Goal: Task Accomplishment & Management: Complete application form

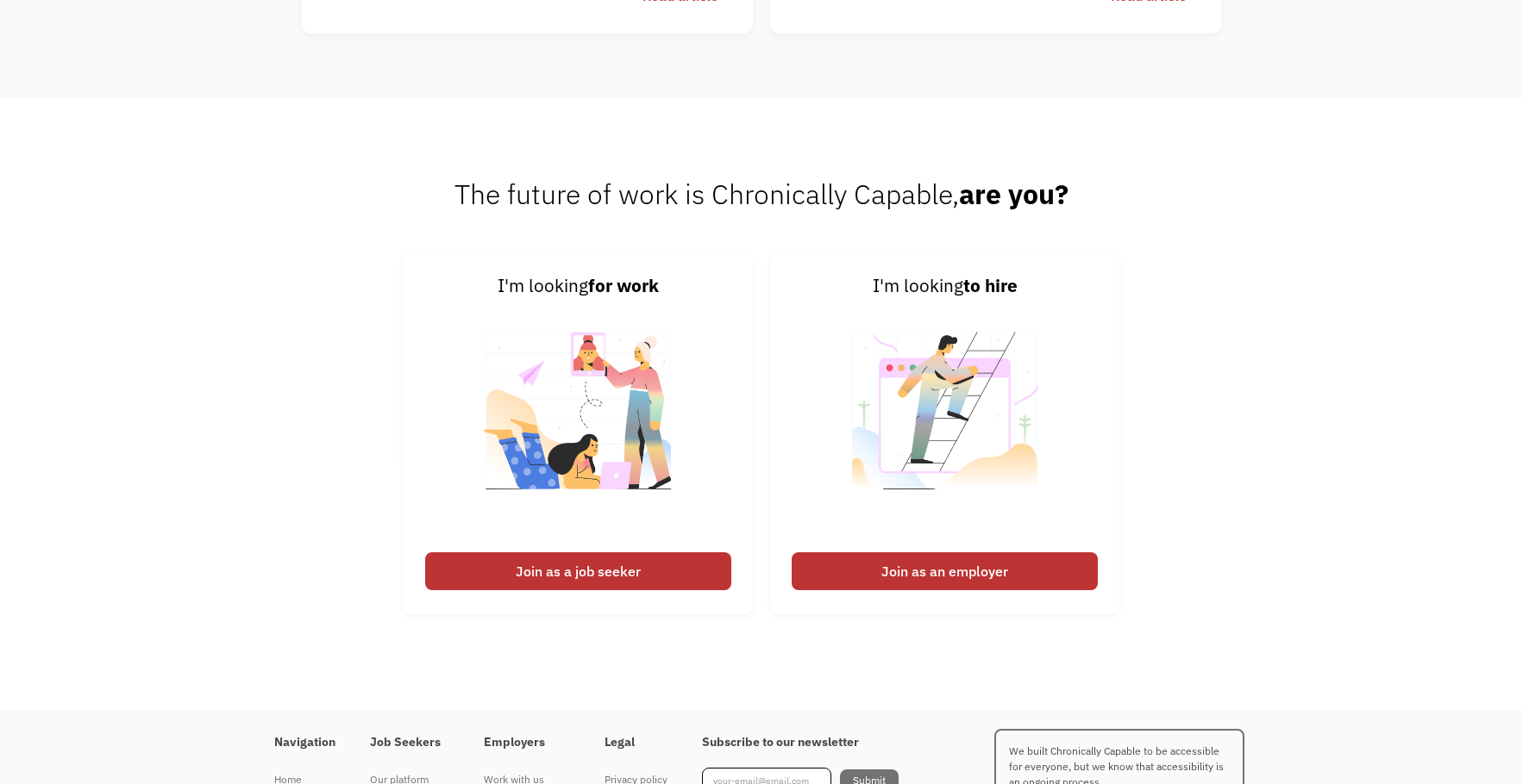
scroll to position [4252, 0]
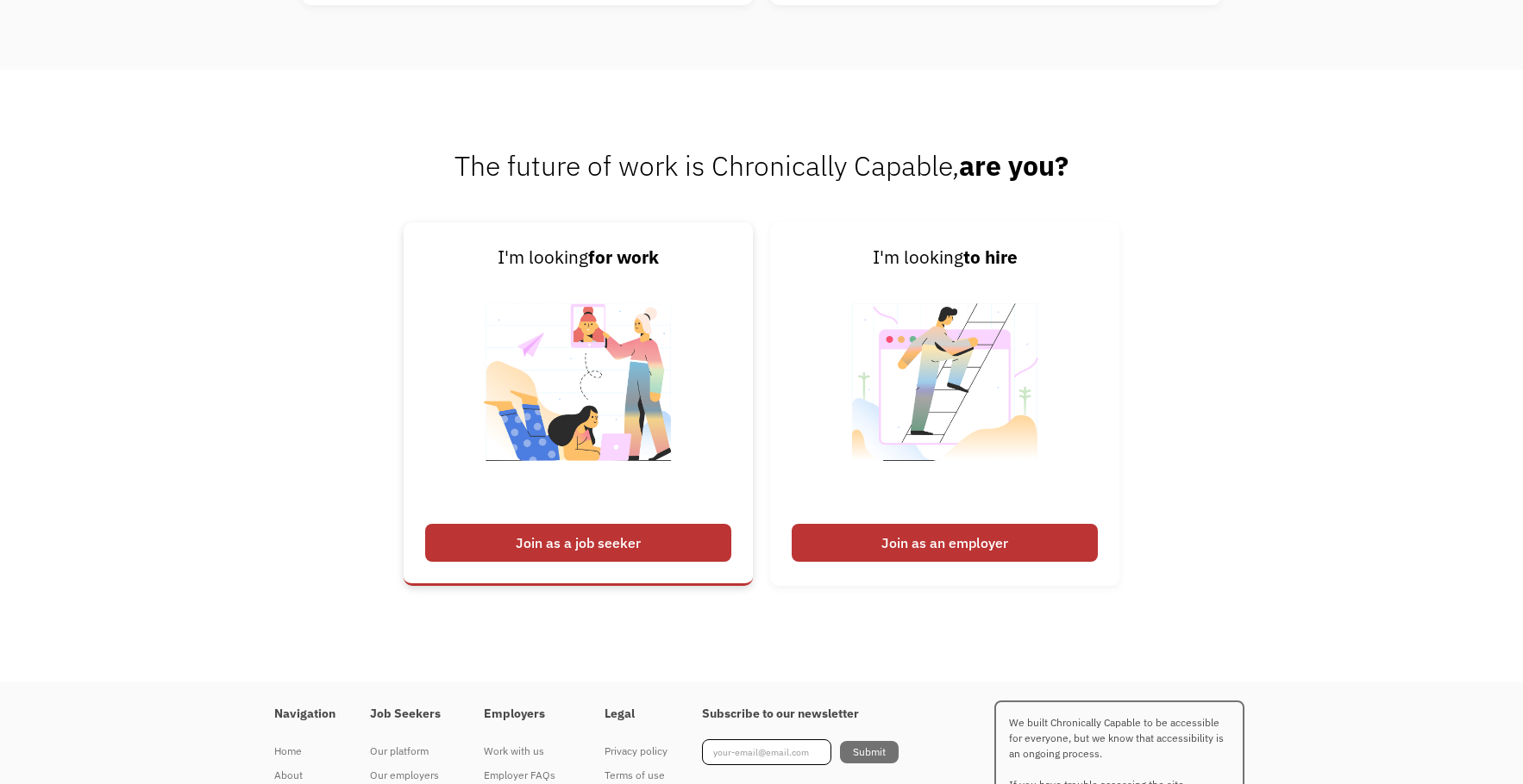
click at [630, 550] on div "Join as a job seeker" at bounding box center [577, 543] width 306 height 38
click at [591, 554] on div "Join as a job seeker" at bounding box center [577, 543] width 306 height 38
click at [613, 461] on img at bounding box center [578, 393] width 215 height 244
click at [596, 283] on img at bounding box center [578, 393] width 215 height 244
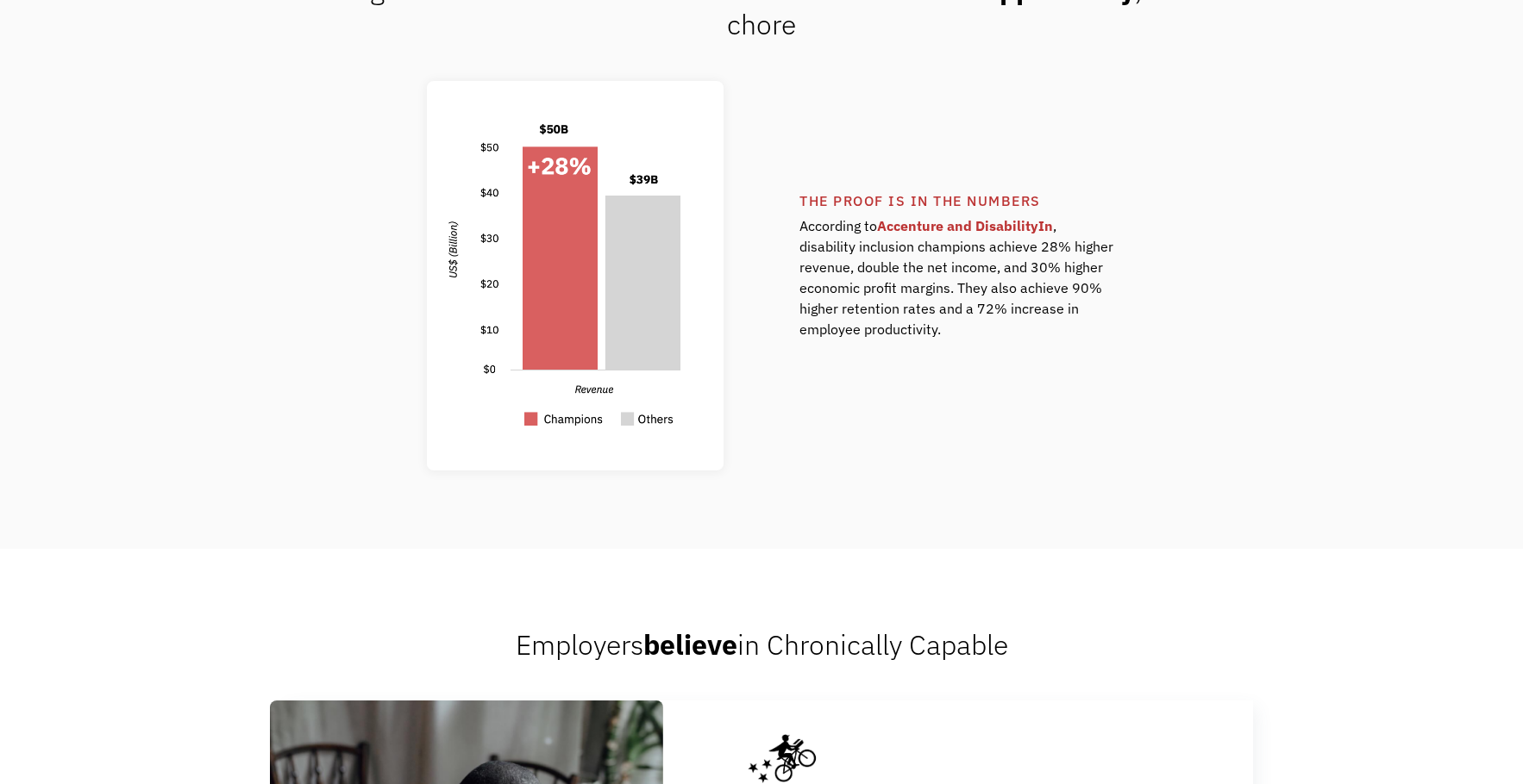
scroll to position [0, 0]
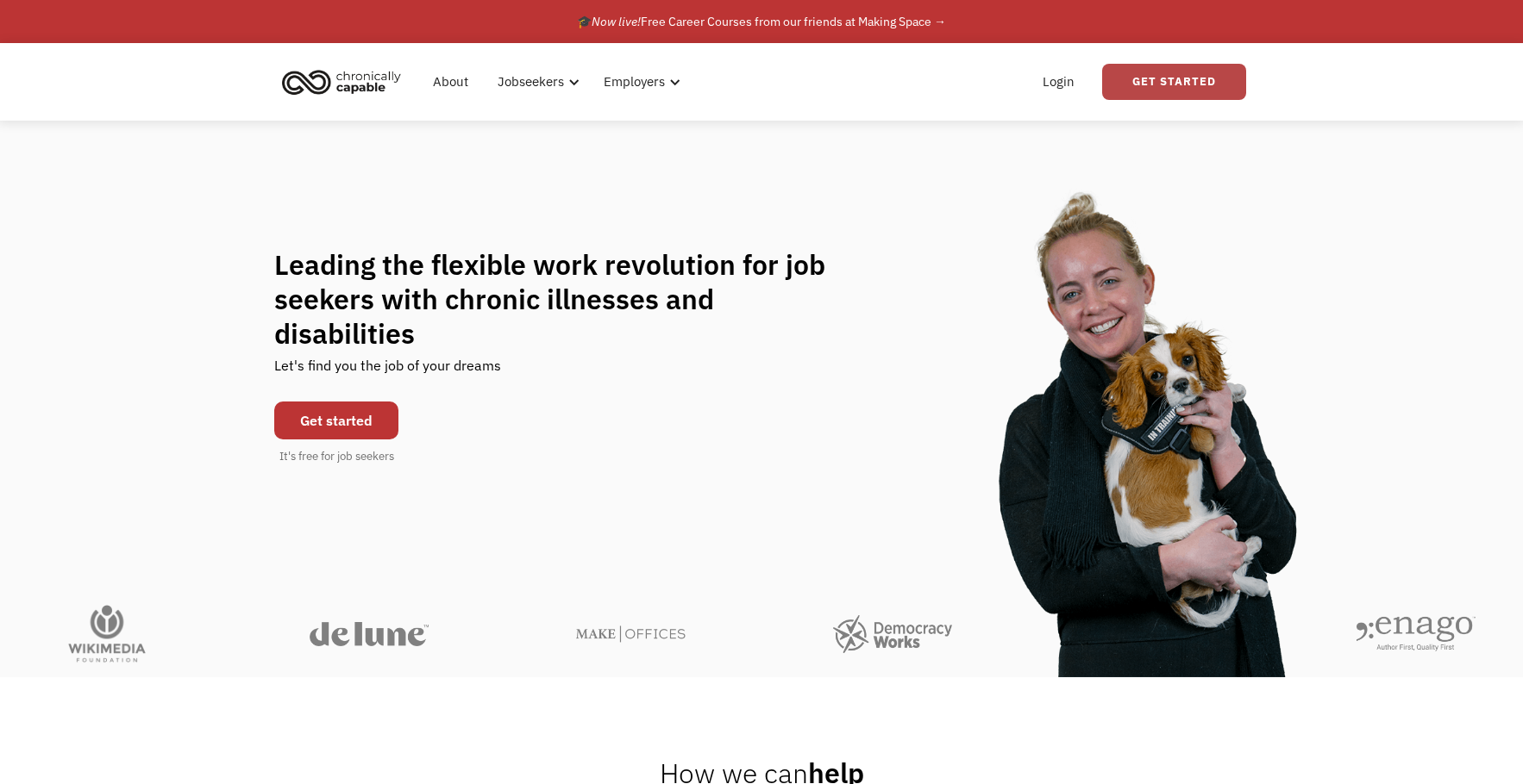
click at [1121, 85] on link "Get Started" at bounding box center [1173, 81] width 144 height 36
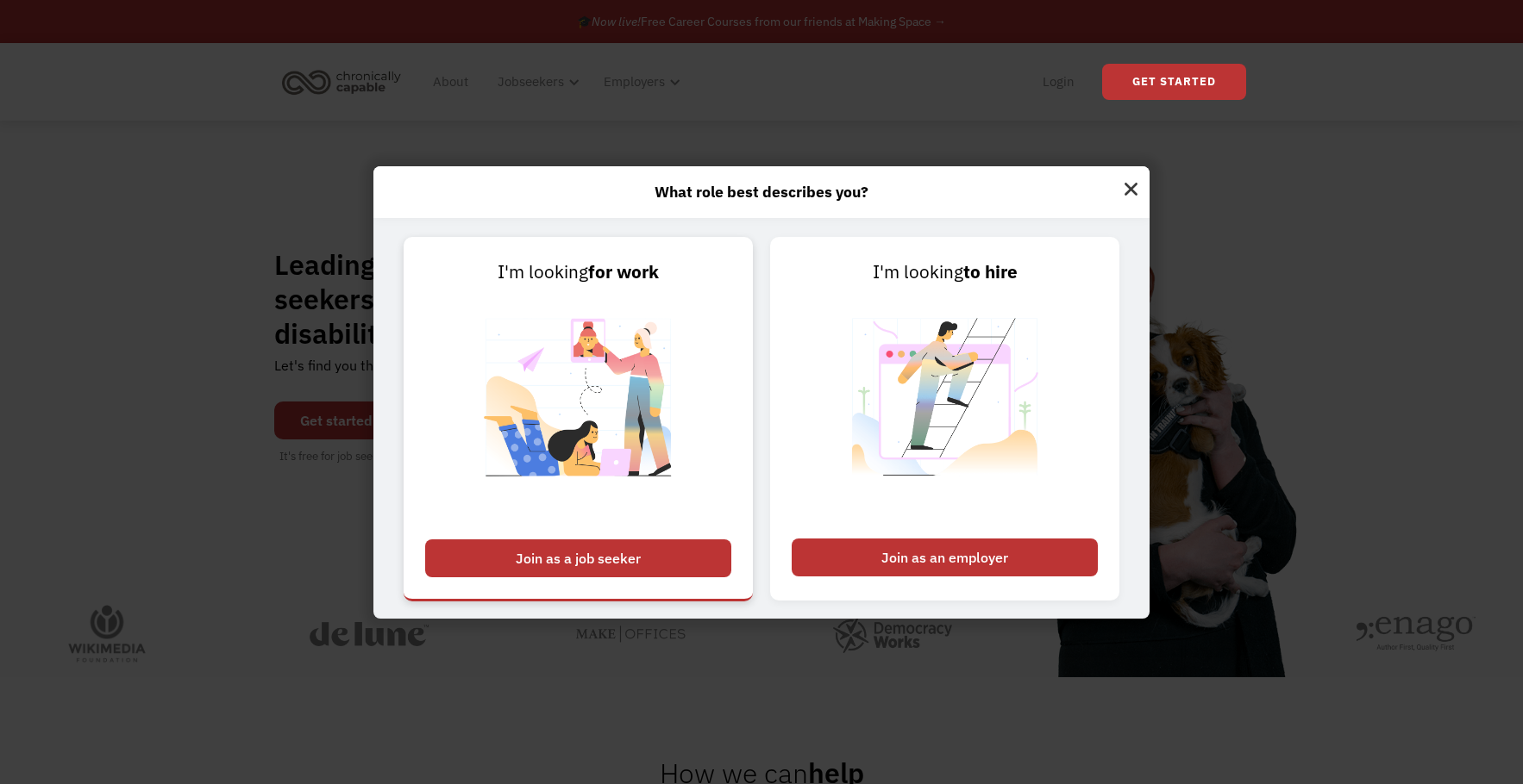
click at [615, 485] on img at bounding box center [578, 408] width 215 height 244
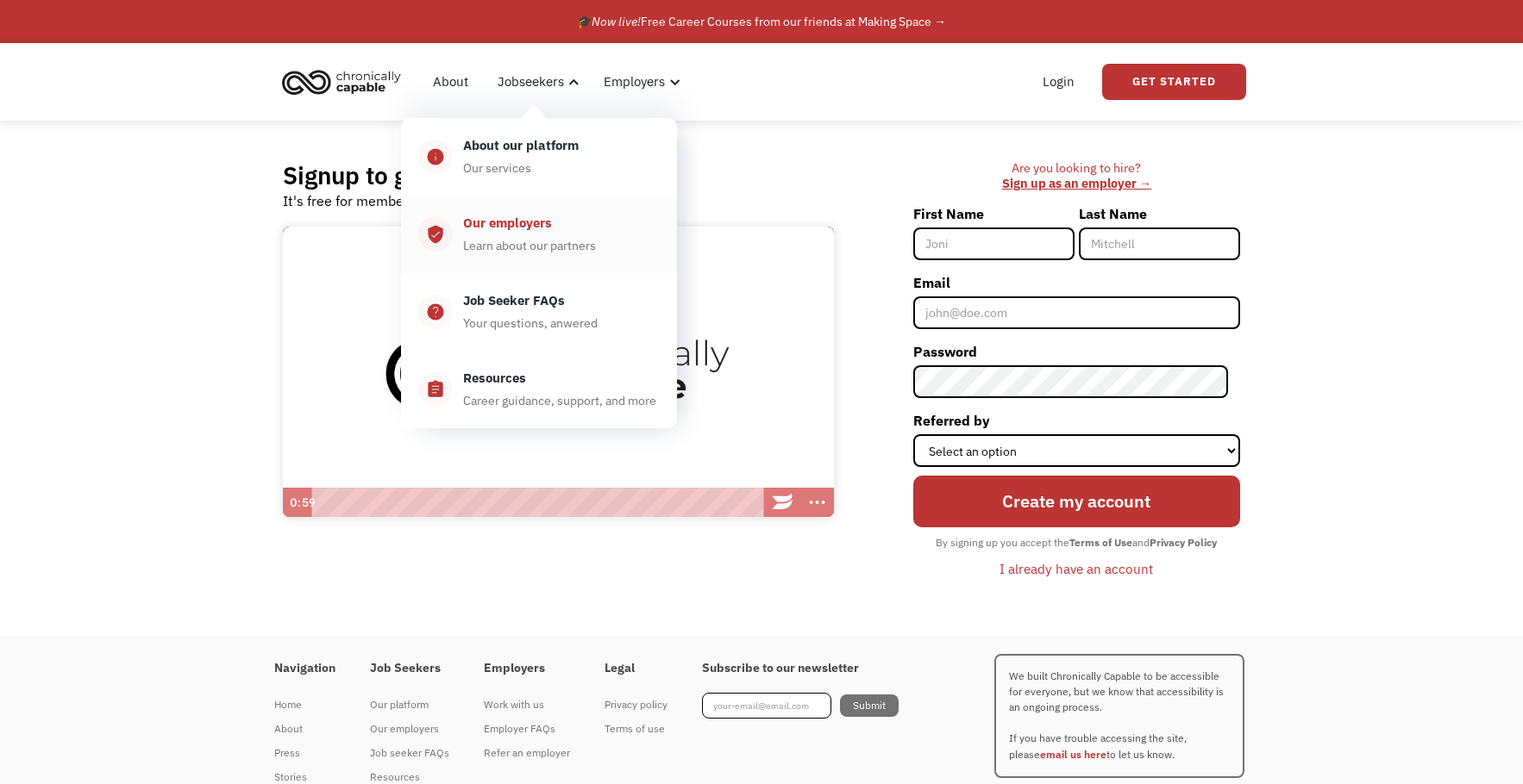
click at [510, 252] on div "Learn about our partners" at bounding box center [529, 245] width 133 height 21
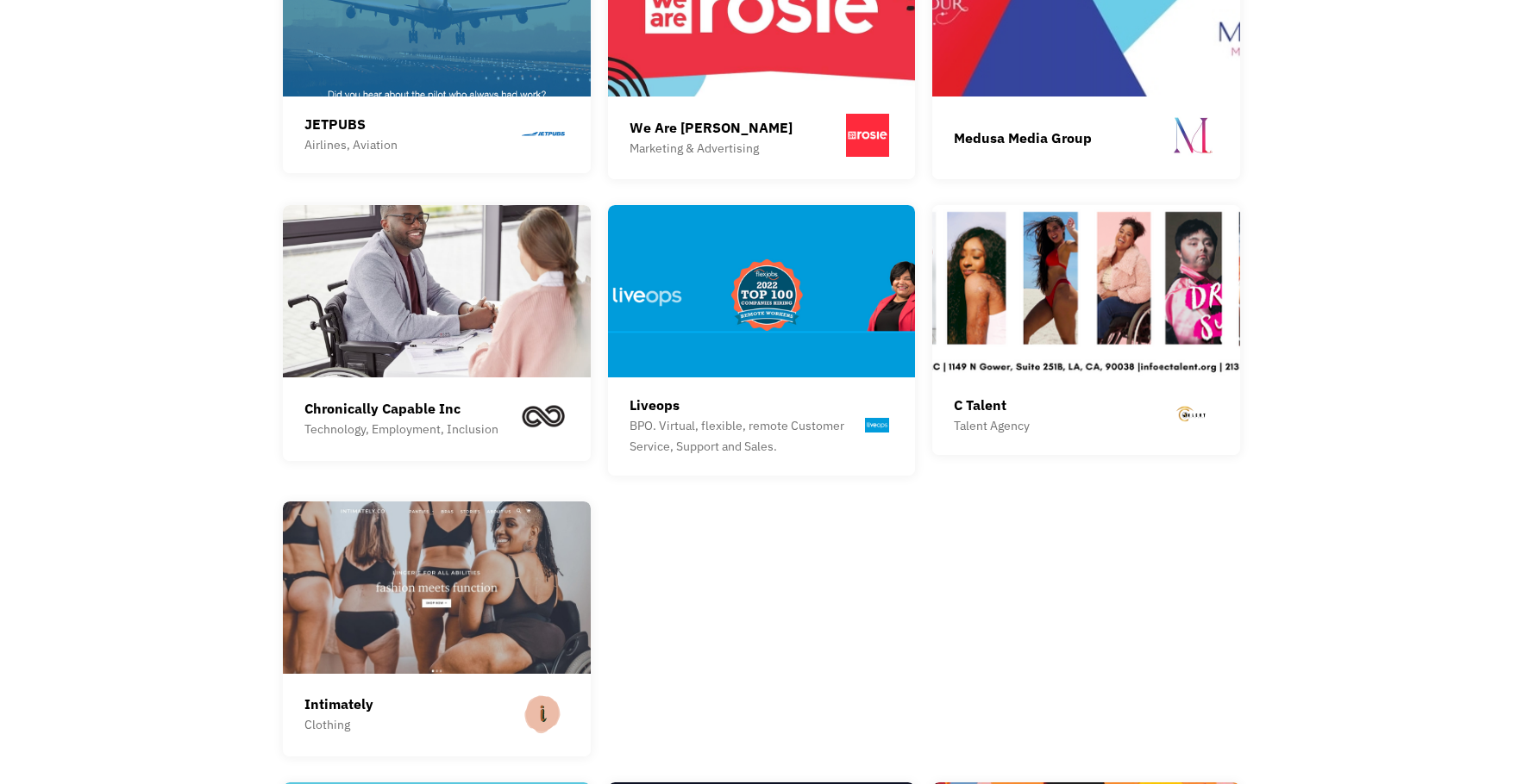
scroll to position [2328, 0]
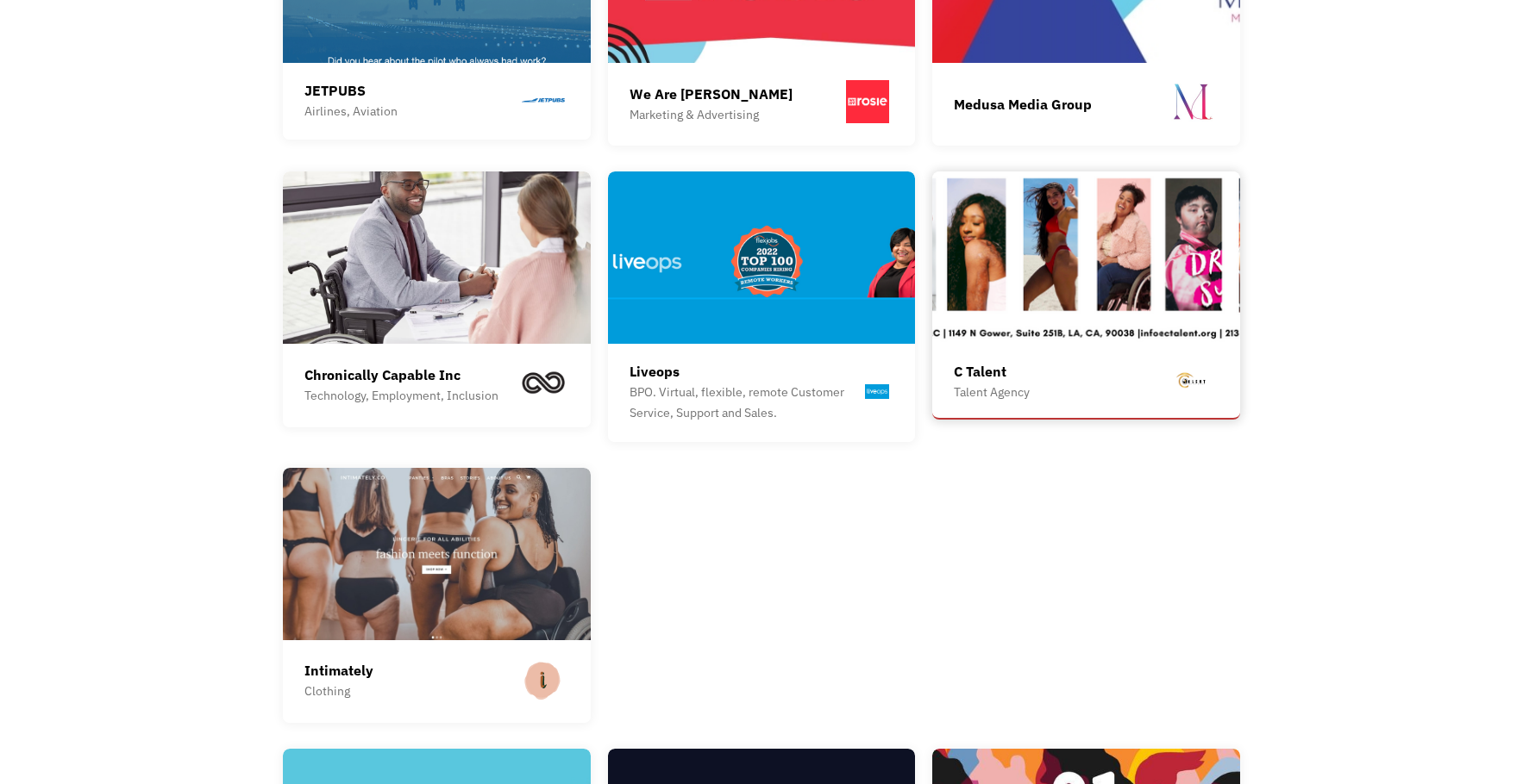
click at [1069, 371] on div "C Talent Talent Agency" at bounding box center [1085, 382] width 265 height 41
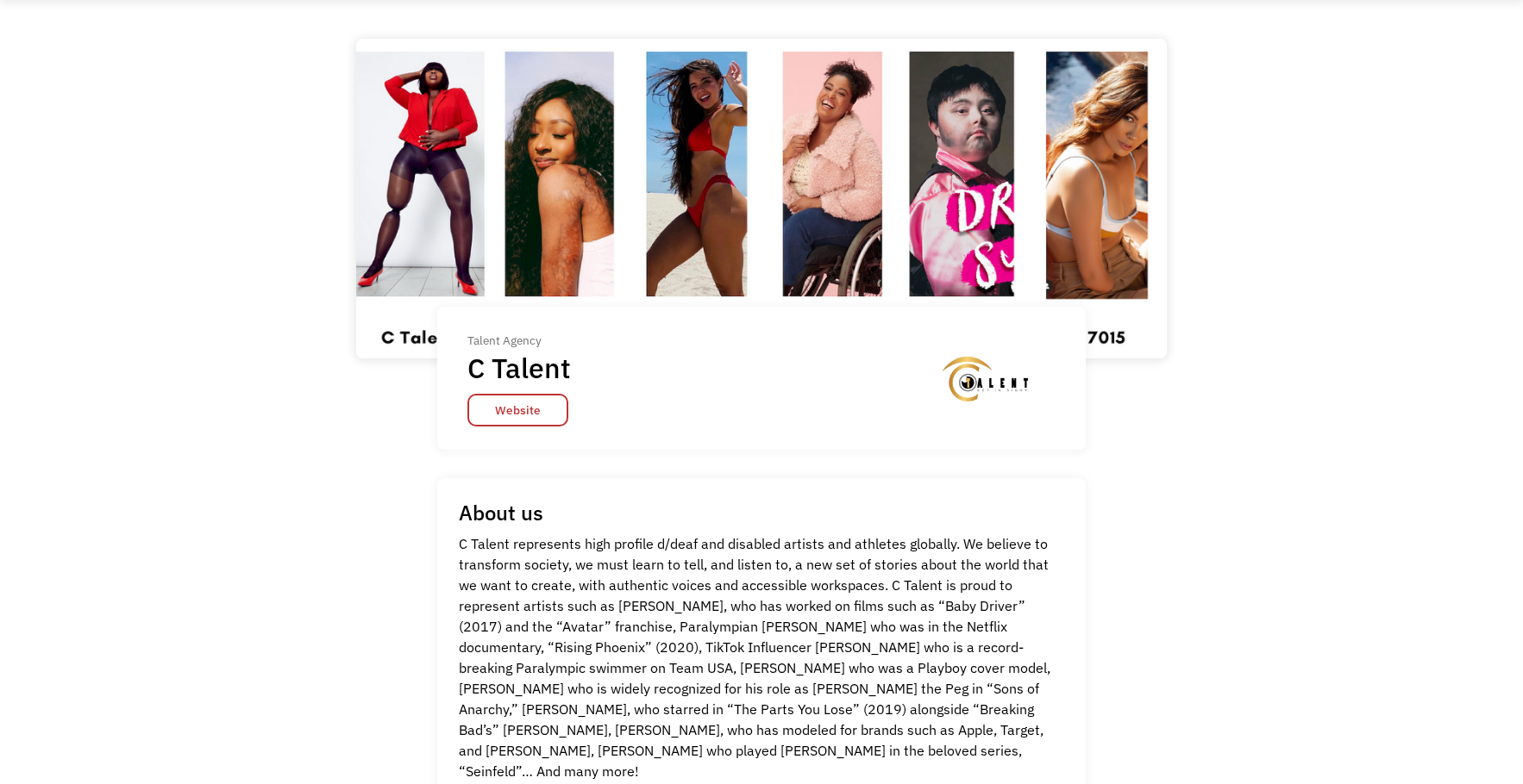
scroll to position [28, 0]
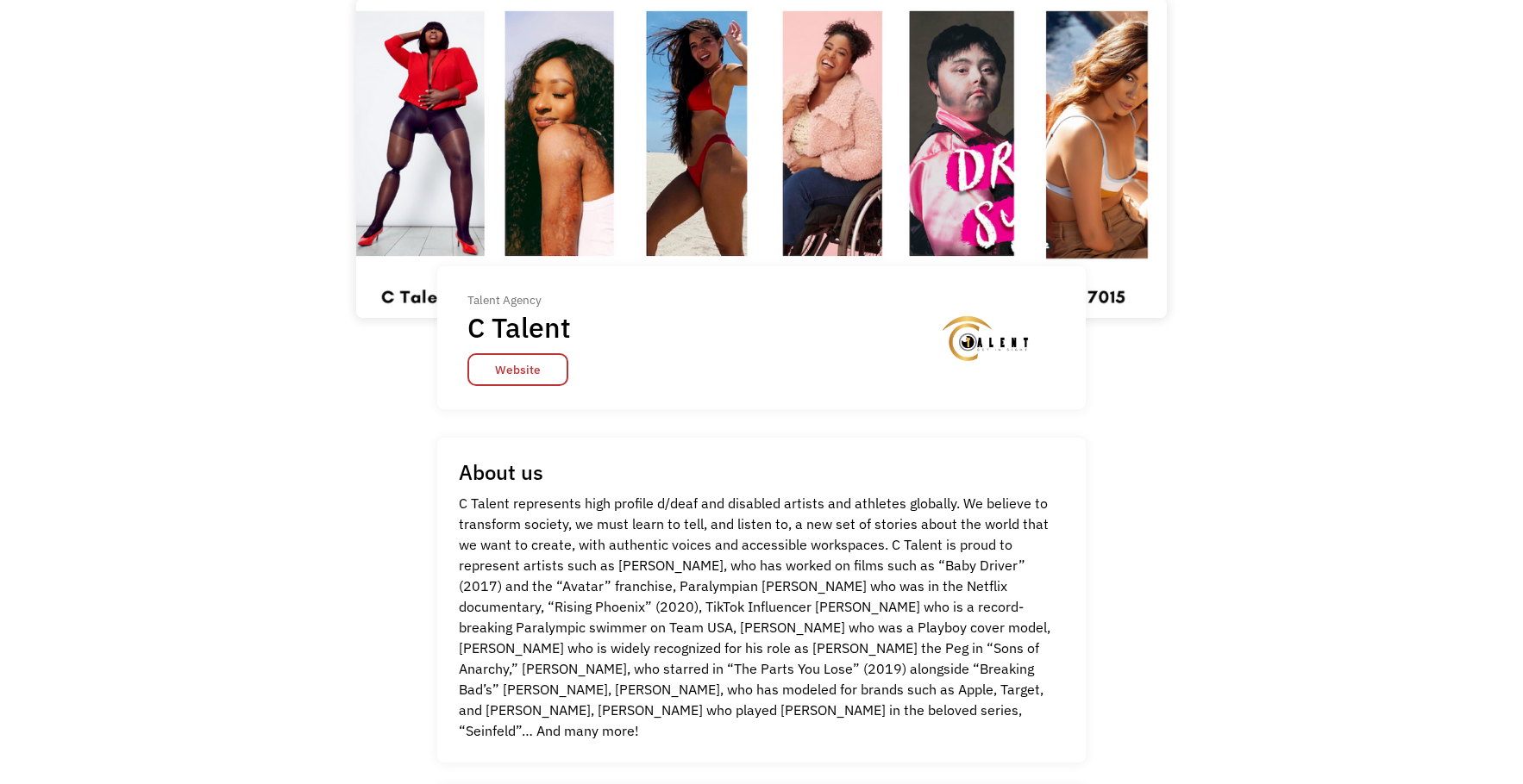
scroll to position [259, 0]
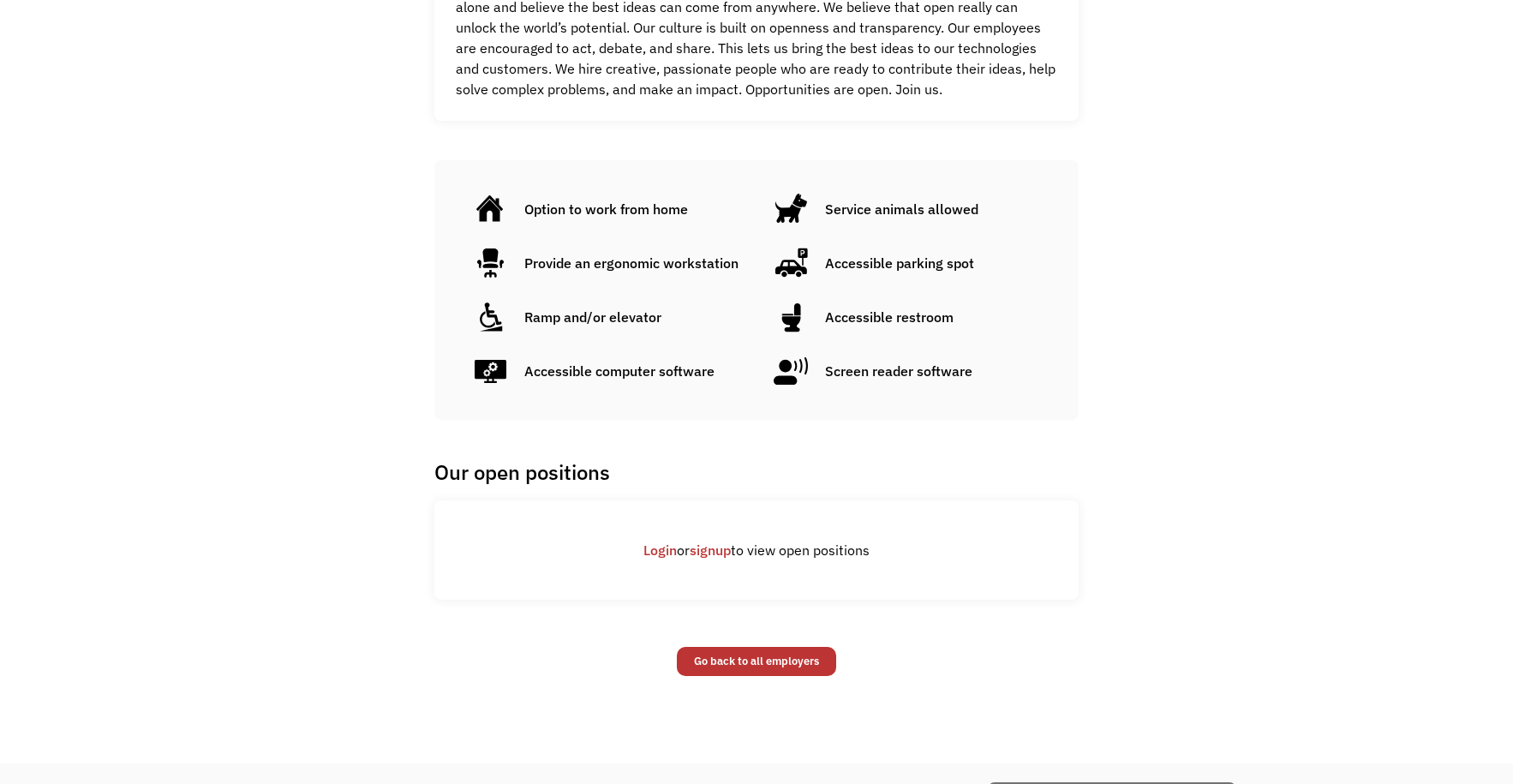
scroll to position [1056, 0]
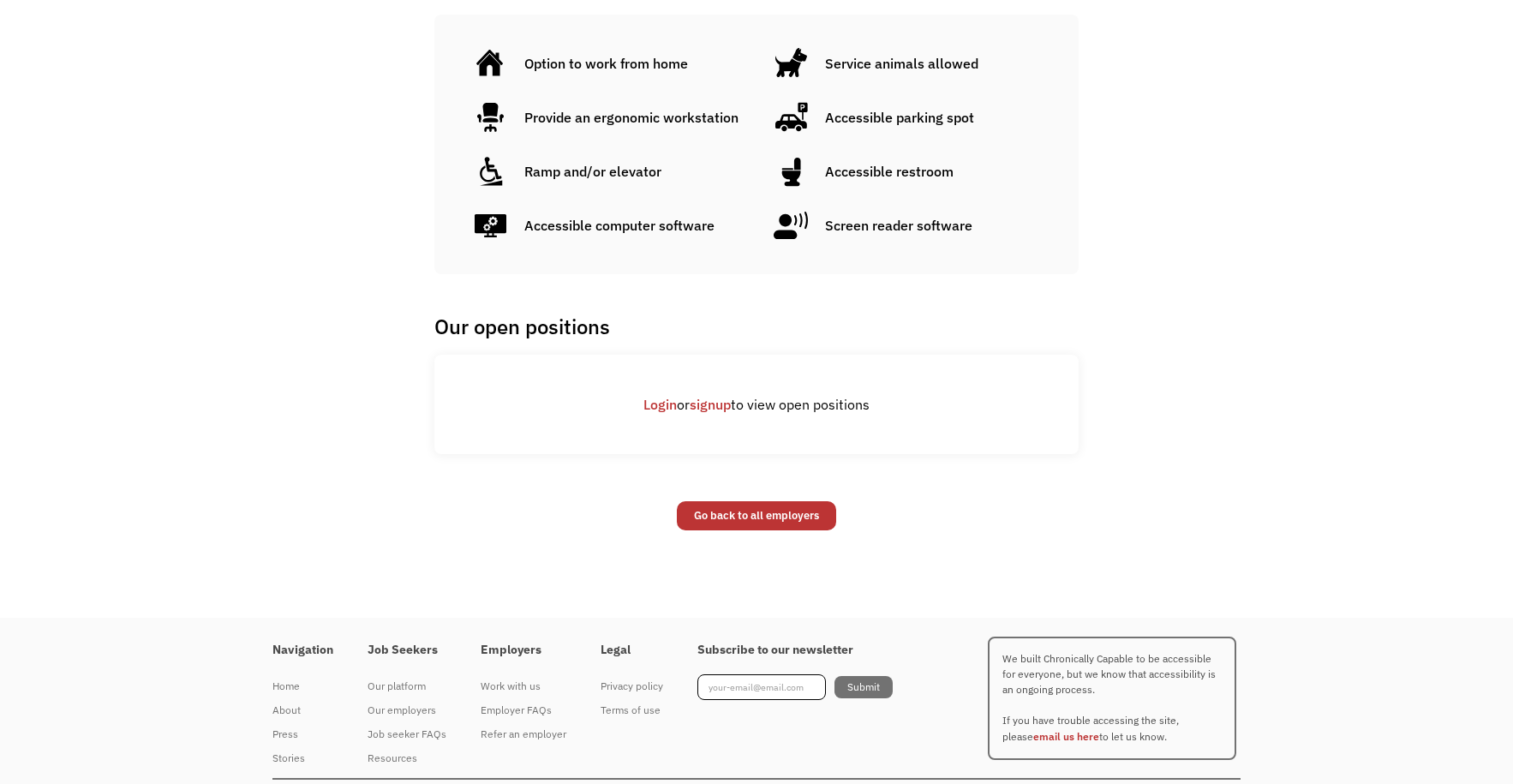
click at [718, 400] on link "signup" at bounding box center [710, 405] width 41 height 17
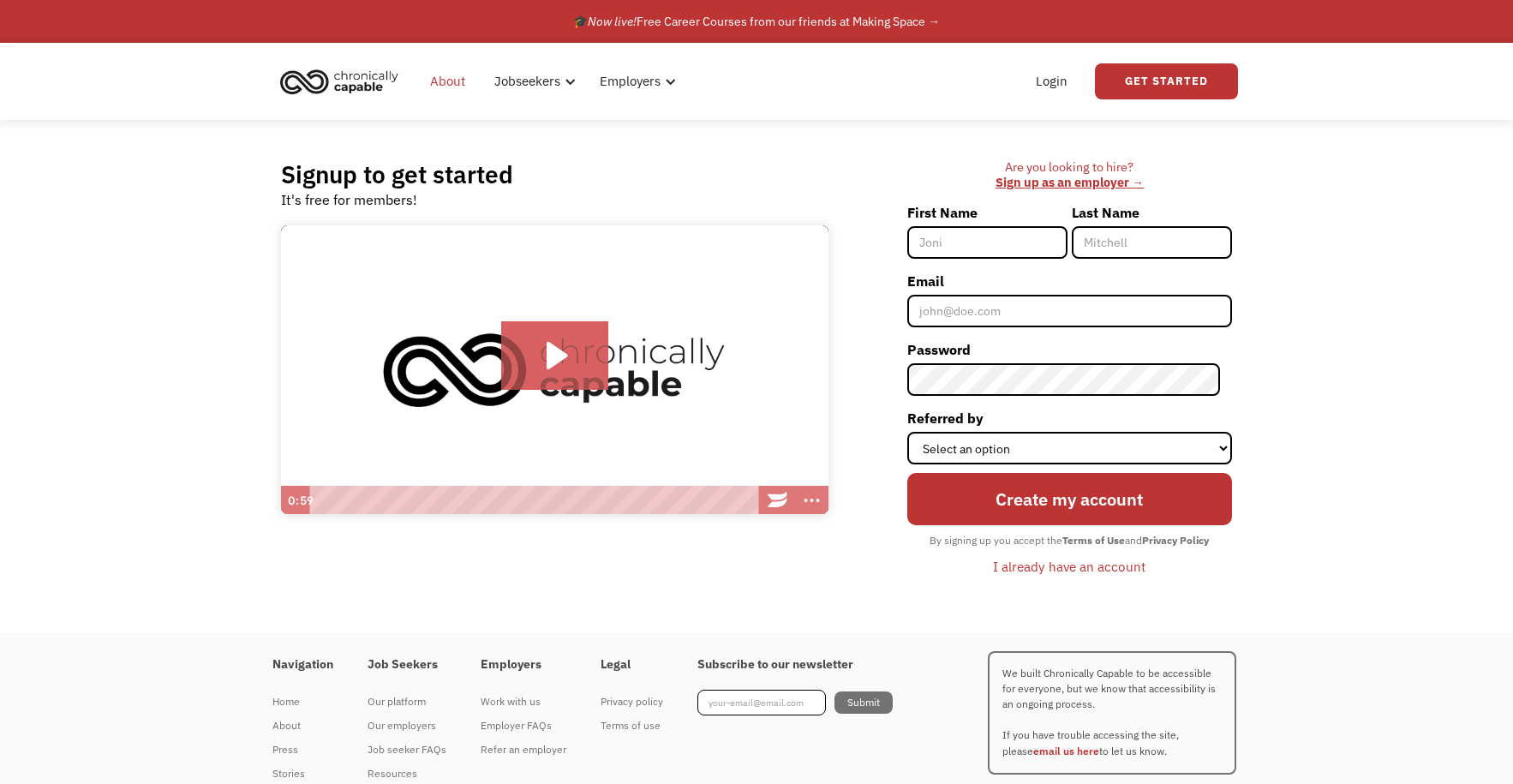
click at [437, 85] on link "About" at bounding box center [447, 82] width 55 height 54
click at [1166, 74] on link "Get Started" at bounding box center [1166, 81] width 143 height 36
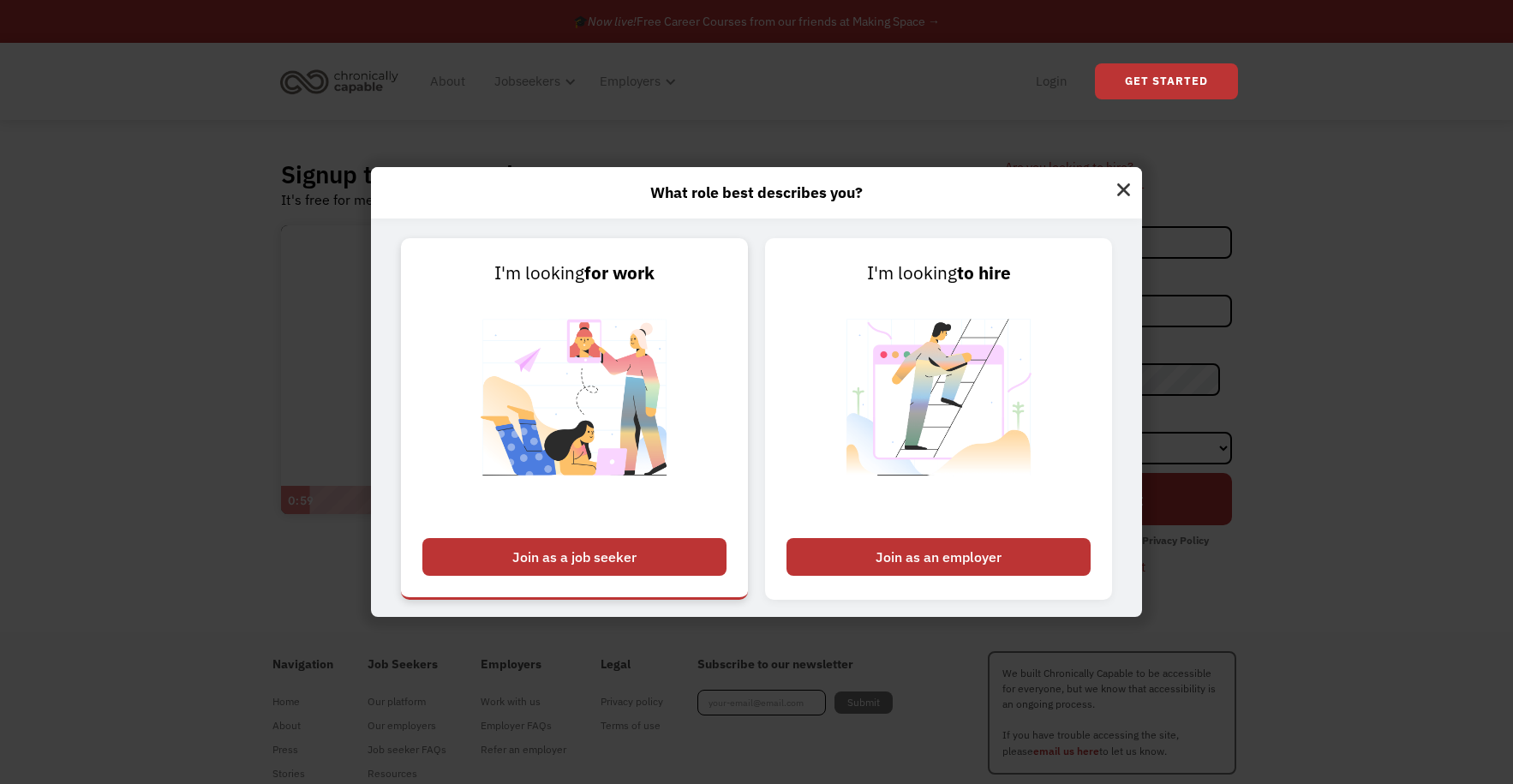
click at [629, 552] on div "Join as a job seeker" at bounding box center [574, 556] width 304 height 38
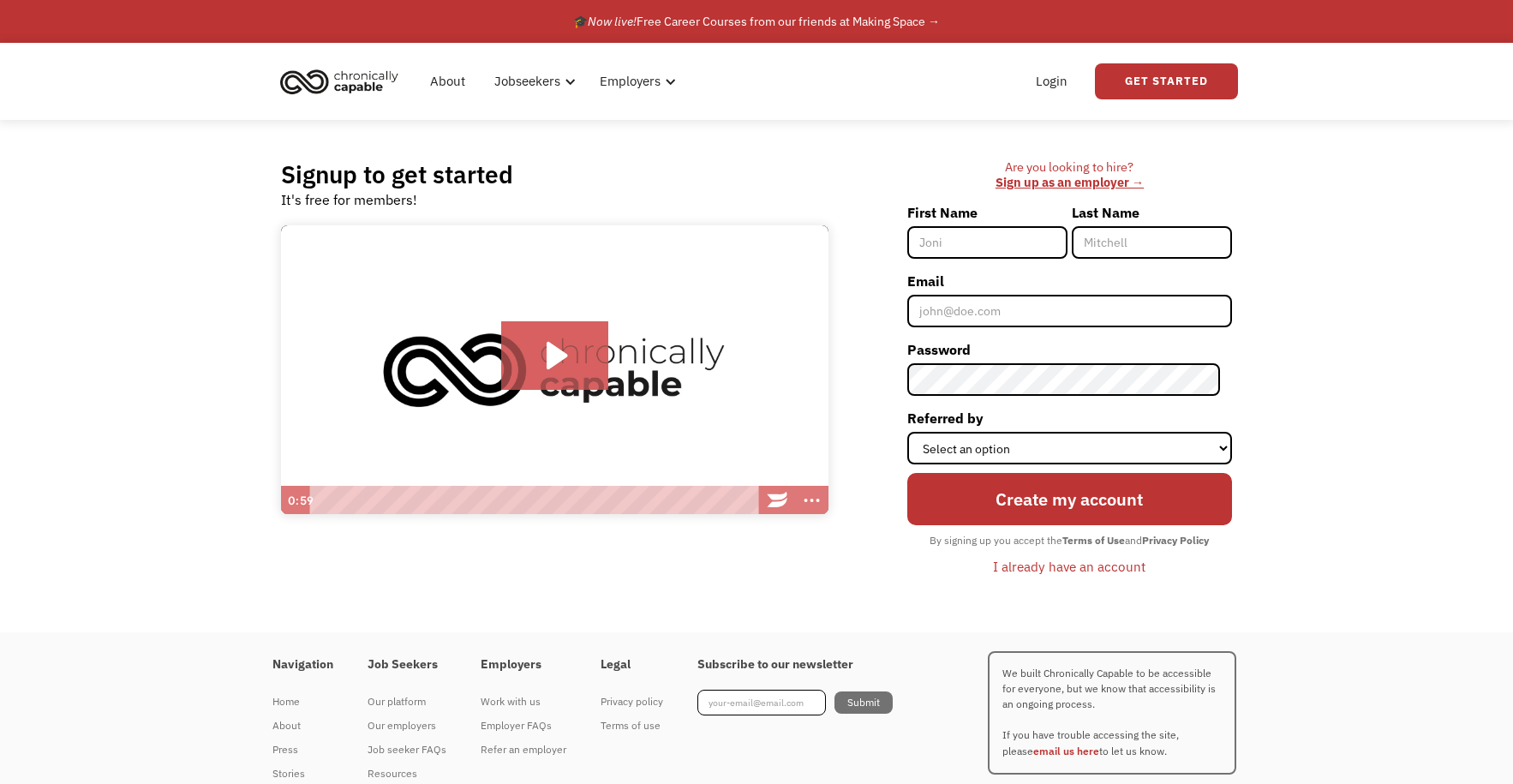
click at [1010, 226] on input "First Name" at bounding box center [987, 243] width 160 height 33
type input "j"
type input "[PERSON_NAME]"
type input "B"
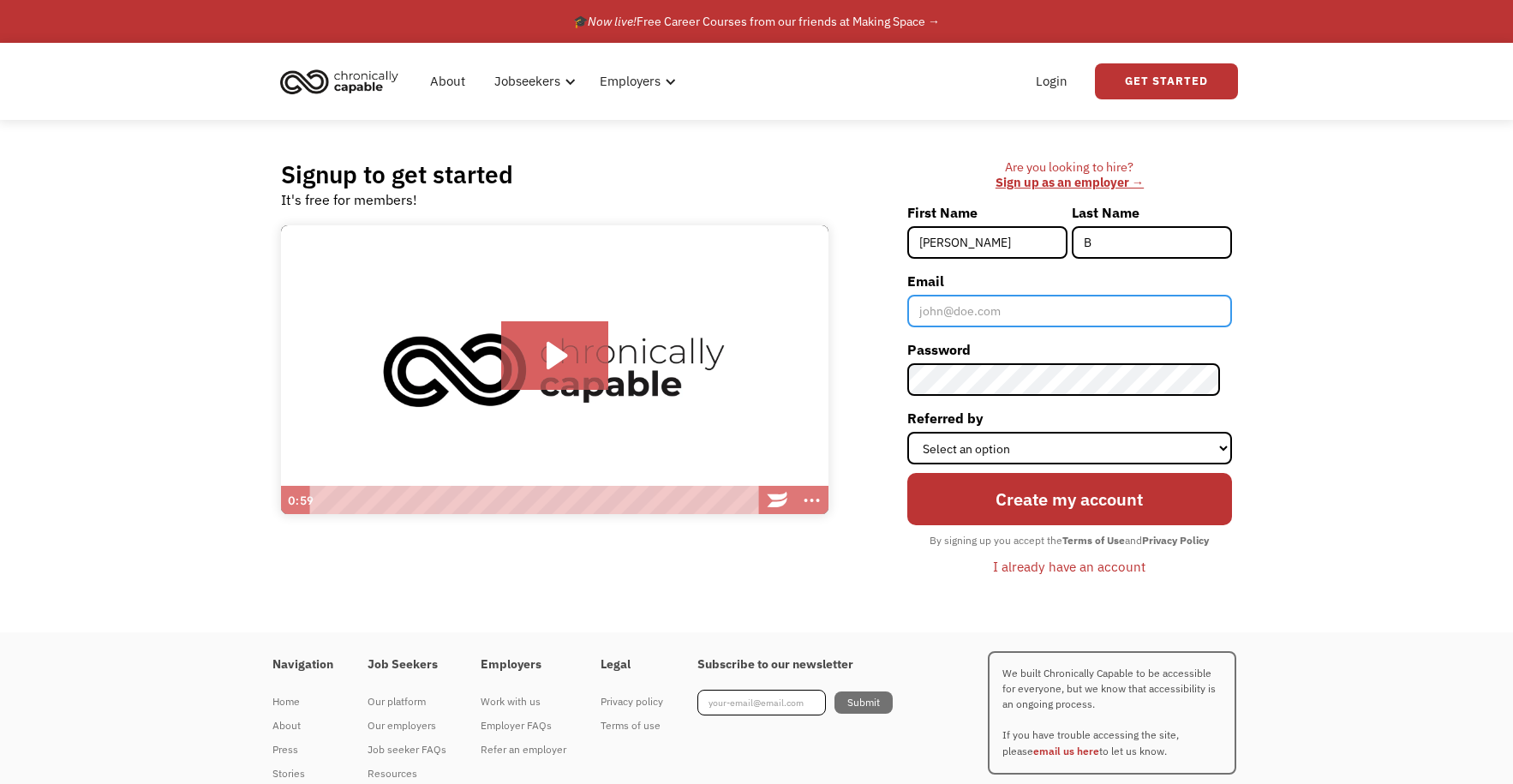
click at [1061, 304] on input "Email" at bounding box center [1069, 311] width 325 height 33
type input "a"
type input "[EMAIL_ADDRESS][DOMAIN_NAME]"
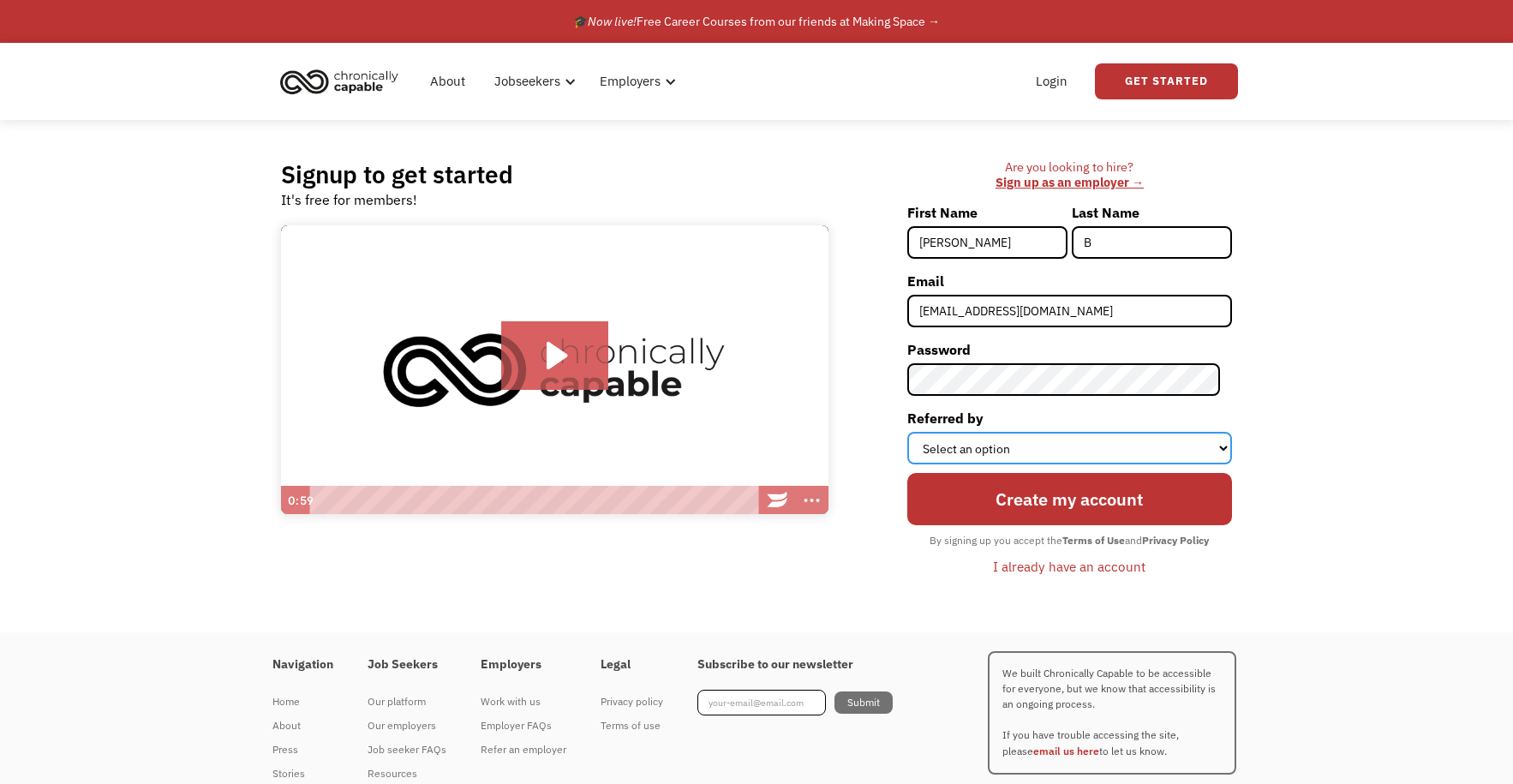
click at [1085, 443] on select "Select an option Instagram Facebook Twitter Search Engine News Article Word of …" at bounding box center [1069, 448] width 325 height 33
click at [1088, 421] on label "Referred by" at bounding box center [1069, 418] width 325 height 27
click at [1088, 432] on select "Select an option Instagram Facebook Twitter Search Engine News Article Word of …" at bounding box center [1069, 448] width 325 height 33
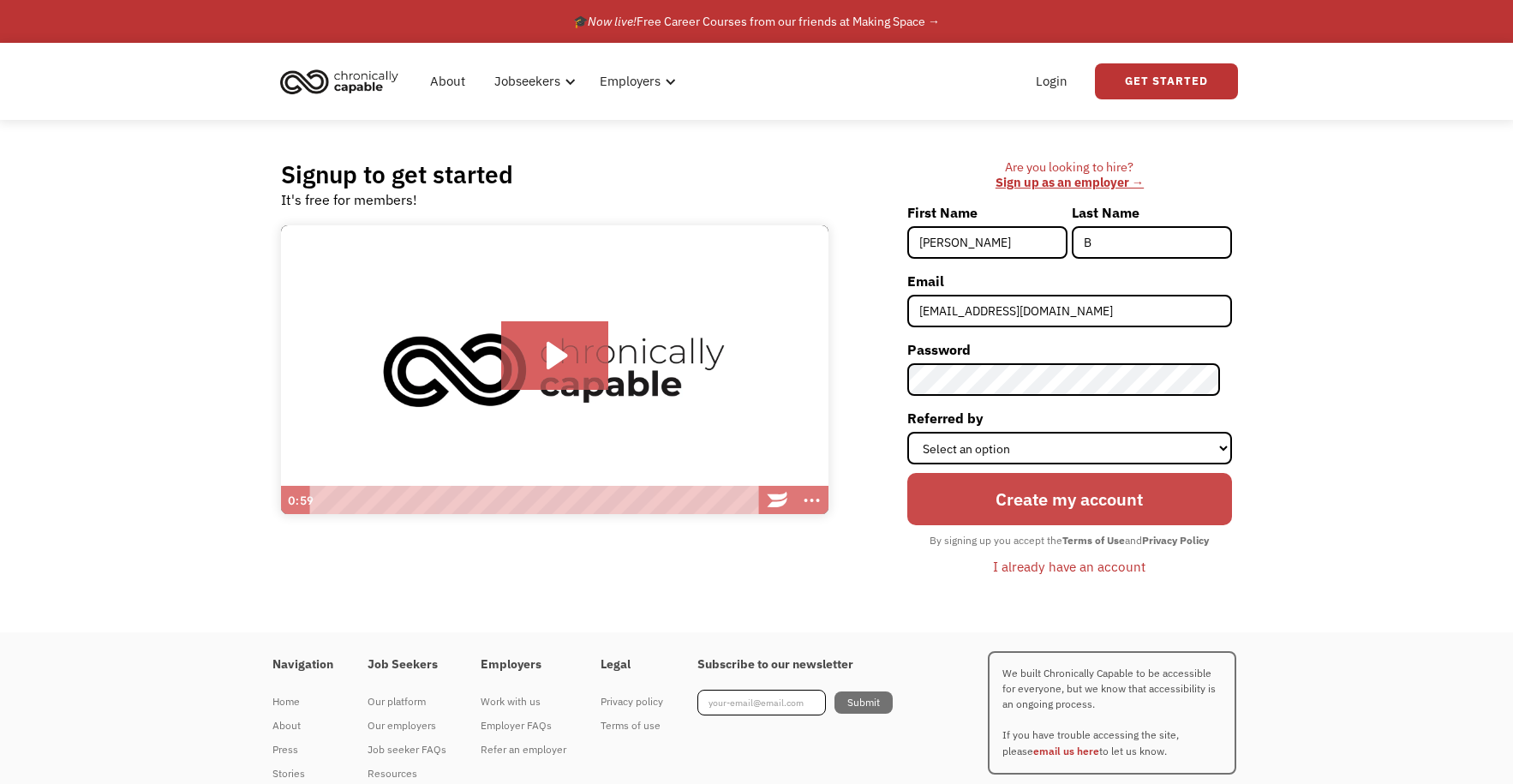
click at [1085, 494] on input "Create my account" at bounding box center [1069, 499] width 325 height 52
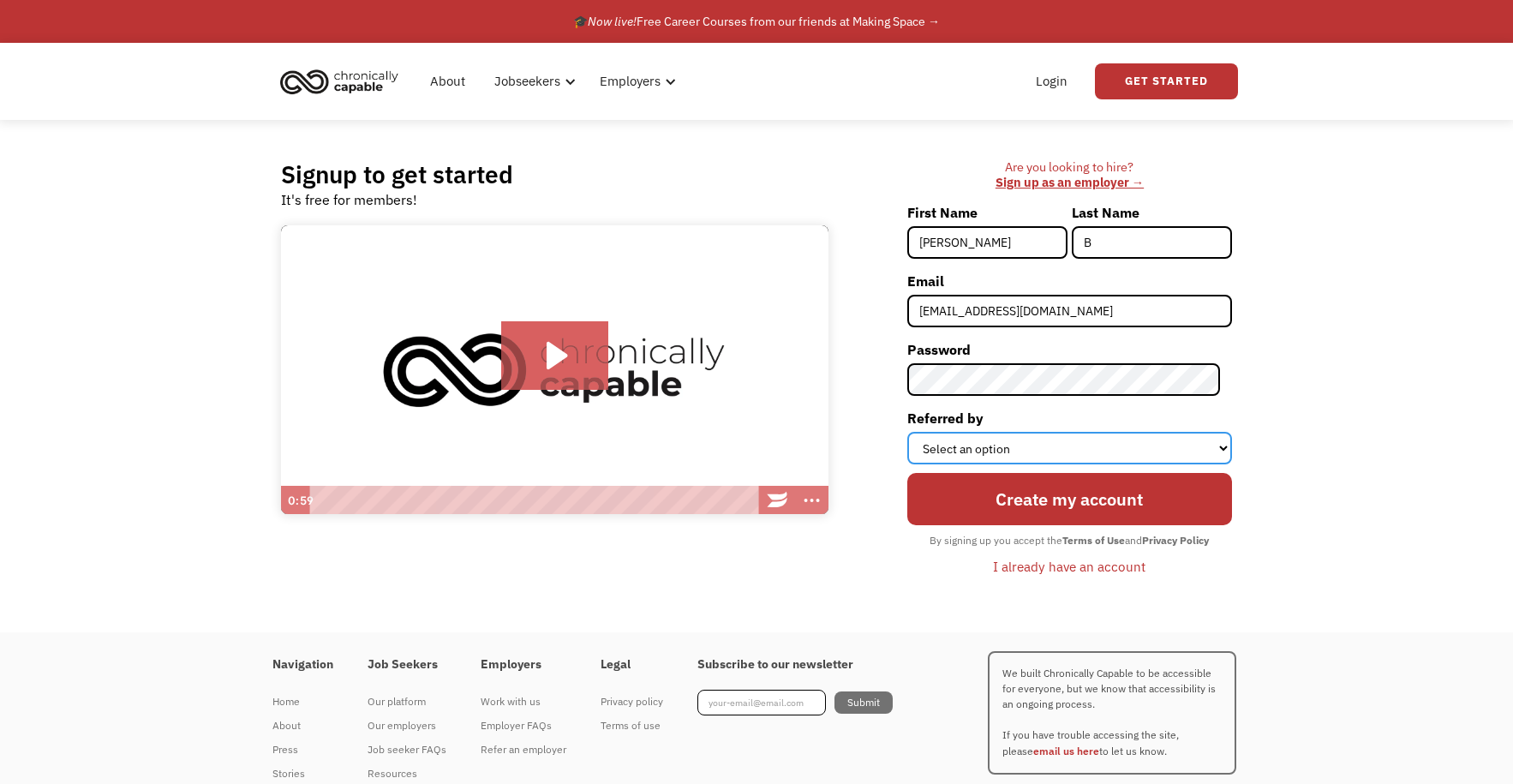
click at [1106, 443] on select "Select an option Instagram Facebook Twitter Search Engine News Article Word of …" at bounding box center [1069, 448] width 325 height 33
select select "Other"
click at [918, 432] on select "Select an option Instagram Facebook Twitter Search Engine News Article Word of …" at bounding box center [1069, 448] width 325 height 33
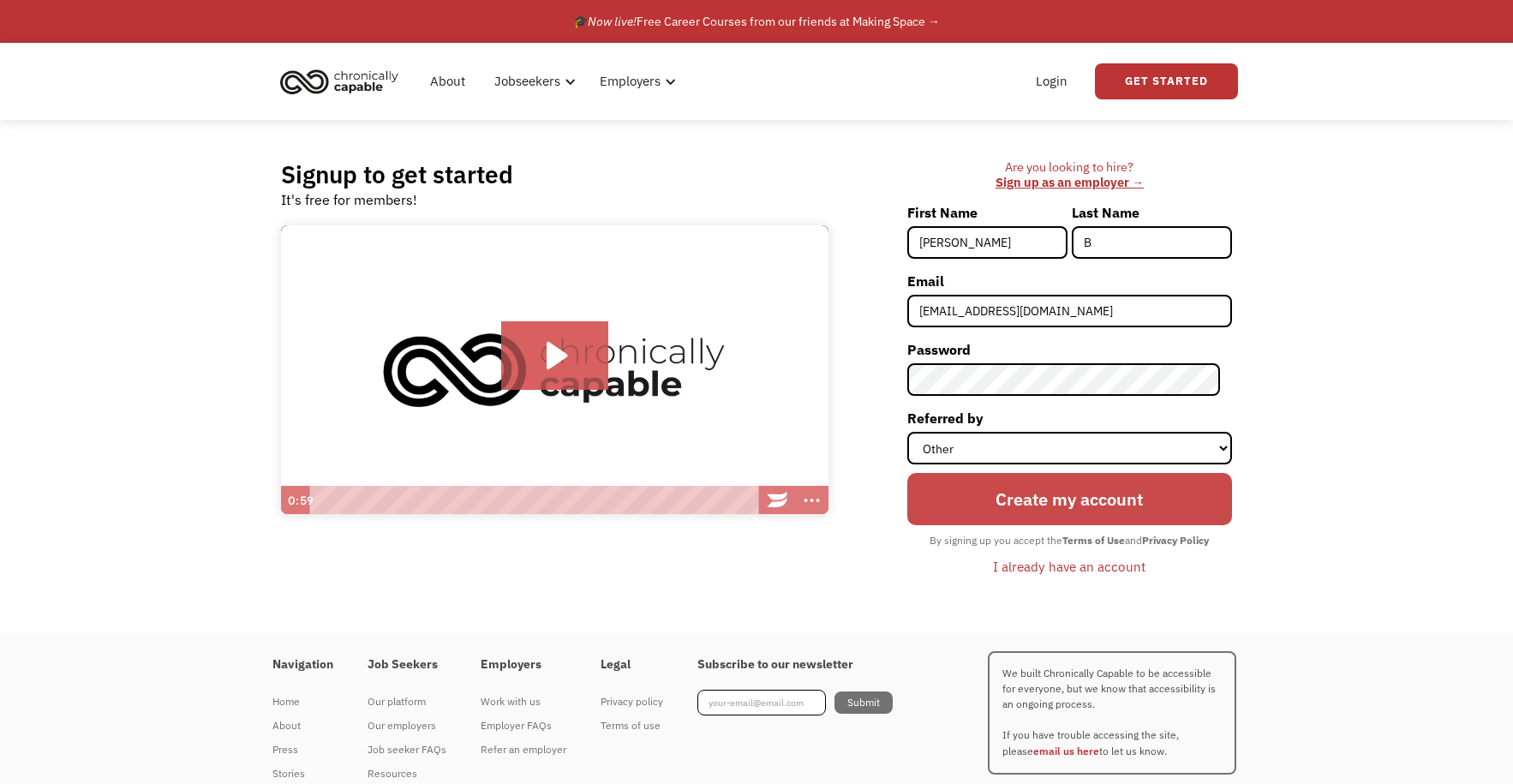
click at [1052, 496] on input "Create my account" at bounding box center [1069, 499] width 325 height 52
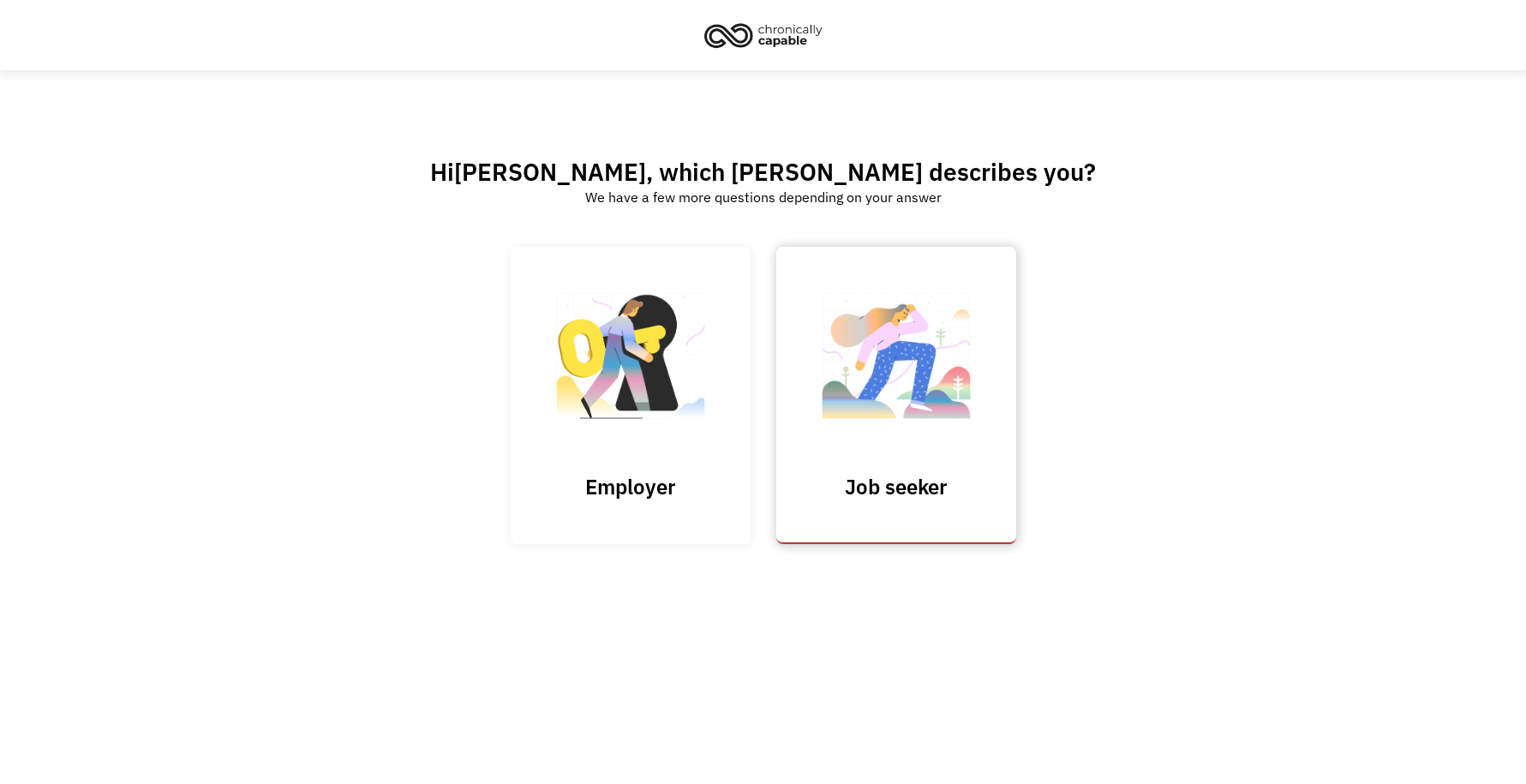
click at [873, 351] on img at bounding box center [896, 365] width 172 height 167
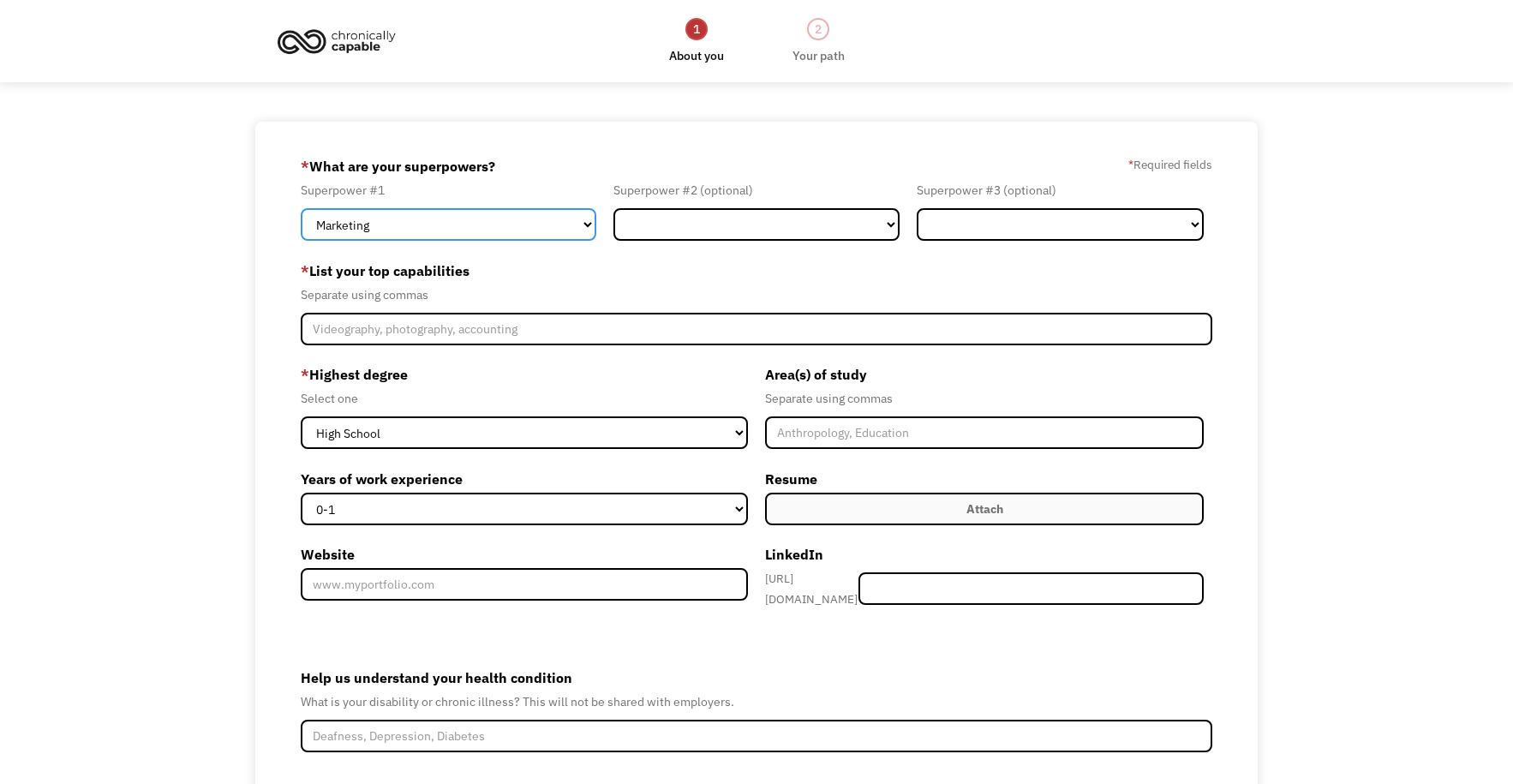
click at [518, 236] on select "Marketing Human Resources Finance Technology Operations Sales Industrial & Manu…" at bounding box center [448, 225] width 296 height 33
select select "Human Resources"
click at [301, 209] on select "Marketing Human Resources Finance Technology Operations Sales Industrial & Manu…" at bounding box center [448, 225] width 296 height 33
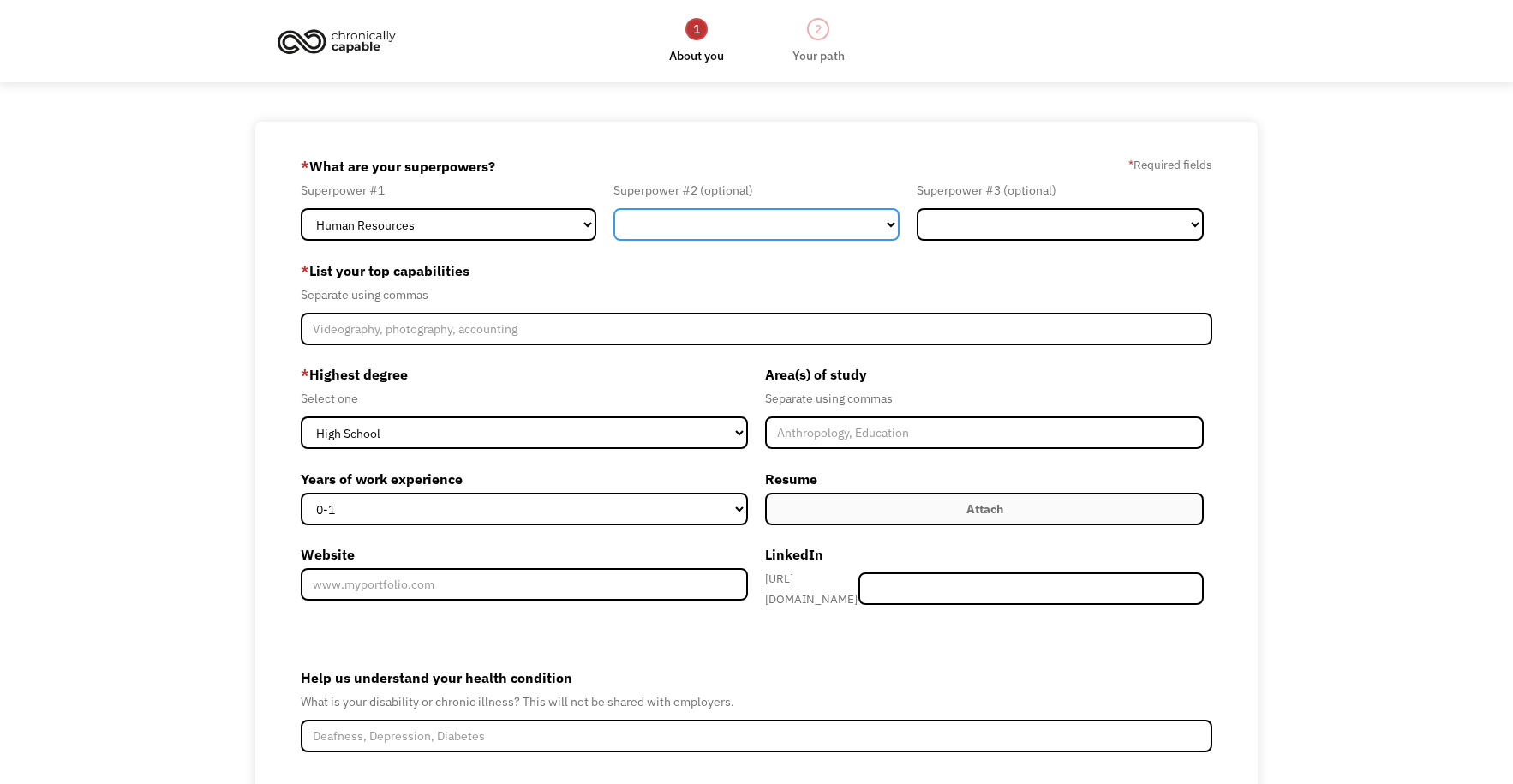
click at [671, 216] on select "Marketing Human Resources Finance Technology Operations Sales Industrial & Manu…" at bounding box center [757, 225] width 287 height 33
click at [642, 227] on select "Marketing Human Resources Finance Technology Operations Sales Industrial & Manu…" at bounding box center [757, 225] width 287 height 33
click at [860, 238] on select "Marketing Human Resources Finance Technology Operations Sales Industrial & Manu…" at bounding box center [757, 225] width 287 height 33
select select "Finance"
click at [613, 209] on select "Marketing Human Resources Finance Technology Operations Sales Industrial & Manu…" at bounding box center [757, 225] width 287 height 33
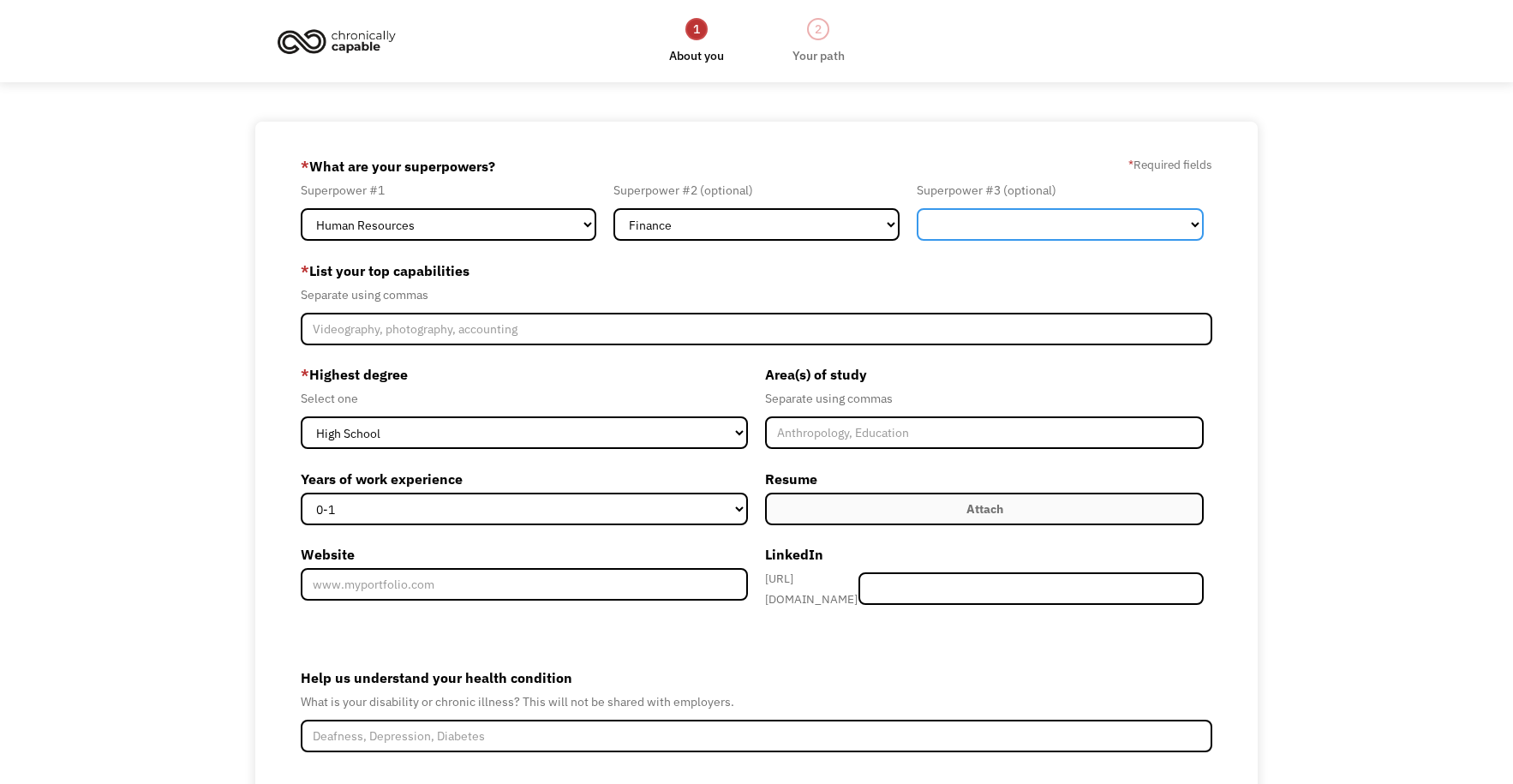
click at [990, 234] on select "Marketing Human Resources Finance Technology Operations Sales Industrial & Manu…" at bounding box center [1061, 225] width 287 height 33
click at [1348, 323] on div "68e6da14ffd99cb55bbd7dea athena_1626@yahoo.com Jessie B Other * What are your s…" at bounding box center [756, 519] width 1513 height 797
click at [1023, 220] on select "Marketing Human Resources Finance Technology Operations Sales Industrial & Manu…" at bounding box center [1061, 225] width 287 height 33
click at [1309, 238] on div "68e6da14ffd99cb55bbd7dea athena_1626@yahoo.com Jessie B Other * What are your s…" at bounding box center [756, 519] width 1513 height 797
click at [1085, 217] on select "Marketing Human Resources Finance Technology Operations Sales Industrial & Manu…" at bounding box center [1061, 225] width 287 height 33
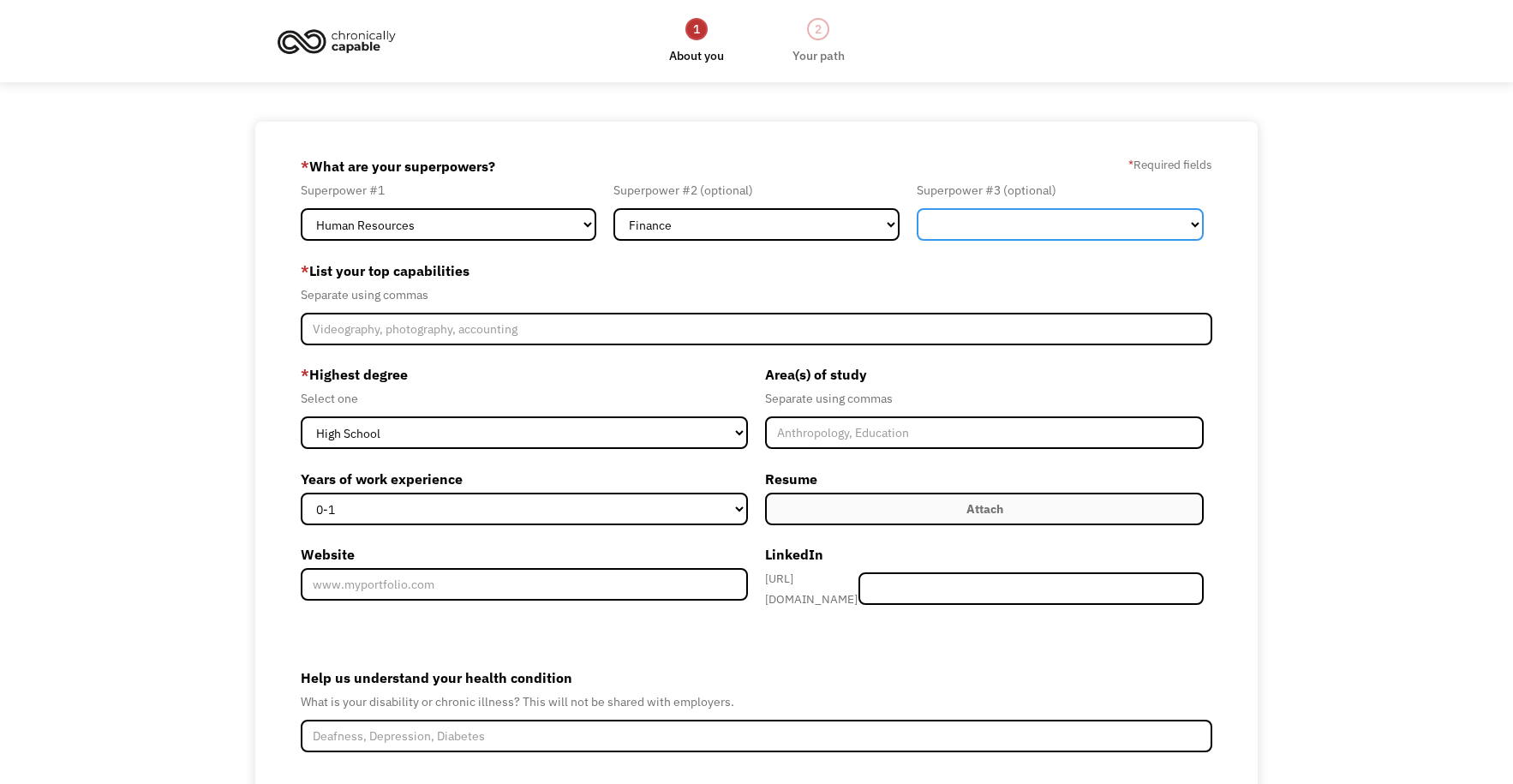
select select "Technology"
click at [917, 209] on select "Marketing Human Resources Finance Technology Operations Sales Industrial & Manu…" at bounding box center [1061, 225] width 287 height 33
click at [996, 236] on select "Marketing Human Resources Finance Technology Operations Sales Industrial & Manu…" at bounding box center [1061, 225] width 287 height 33
click at [1075, 212] on select "Marketing Human Resources Finance Technology Operations Sales Industrial & Manu…" at bounding box center [1061, 225] width 287 height 33
click at [917, 209] on select "Marketing Human Resources Finance Technology Operations Sales Industrial & Manu…" at bounding box center [1061, 225] width 287 height 33
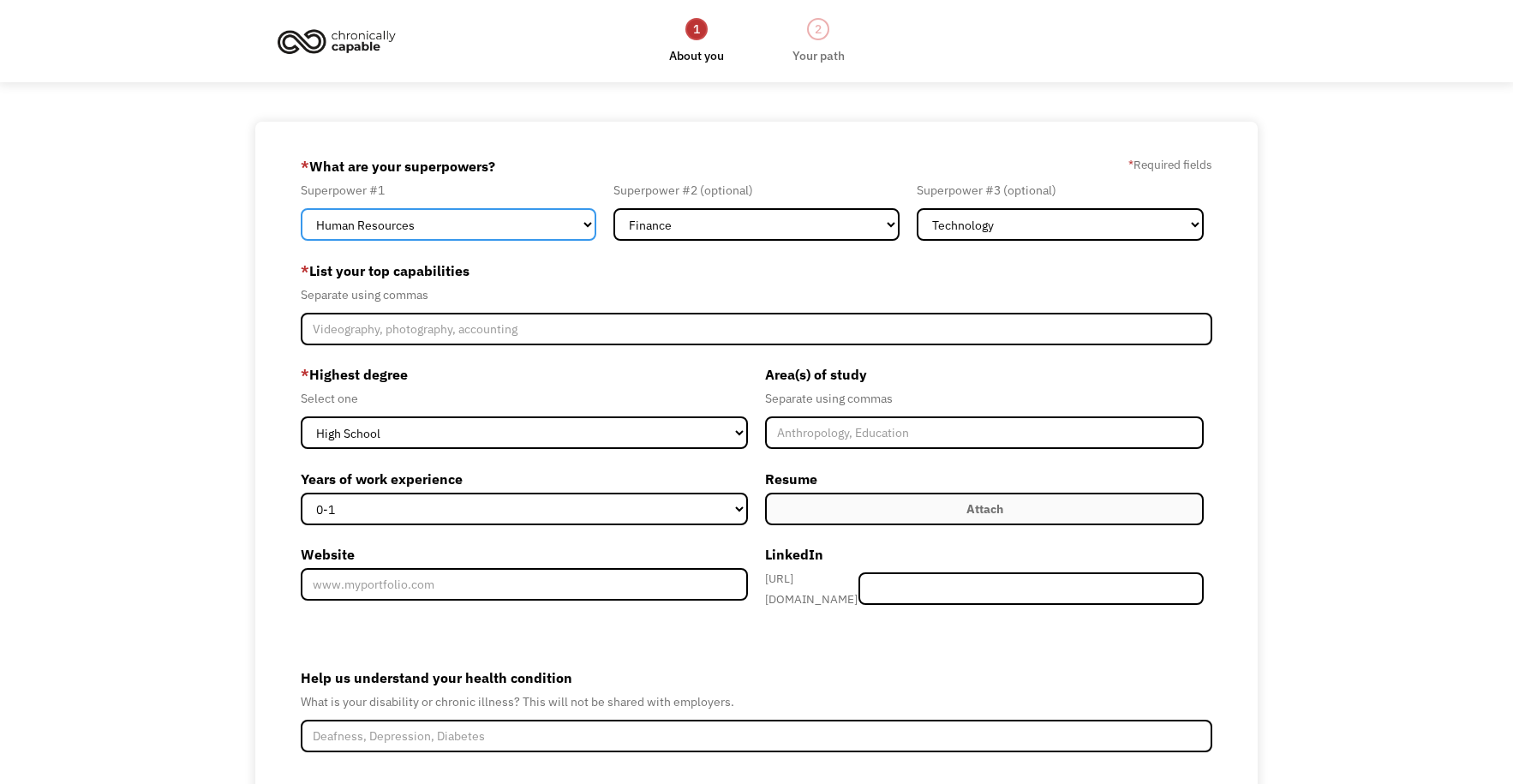
click at [547, 223] on select "Marketing Human Resources Finance Technology Operations Sales Industrial & Manu…" at bounding box center [448, 225] width 296 height 33
select select "Communications & Public Relations"
click at [301, 209] on select "Marketing Human Resources Finance Technology Operations Sales Industrial & Manu…" at bounding box center [448, 225] width 296 height 33
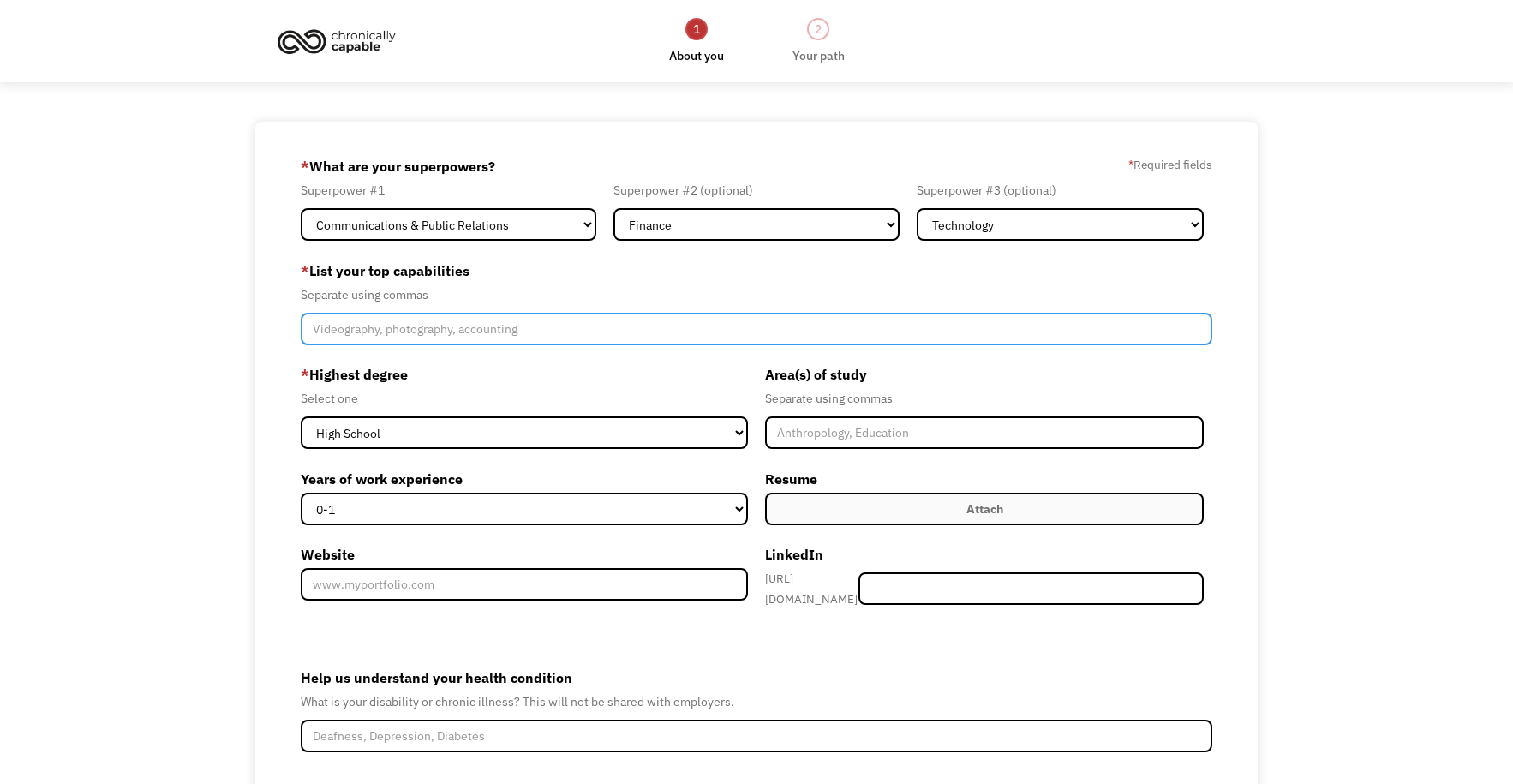
click at [593, 332] on input "Member-Create-Step1" at bounding box center [756, 329] width 911 height 33
type input "A"
type input "IT, Accounting/ budgeting, HR,"
paste input "IT, Accounting/ budgeting, HR,"
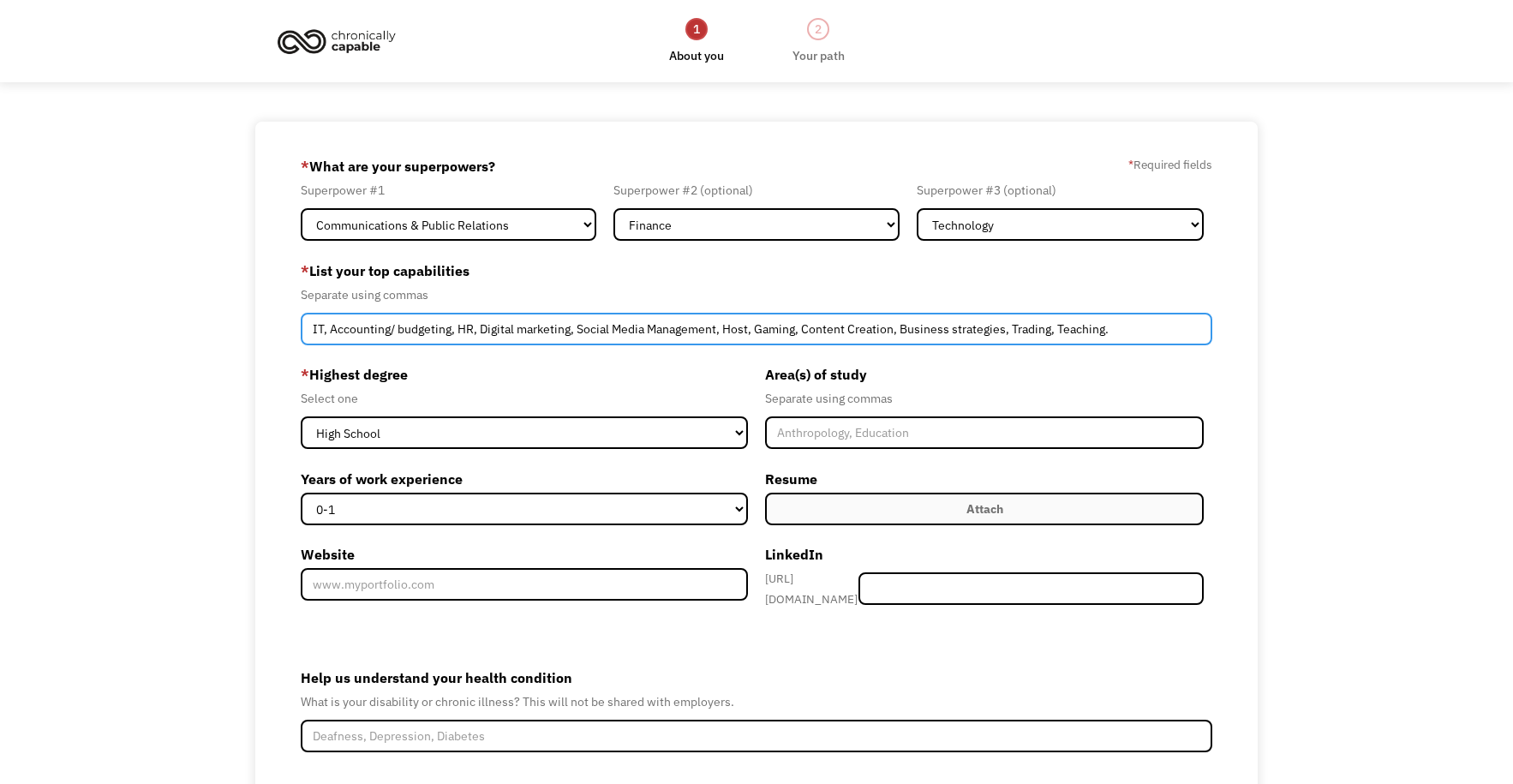
type input "IT, Accounting/ budgeting, HR, Digital marketing, Social Media Management, Host…"
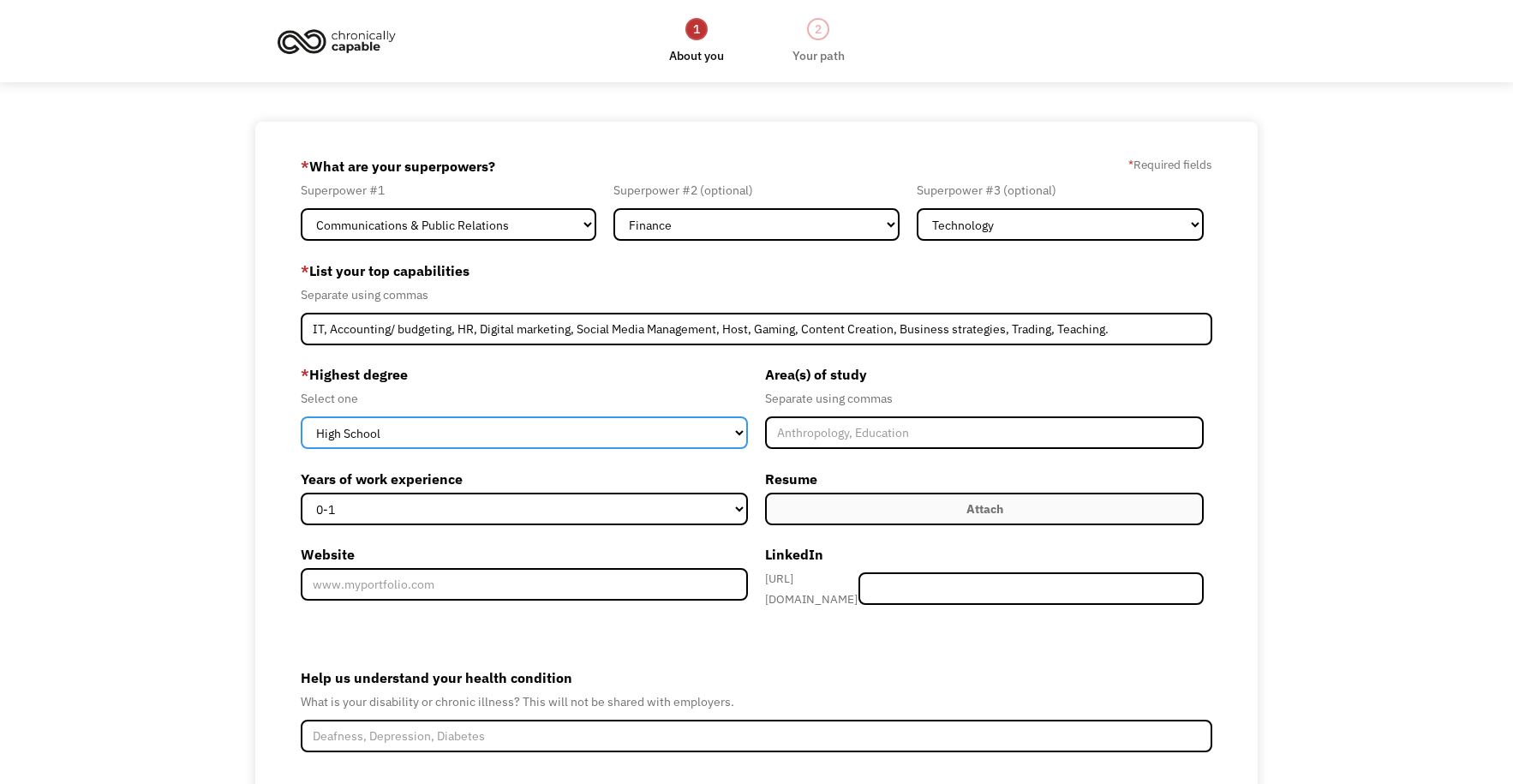
click at [567, 437] on select "High School Associates Bachelors Master's PhD" at bounding box center [524, 433] width 447 height 33
select select "associates"
click at [301, 416] on select "High School Associates Bachelors Master's PhD" at bounding box center [524, 433] width 447 height 33
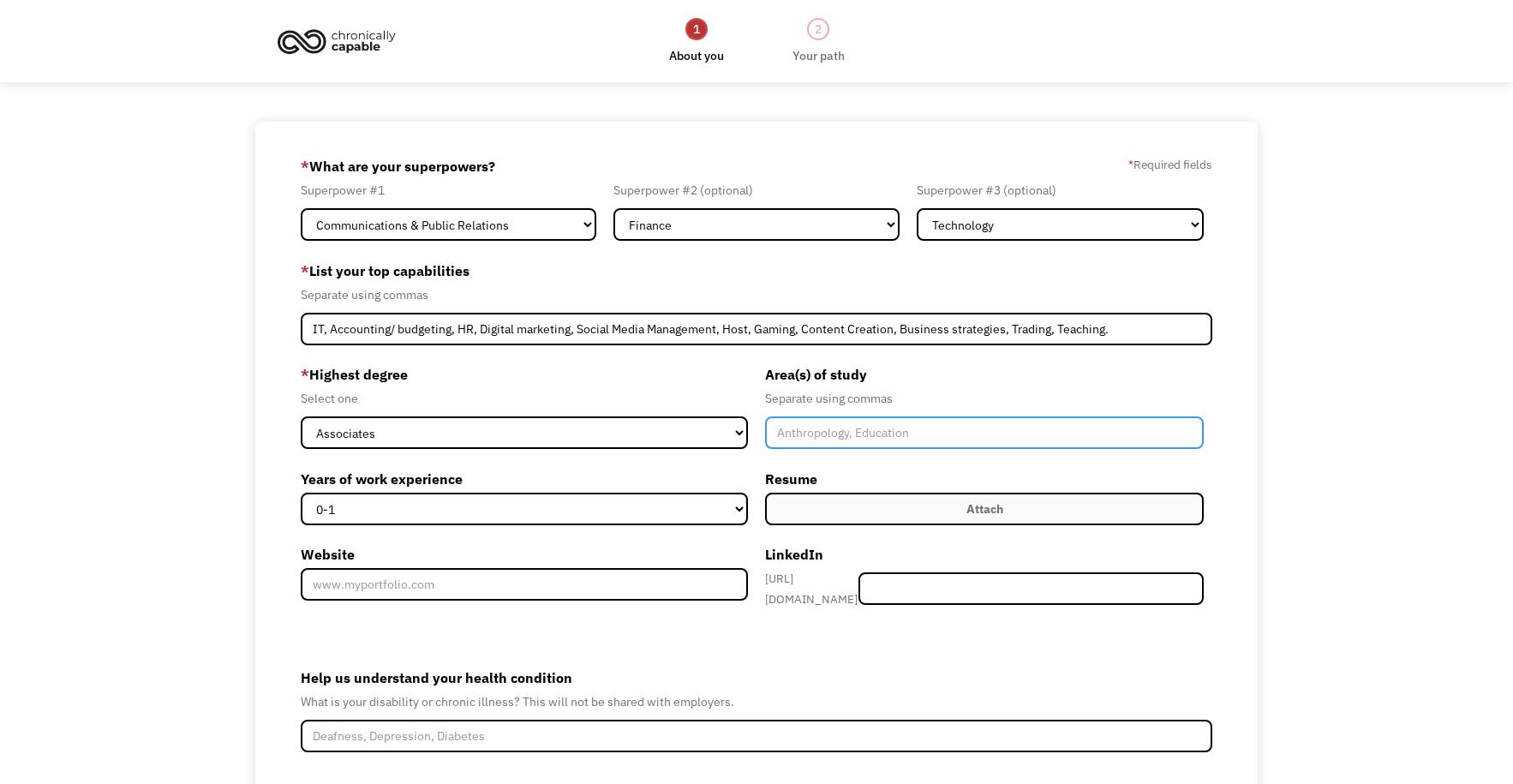
click at [817, 439] on input "Member-Create-Step1" at bounding box center [984, 433] width 439 height 33
type input "Web Design, IT, Computer Science, Spanish language, Business"
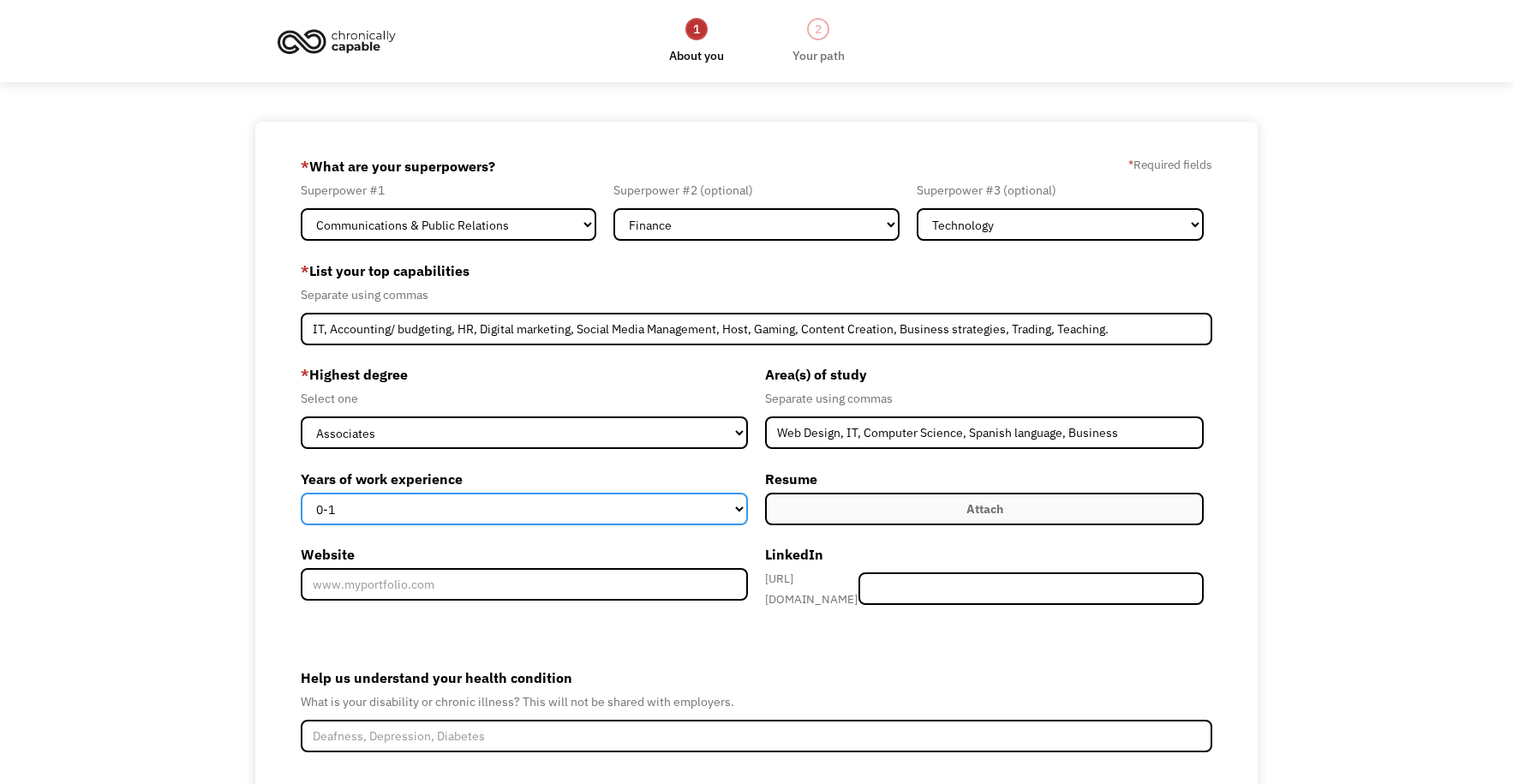
click at [701, 513] on select "0-1 2-4 5-10 11-15 15+" at bounding box center [524, 509] width 447 height 33
select select "11-15"
click at [301, 493] on select "0-1 2-4 5-10 11-15 15+" at bounding box center [524, 509] width 447 height 33
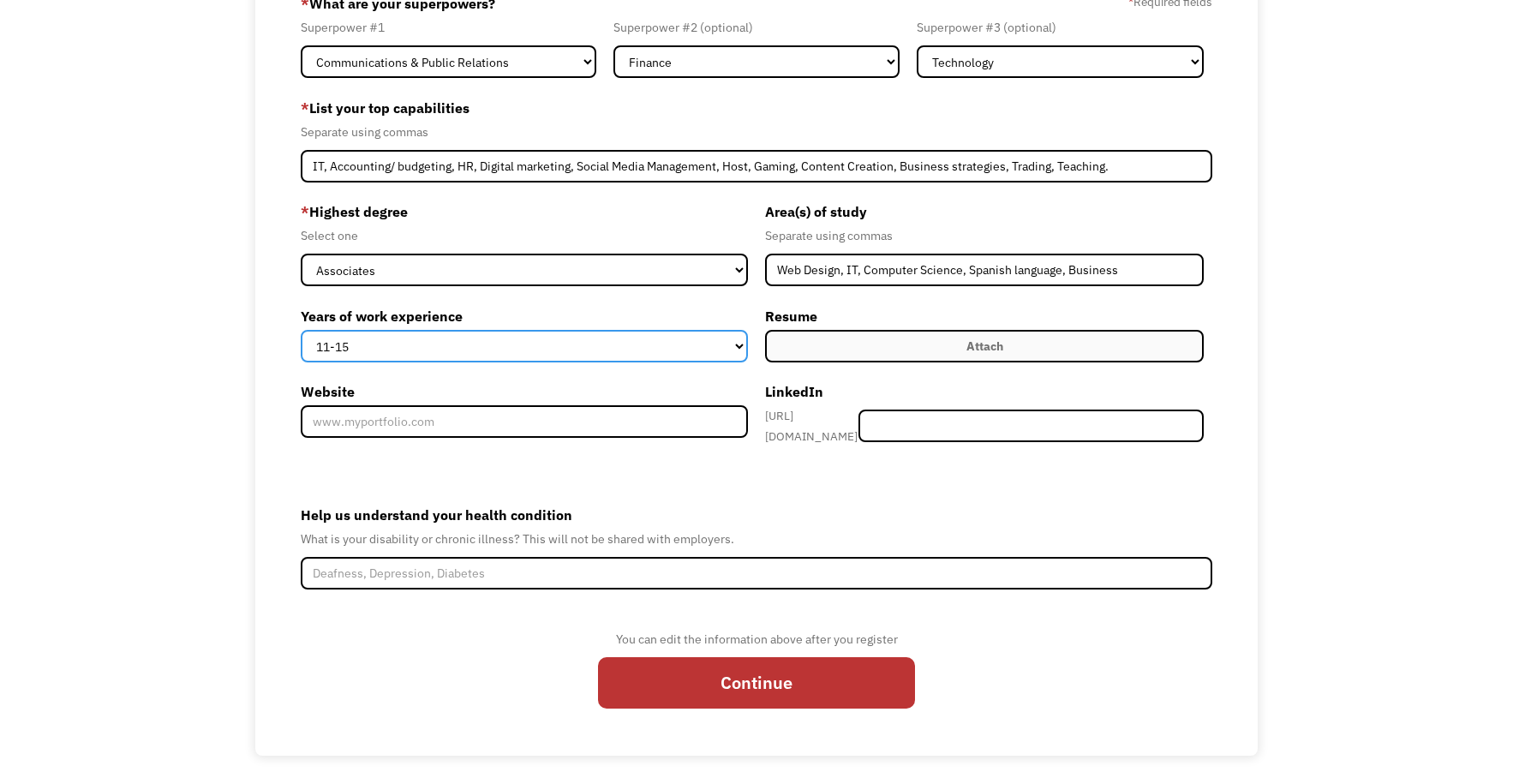
scroll to position [165, 0]
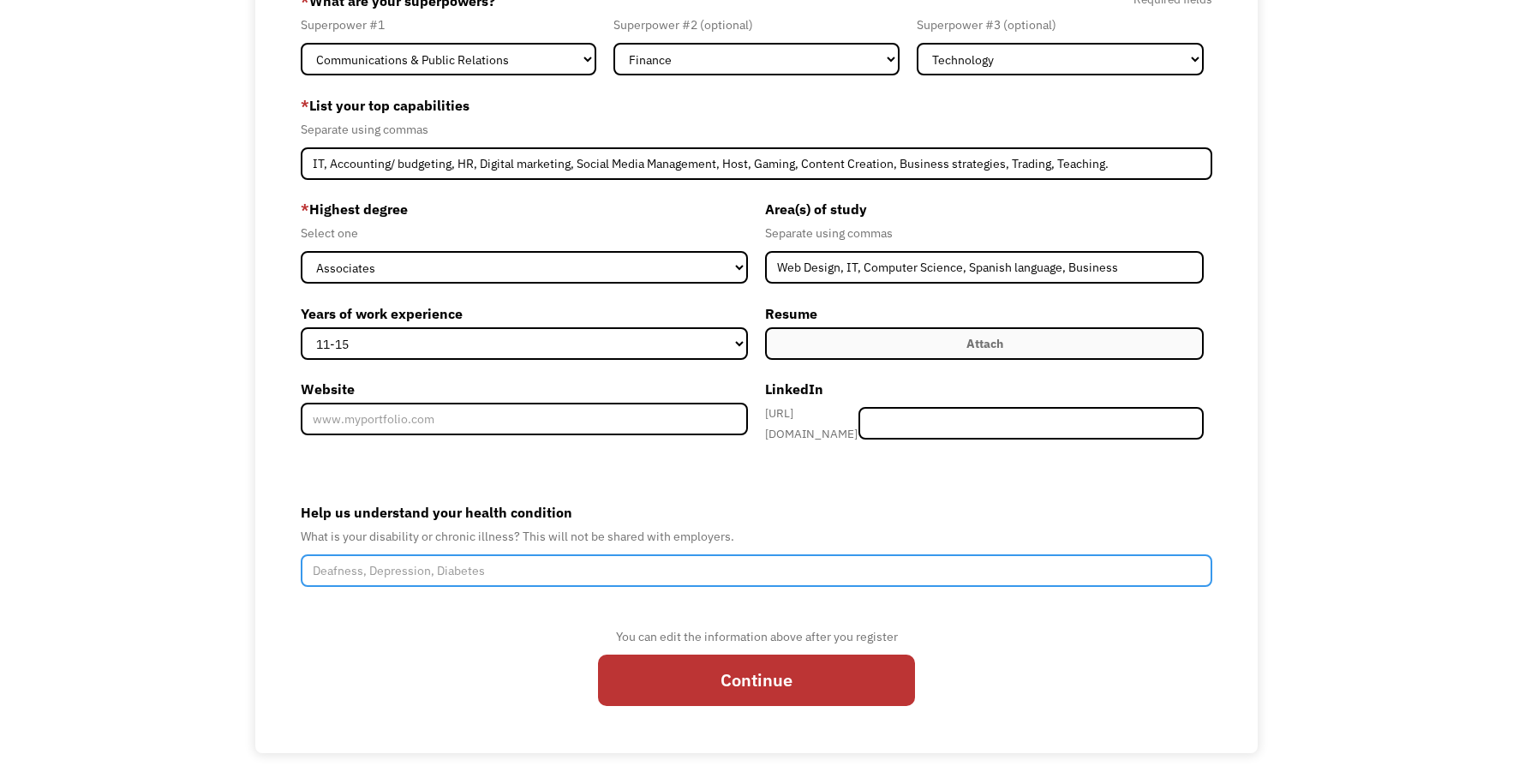
click at [377, 567] on input "Help us understand your health condition" at bounding box center [756, 571] width 911 height 33
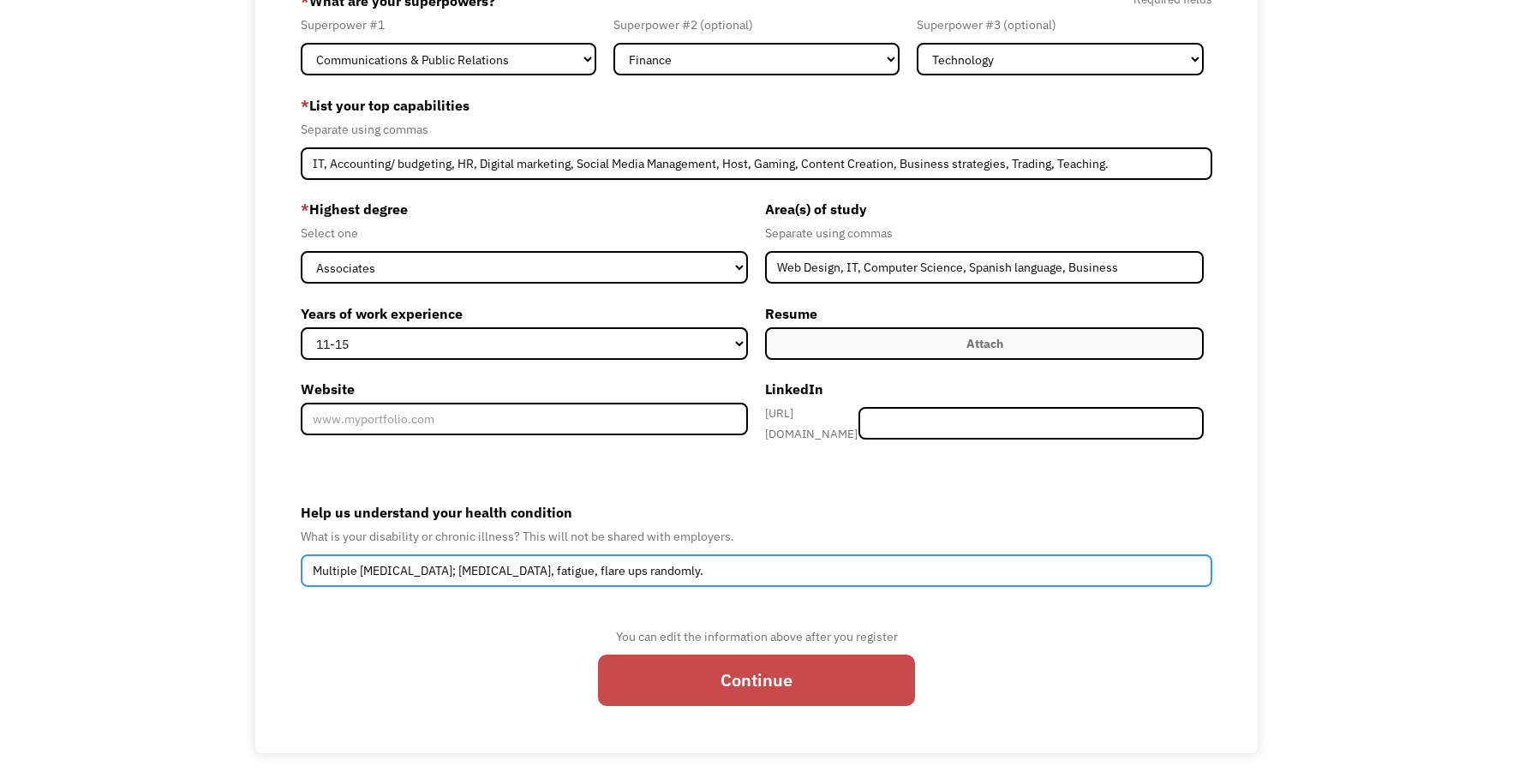
type input "Multiple Autoimmune Diseases; chronic pain, fatigue, flare ups randomly."
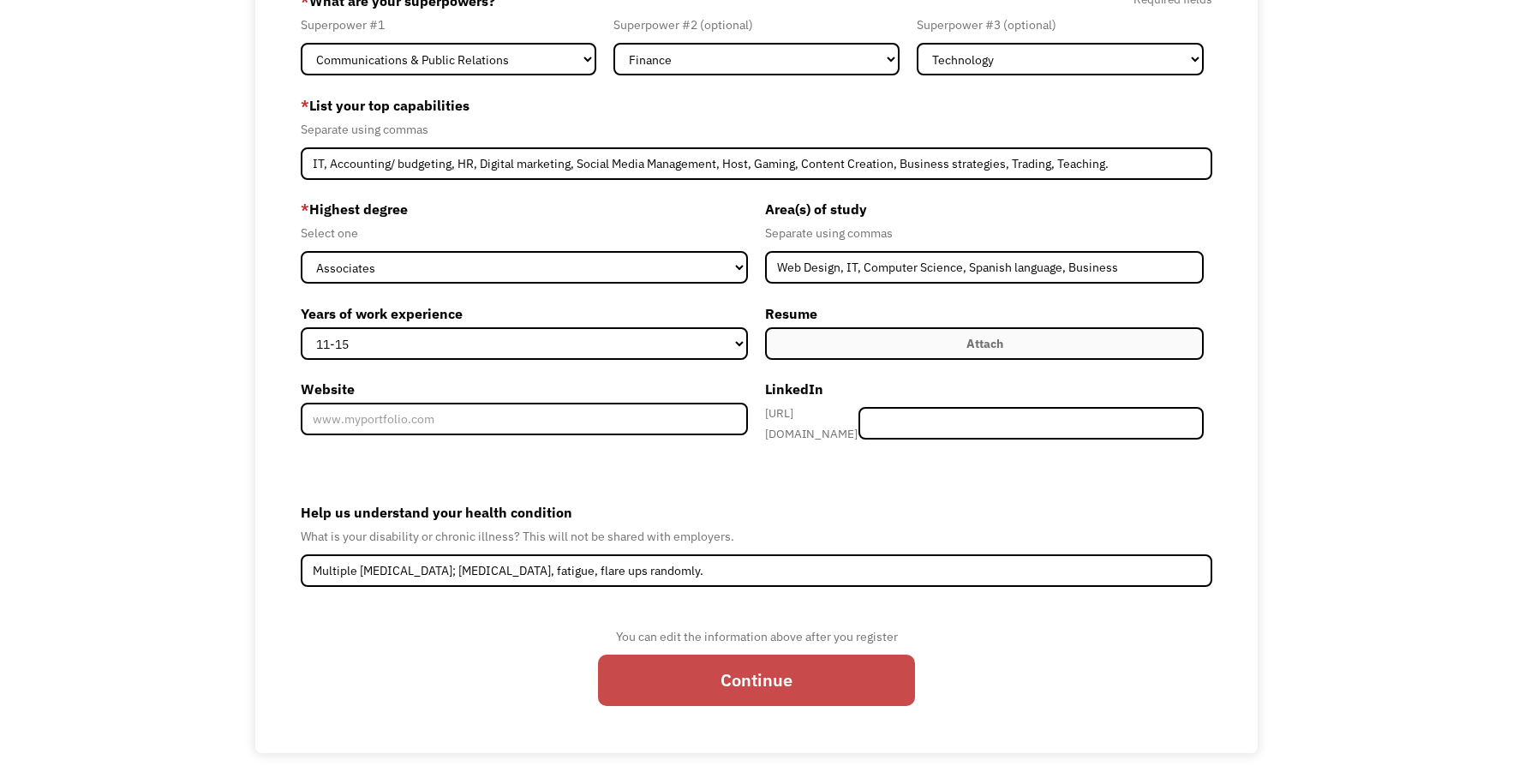
click at [808, 661] on input "Continue" at bounding box center [756, 680] width 317 height 52
type input "Please wait..."
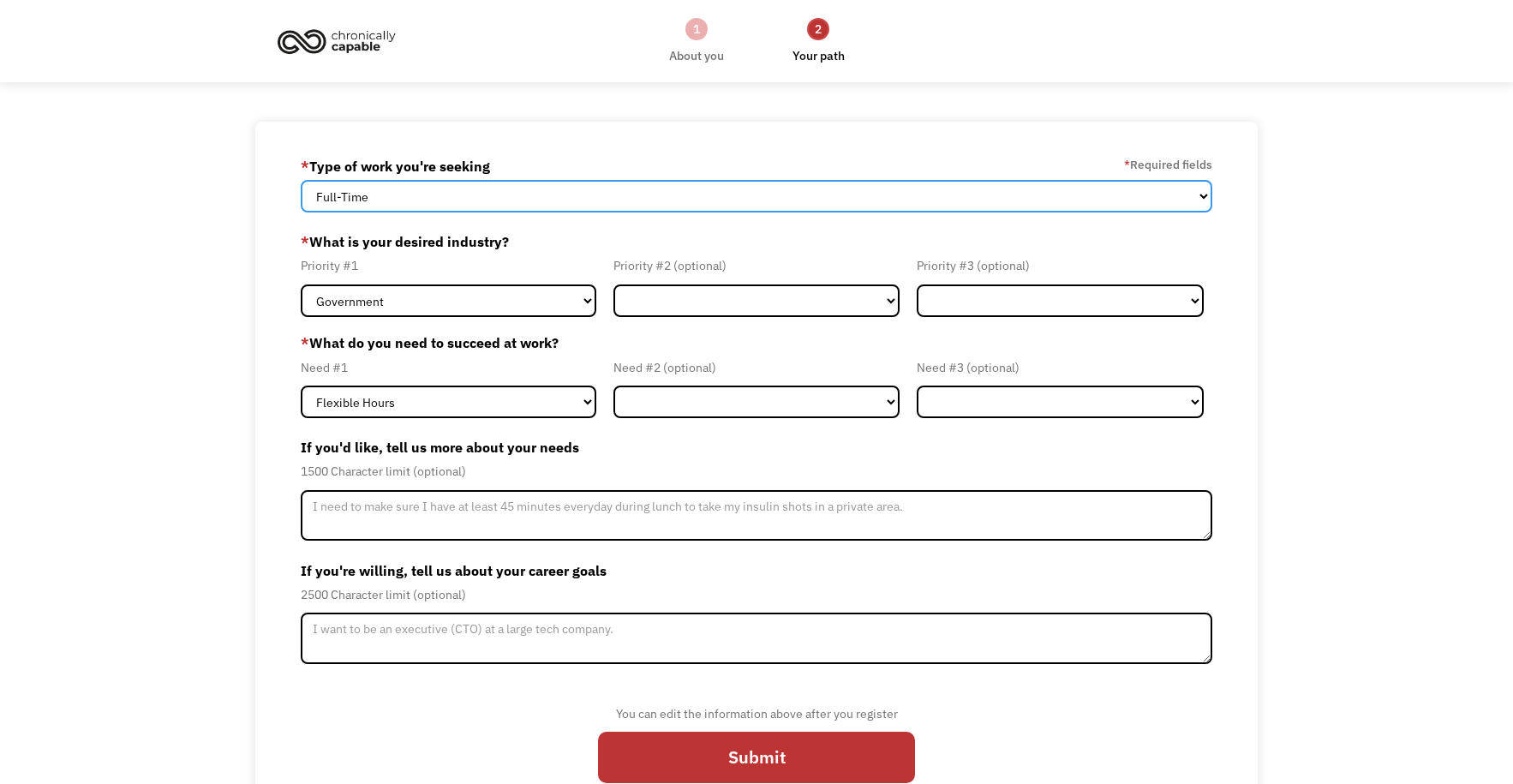
click at [471, 192] on select "Full-Time Part-Time Both Full-Time and Part-Time" at bounding box center [756, 196] width 911 height 33
select select "Both Full-Time and Part-Time"
click at [301, 180] on select "Full-Time Part-Time Both Full-Time and Part-Time" at bounding box center [756, 196] width 911 height 33
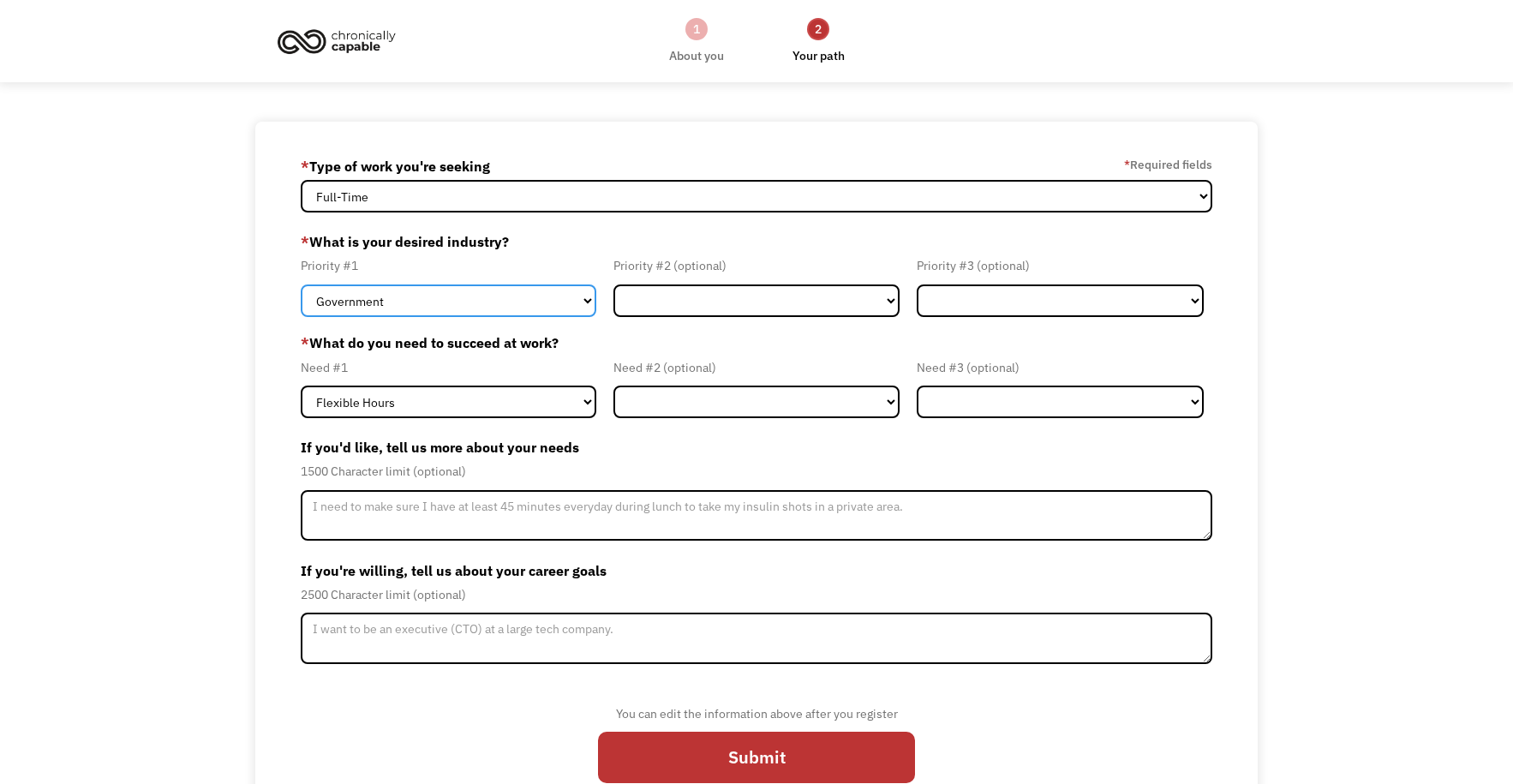
click at [449, 300] on select "Government Finance & Insurance Health & Social Care Tech & Engineering Creative…" at bounding box center [448, 301] width 296 height 33
select select "Creative & Design"
click at [301, 284] on select "Government Finance & Insurance Health & Social Care Tech & Engineering Creative…" at bounding box center [448, 301] width 296 height 33
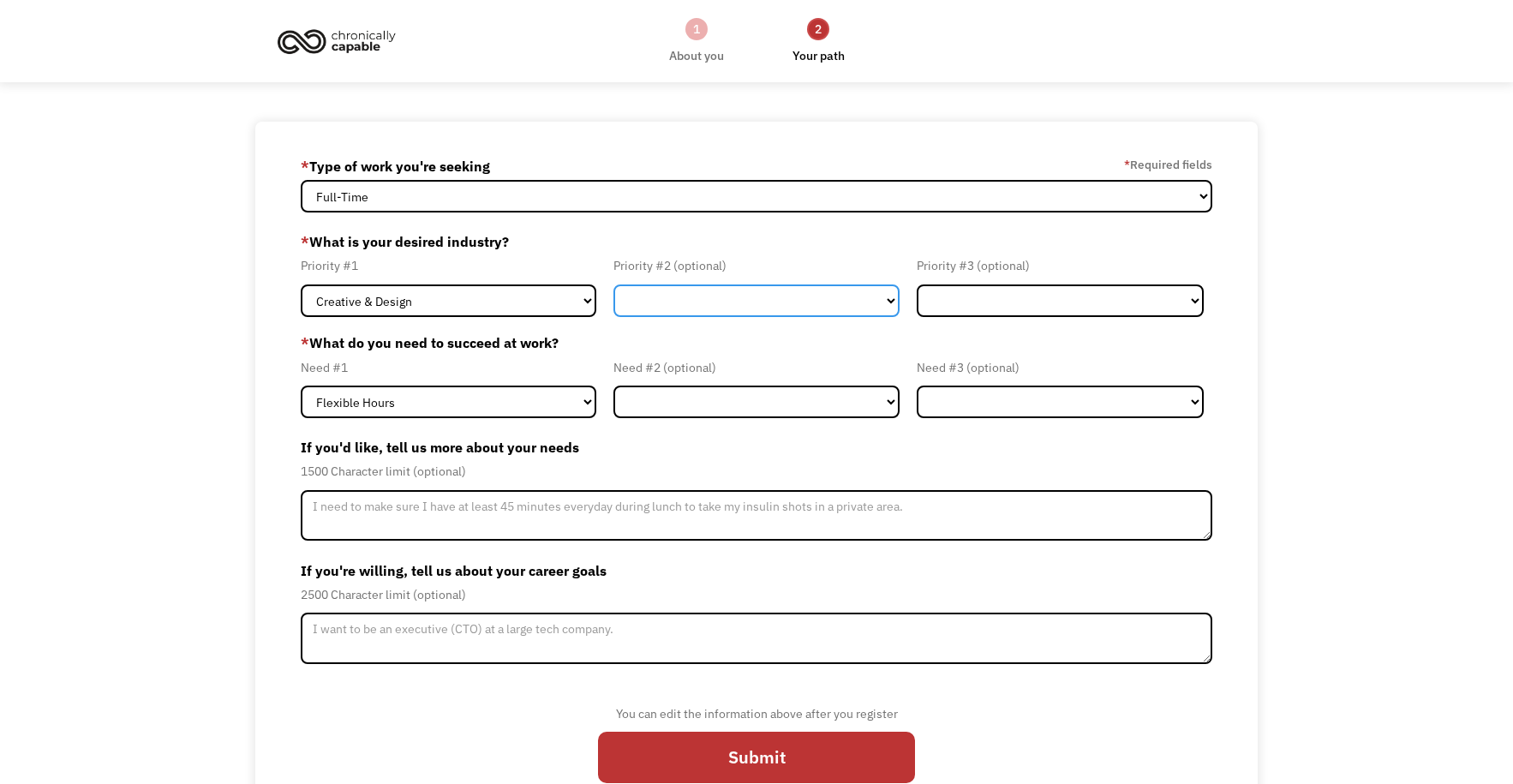
click at [640, 301] on select "Government Finance & Insurance Health & Social Care Tech & Engineering Creative…" at bounding box center [757, 301] width 287 height 33
select select "Finance & Insurance"
click at [613, 284] on select "Government Finance & Insurance Health & Social Care Tech & Engineering Creative…" at bounding box center [757, 301] width 287 height 33
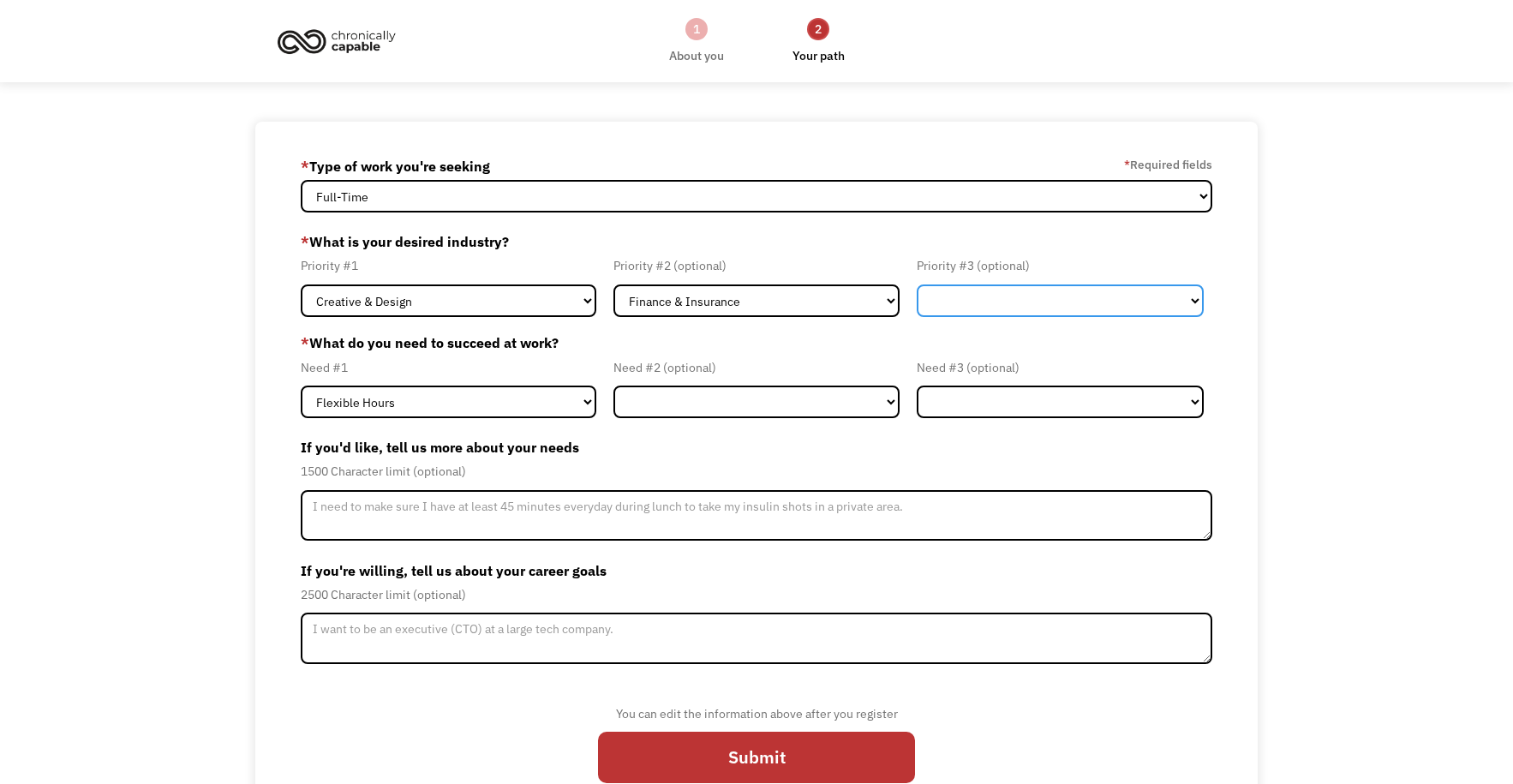
click at [1032, 306] on select "Government Finance & Insurance Health & Social Care Tech & Engineering Creative…" at bounding box center [1061, 301] width 287 height 33
select select "Tech & Engineering"
click at [917, 284] on select "Government Finance & Insurance Health & Social Care Tech & Engineering Creative…" at bounding box center [1061, 301] width 287 height 33
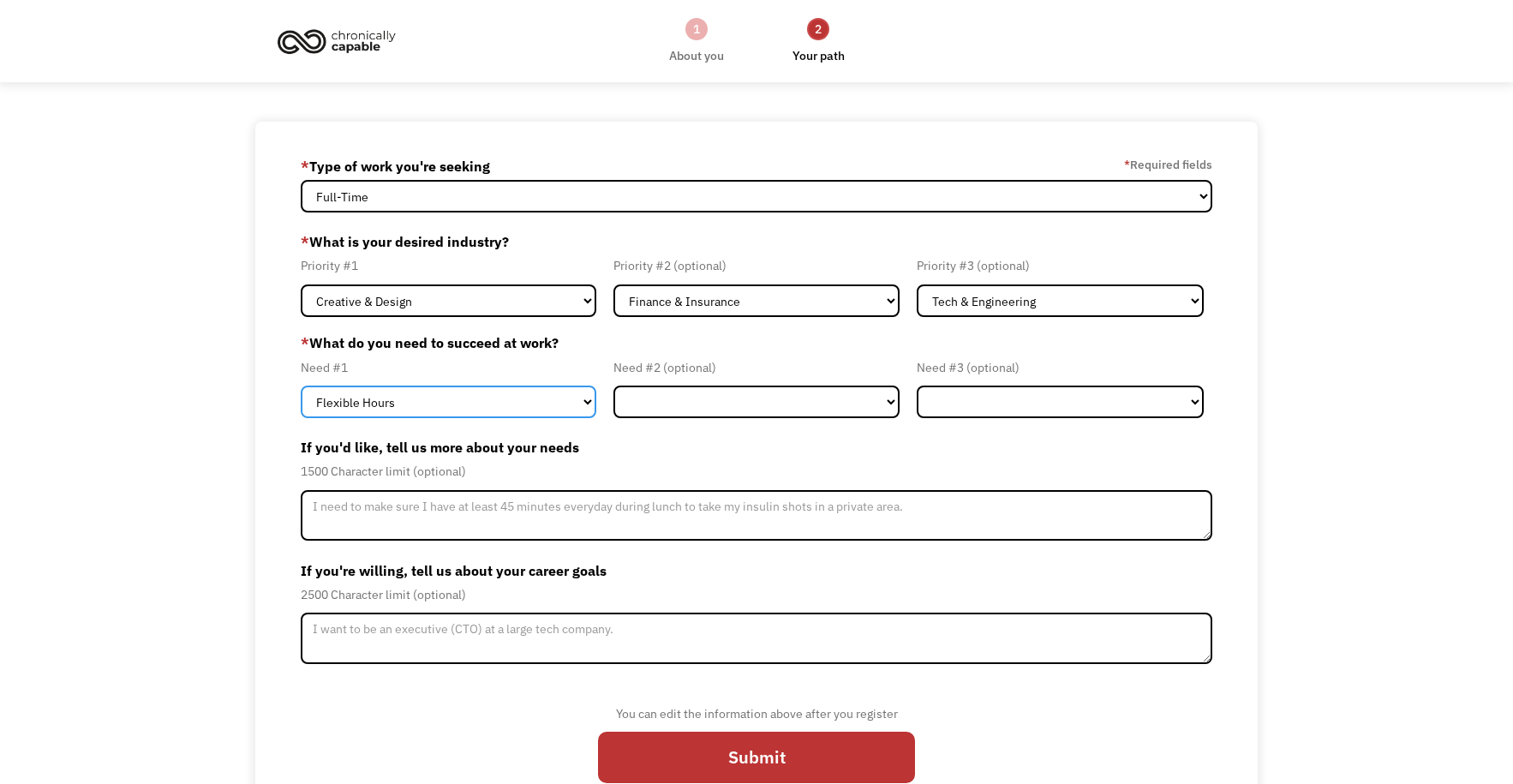
click at [416, 398] on select "Flexible Hours Remote Work Service Animal On-site Accommodations Visual Support…" at bounding box center [448, 402] width 296 height 33
click at [416, 397] on select "Flexible Hours Remote Work Service Animal On-site Accommodations Visual Support…" at bounding box center [448, 402] width 296 height 33
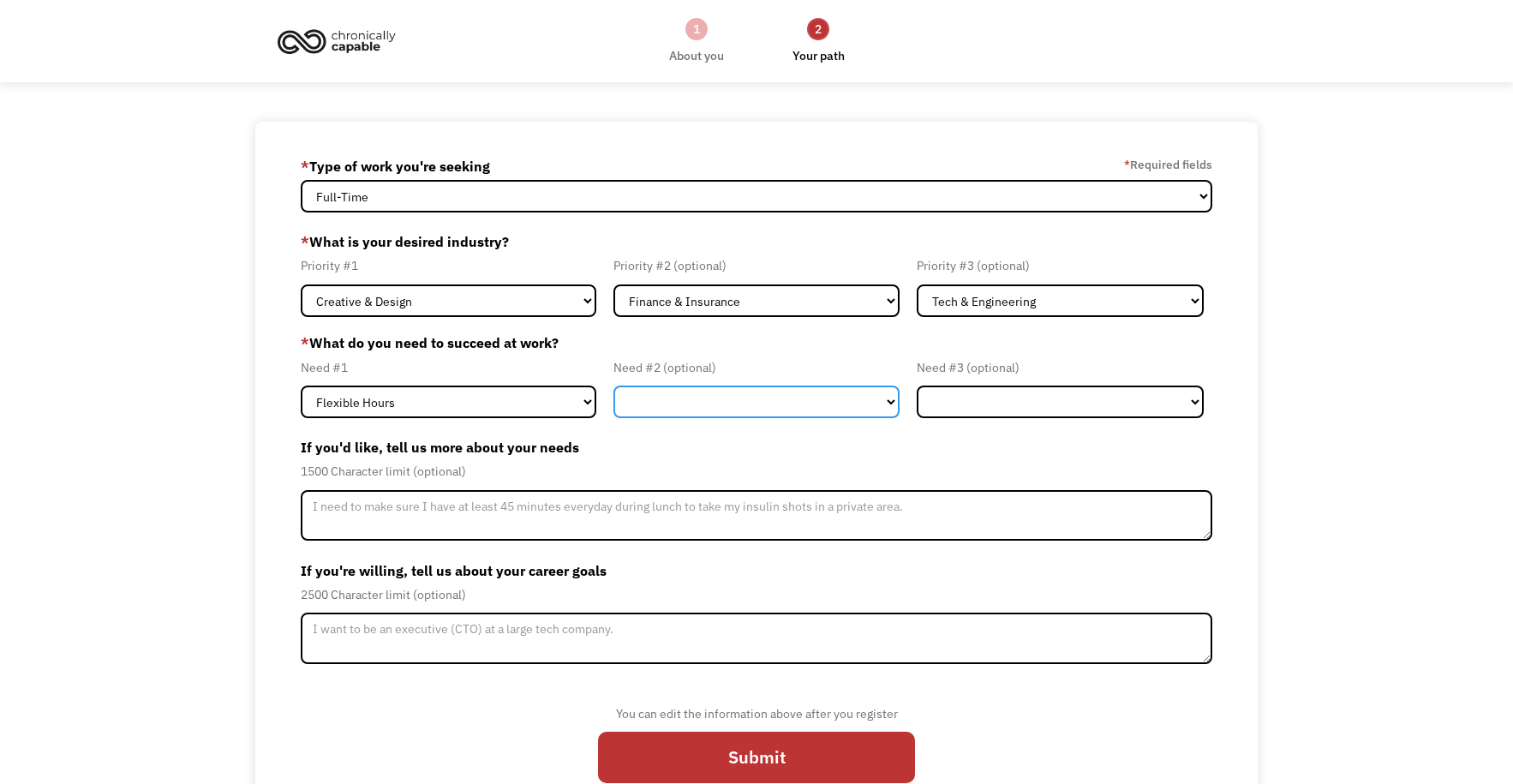
click at [705, 406] on select "Flexible Hours Remote Work Service Animal On-site Accommodations Visual Support…" at bounding box center [757, 402] width 287 height 33
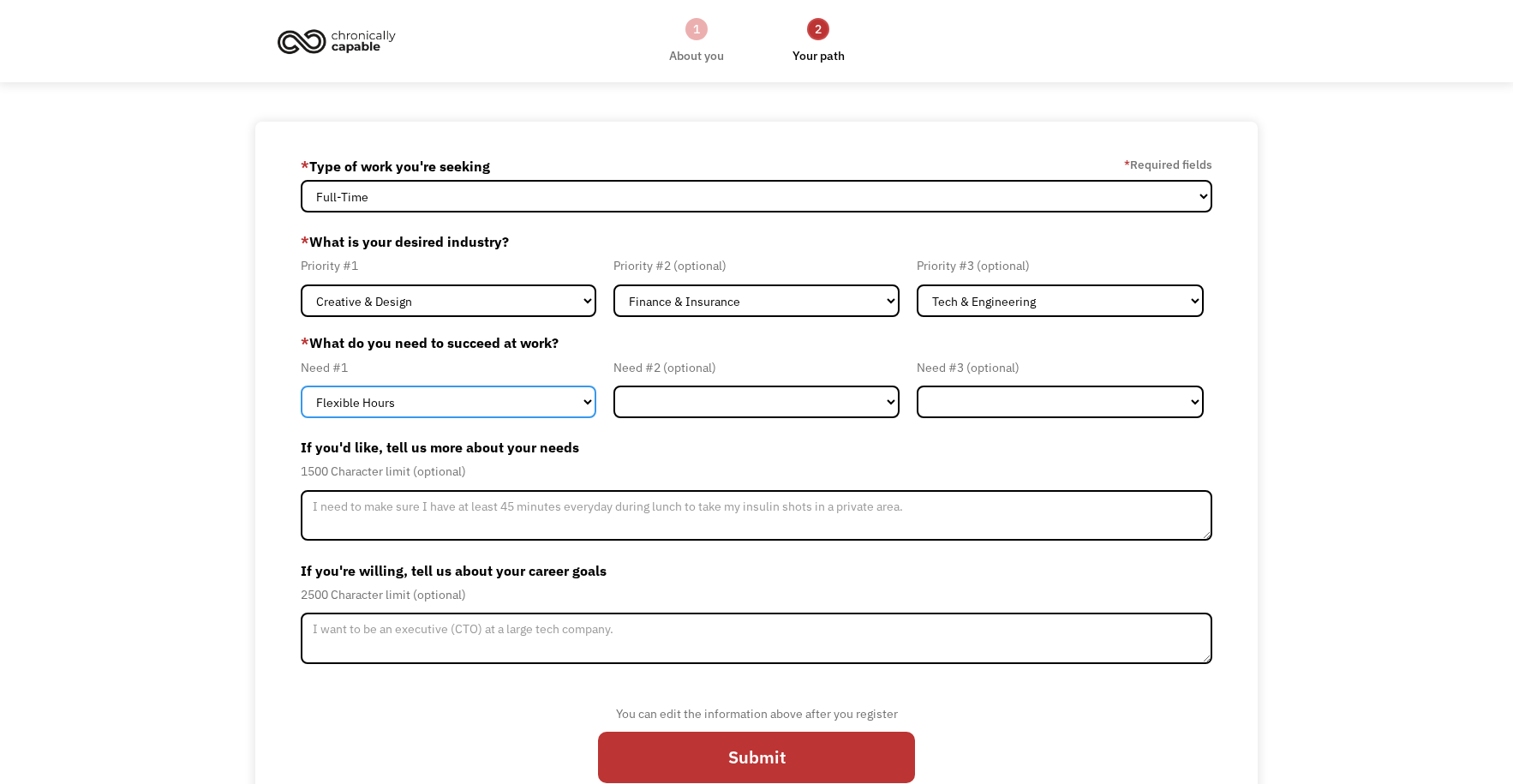
click at [420, 399] on select "Flexible Hours Remote Work Service Animal On-site Accommodations Visual Support…" at bounding box center [448, 402] width 296 height 33
select select "Remote Work"
click at [301, 385] on select "Flexible Hours Remote Work Service Animal On-site Accommodations Visual Support…" at bounding box center [448, 402] width 296 height 33
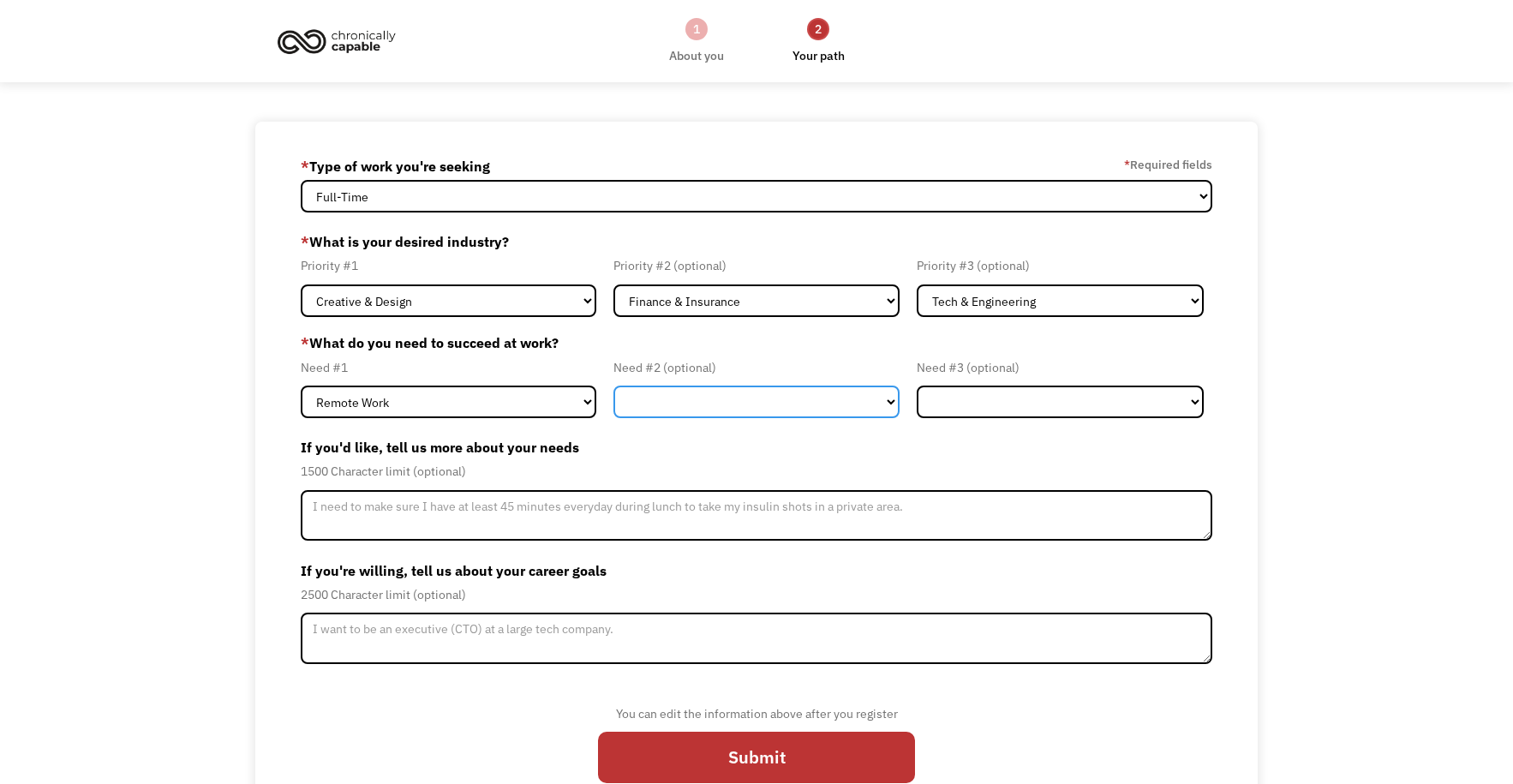
click at [723, 406] on select "Flexible Hours Remote Work Service Animal On-site Accommodations Visual Support…" at bounding box center [757, 402] width 287 height 33
select select "Flexible Hours"
click at [613, 385] on select "Flexible Hours Remote Work Service Animal On-site Accommodations Visual Support…" at bounding box center [757, 402] width 287 height 33
drag, startPoint x: 931, startPoint y: 425, endPoint x: 994, endPoint y: 401, distance: 67.4
click at [945, 425] on form "68e6da14ffd99cb55bbd7dea athena_1626@yahoo.com Jessie B * Type of work you're s…" at bounding box center [756, 475] width 911 height 646
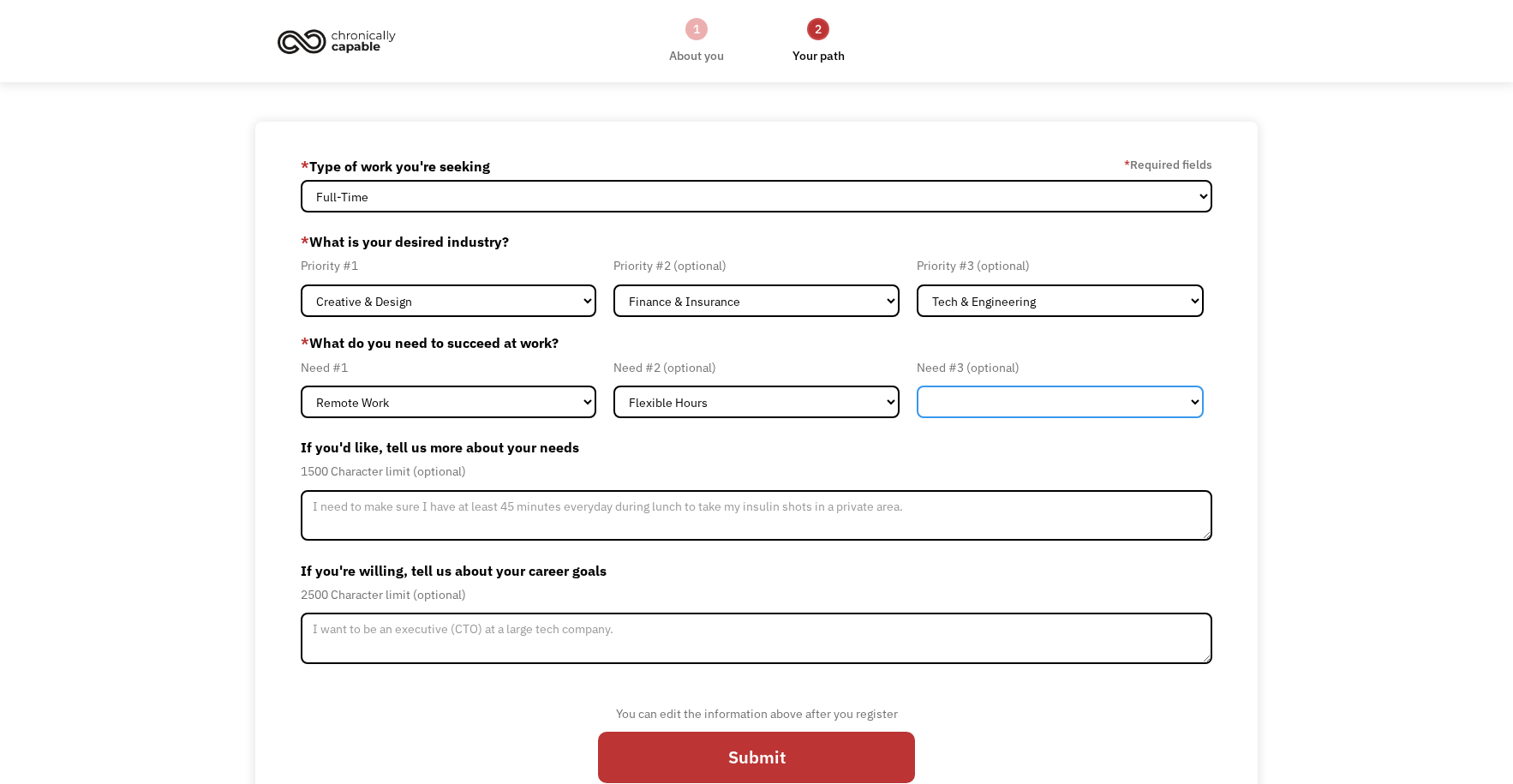
click at [995, 398] on select "Flexible Hours Remote Work Service Animal On-site Accommodations Visual Support…" at bounding box center [1061, 402] width 287 height 33
click at [1001, 408] on select "Flexible Hours Remote Work Service Animal On-site Accommodations Visual Support…" at bounding box center [1061, 402] width 287 height 33
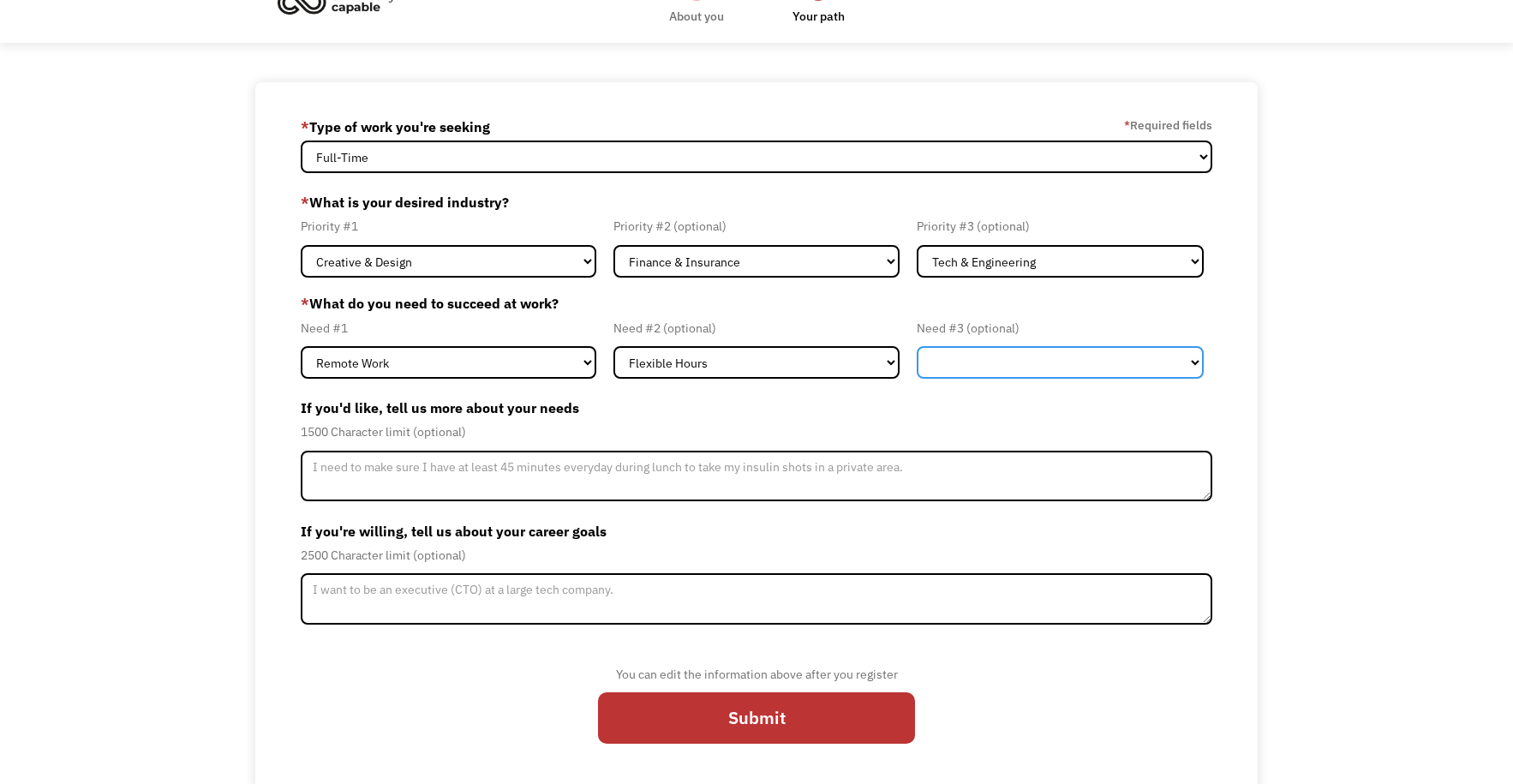
scroll to position [47, 0]
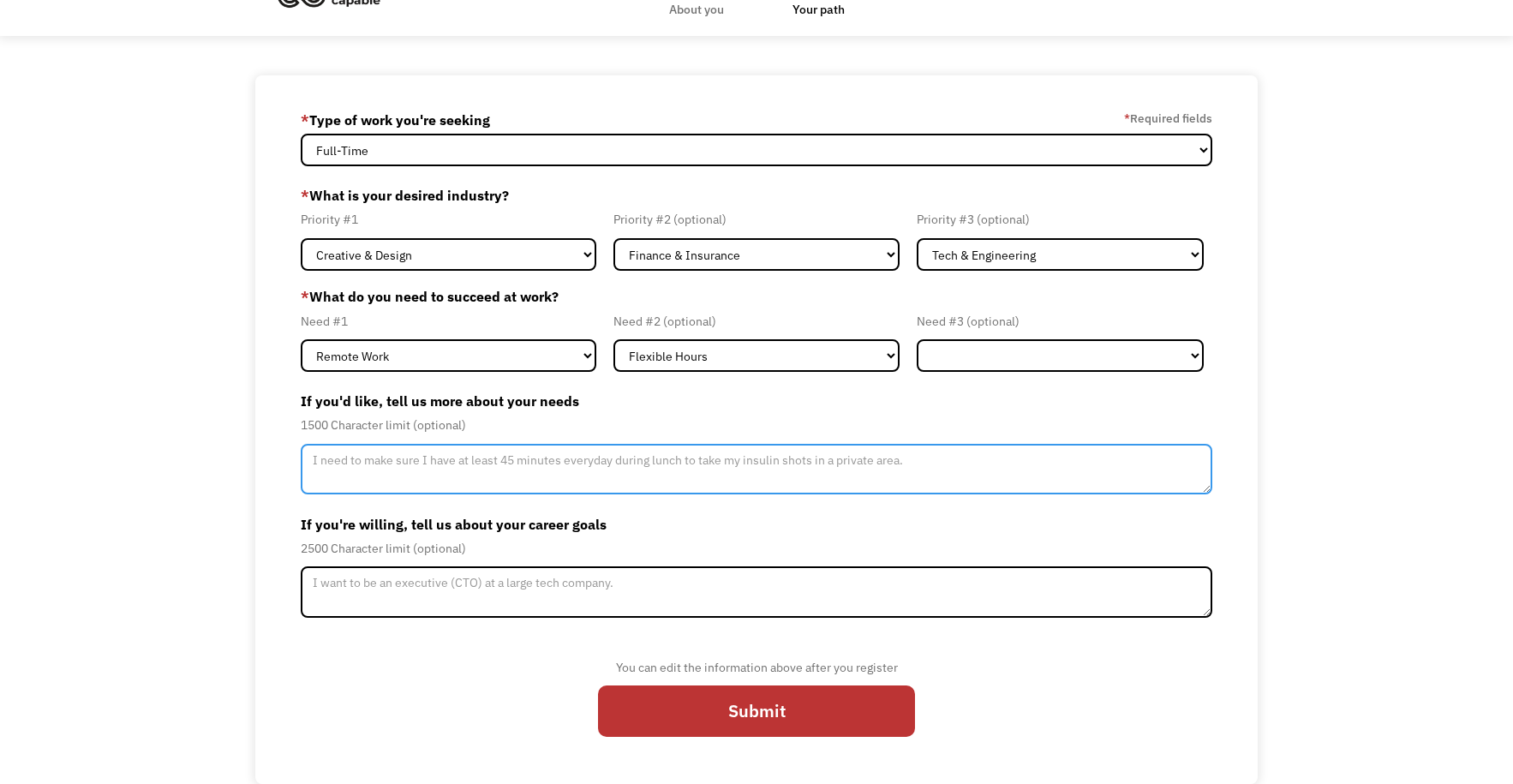
click at [440, 470] on textarea "Member-Update-Form-Step2" at bounding box center [756, 469] width 911 height 51
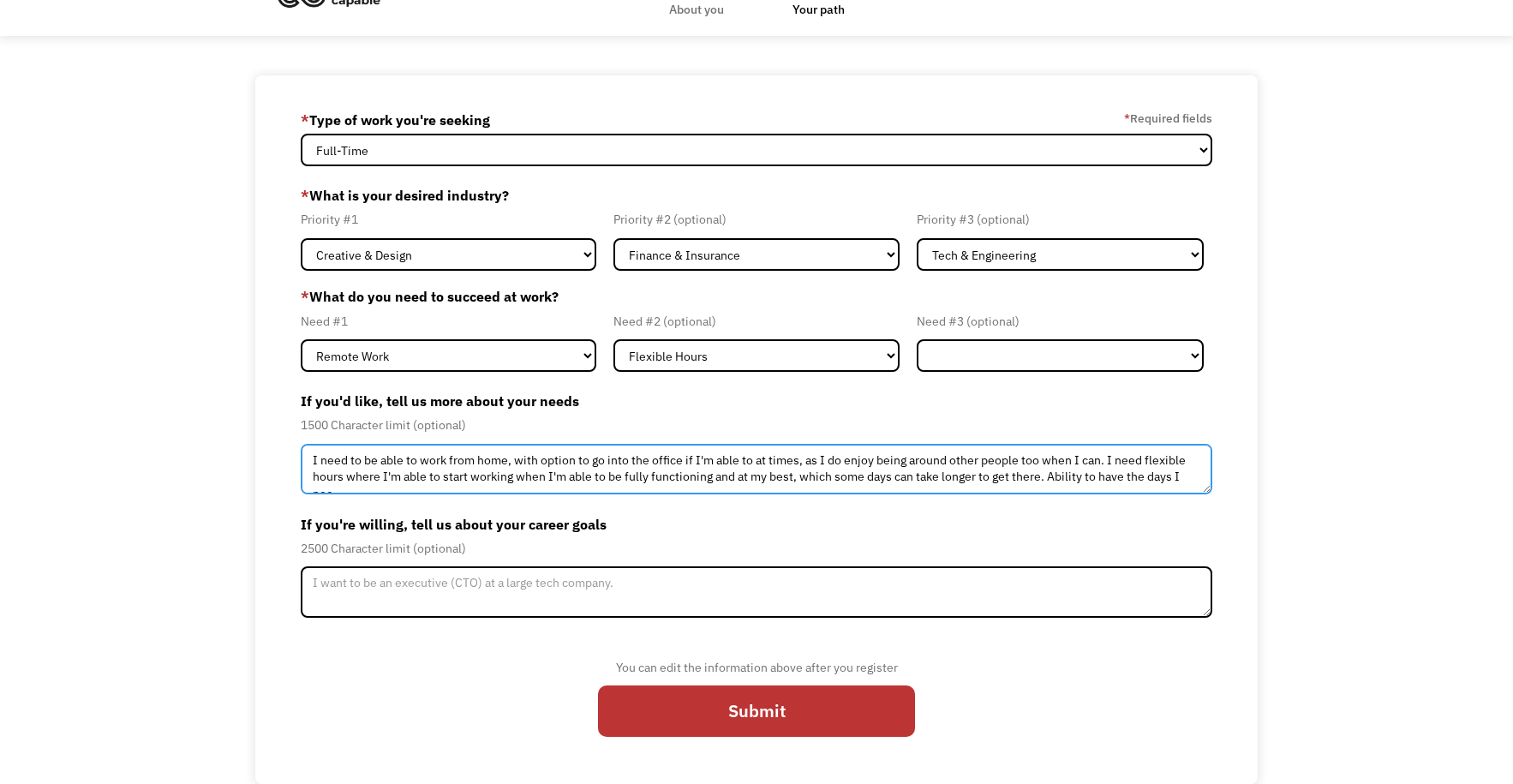
scroll to position [10, 0]
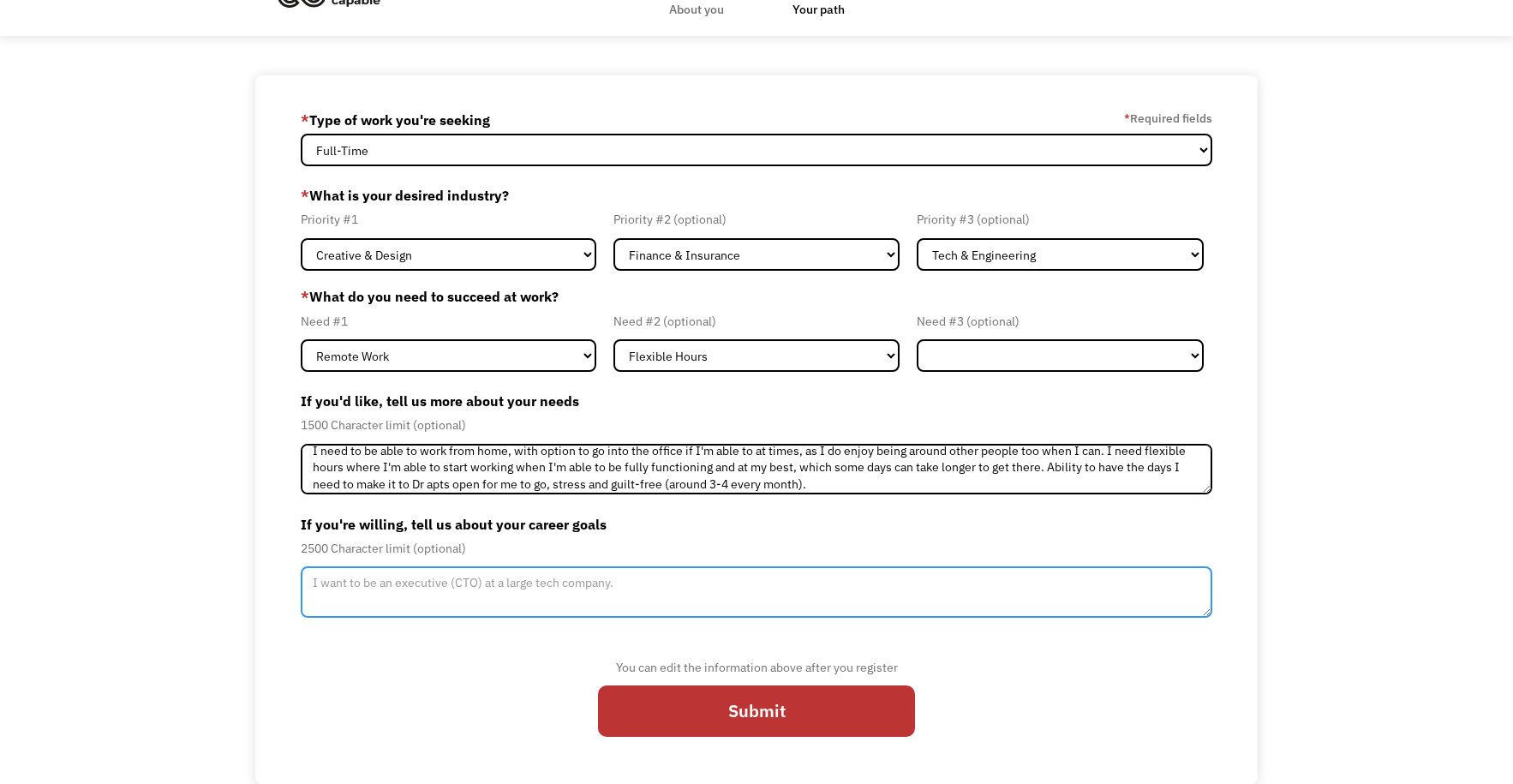
click at [525, 576] on textarea "Member-Update-Form-Step2" at bounding box center [756, 592] width 911 height 51
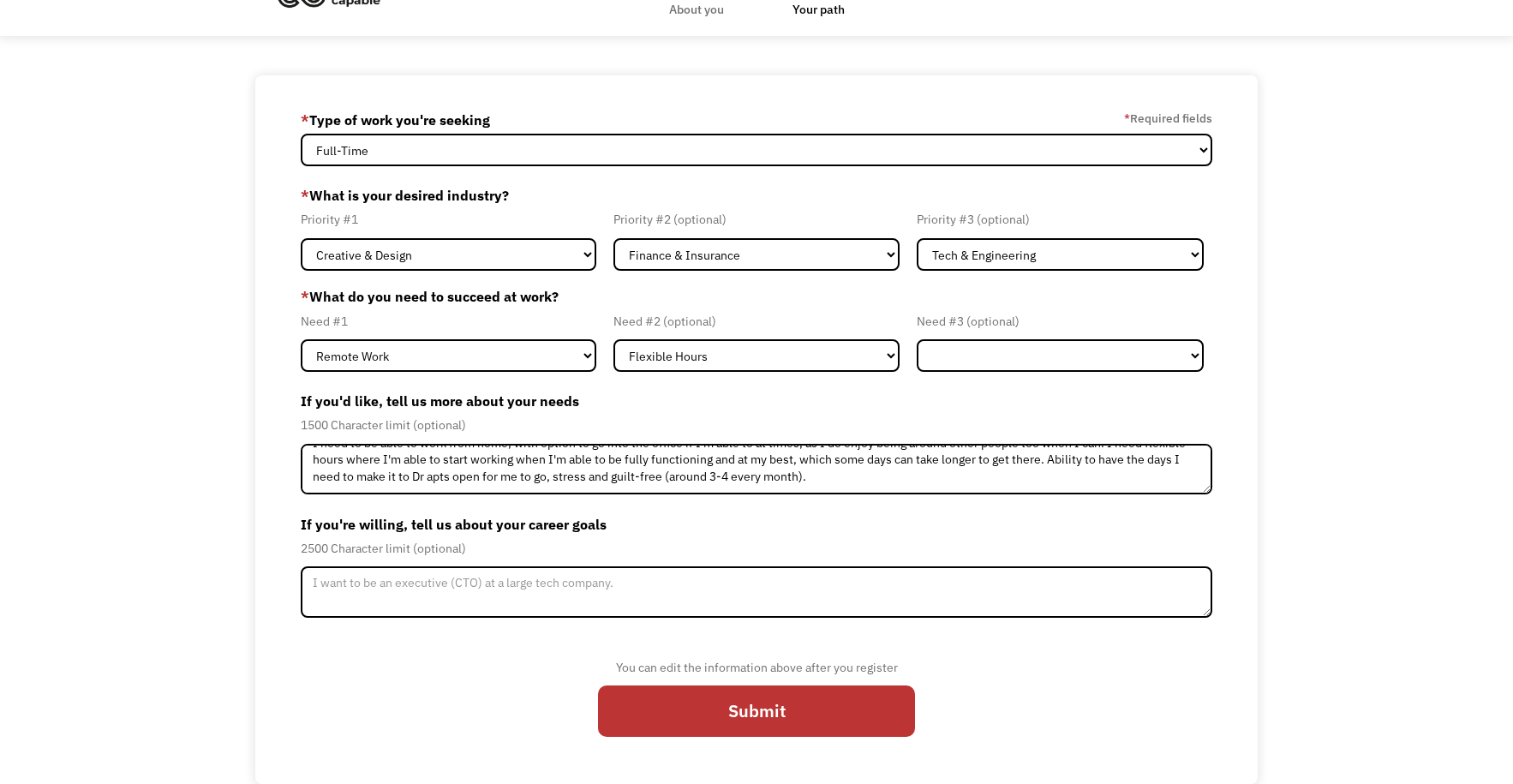
click at [918, 510] on label "If you're willing, tell us about your career goals" at bounding box center [756, 524] width 911 height 27
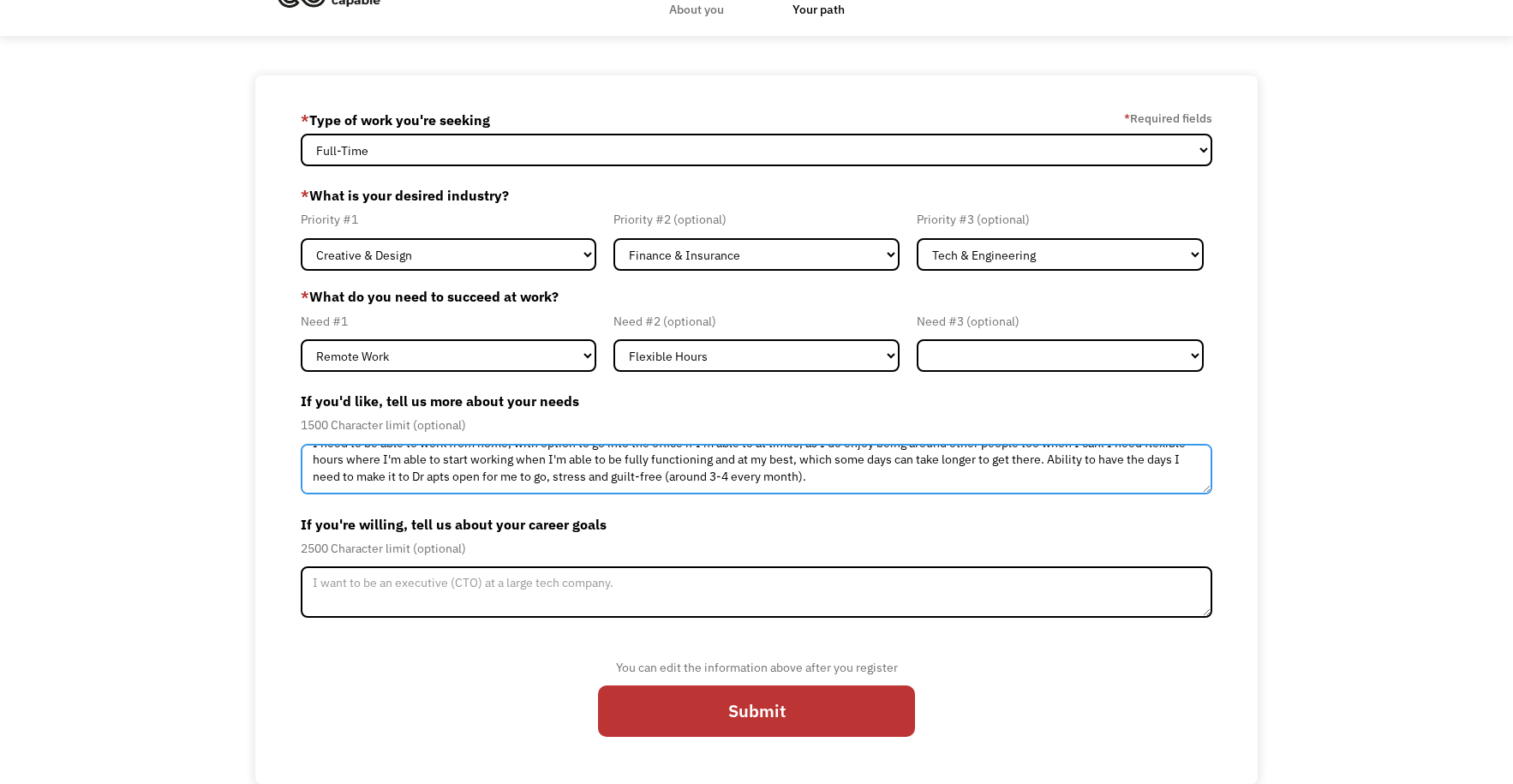
click at [312, 476] on textarea "I need to be able to work from home, with option to go into the office if I'm a…" at bounding box center [756, 469] width 911 height 51
paste textarea "To do my best work, I've found a few specific things really help me stay consis…"
click at [457, 478] on textarea "To do my best work, I've found a few specific things really help me stay consis…" at bounding box center [756, 469] width 911 height 51
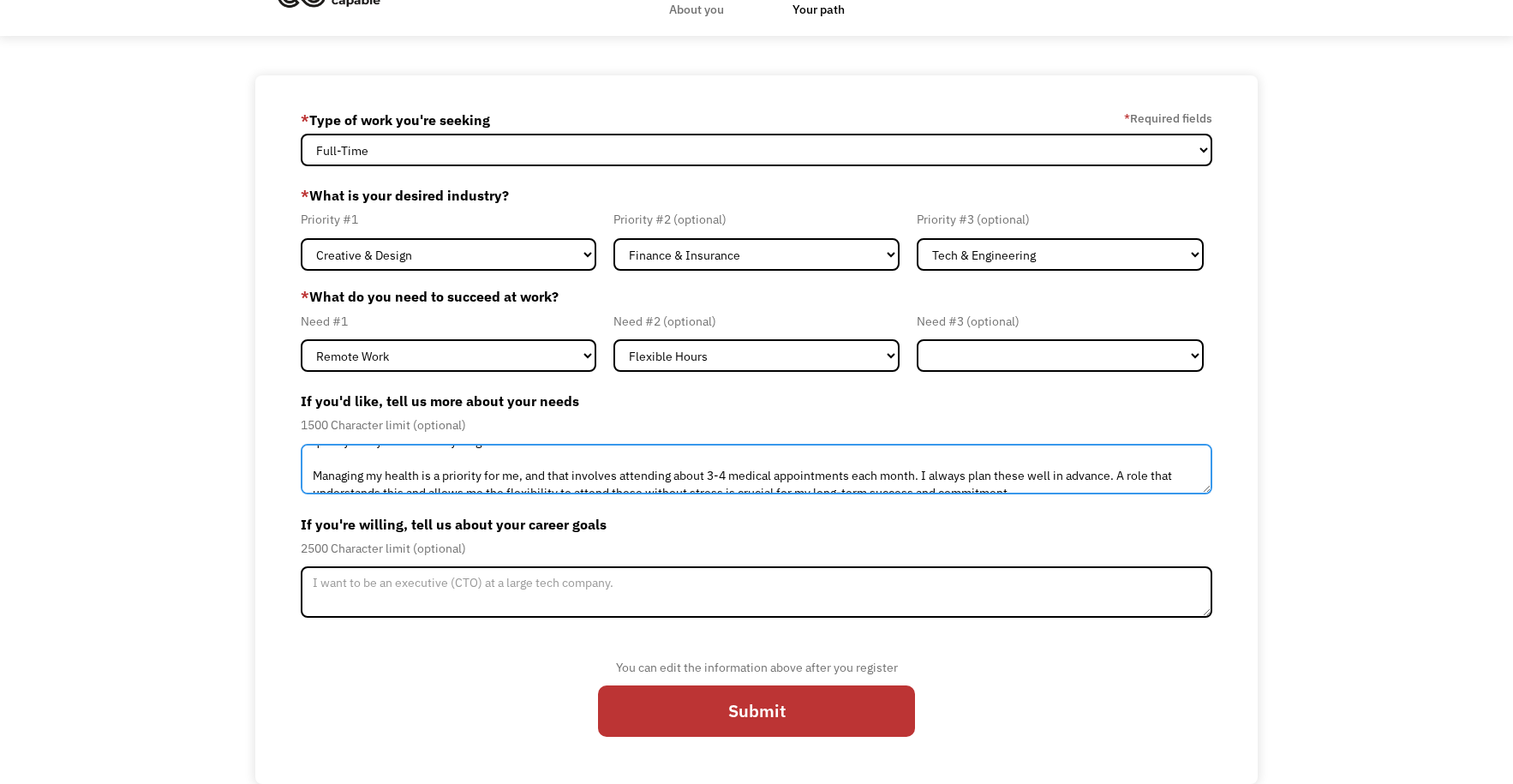
scroll to position [137, 0]
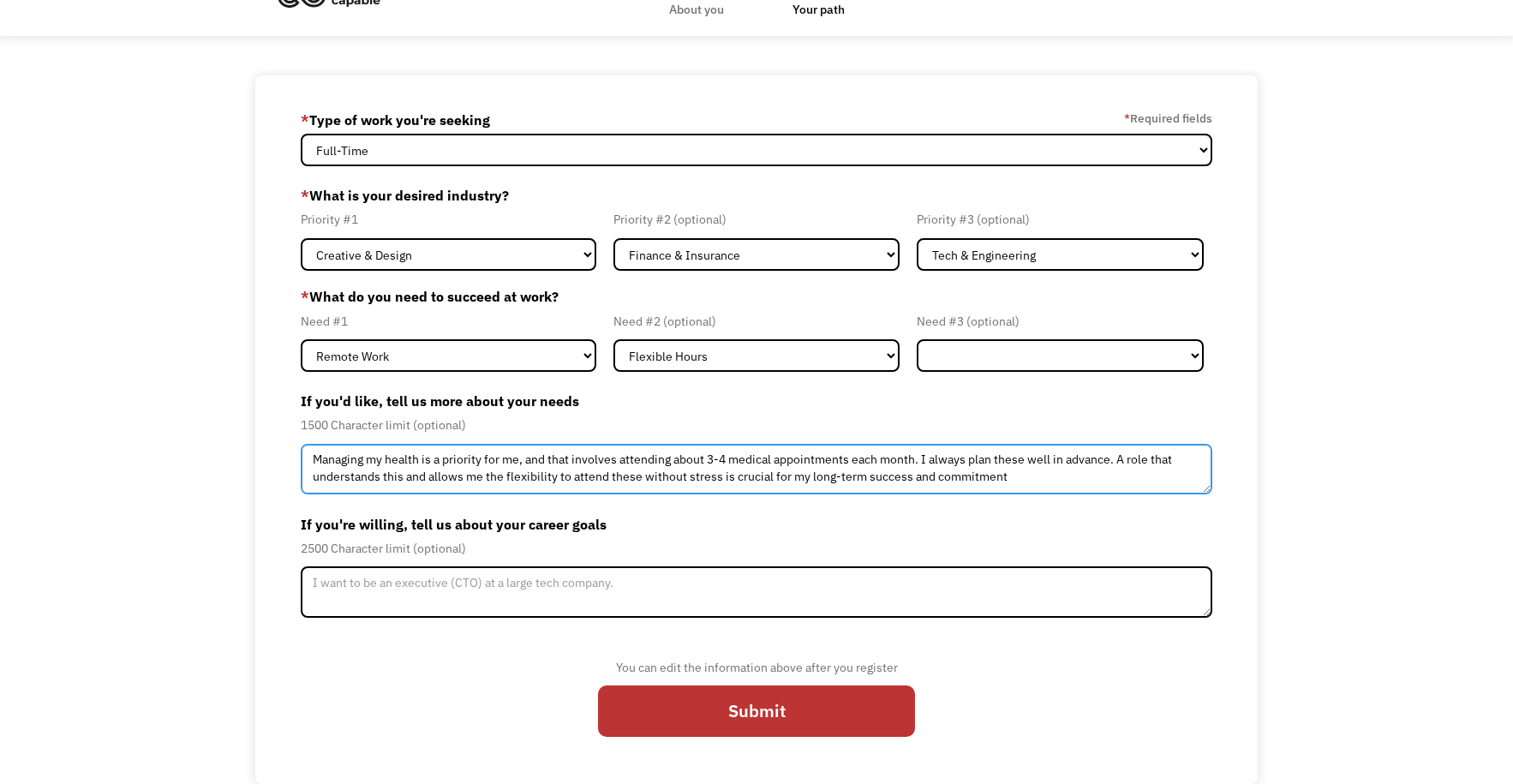
click at [1037, 477] on textarea "To do my best work, I've found a few specific things really help me stay consis…" at bounding box center [756, 469] width 911 height 51
type textarea "To do my best work, I've found a few specific things really help me stay consis…"
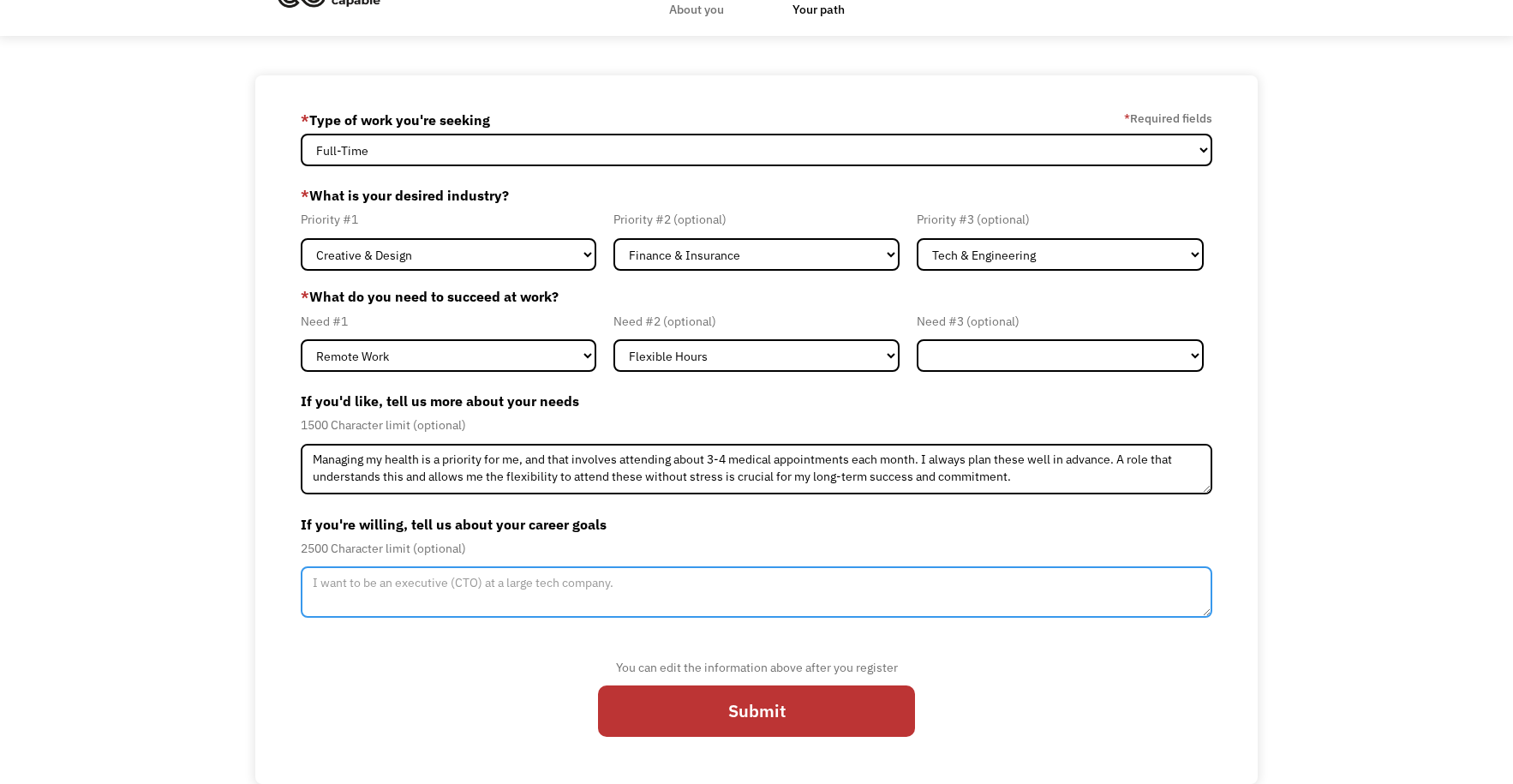
click at [430, 590] on textarea "Member-Update-Form-Step2" at bounding box center [756, 592] width 911 height 51
paste textarea "More than anything, I'm looking for a career that feels meaningful—where I can …"
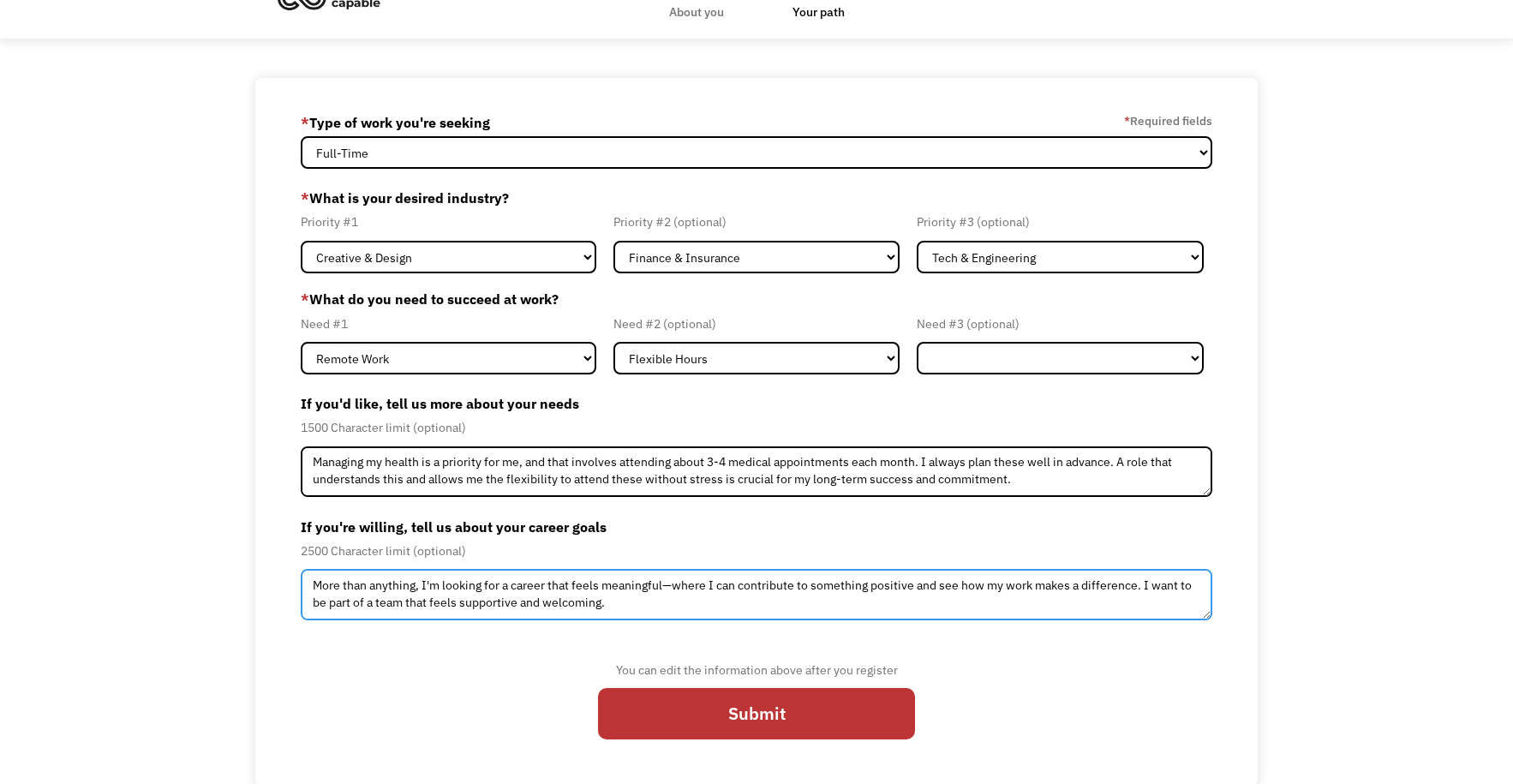
scroll to position [47, 0]
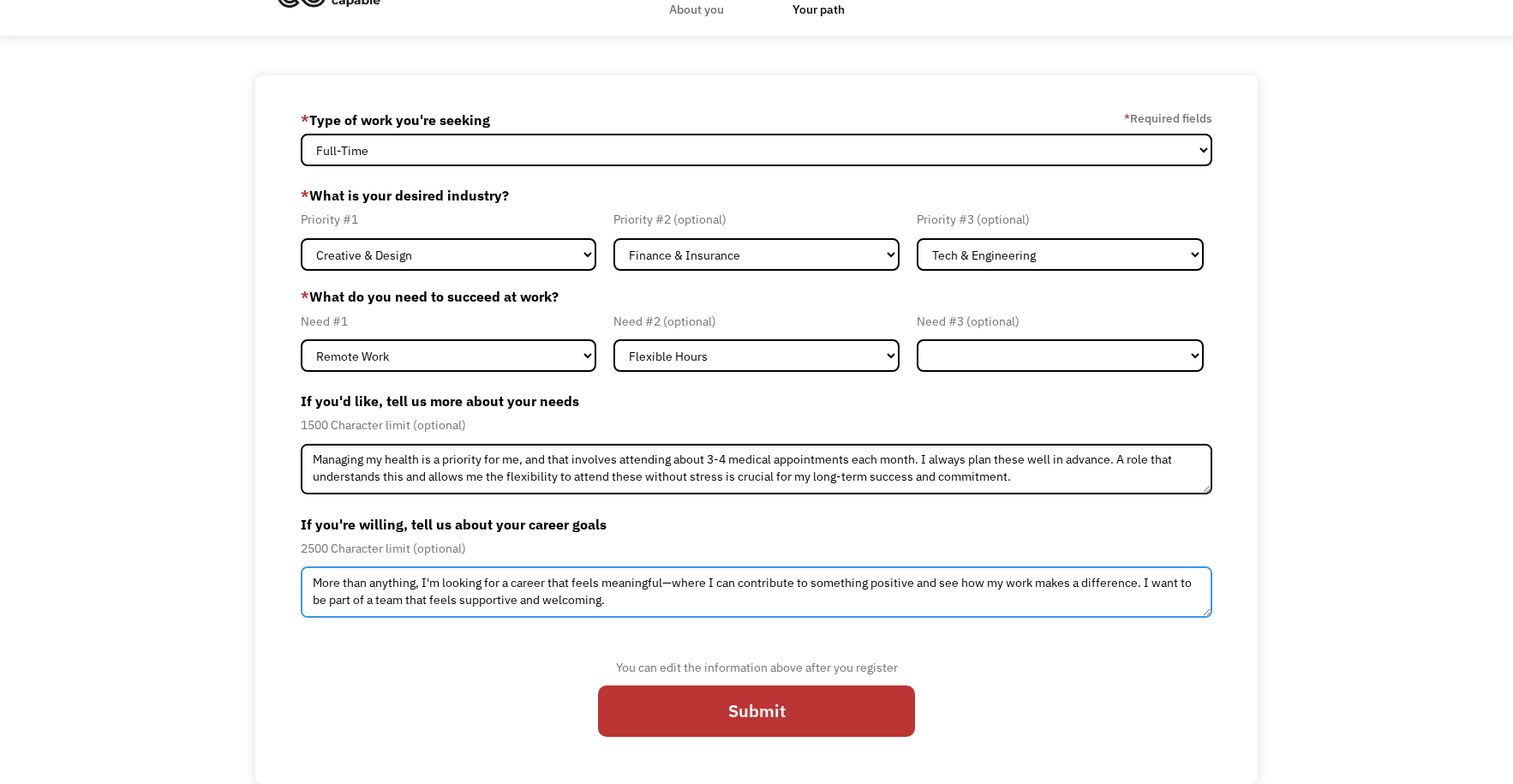
type textarea "More than anything, I'm looking for a career that feels meaningful—where I can …"
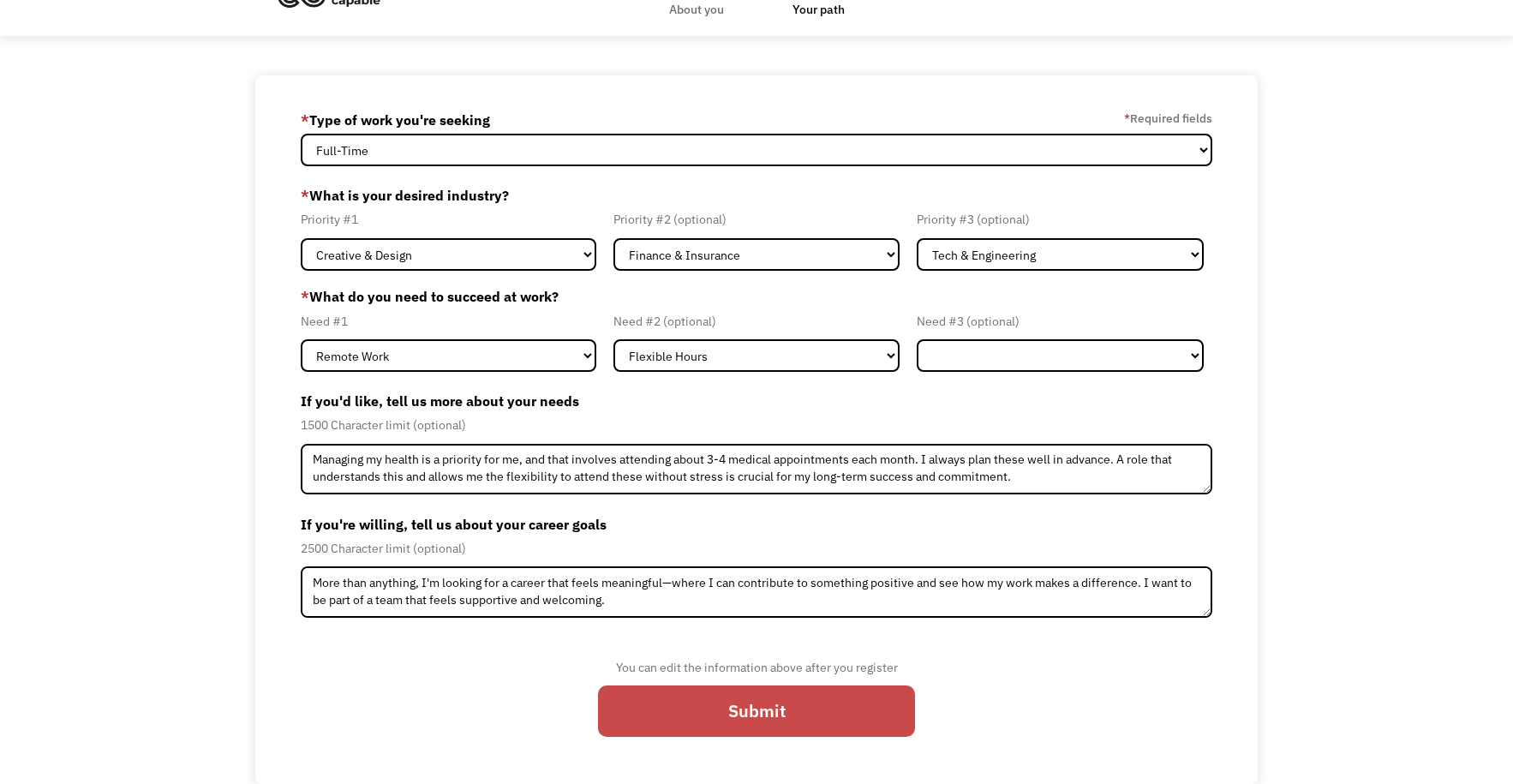
click at [739, 696] on input "Submit" at bounding box center [756, 711] width 317 height 52
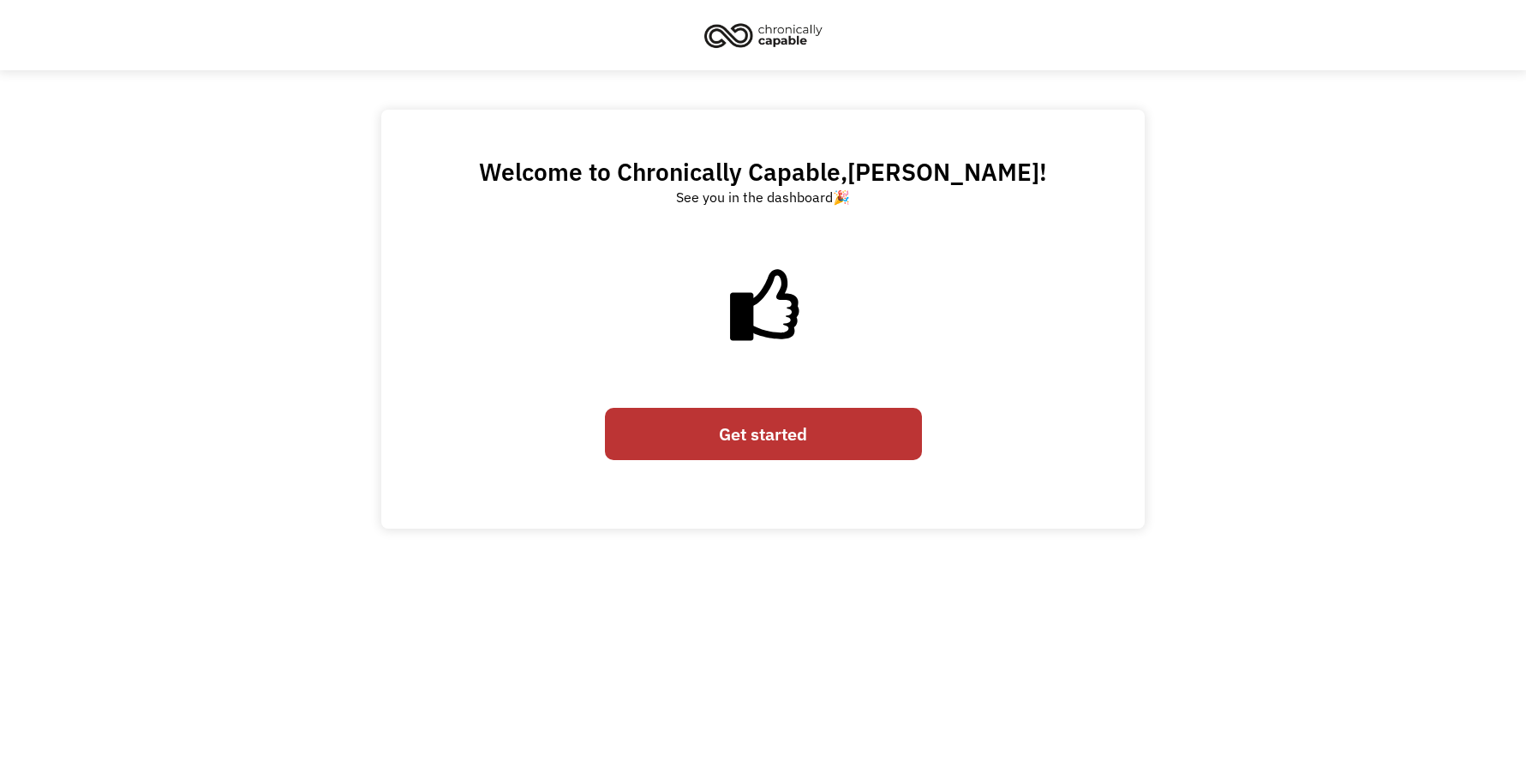
click at [694, 428] on link "Get started" at bounding box center [763, 434] width 317 height 52
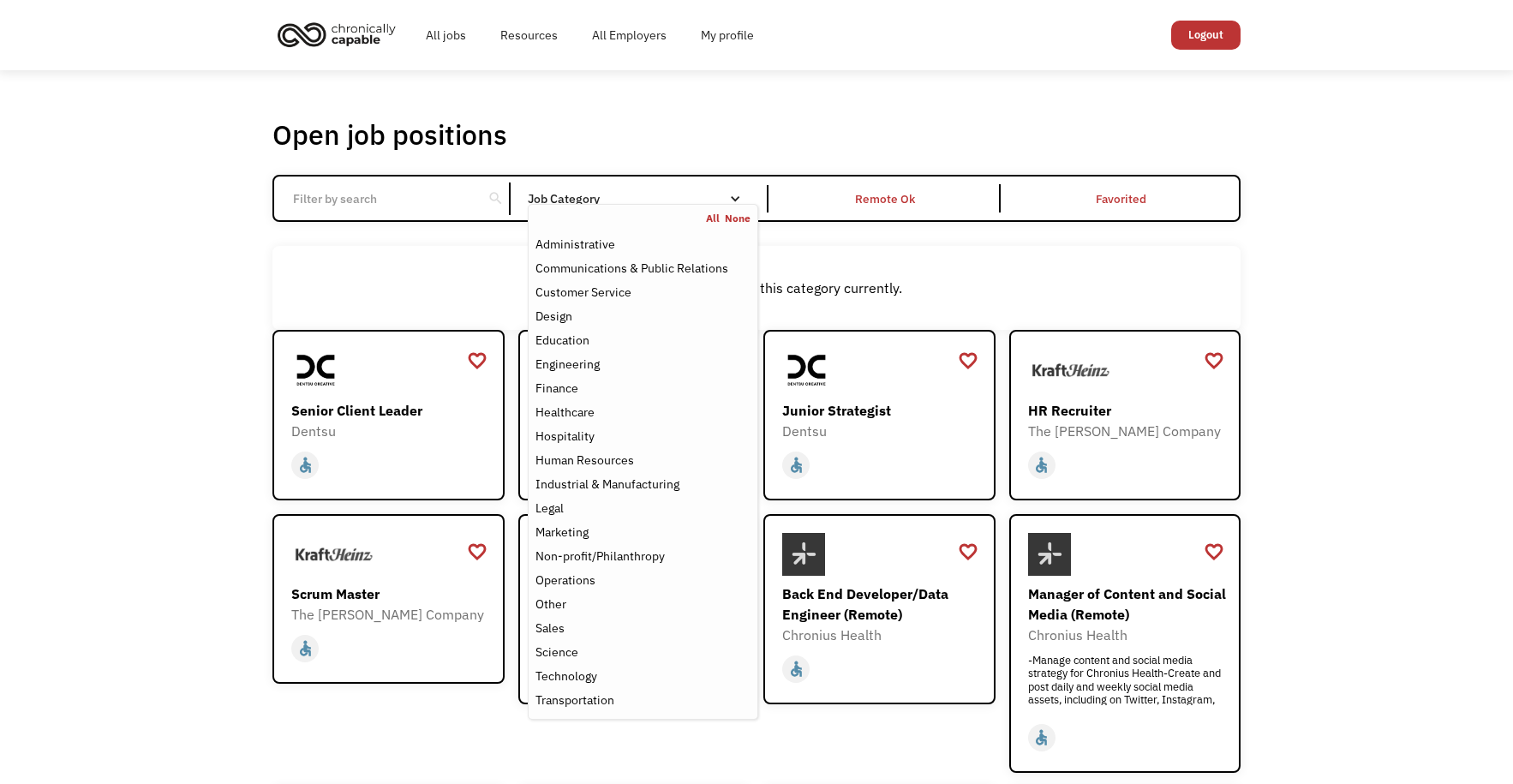
click at [635, 204] on nav "All None Administrative Communications & Public Relations Customer Service Desi…" at bounding box center [642, 461] width 230 height 515
click at [604, 384] on div "Finance" at bounding box center [643, 387] width 215 height 20
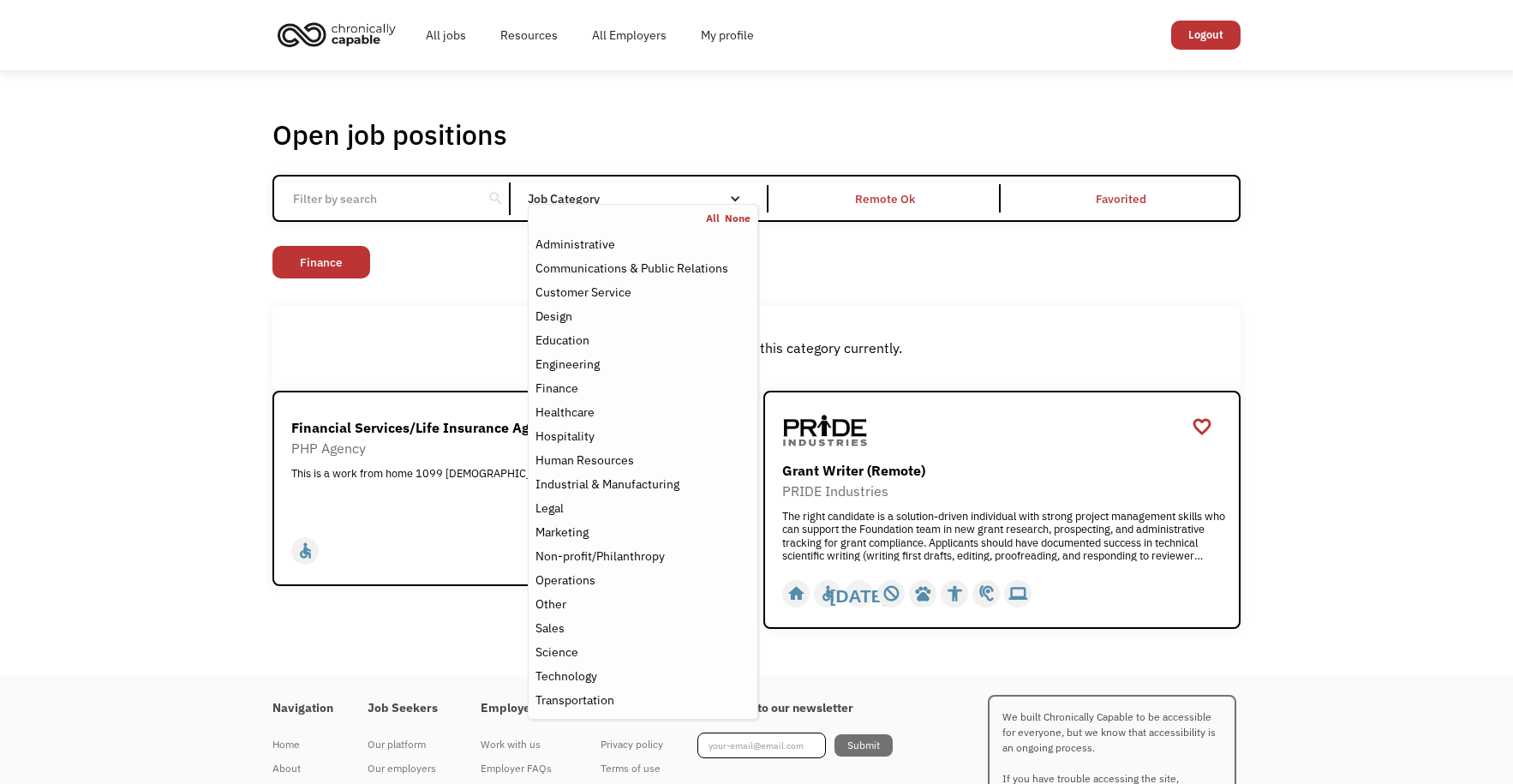
click at [212, 474] on div "Open job positions You have X liked items Search search Filter by category Admi…" at bounding box center [756, 373] width 1513 height 605
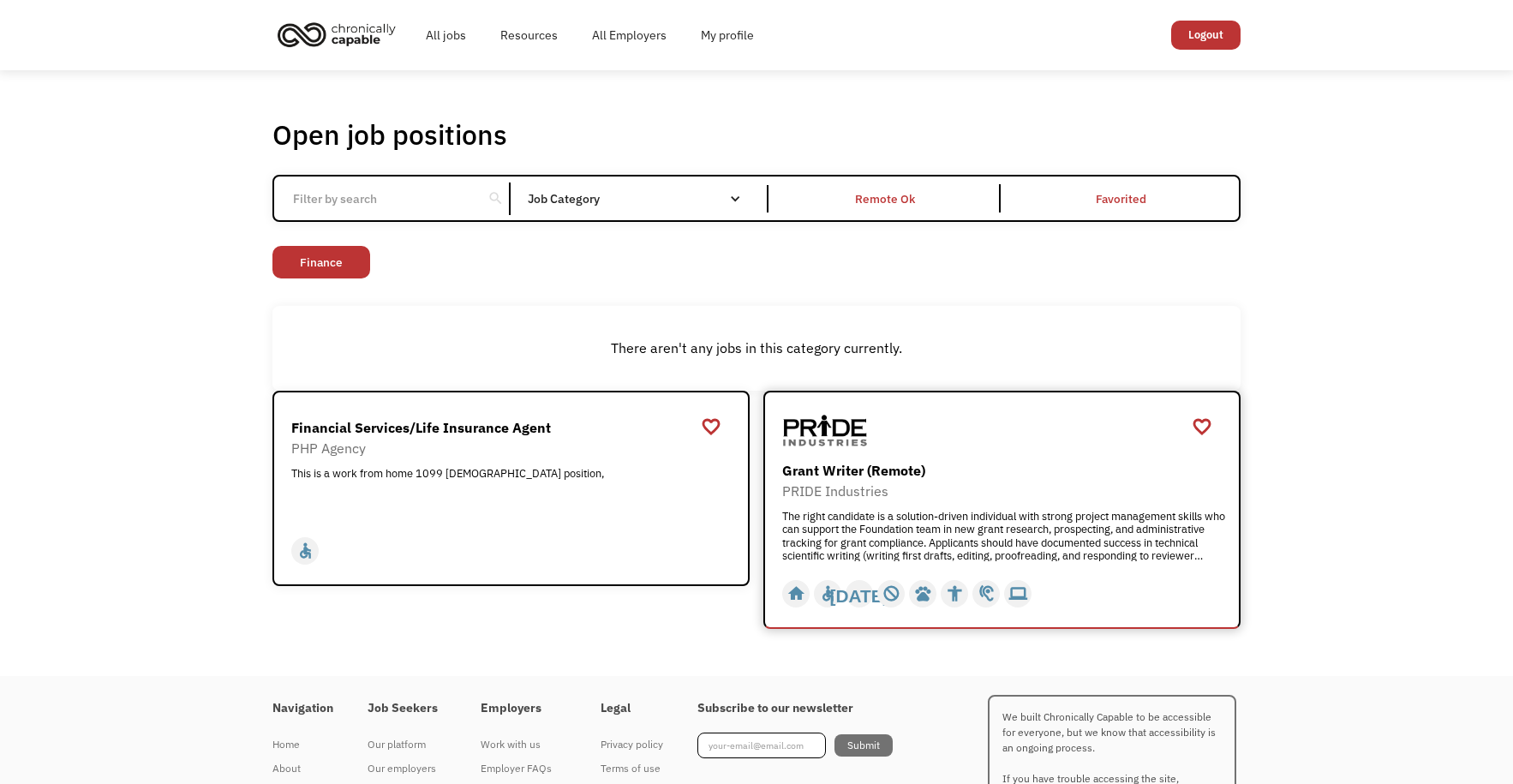
click at [834, 528] on div "The right candidate is a solution-driven individual with strong project managem…" at bounding box center [1003, 535] width 444 height 51
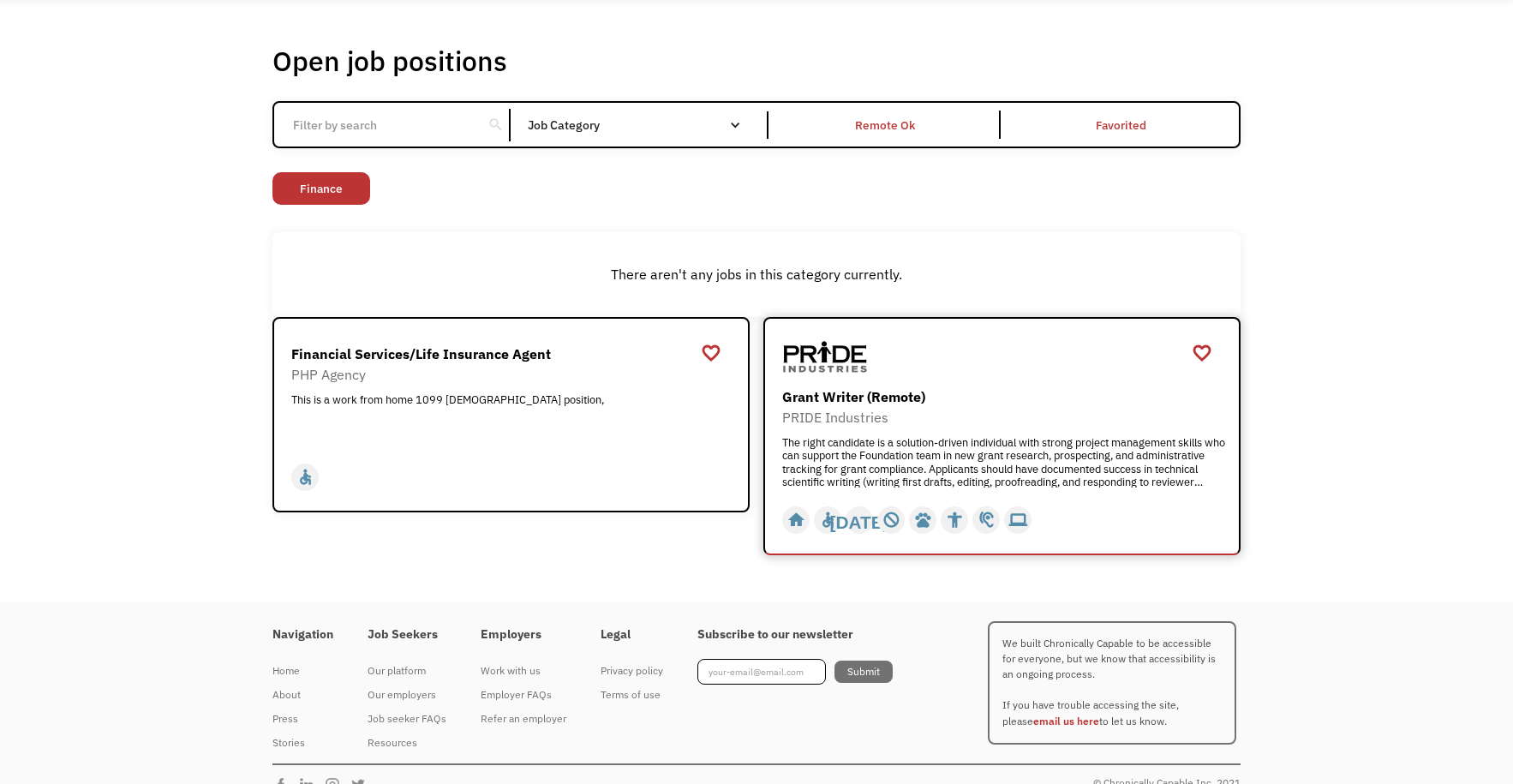
scroll to position [99, 0]
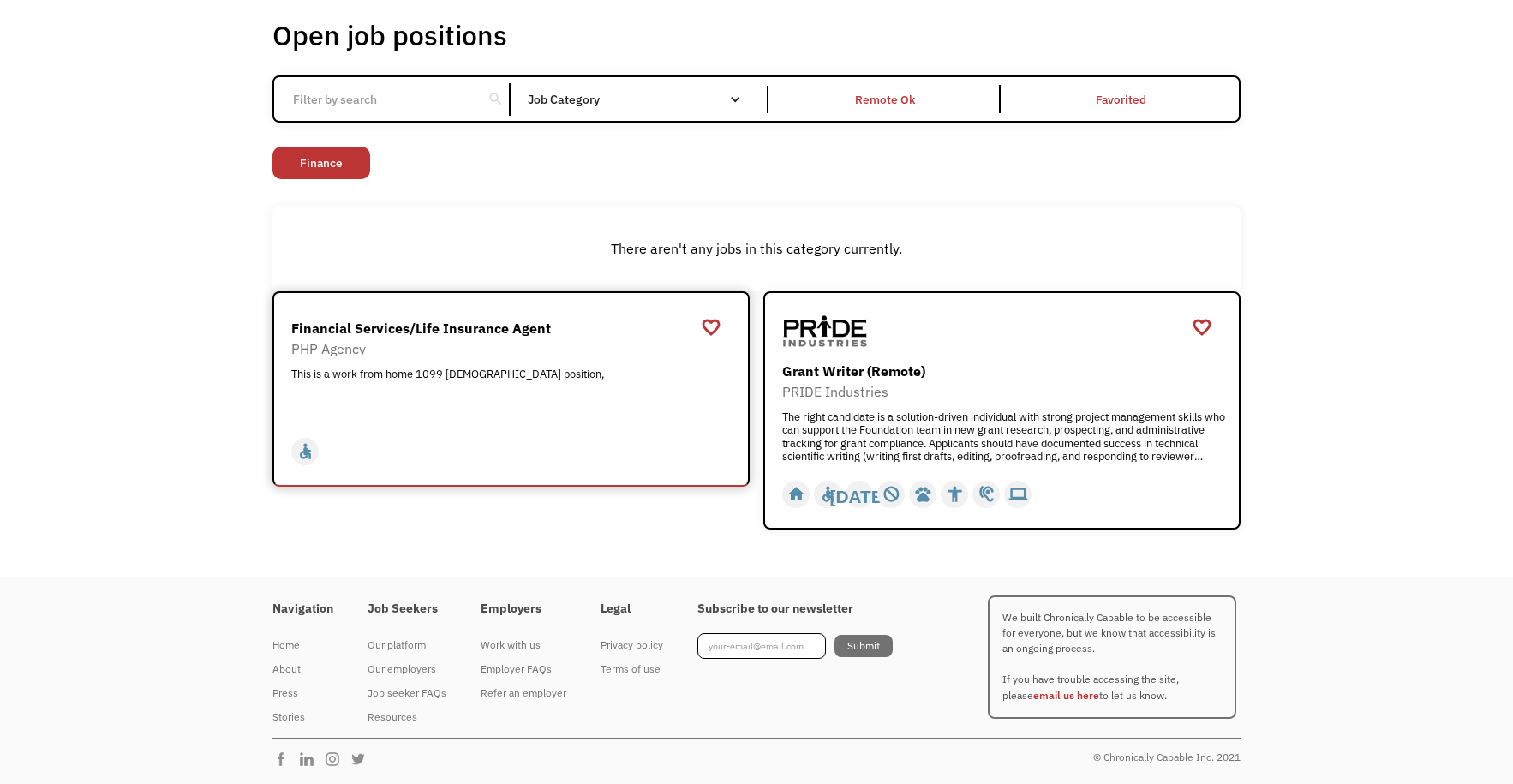
click at [369, 385] on div "This is a work from home 1099 [DEMOGRAPHIC_DATA] position," at bounding box center [512, 393] width 444 height 51
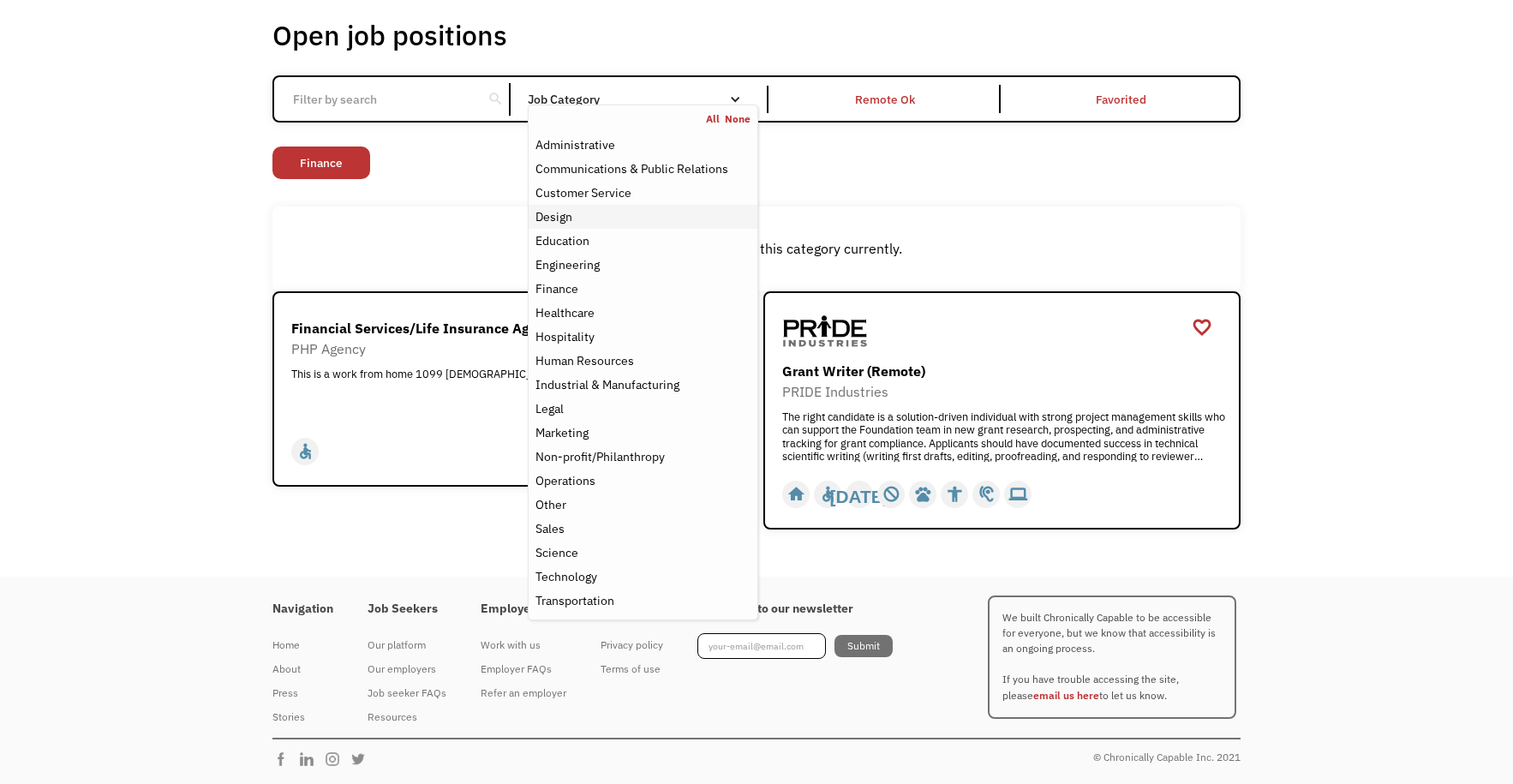
click at [578, 212] on div "Design" at bounding box center [643, 216] width 215 height 20
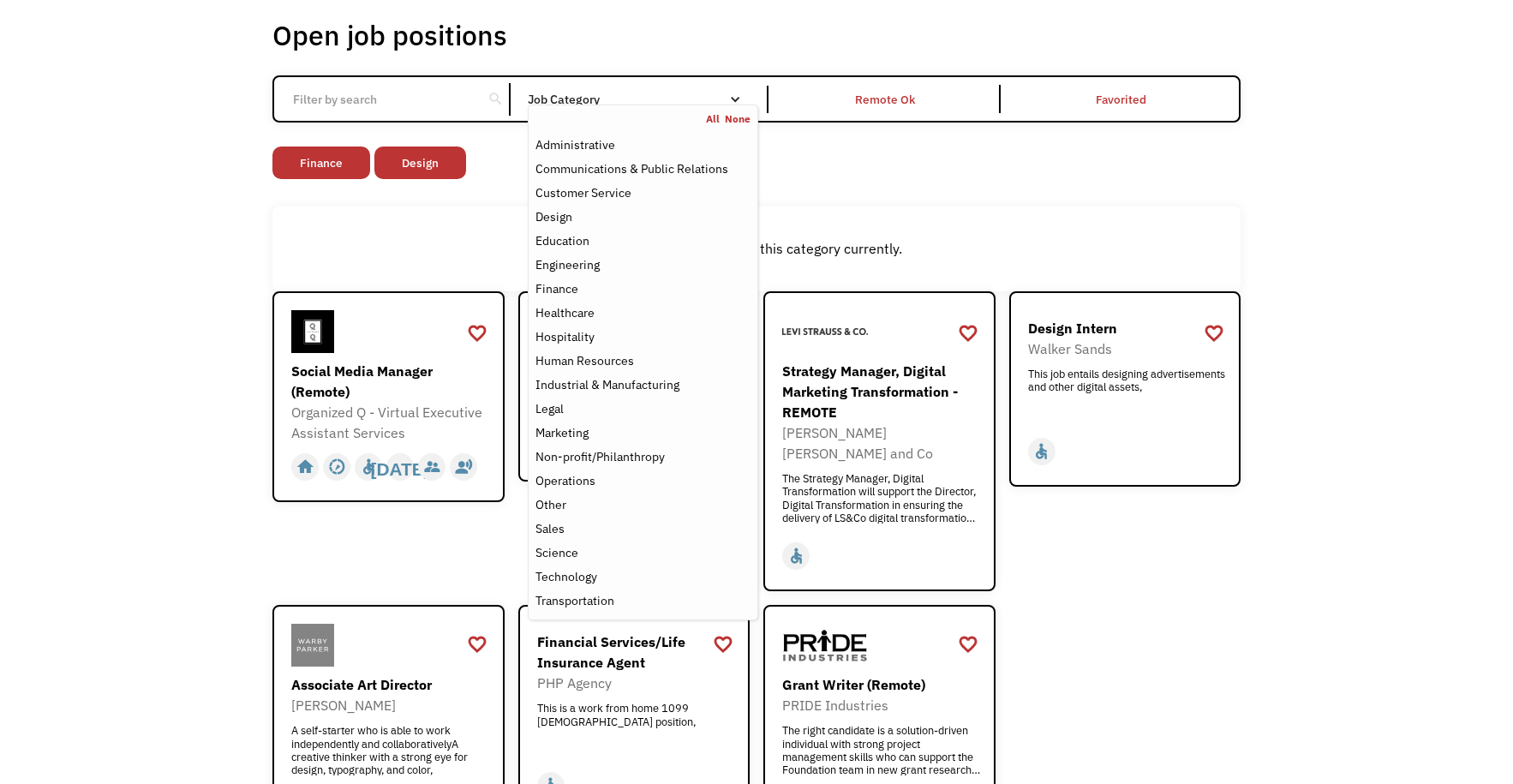
click at [190, 222] on div "Open job positions You have X liked items Search search Filter by category Admi…" at bounding box center [756, 446] width 1513 height 952
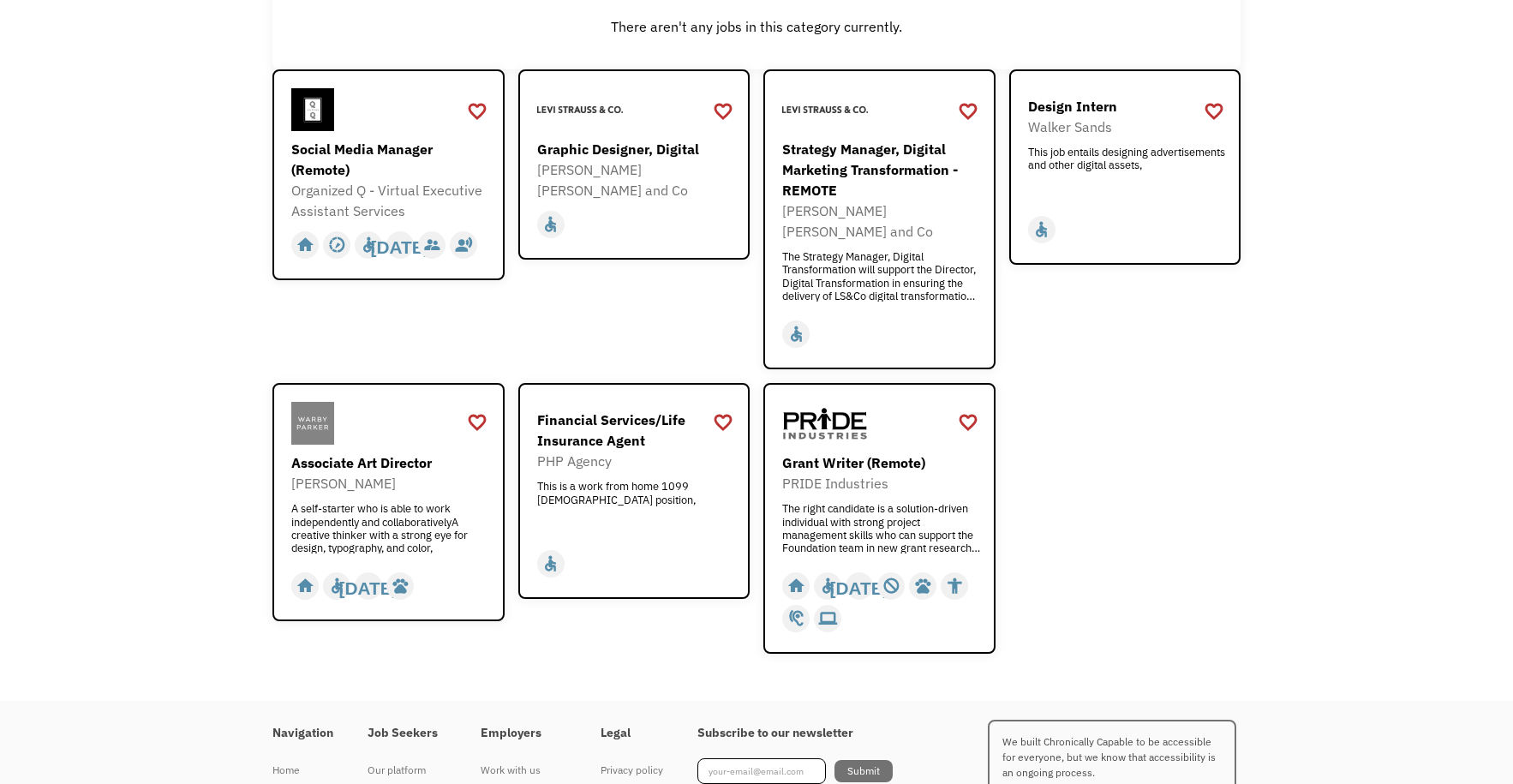
scroll to position [328, 0]
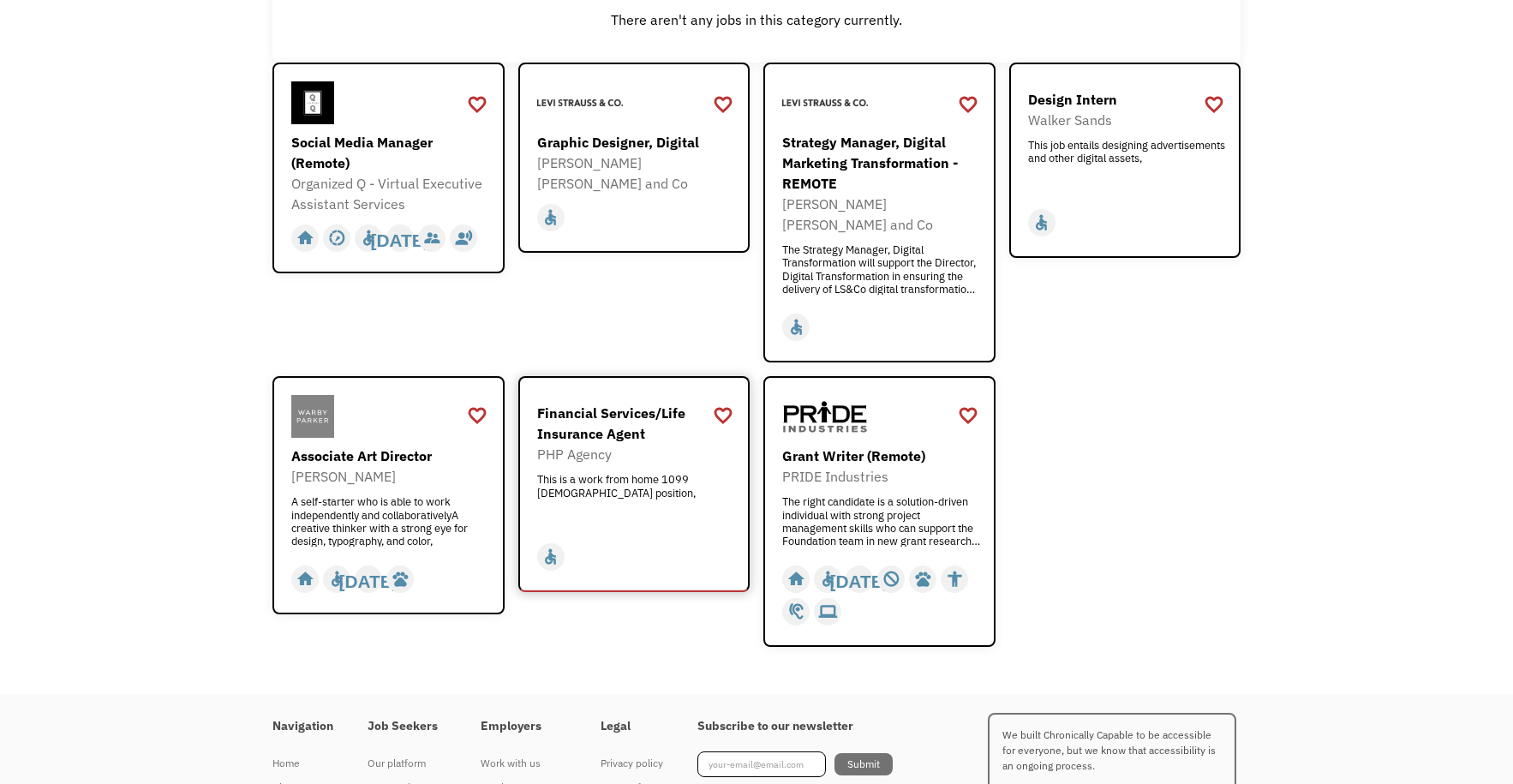
click at [602, 497] on div "This is a work from home 1099 contract position," at bounding box center [637, 498] width 199 height 51
click at [407, 466] on div "Warby Parker" at bounding box center [390, 475] width 199 height 20
click at [1114, 164] on div "This job entails designing advertisements and other digital assets," at bounding box center [1127, 164] width 199 height 51
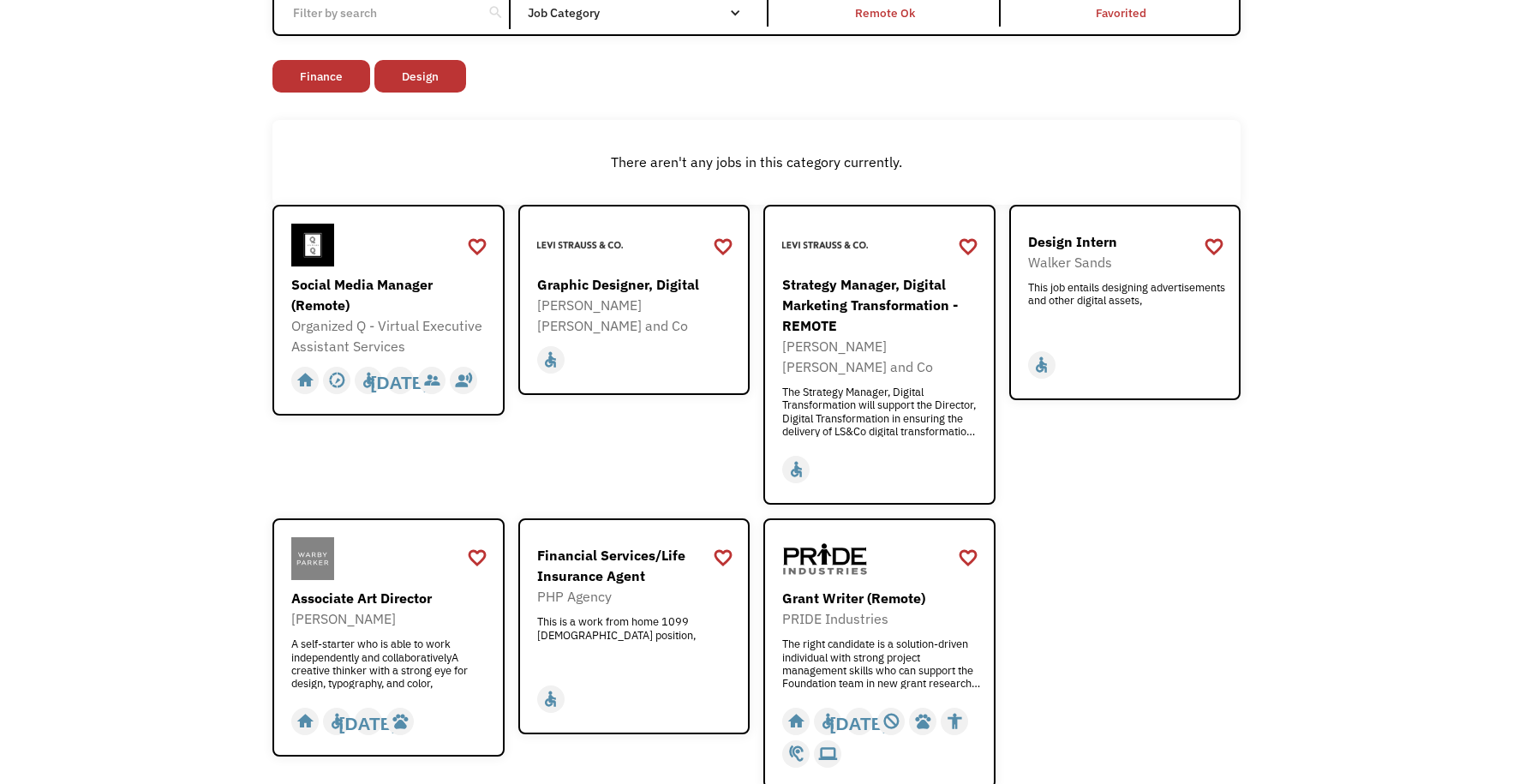
scroll to position [185, 0]
click at [934, 332] on div "Strategy Manager, Digital Marketing Transformation - REMOTE" at bounding box center [881, 306] width 199 height 62
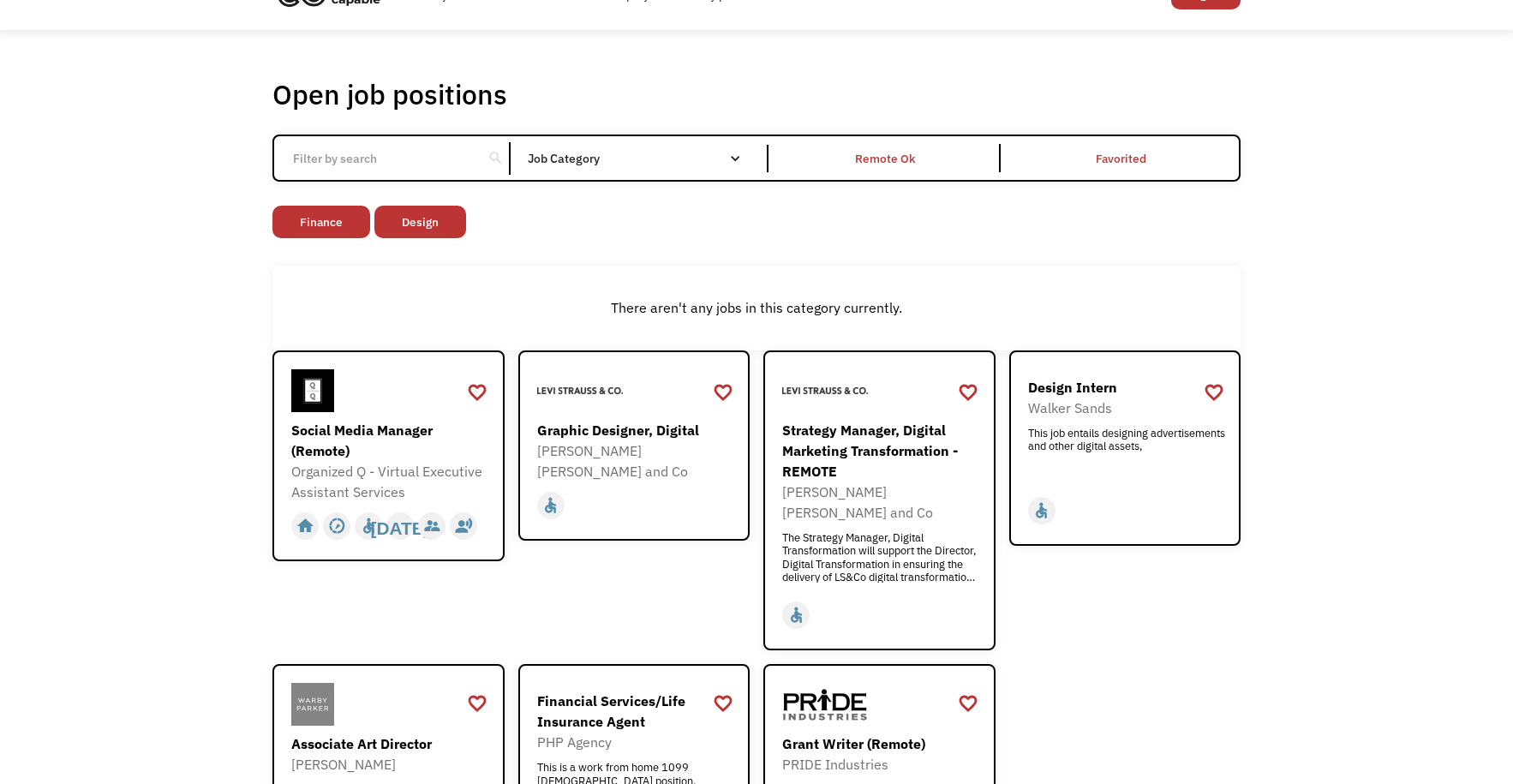
scroll to position [0, 0]
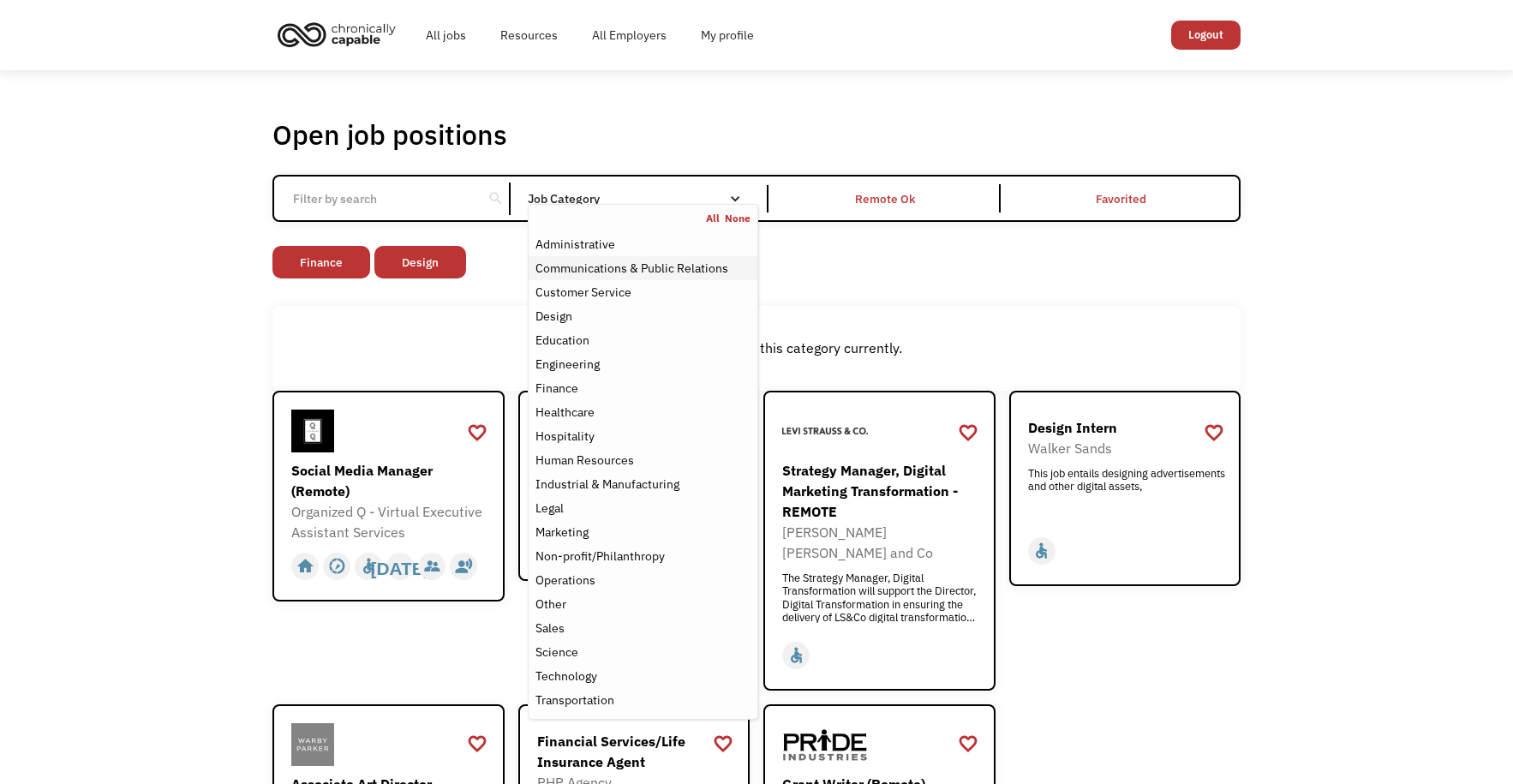
click at [591, 260] on div "Communications & Public Relations" at bounding box center [632, 268] width 193 height 20
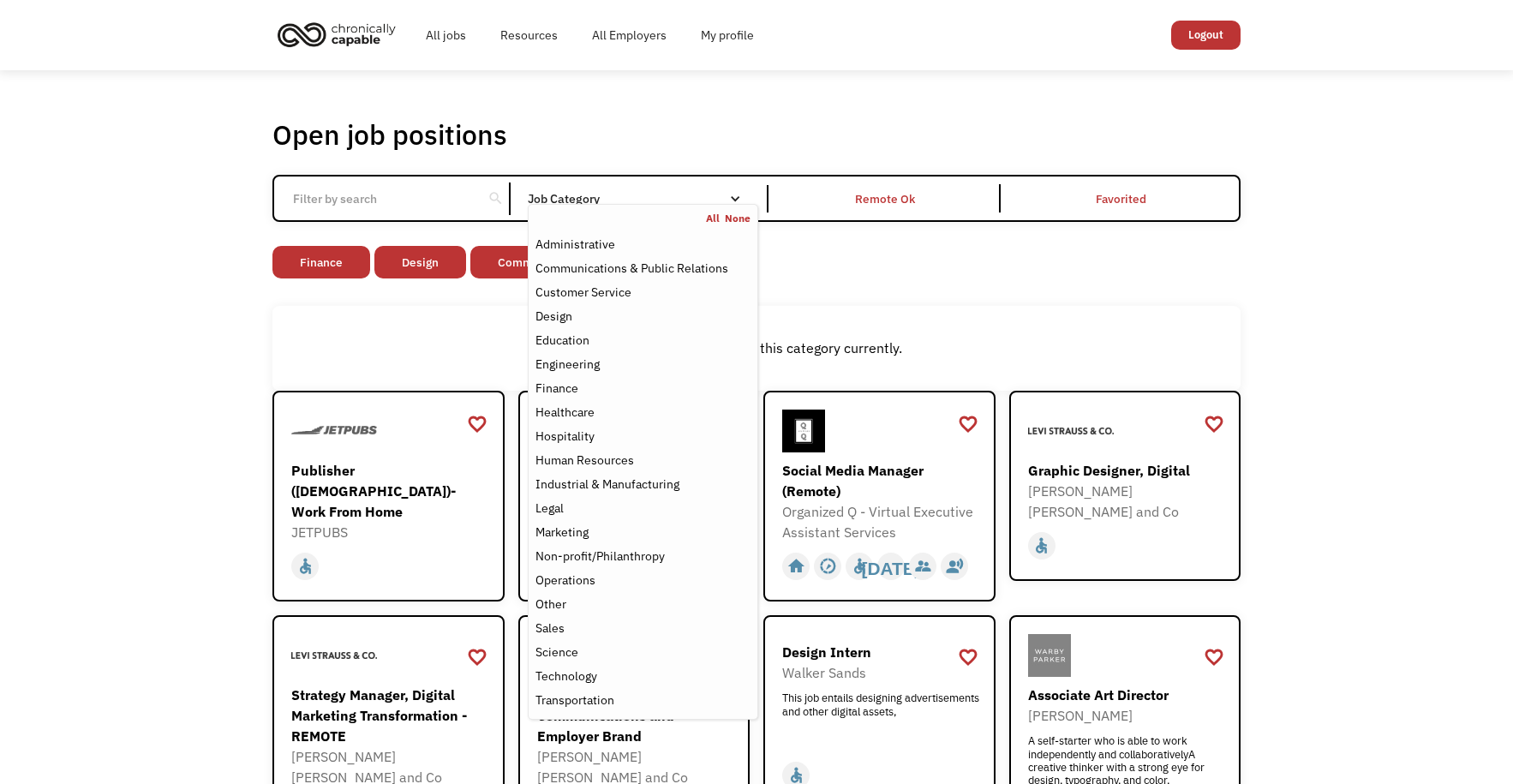
click at [153, 451] on div "Open job positions You have X liked items Search search Filter by category Admi…" at bounding box center [756, 658] width 1513 height 1176
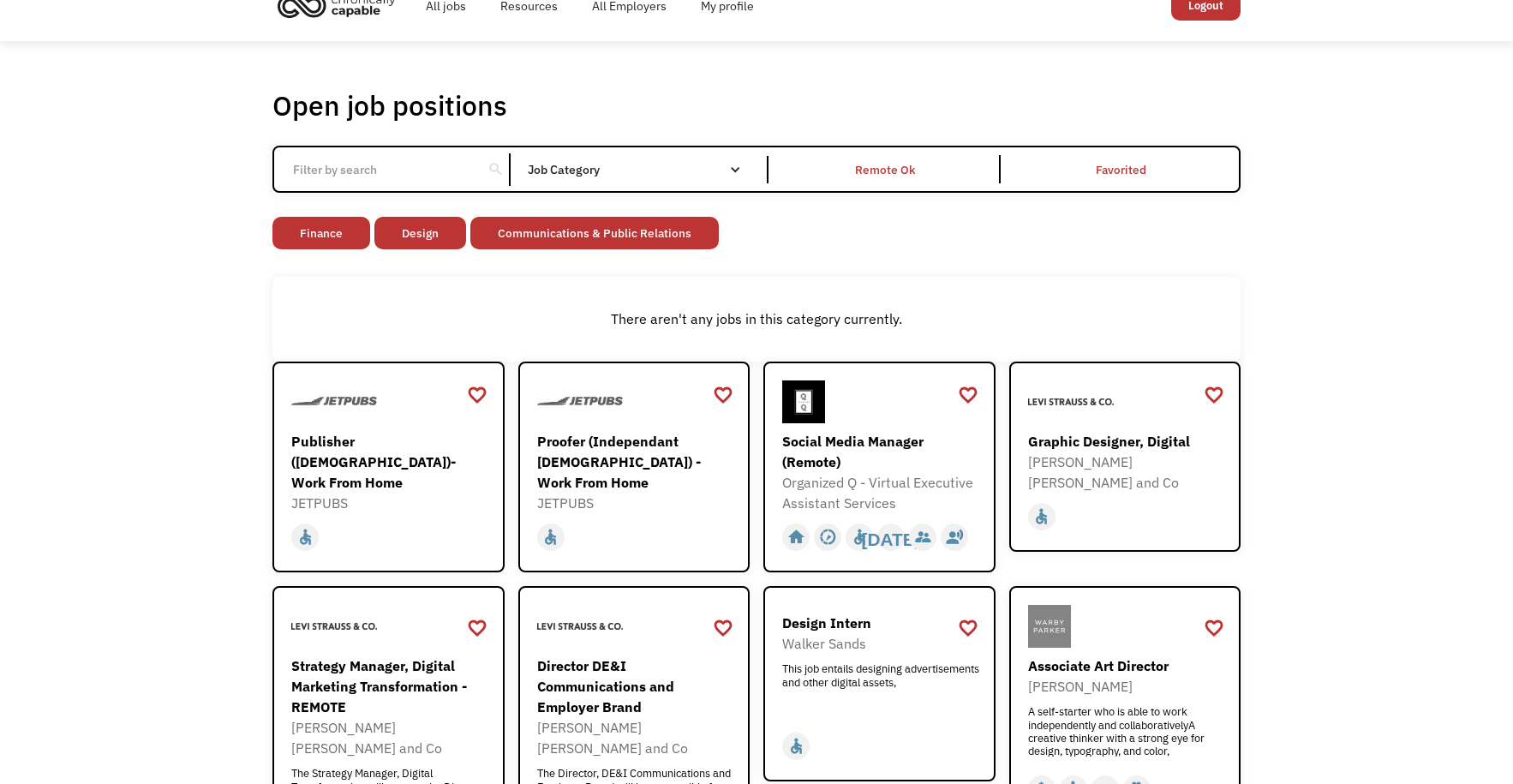
scroll to position [28, 0]
click at [613, 153] on div "search Filter by category Administration Communications & Public Relations Cust…" at bounding box center [757, 170] width 969 height 48
click at [292, 233] on link "Finance" at bounding box center [321, 234] width 98 height 33
click at [304, 228] on link "Design" at bounding box center [318, 234] width 91 height 33
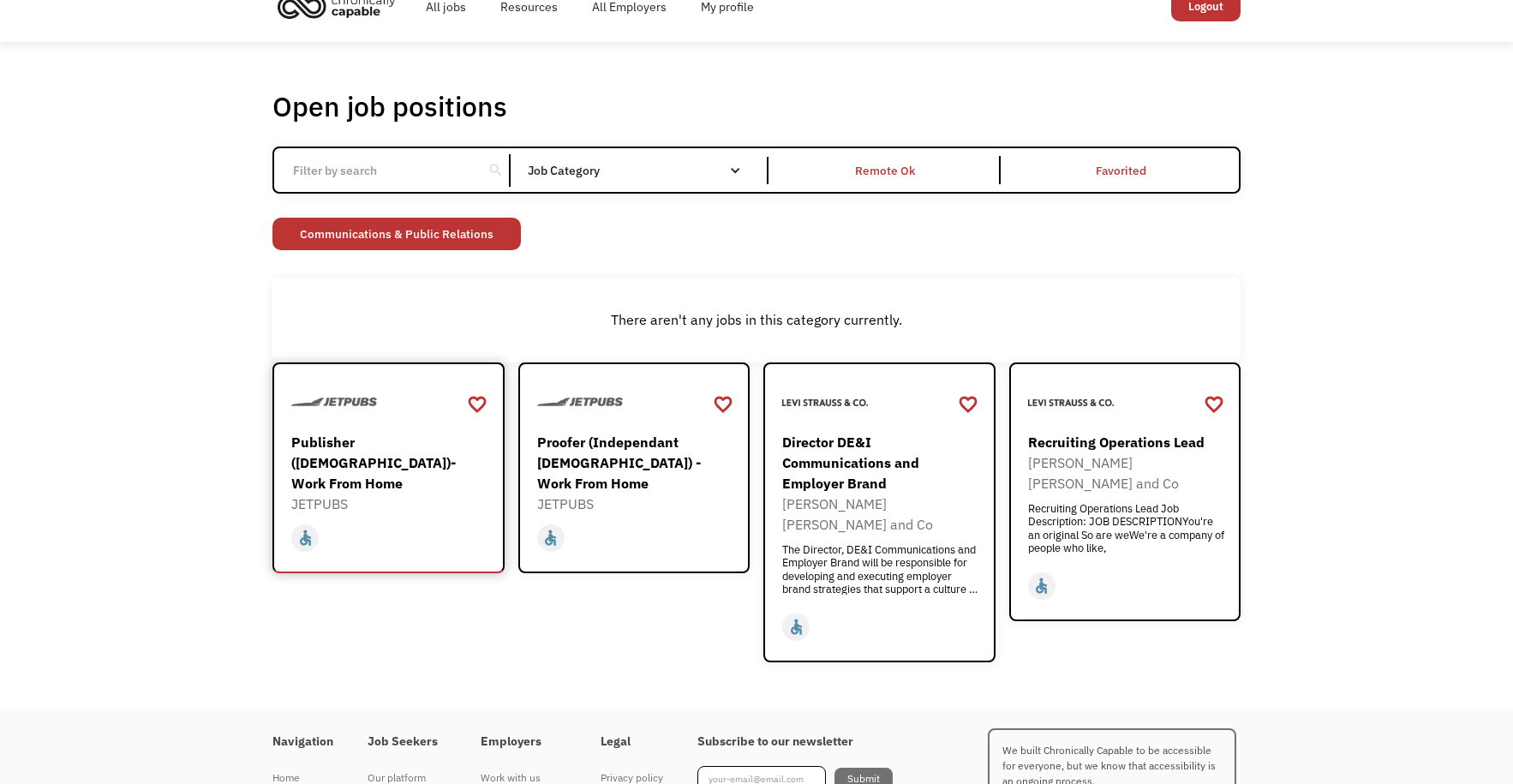
click at [409, 454] on div "Publisher (Independent Contractor)- Work From Home" at bounding box center [390, 463] width 199 height 62
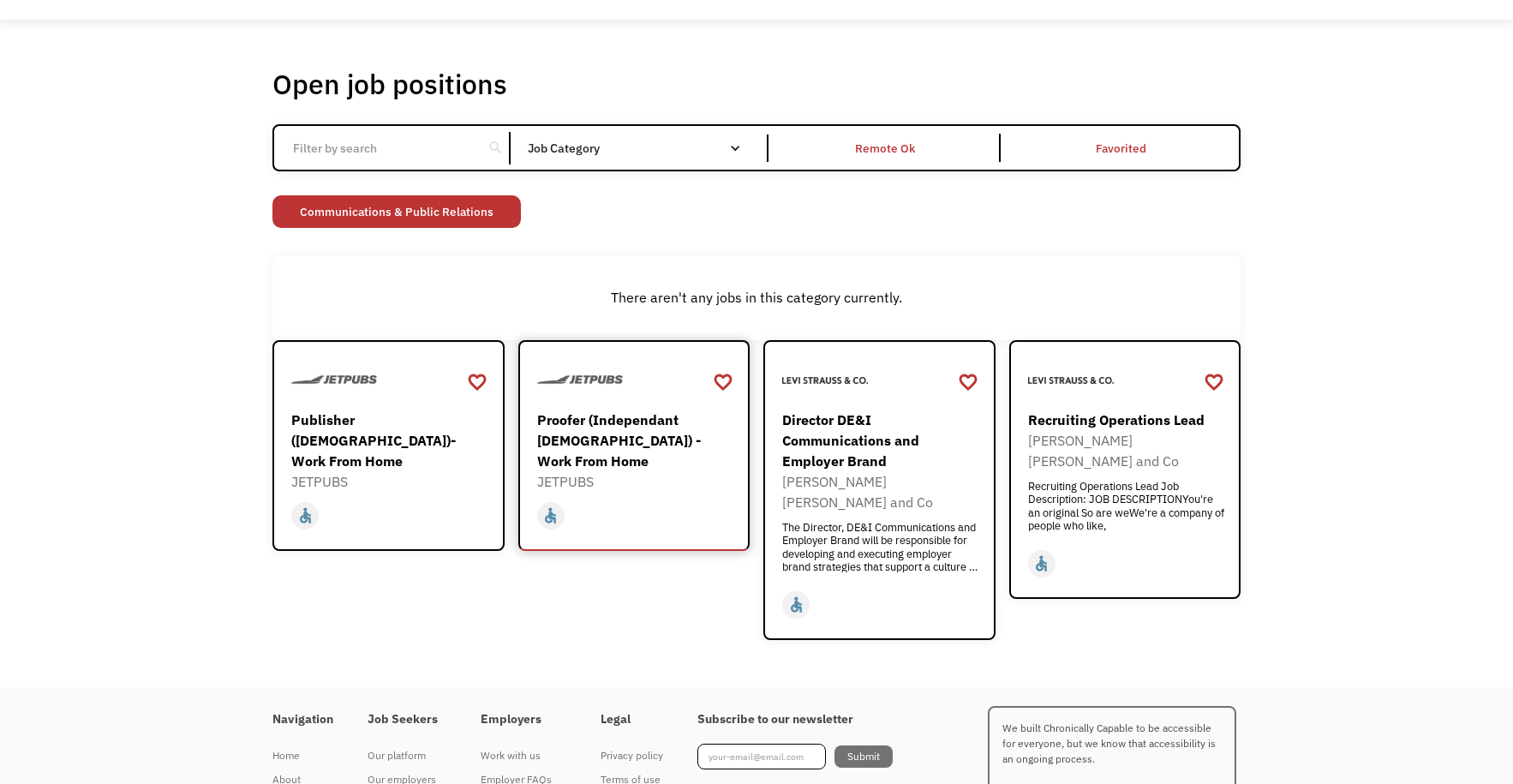
scroll to position [141, 0]
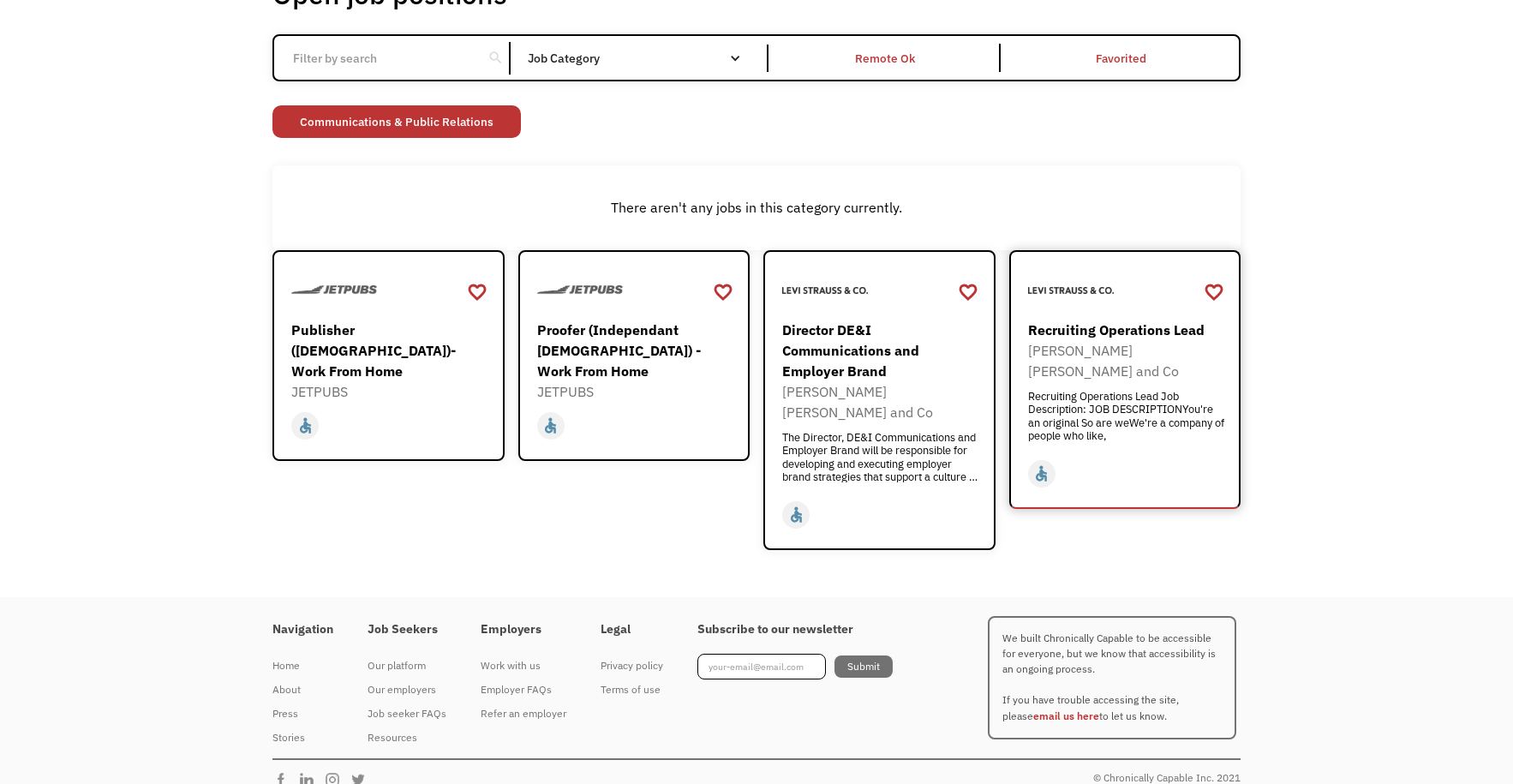
click at [1149, 415] on div "Recruiting Operations Lead Job Description: JOB DESCRIPTIONYou're an original S…" at bounding box center [1127, 415] width 199 height 51
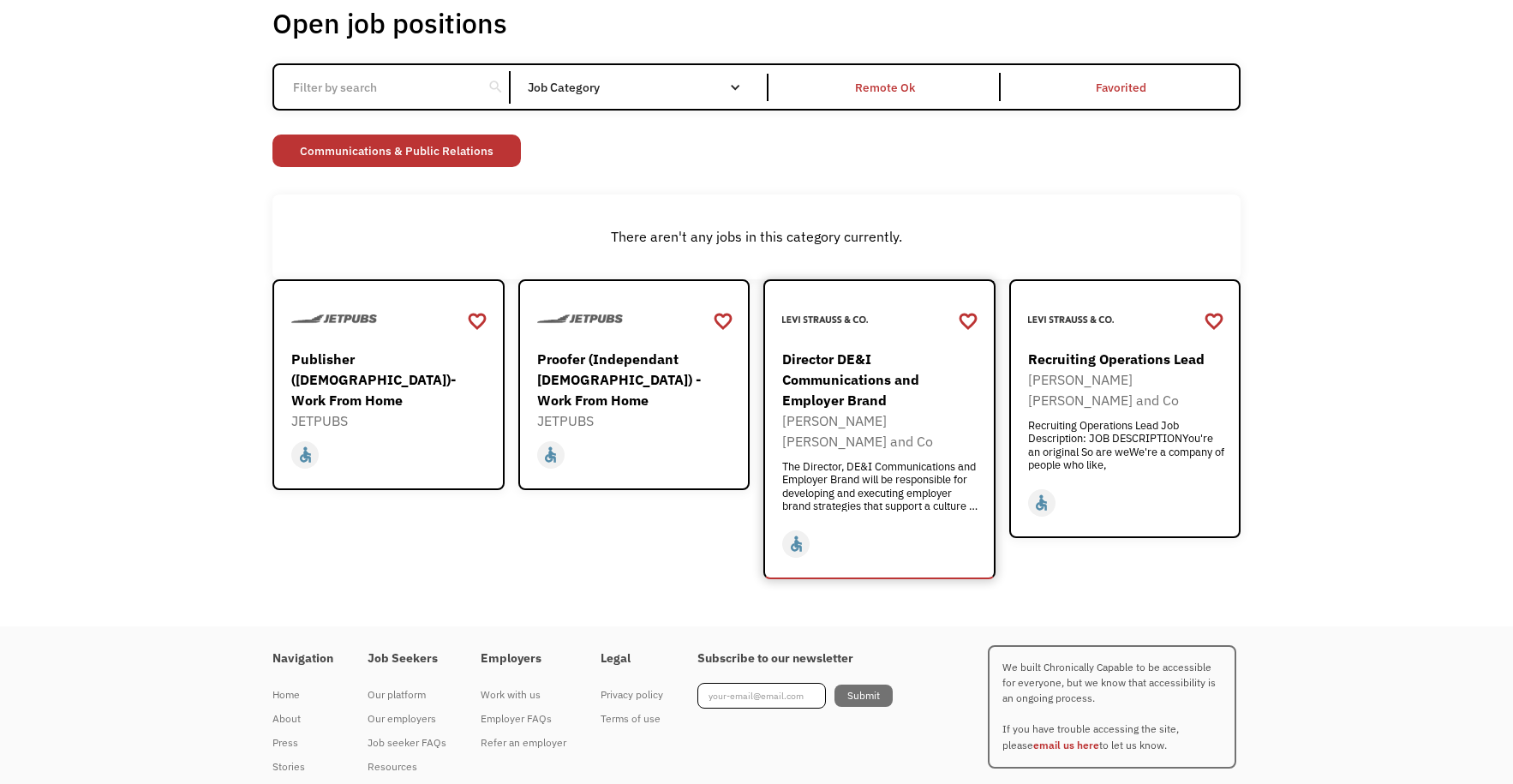
scroll to position [0, 0]
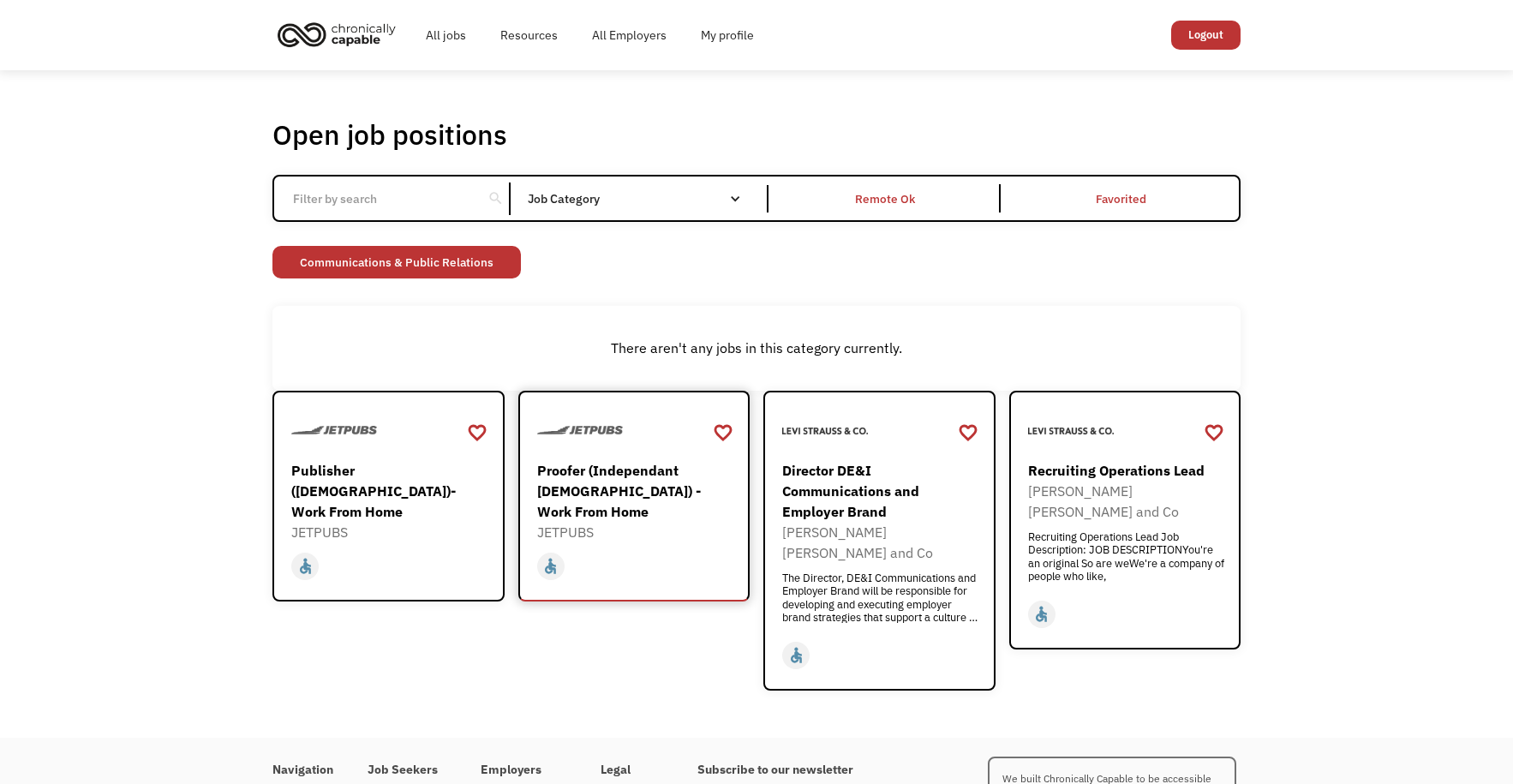
click at [657, 491] on div "Proofer (Independant Contractor) - Work From Home" at bounding box center [637, 491] width 199 height 62
click at [447, 266] on link "Communications & Public Relations" at bounding box center [397, 262] width 248 height 33
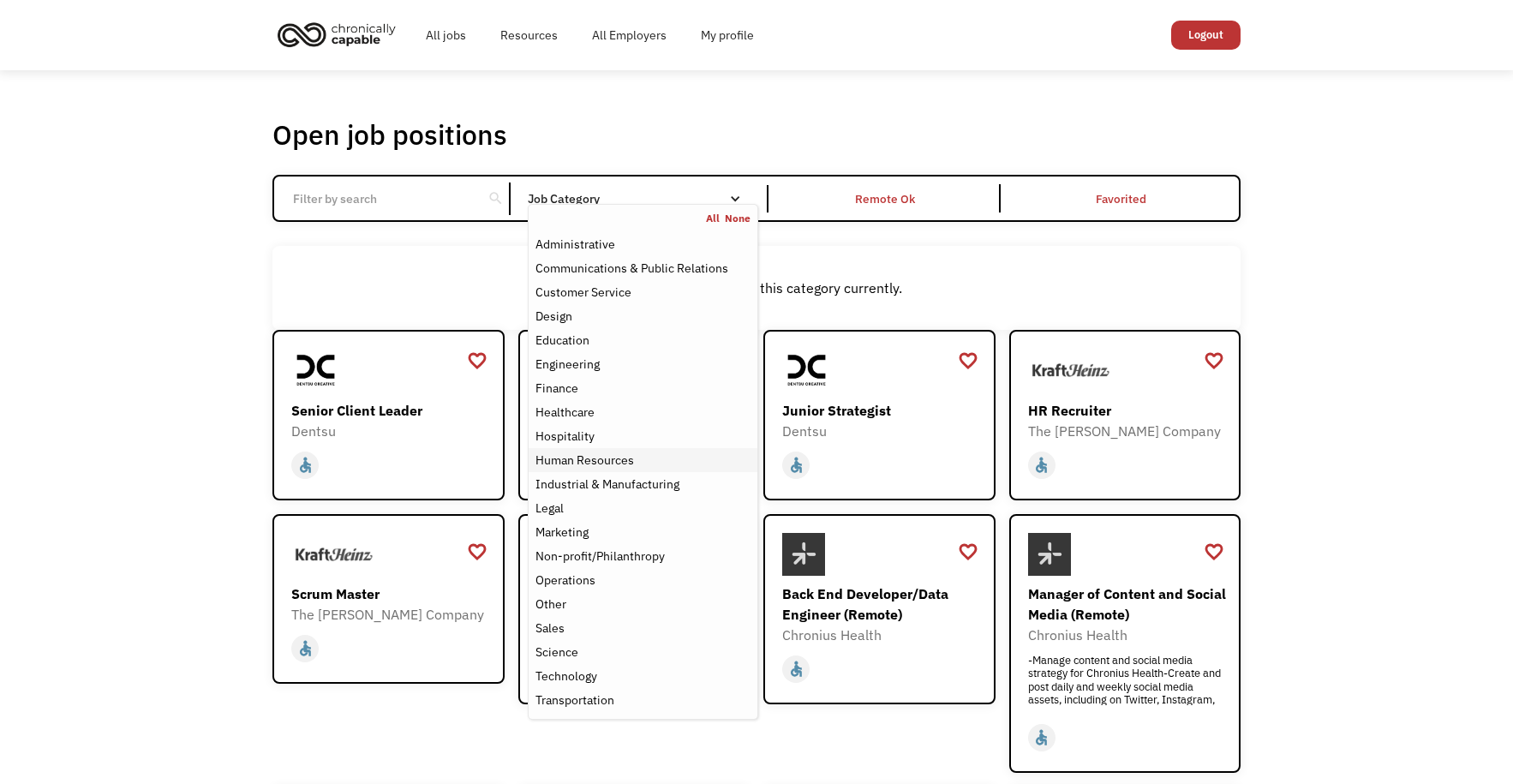
click at [664, 459] on div "Human Resources" at bounding box center [643, 459] width 215 height 20
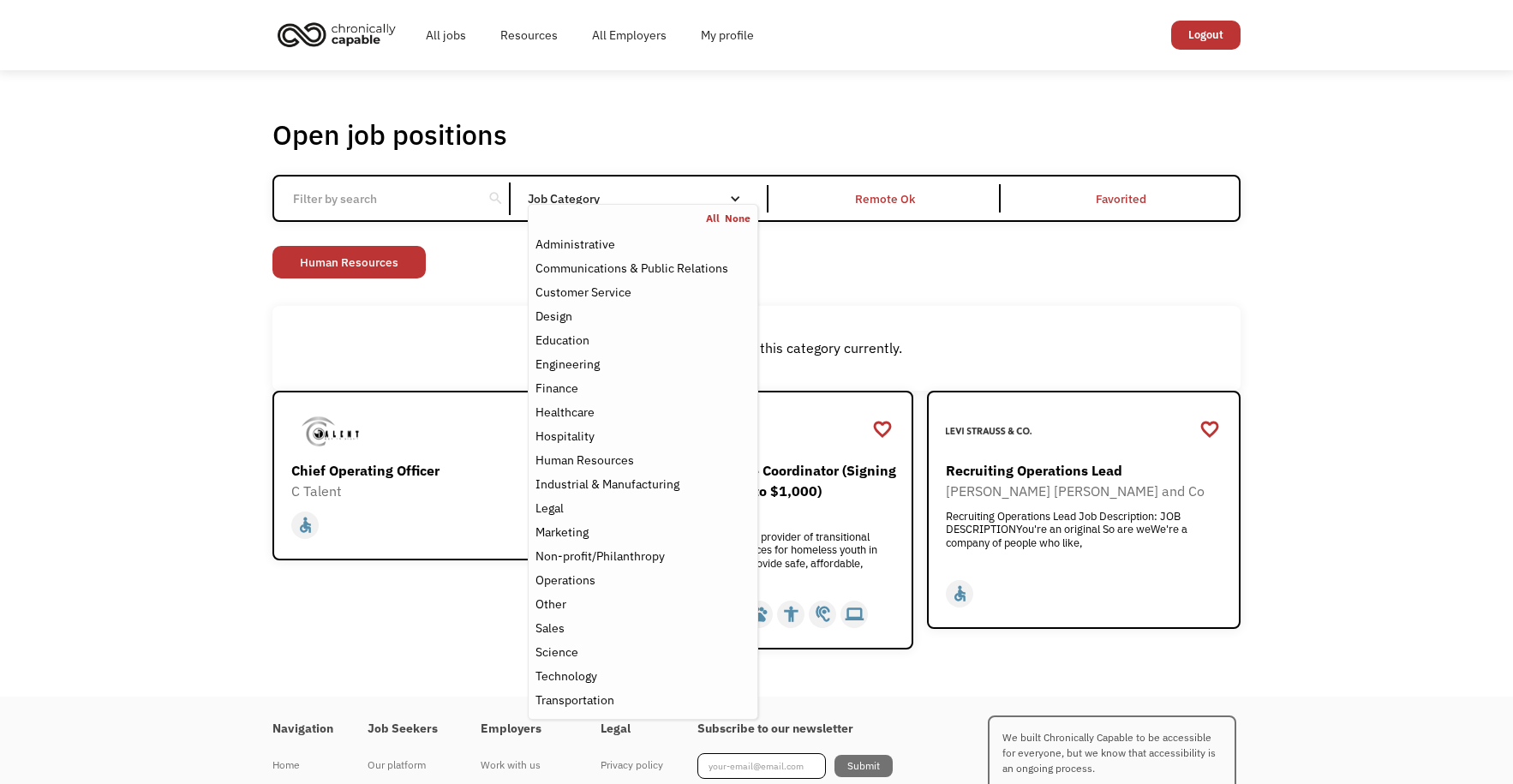
click at [161, 310] on div "Open job positions You have X liked items Search search Filter by category Admi…" at bounding box center [756, 382] width 1513 height 626
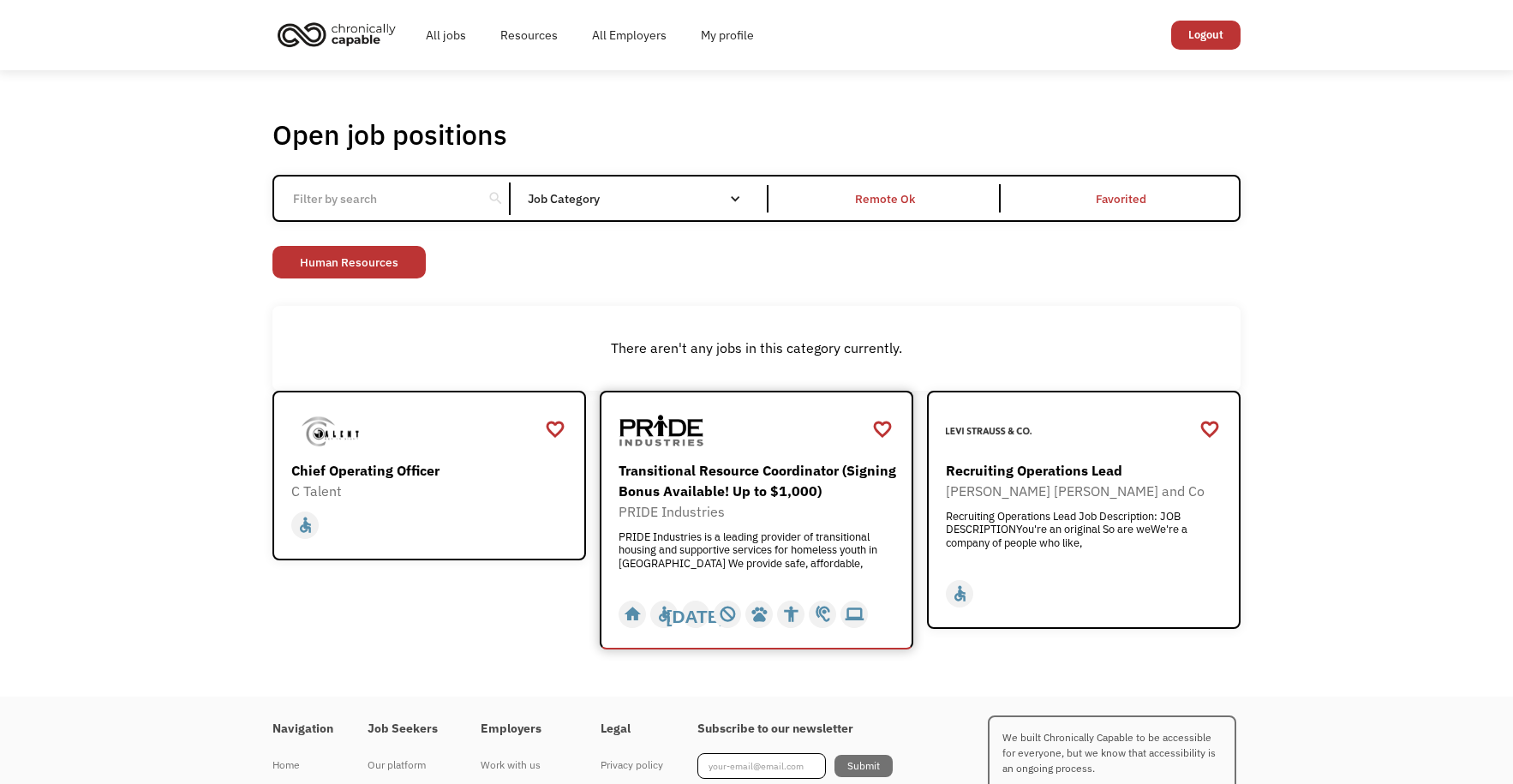
click at [839, 485] on div "Transitional Resource Coordinator (Signing Bonus Available! Up to $1,000)" at bounding box center [758, 480] width 280 height 41
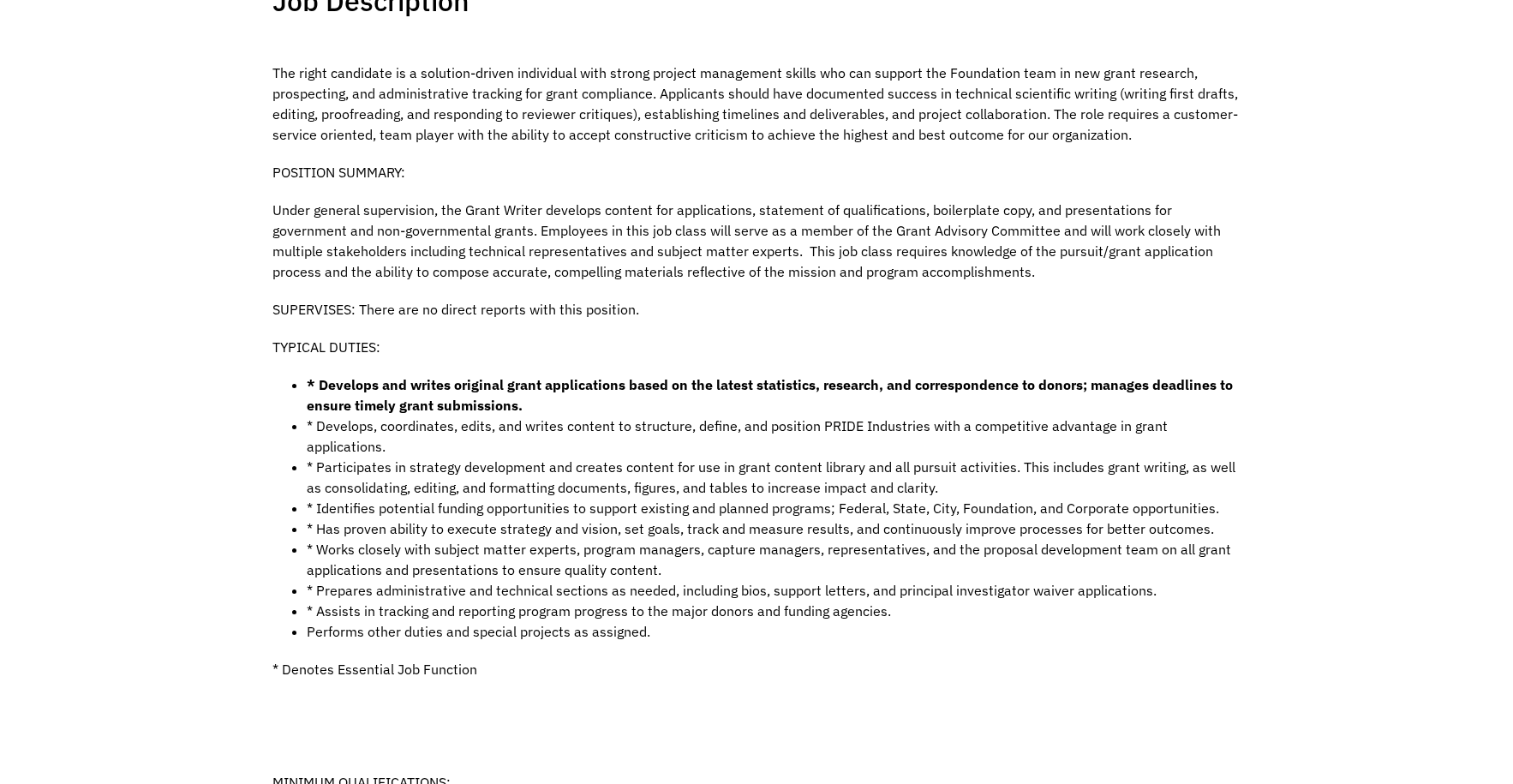
scroll to position [428, 0]
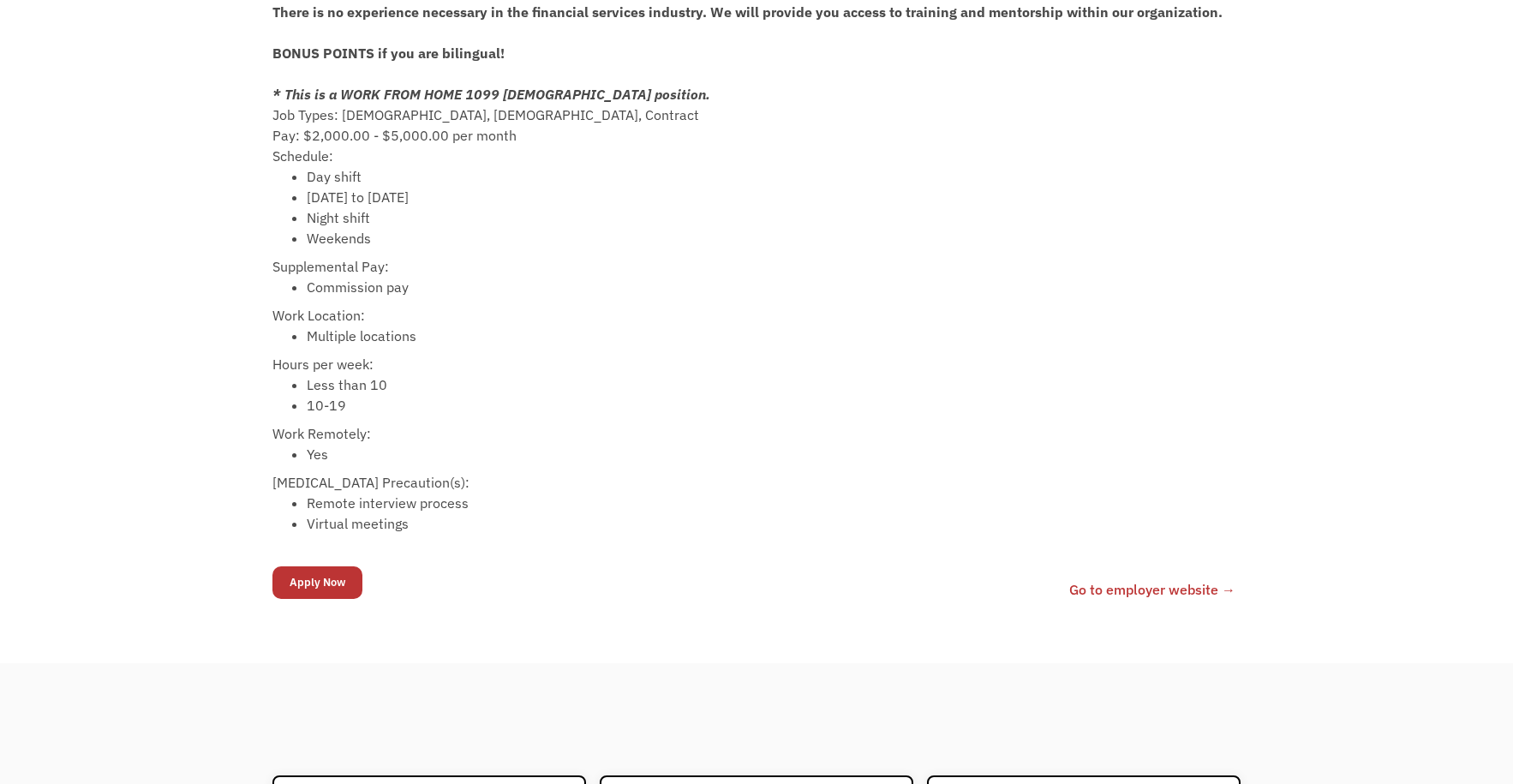
scroll to position [713, 0]
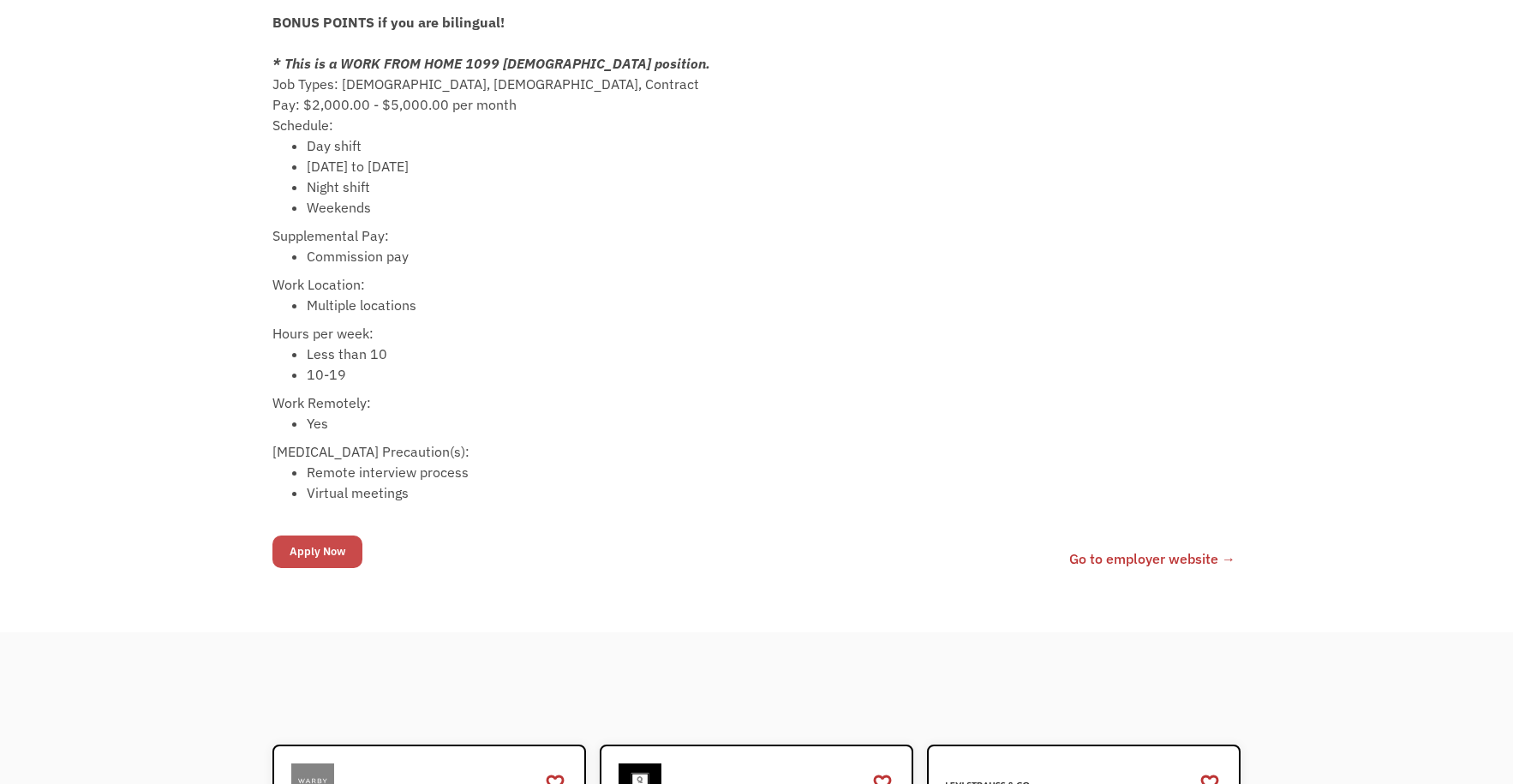
click at [296, 561] on input "Apply Now" at bounding box center [317, 552] width 90 height 33
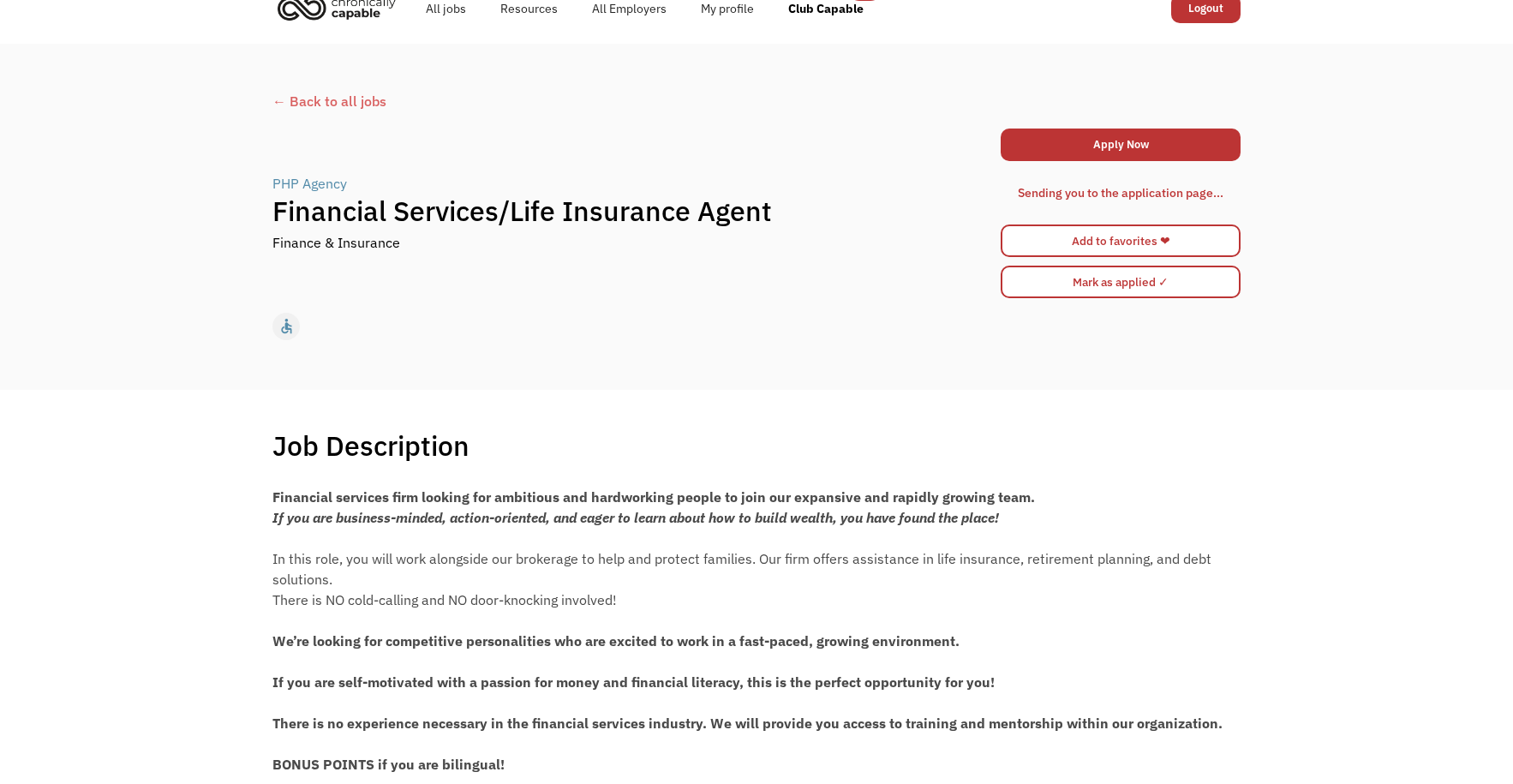
scroll to position [0, 0]
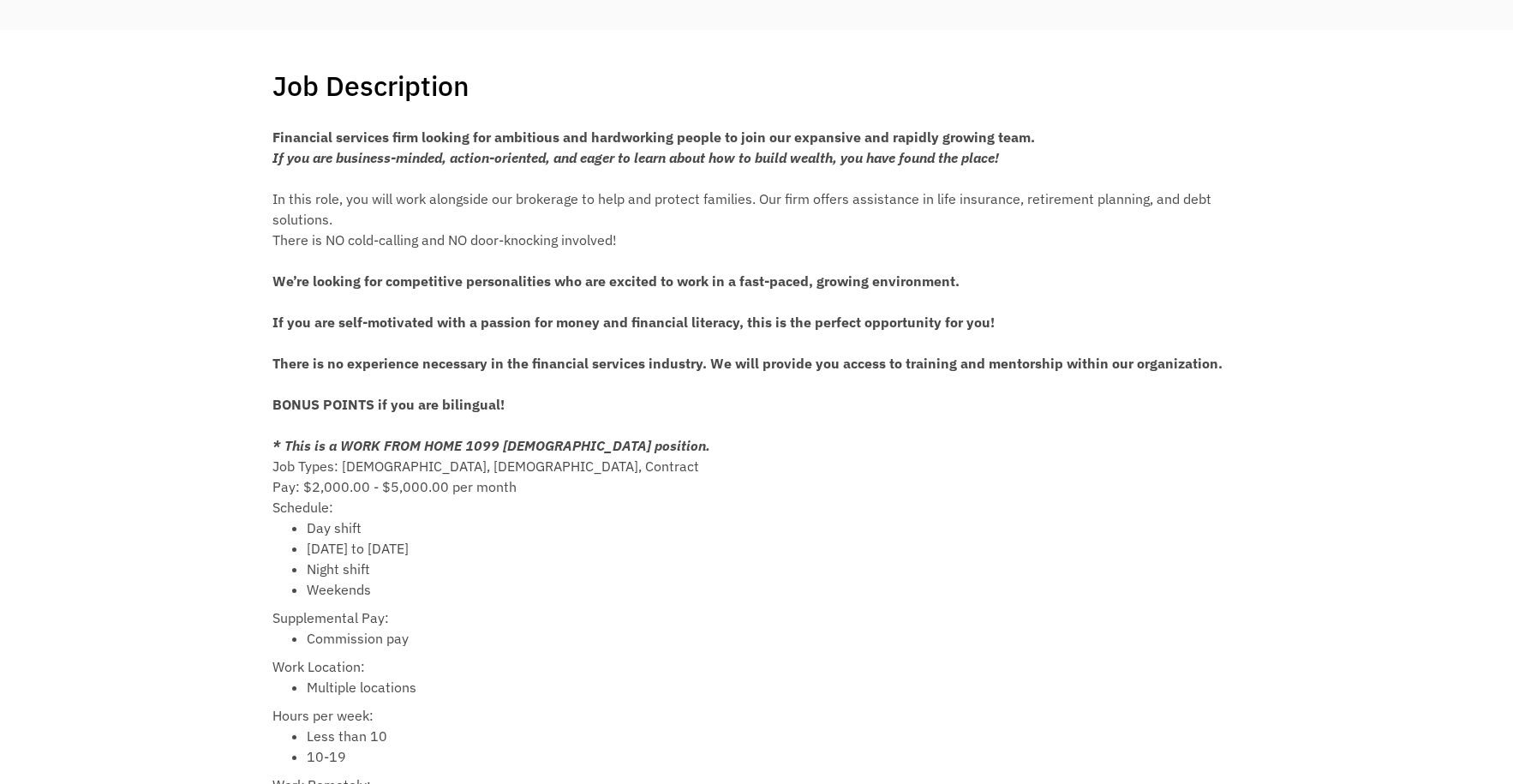
scroll to position [343, 0]
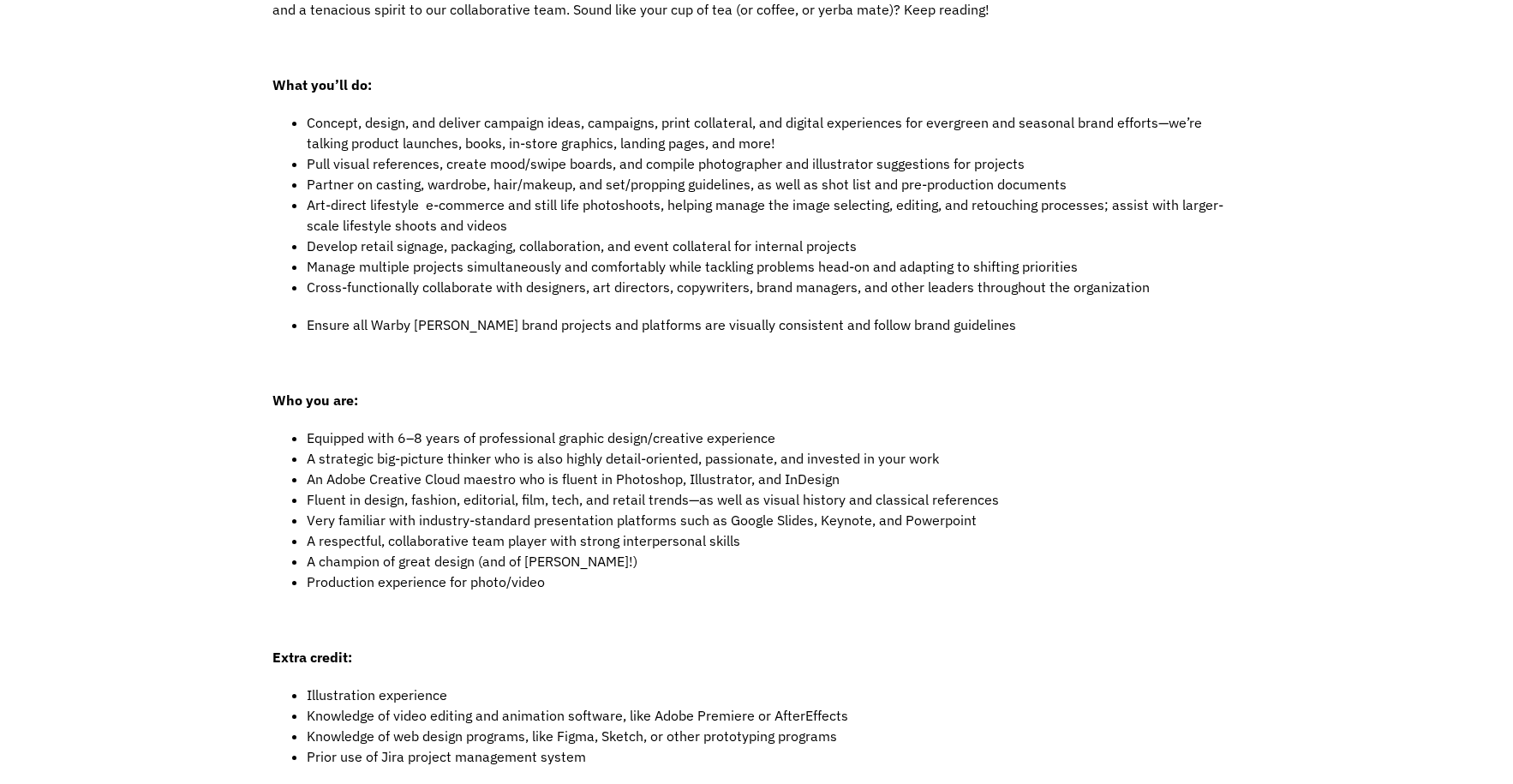
scroll to position [542, 0]
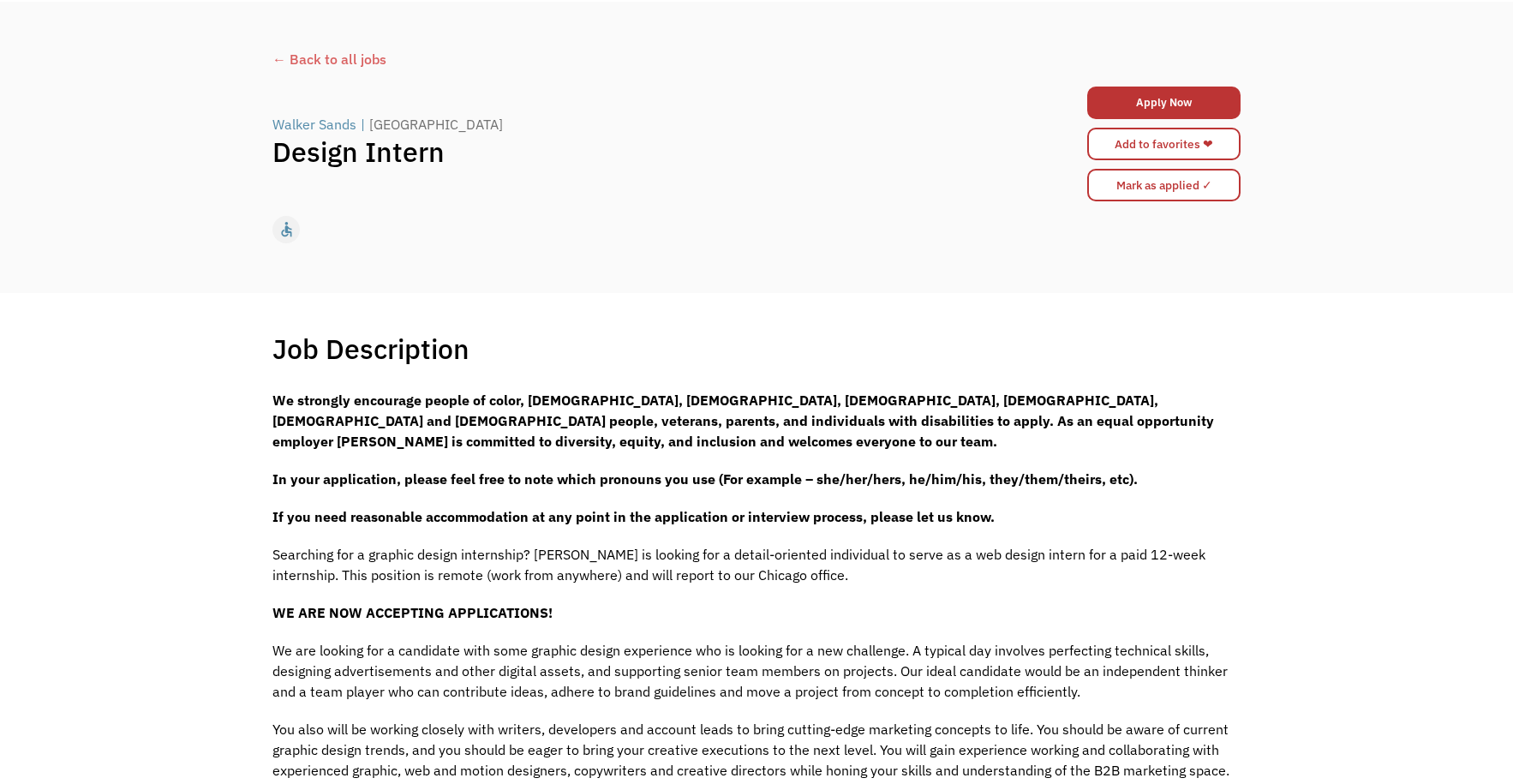
scroll to position [57, 0]
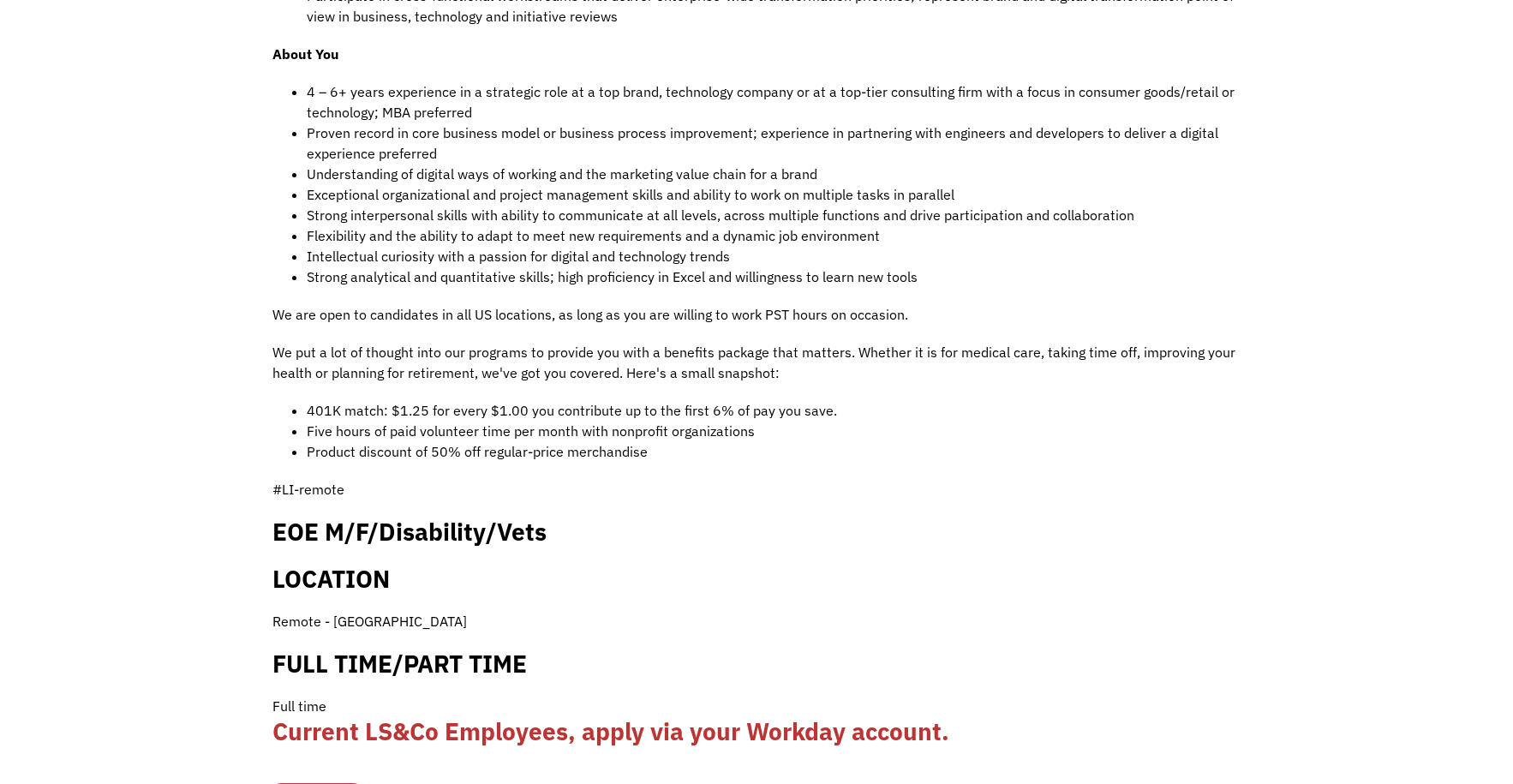
scroll to position [1313, 0]
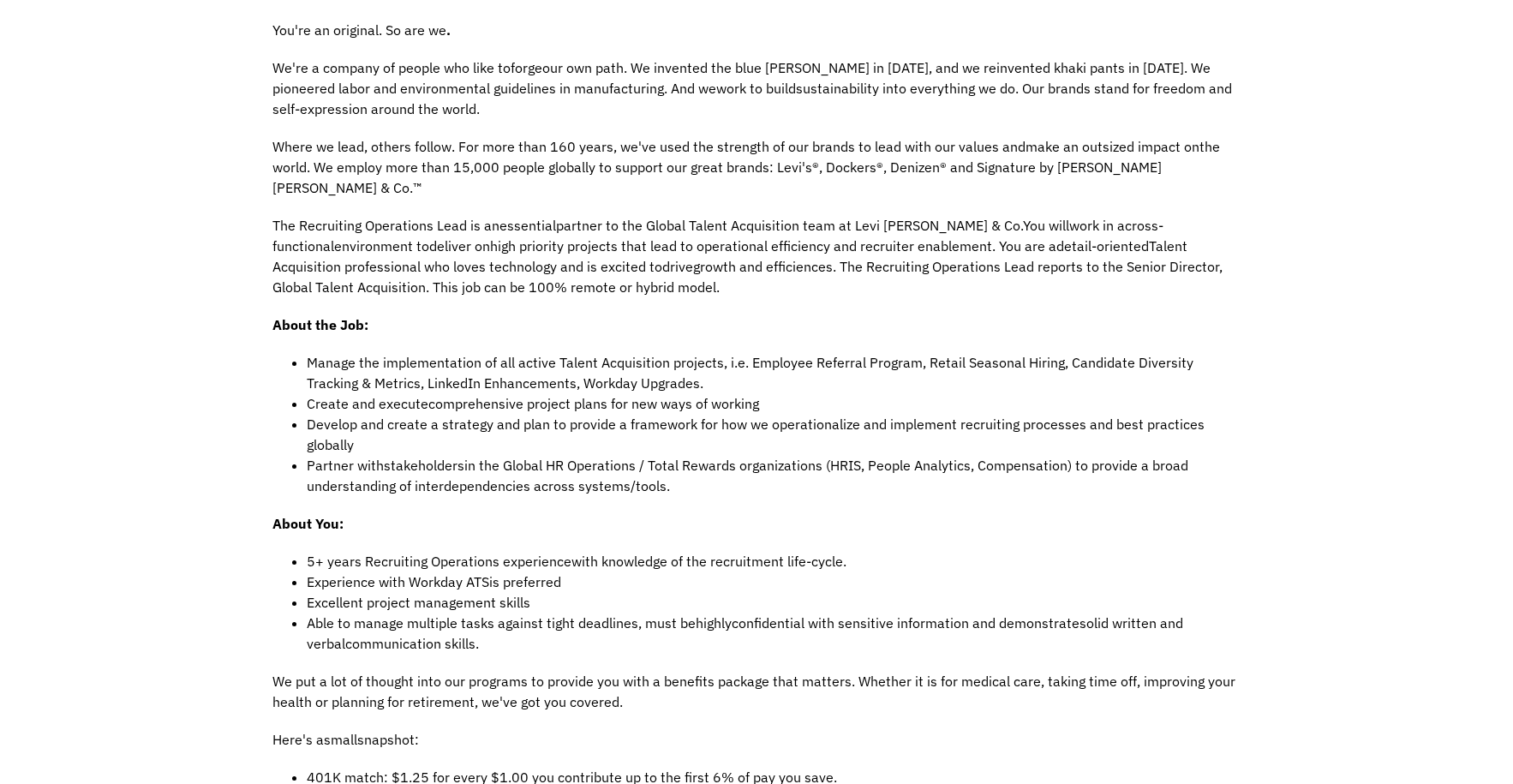
scroll to position [514, 0]
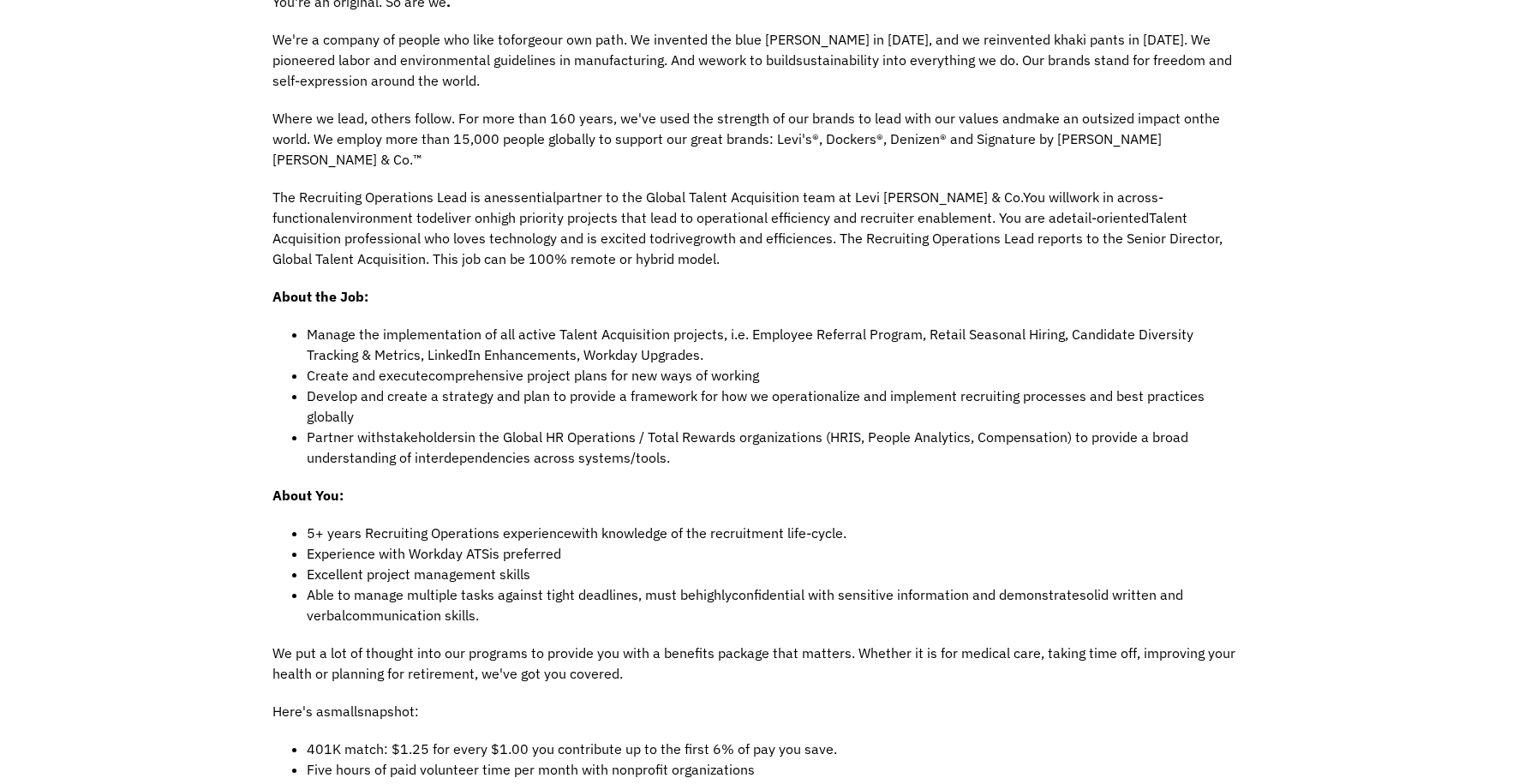
drag, startPoint x: 1230, startPoint y: 391, endPoint x: 1150, endPoint y: 369, distance: 83.0
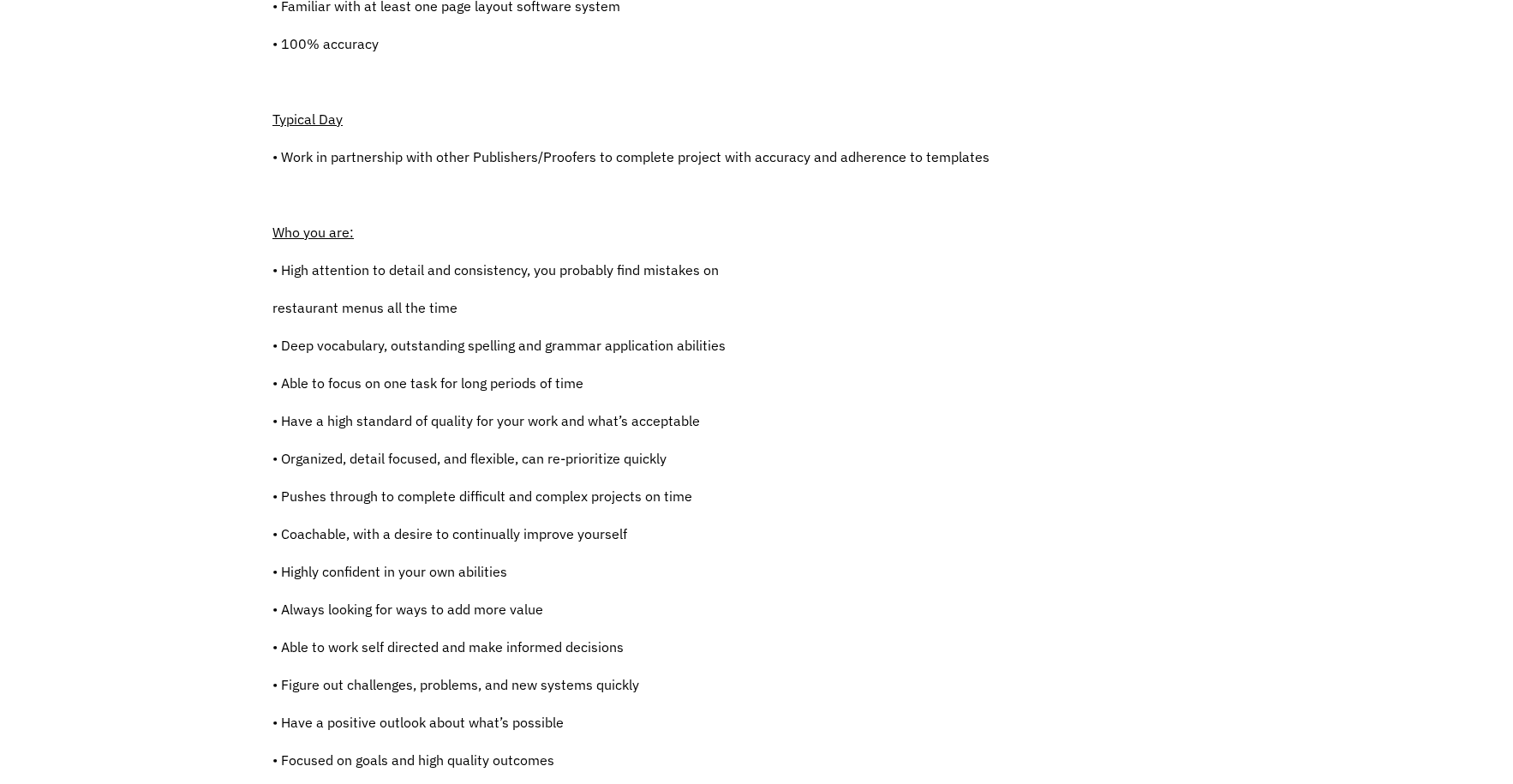
scroll to position [657, 0]
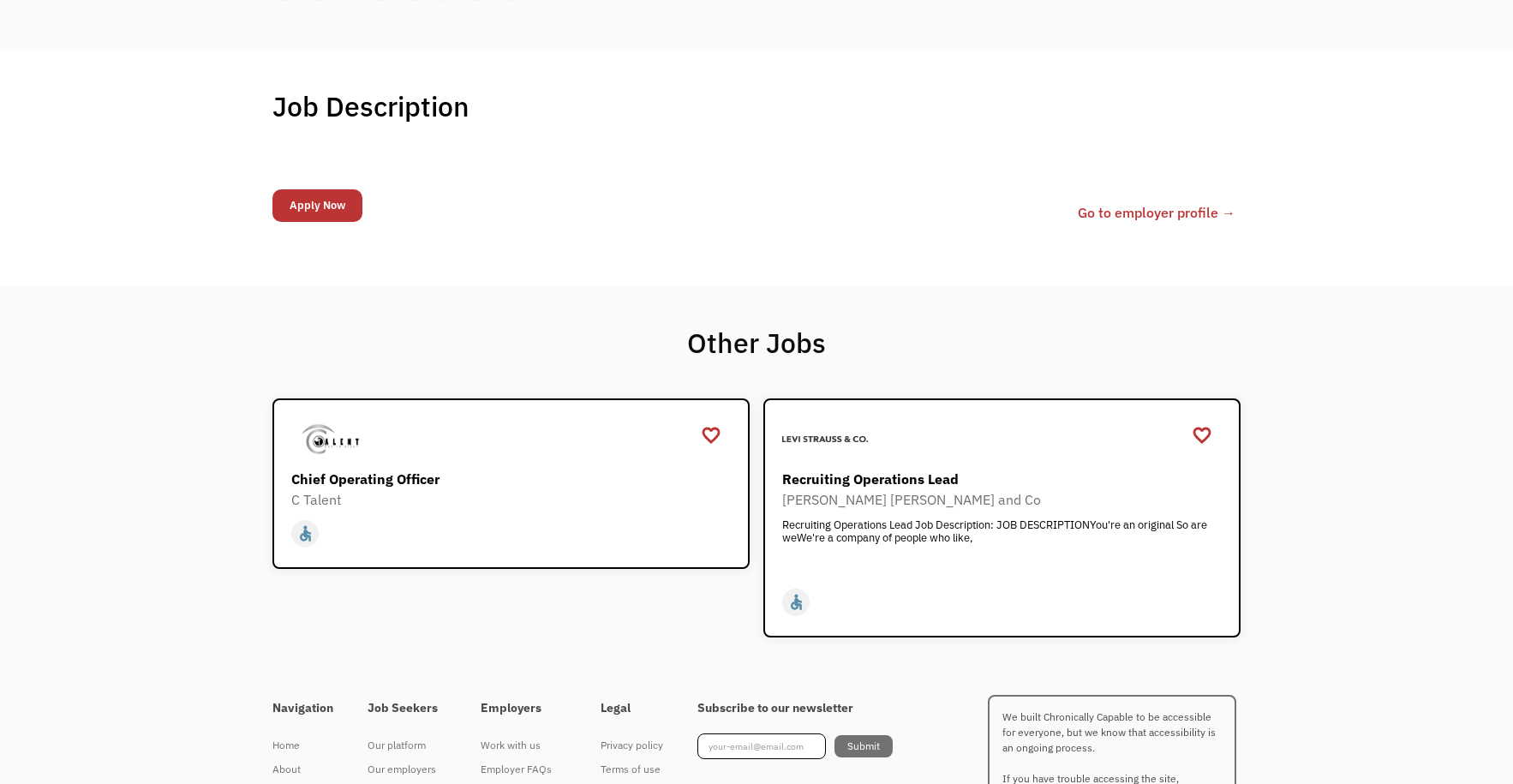
scroll to position [371, 0]
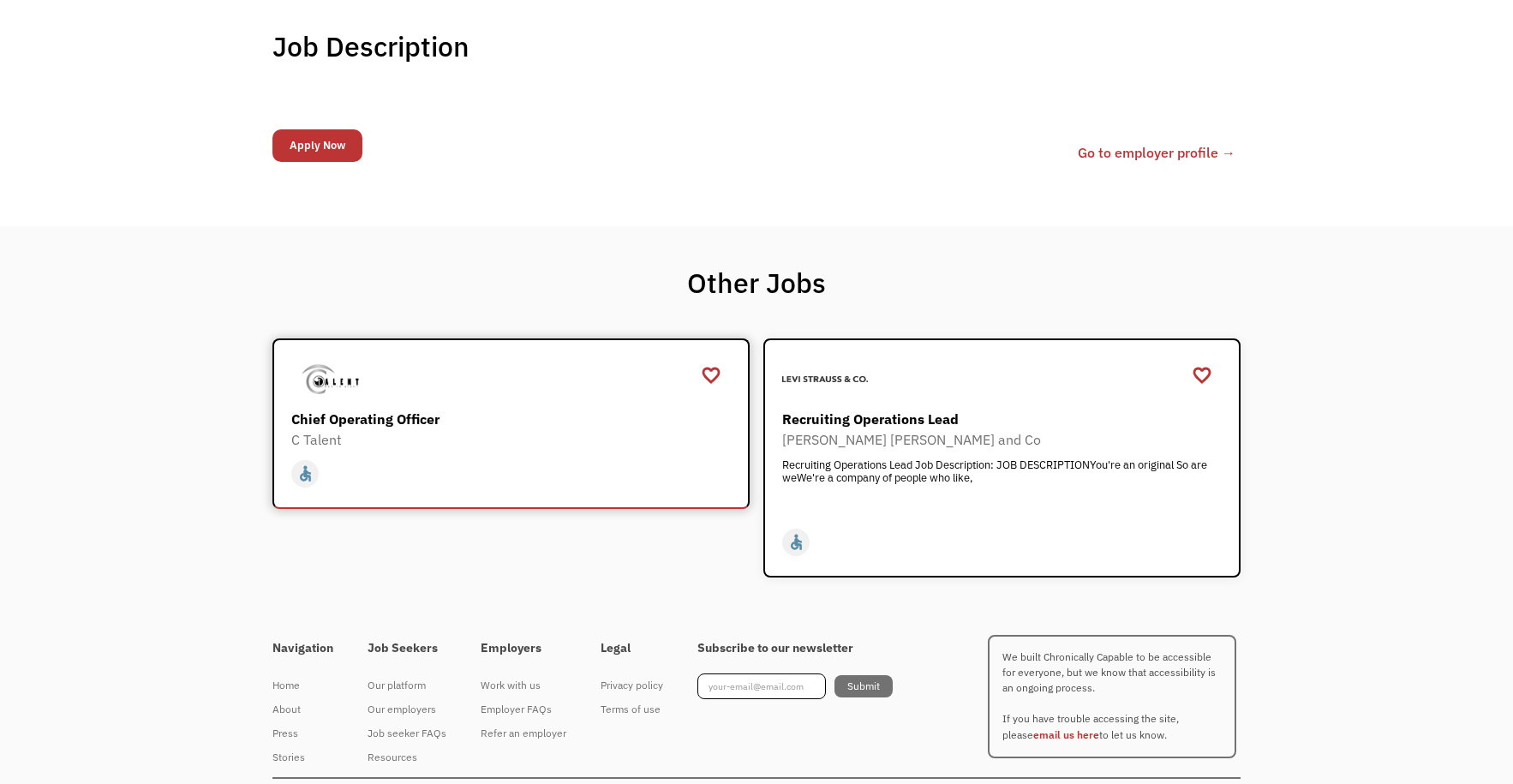
click at [550, 454] on div "home slow_motion_video accessible today not_interested supervisor_account recor…" at bounding box center [512, 469] width 444 height 40
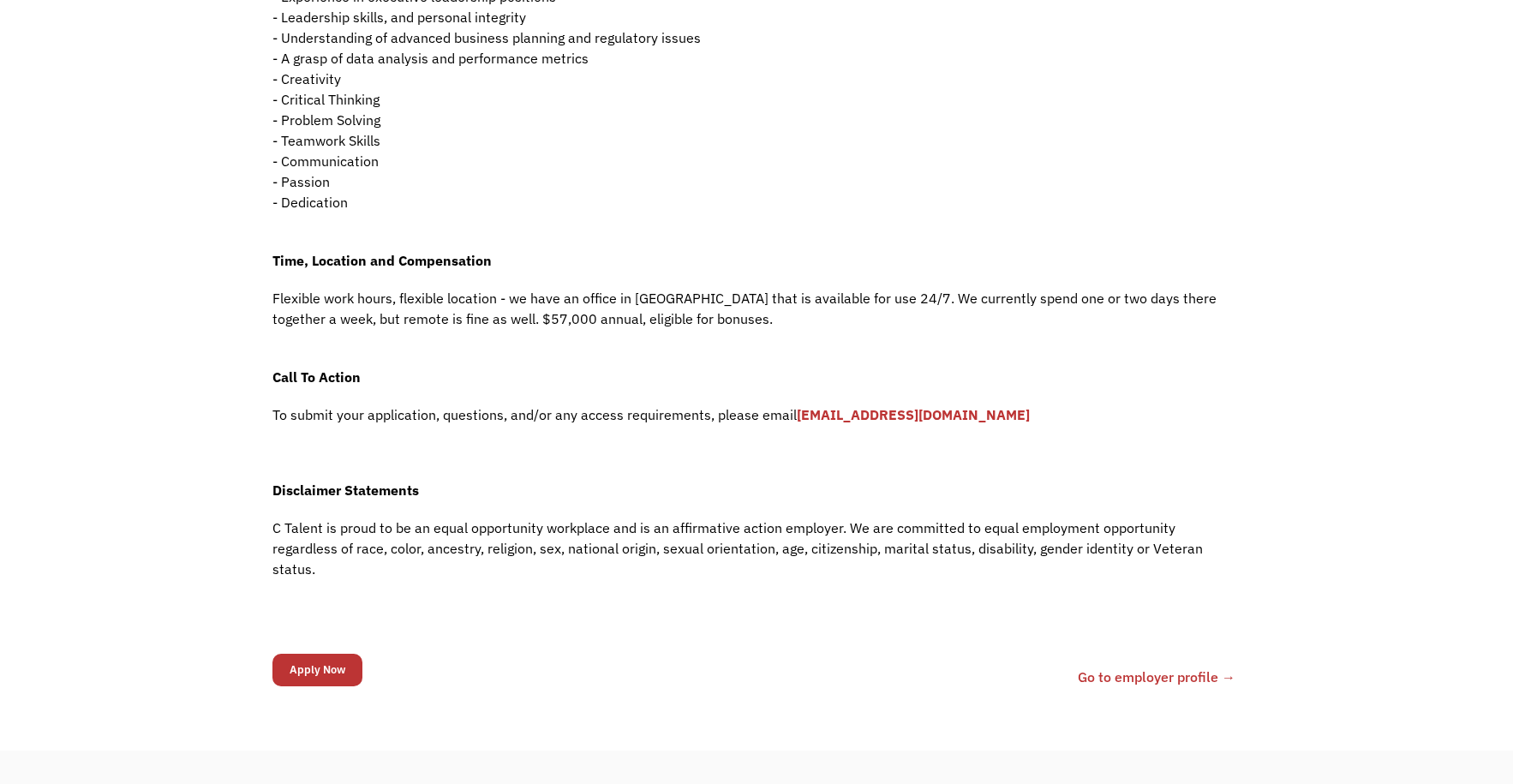
scroll to position [1114, 0]
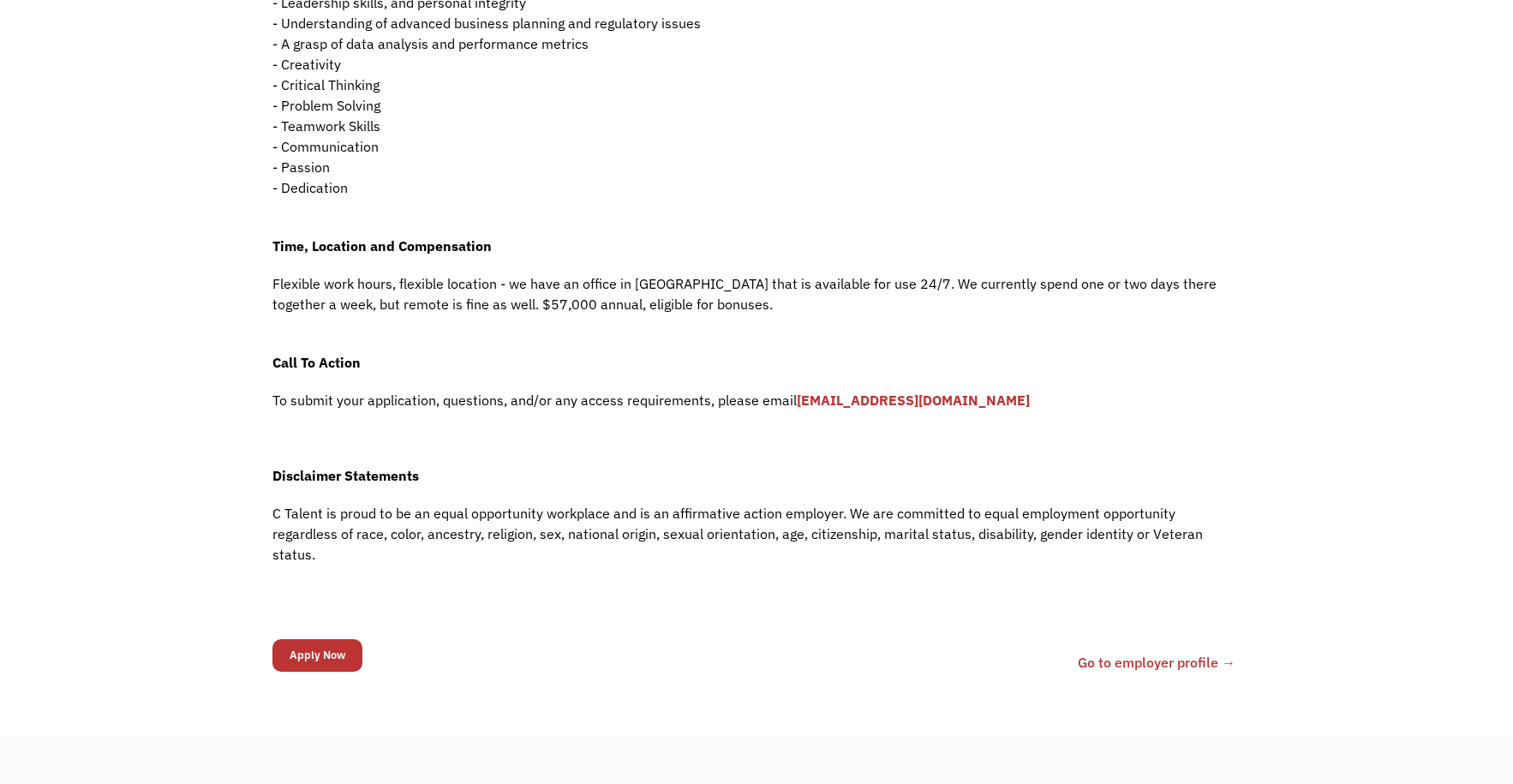
click at [840, 390] on p "To submit your application, questions, and/or any access requirements, please e…" at bounding box center [757, 400] width 969 height 20
click at [836, 398] on strong "[EMAIL_ADDRESS][DOMAIN_NAME]" at bounding box center [913, 400] width 233 height 17
click at [303, 639] on input "Apply Now" at bounding box center [317, 656] width 90 height 33
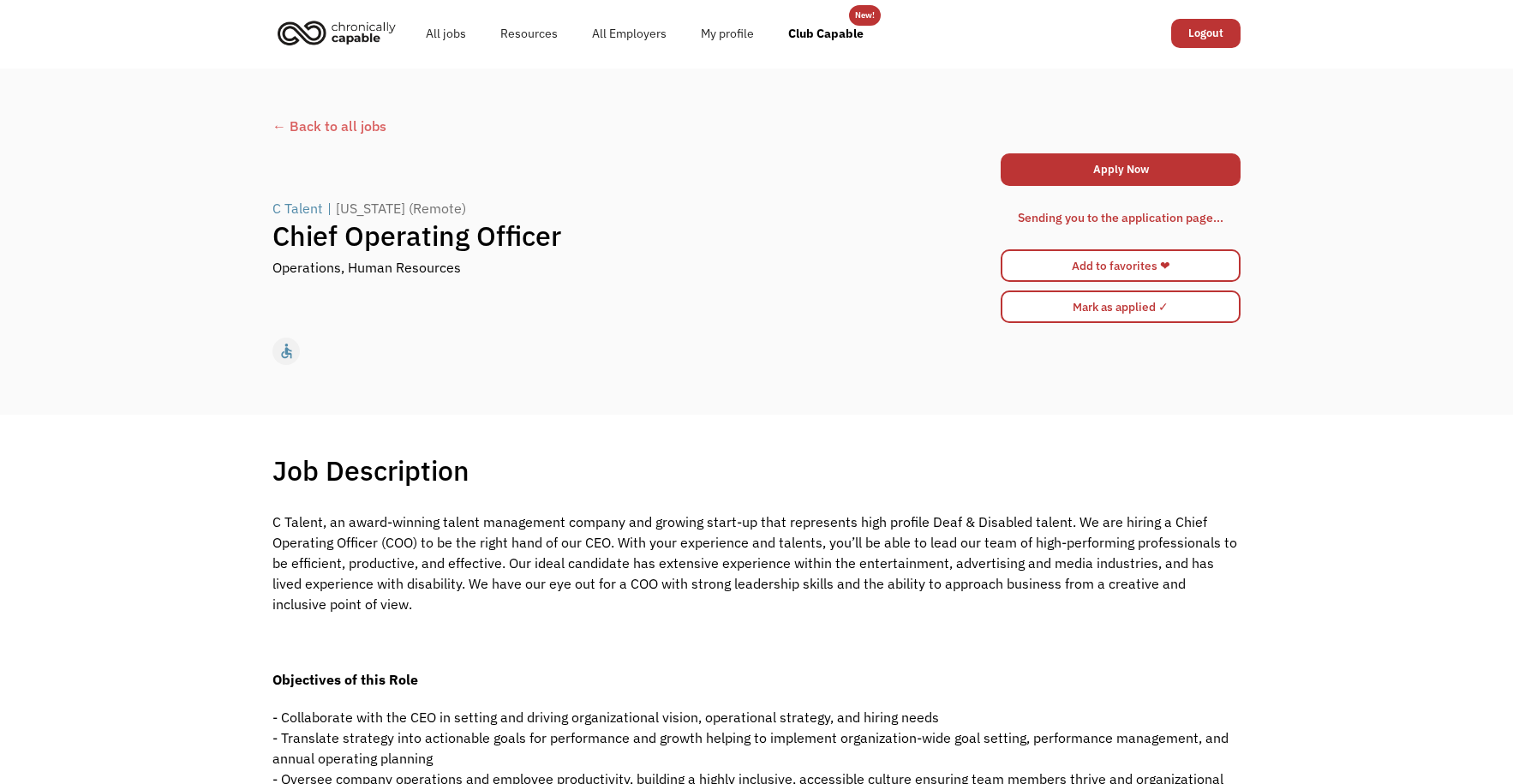
scroll to position [0, 0]
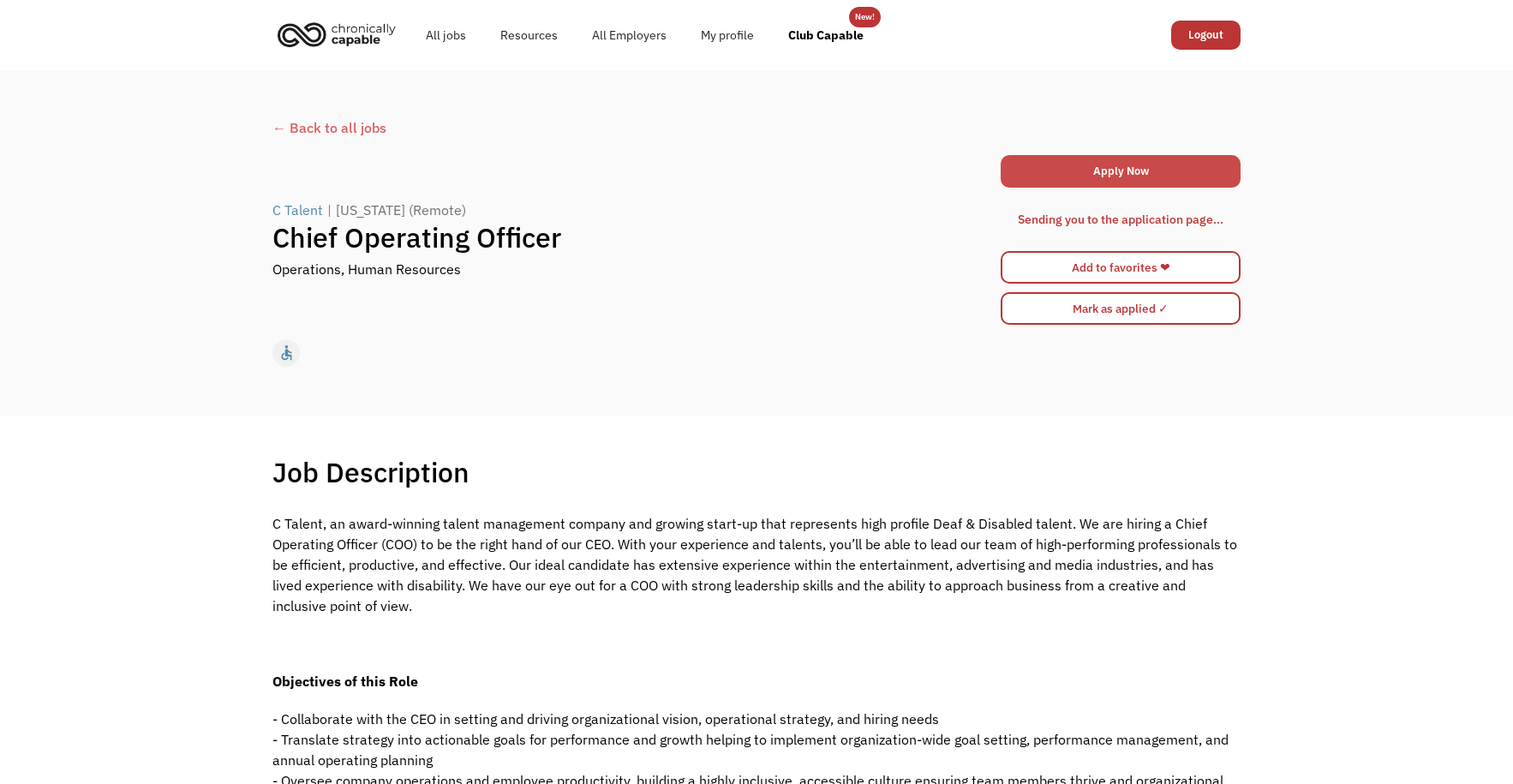
click at [1063, 161] on link "Apply Now" at bounding box center [1120, 172] width 240 height 33
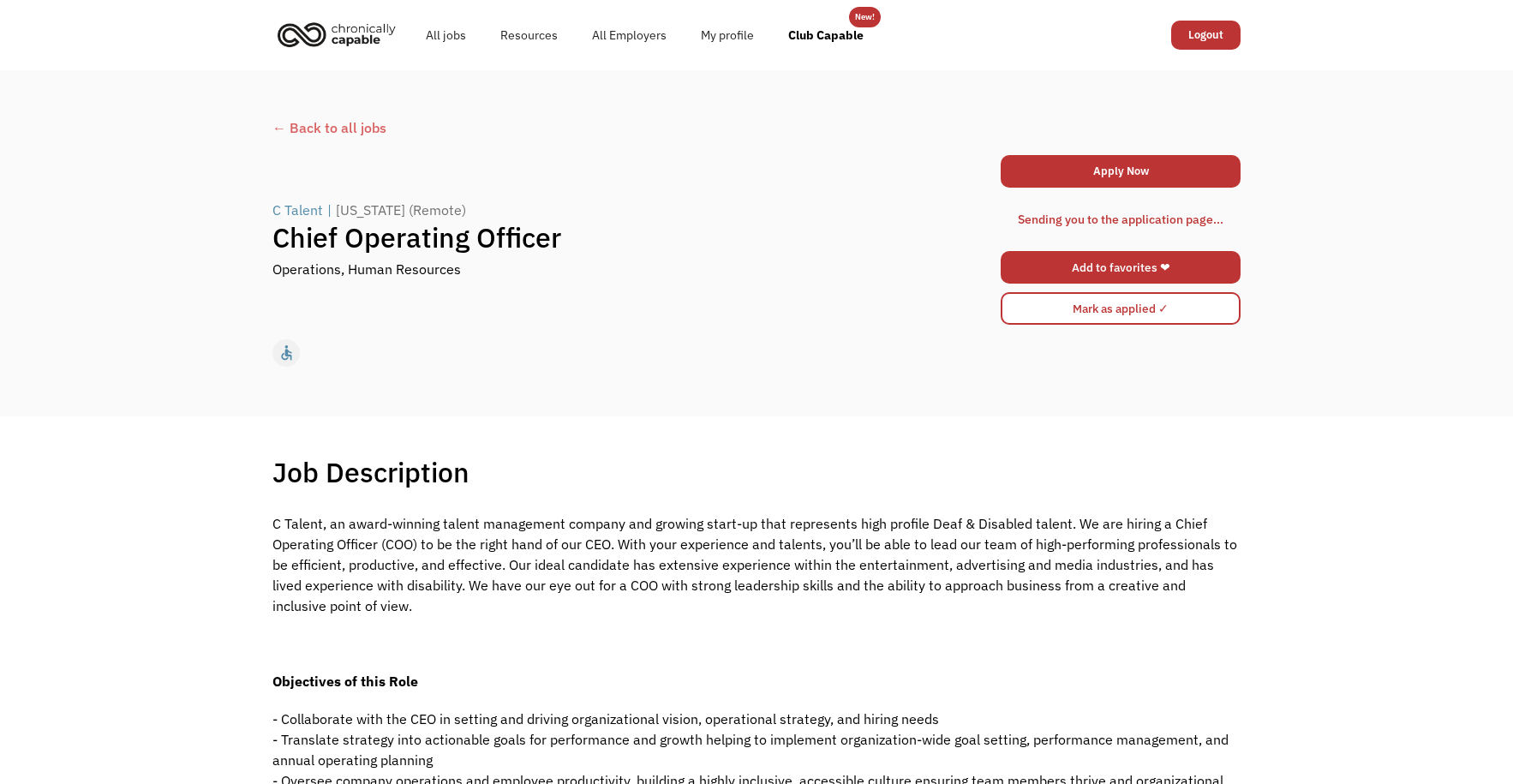
click at [1130, 269] on link "Add to favorites ❤" at bounding box center [1120, 268] width 240 height 33
click at [1138, 216] on div "Sending you to the application page..." at bounding box center [1121, 218] width 206 height 20
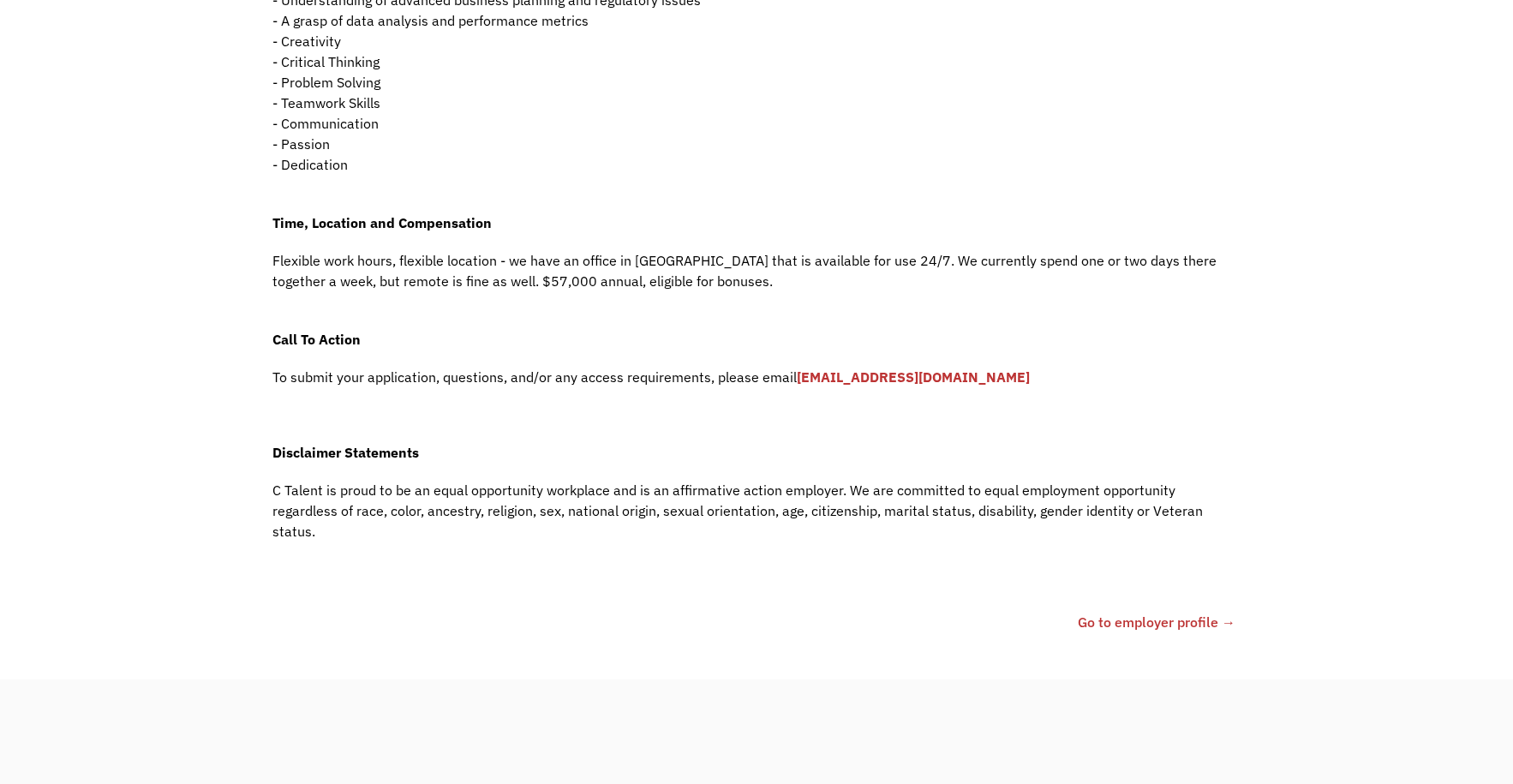
scroll to position [1199, 0]
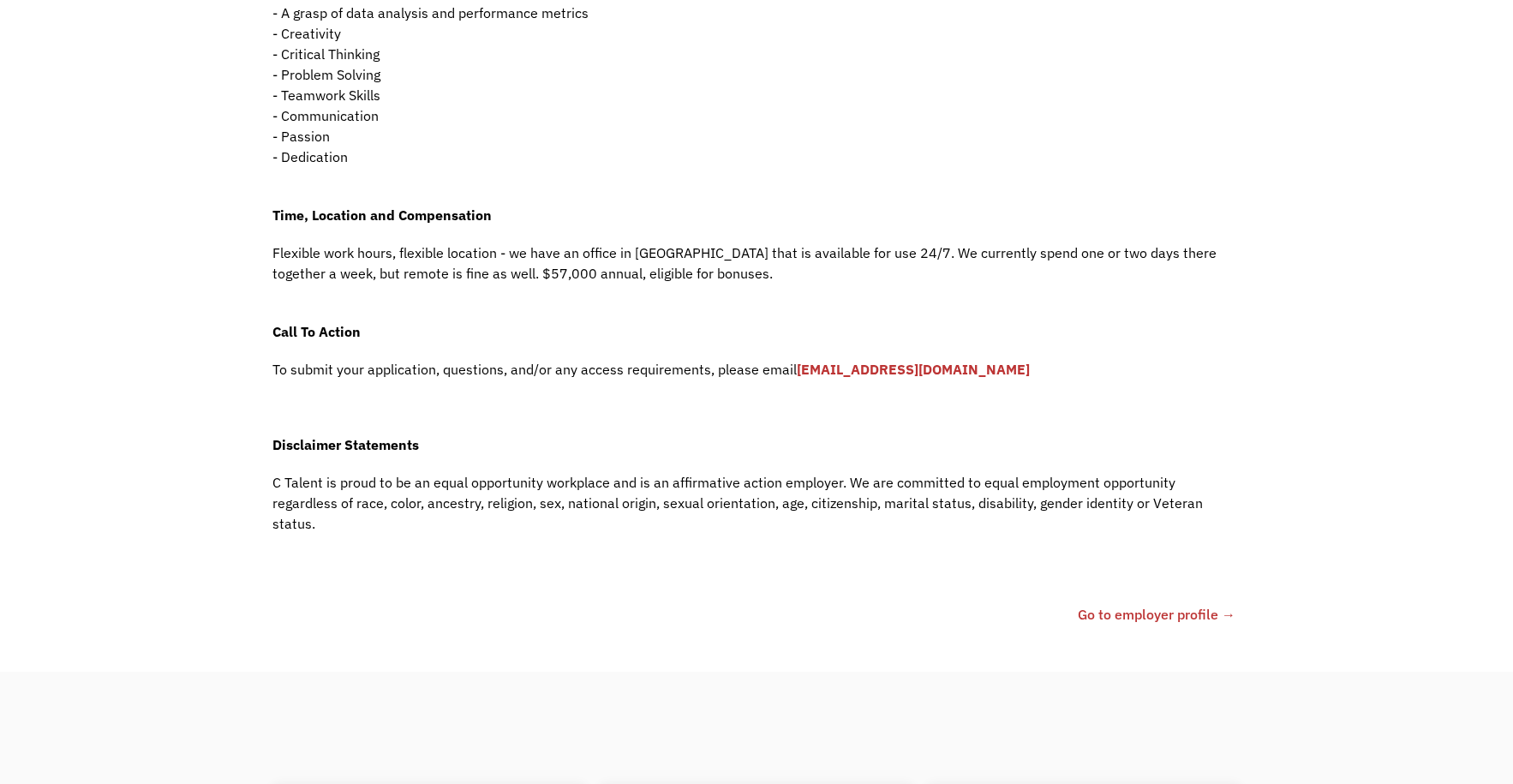
click at [885, 361] on strong "[EMAIL_ADDRESS][DOMAIN_NAME]" at bounding box center [913, 370] width 233 height 17
click at [863, 369] on strong "[EMAIL_ADDRESS][DOMAIN_NAME]" at bounding box center [913, 370] width 233 height 17
click at [864, 367] on strong "[EMAIL_ADDRESS][DOMAIN_NAME]" at bounding box center [913, 370] width 233 height 17
click at [864, 365] on strong "[EMAIL_ADDRESS][DOMAIN_NAME]" at bounding box center [913, 370] width 233 height 17
drag, startPoint x: 864, startPoint y: 362, endPoint x: 943, endPoint y: 369, distance: 79.3
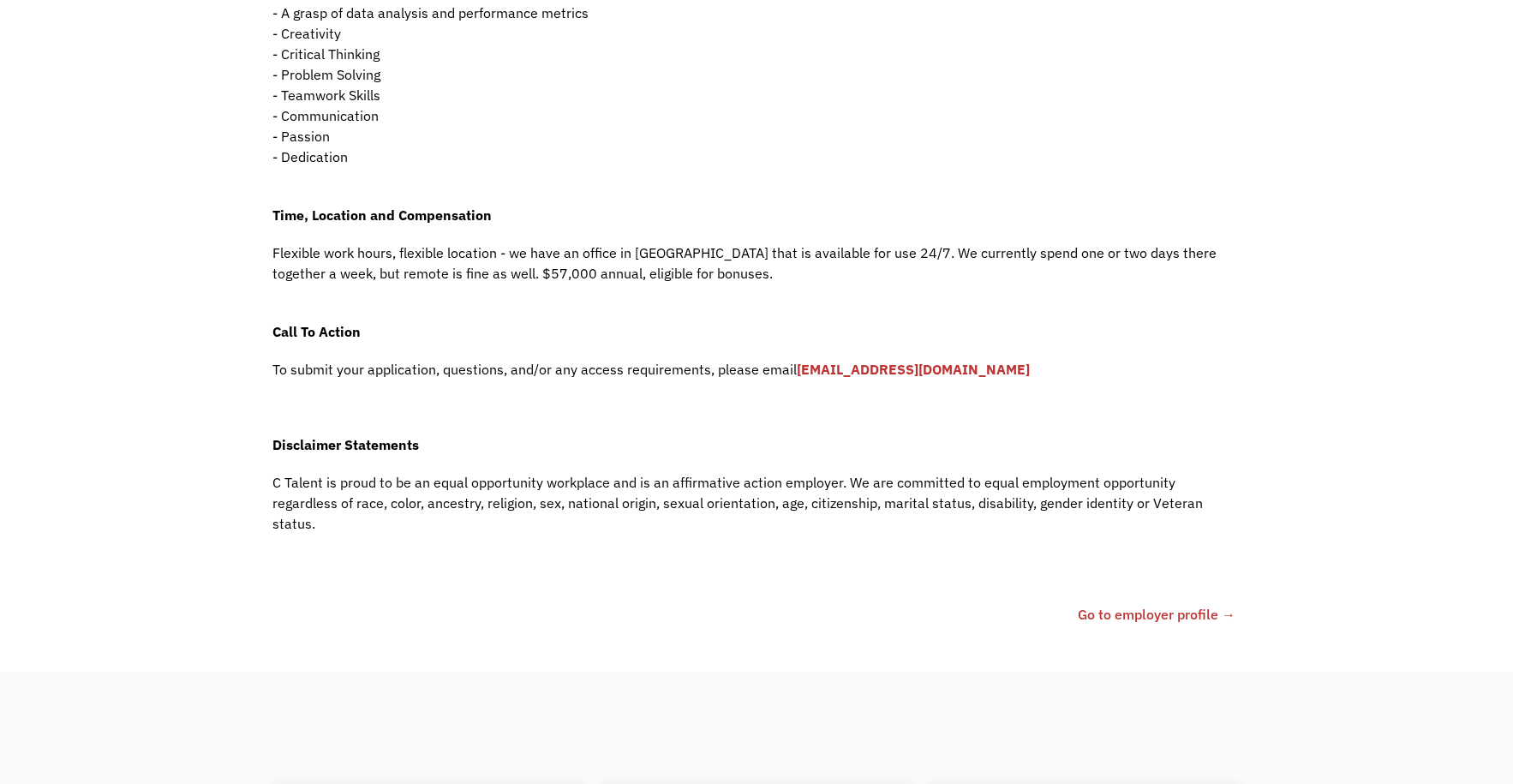
click at [943, 369] on p "To submit your application, questions, and/or any access requirements, please e…" at bounding box center [757, 369] width 969 height 20
click at [1170, 604] on link "Go to employer profile →" at bounding box center [1157, 613] width 157 height 20
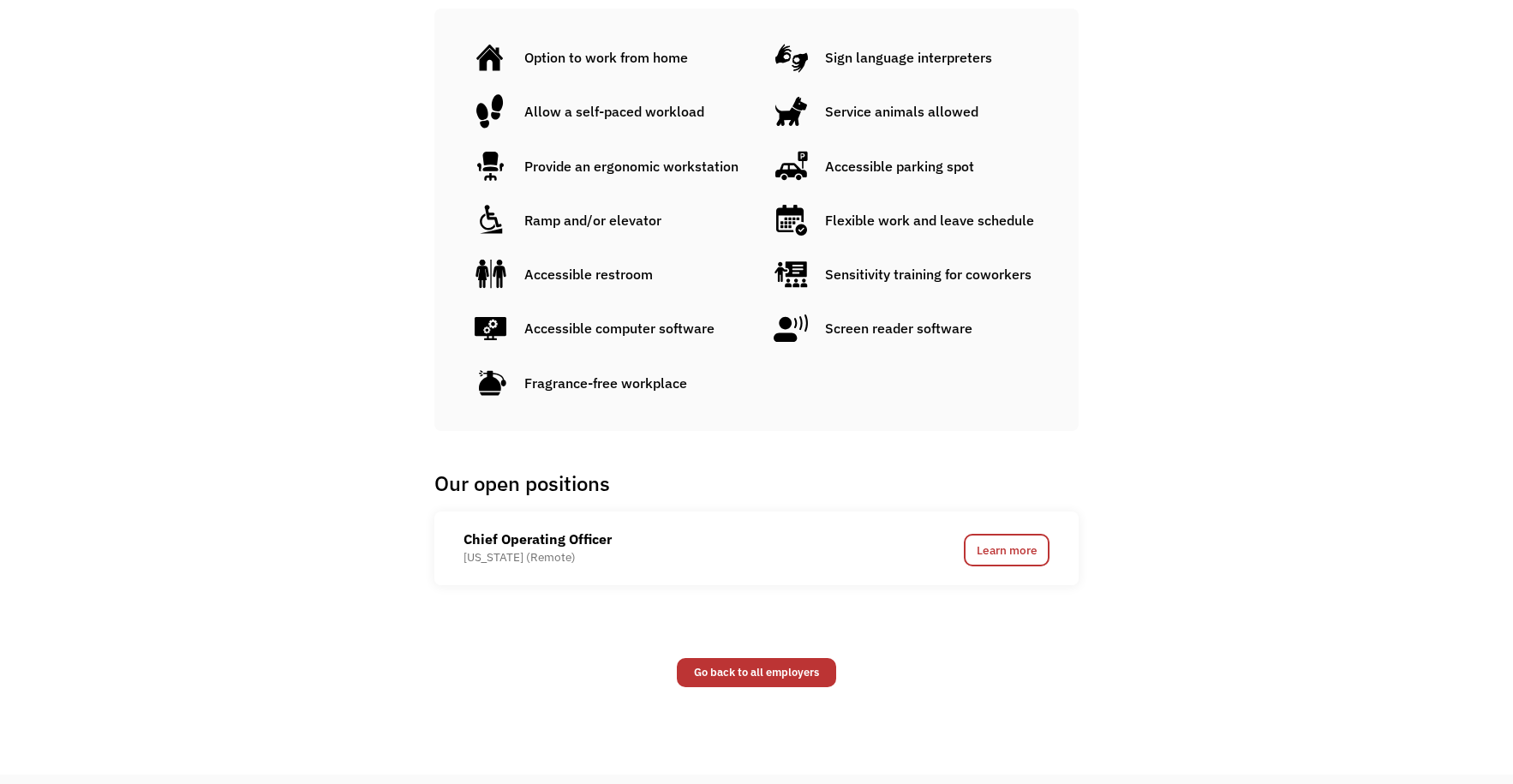
scroll to position [1171, 0]
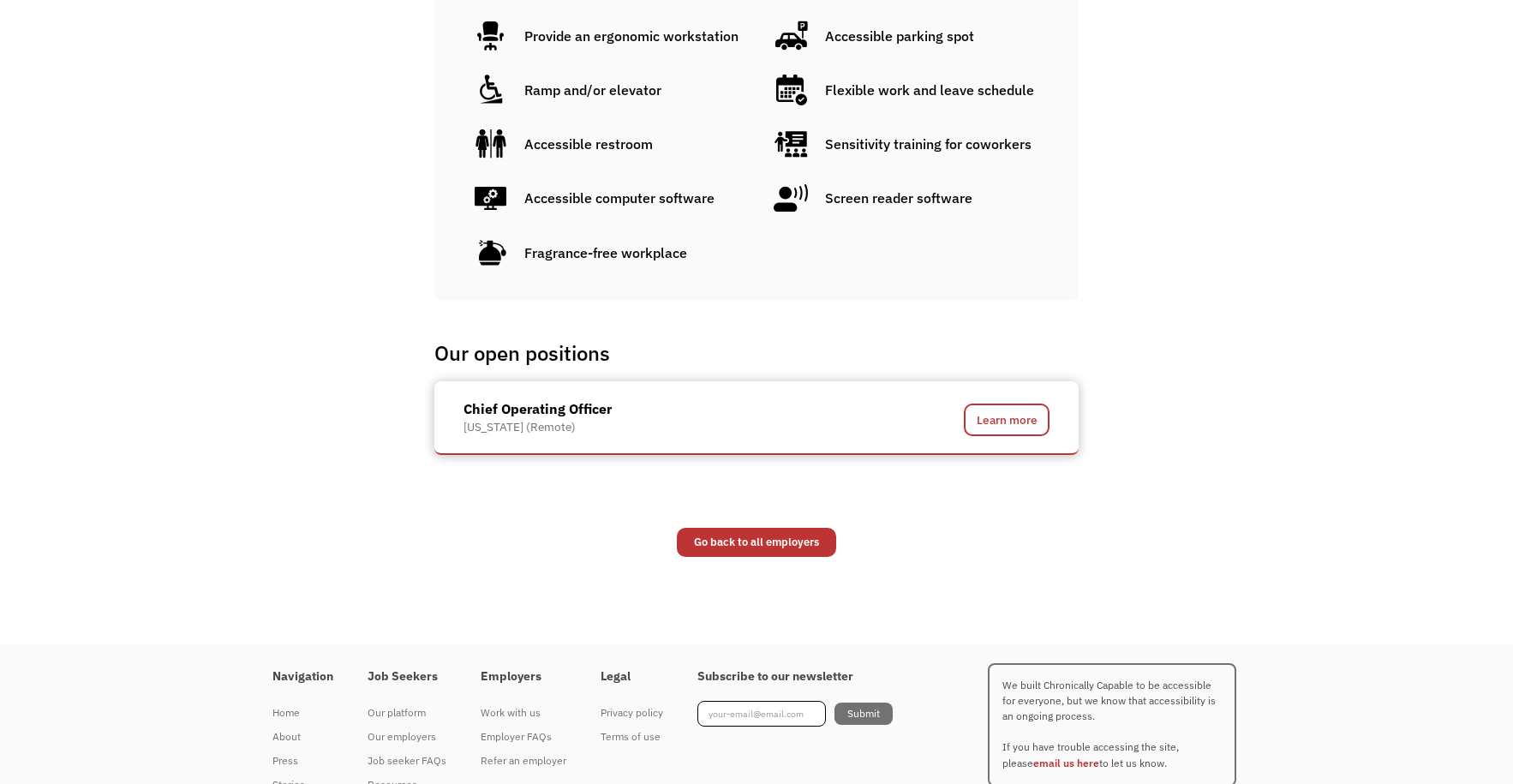
click at [855, 408] on div "Chief Operating Officer [US_STATE] (Remote)" at bounding box center [677, 416] width 428 height 37
click at [1004, 404] on link "Learn more" at bounding box center [1006, 420] width 85 height 33
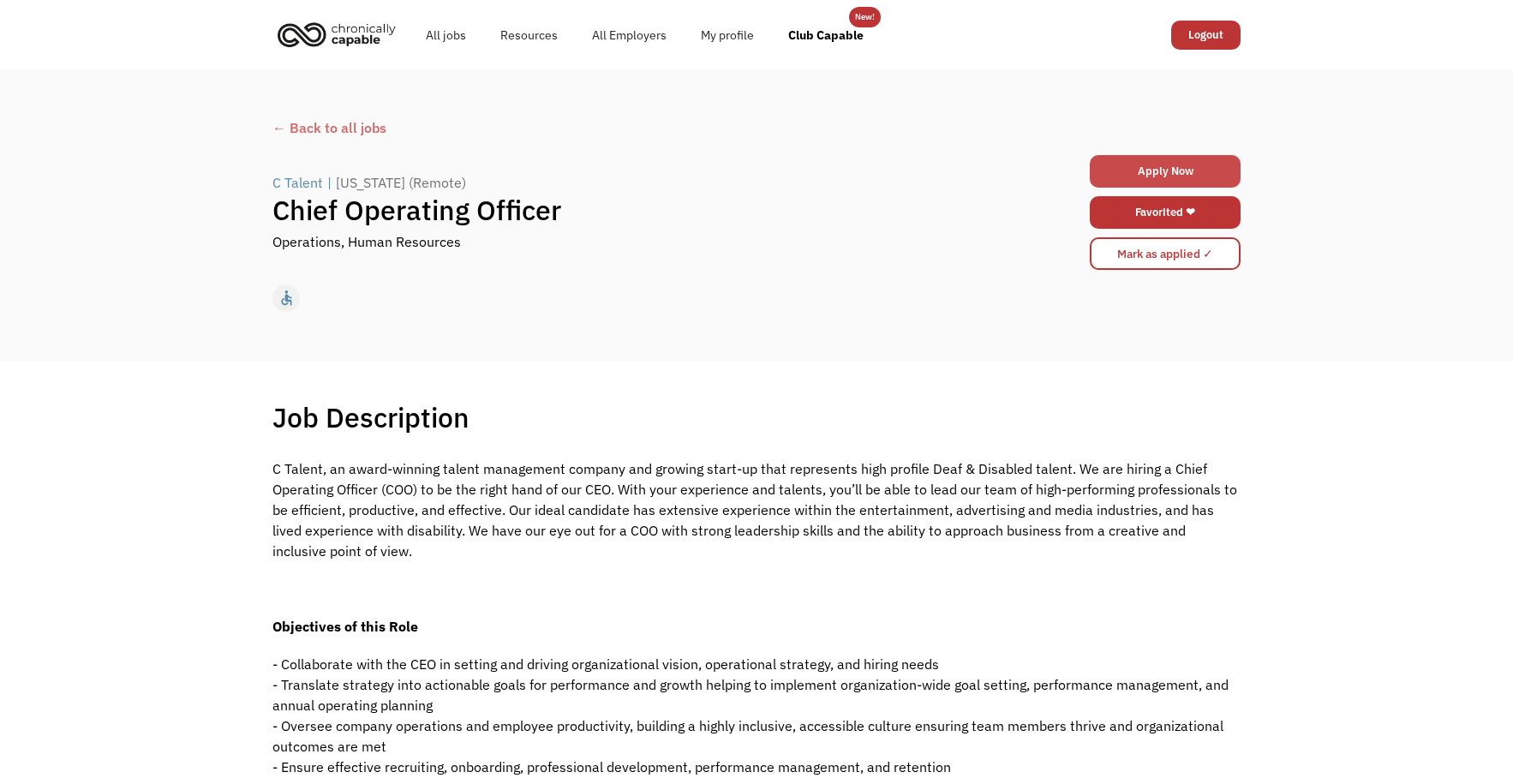
click at [1147, 171] on link "Apply Now" at bounding box center [1165, 172] width 150 height 33
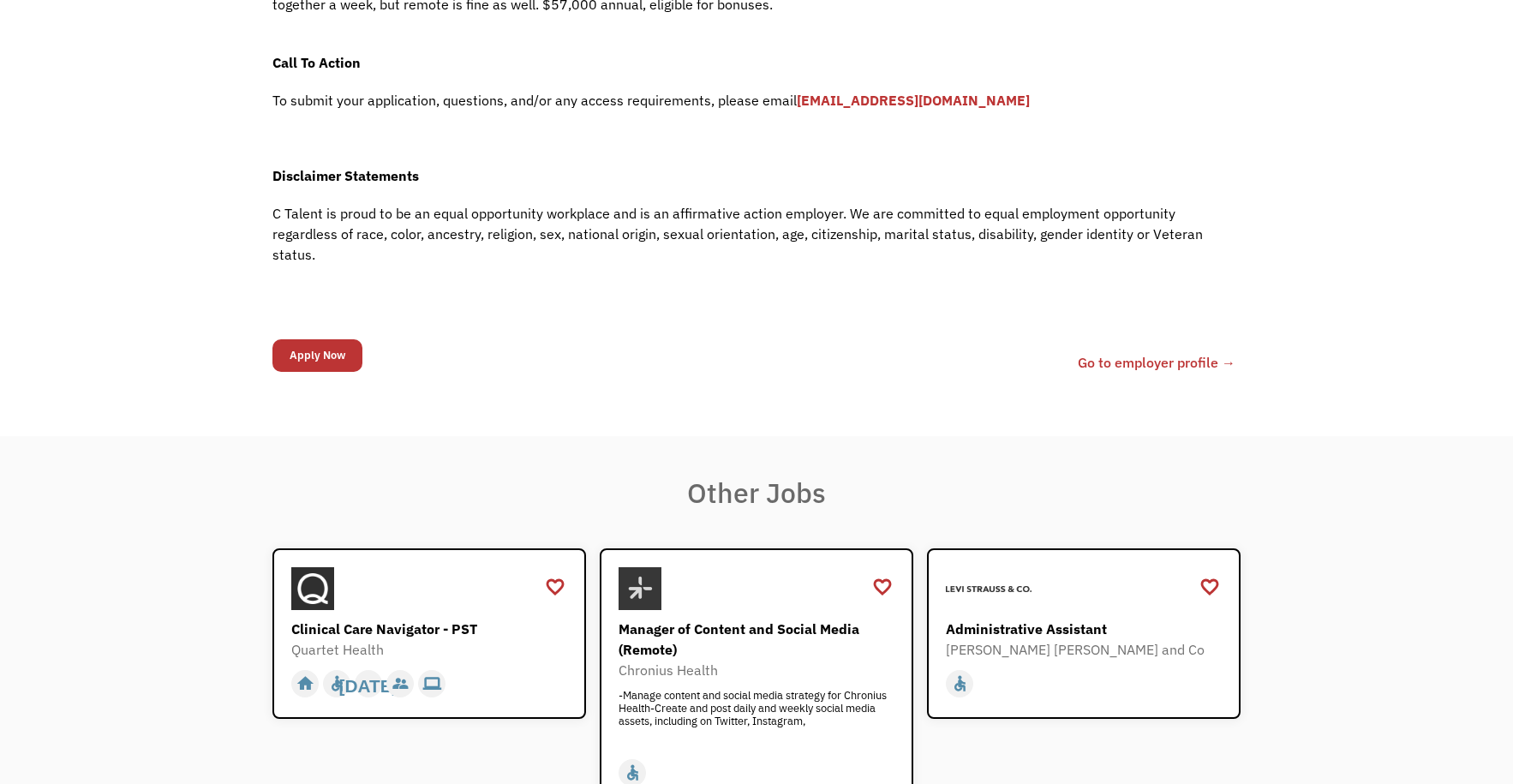
scroll to position [1428, 0]
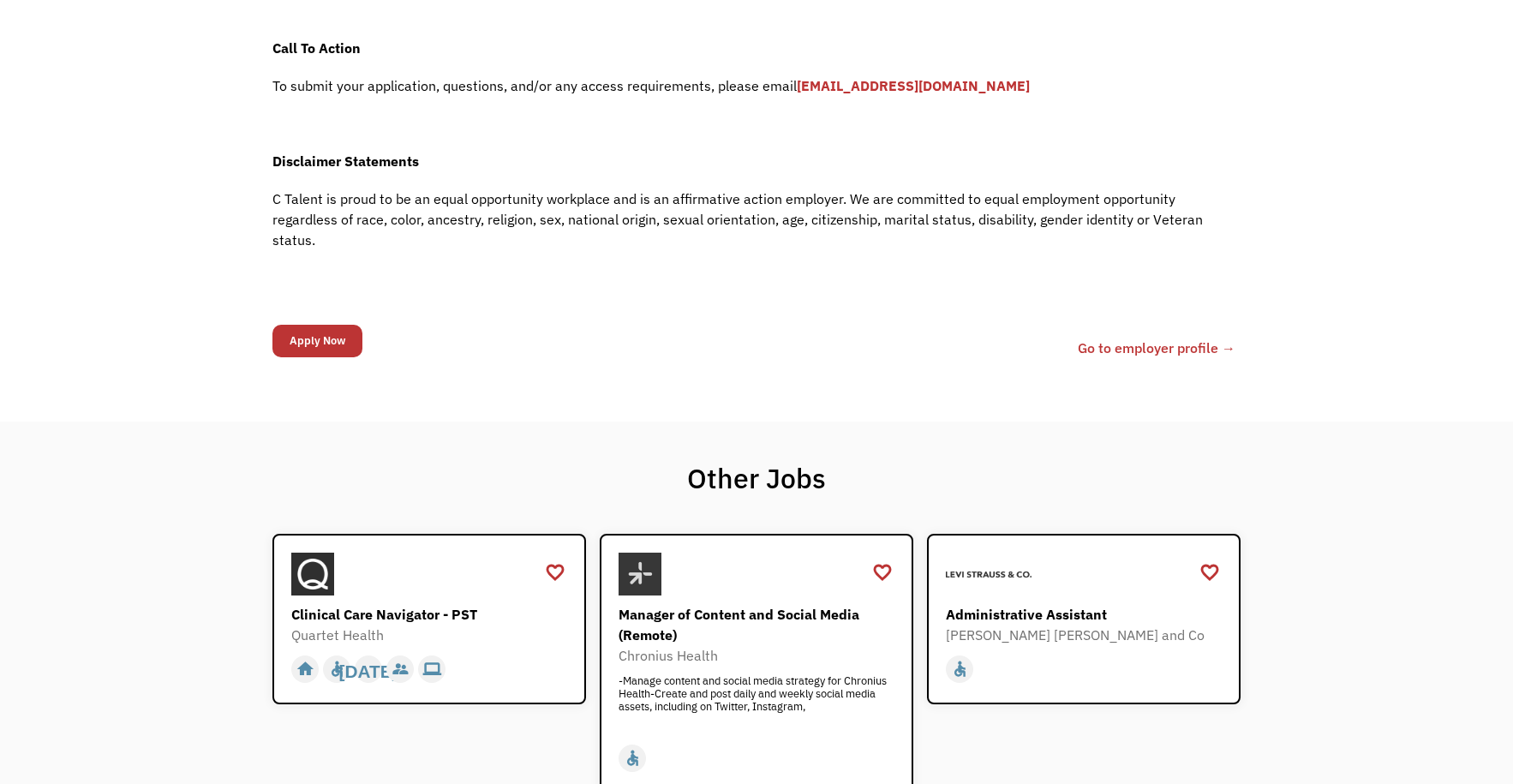
click at [336, 325] on input "Apply Now" at bounding box center [317, 342] width 90 height 33
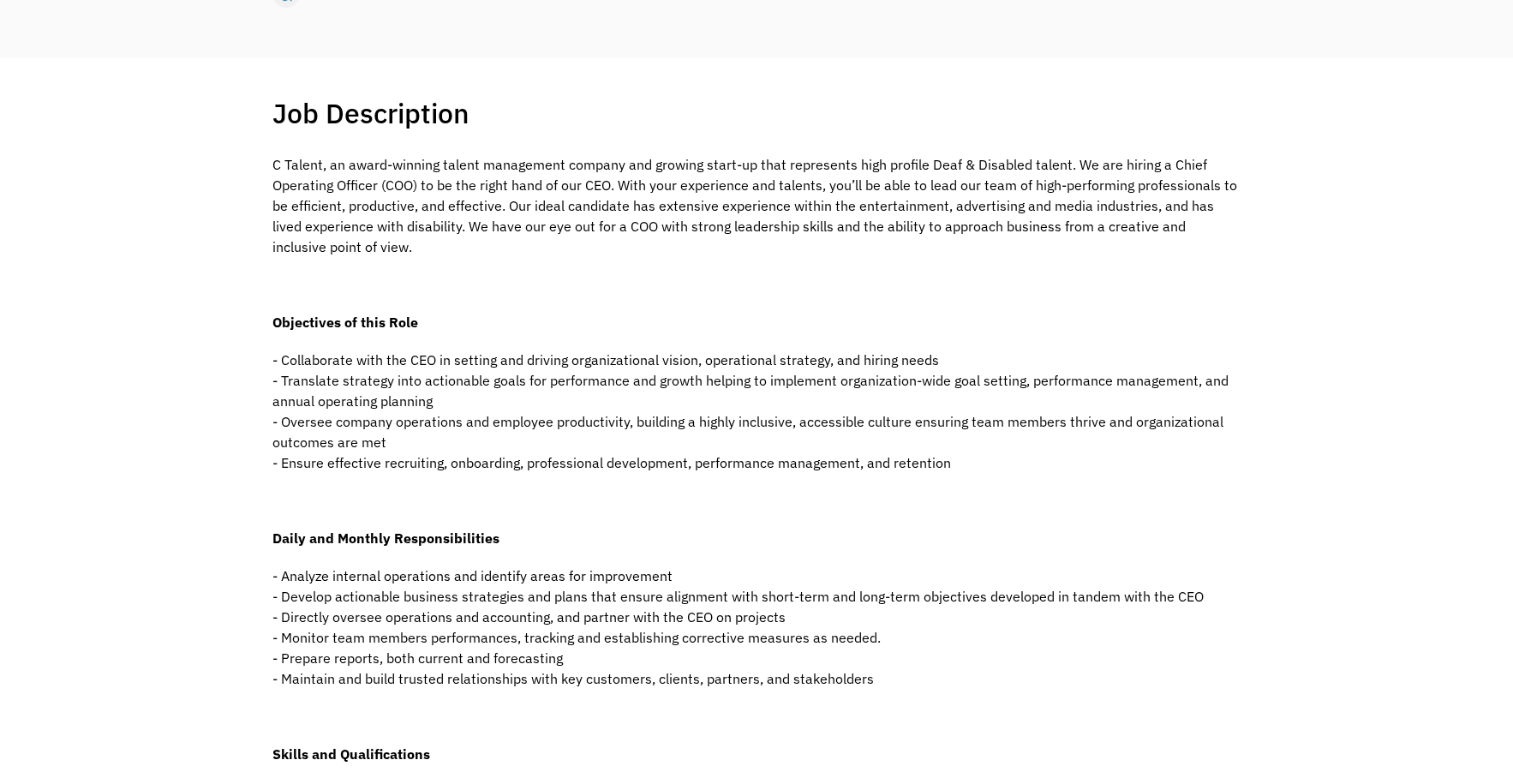
scroll to position [0, 0]
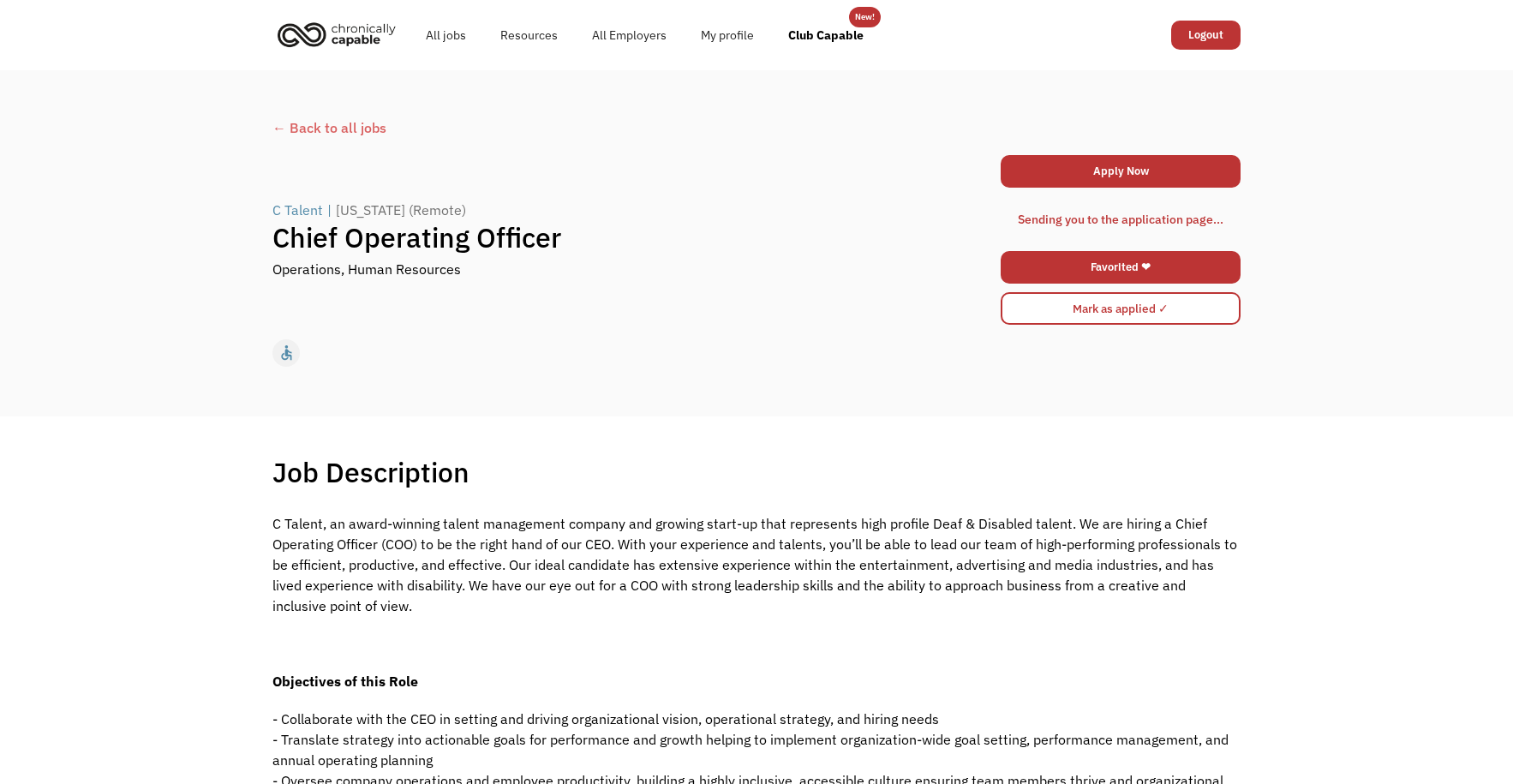
click at [315, 206] on div "C Talent" at bounding box center [298, 210] width 50 height 20
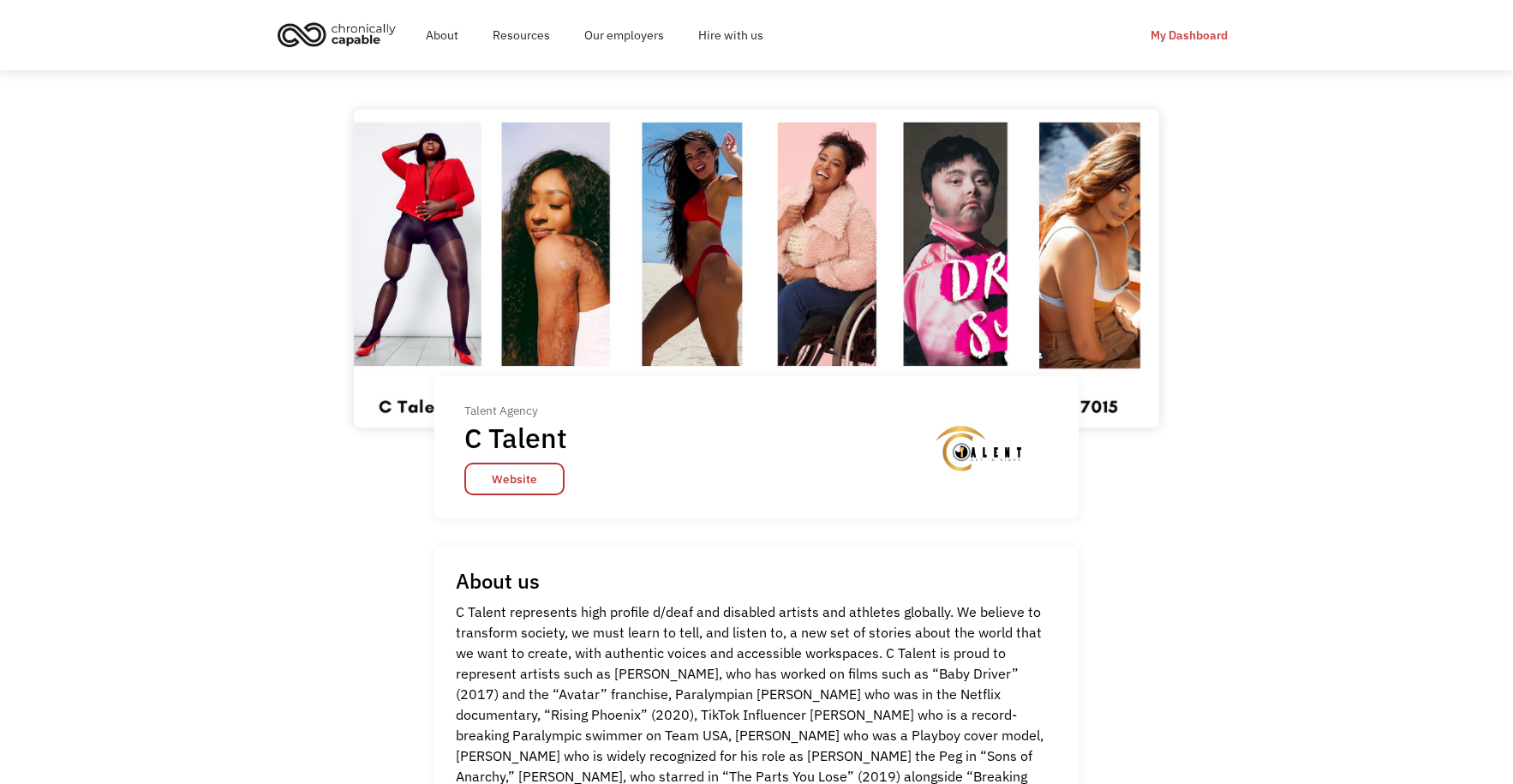
click at [1210, 37] on div "My Dashboard" at bounding box center [1189, 35] width 77 height 20
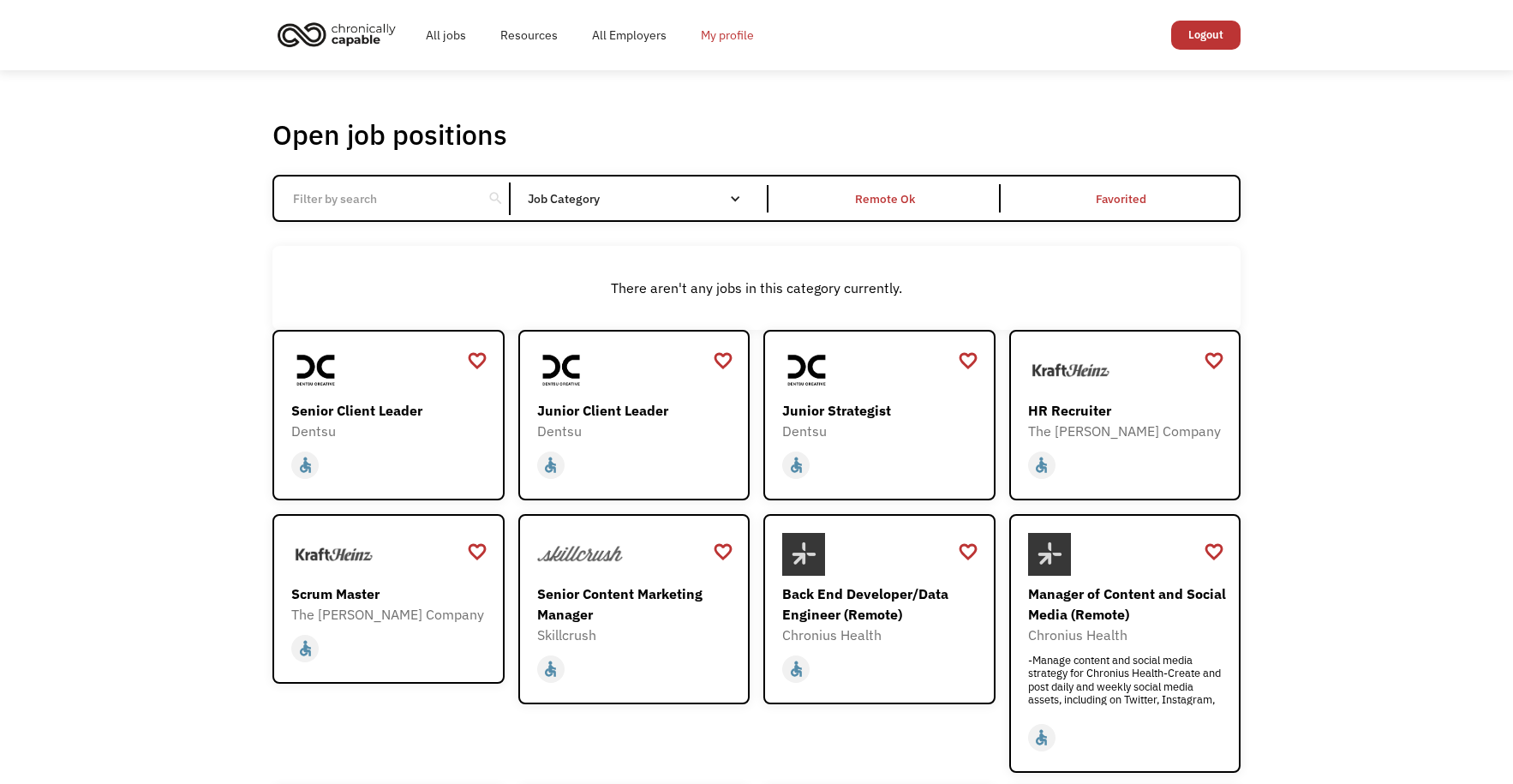
click at [694, 39] on link "My profile" at bounding box center [727, 35] width 87 height 54
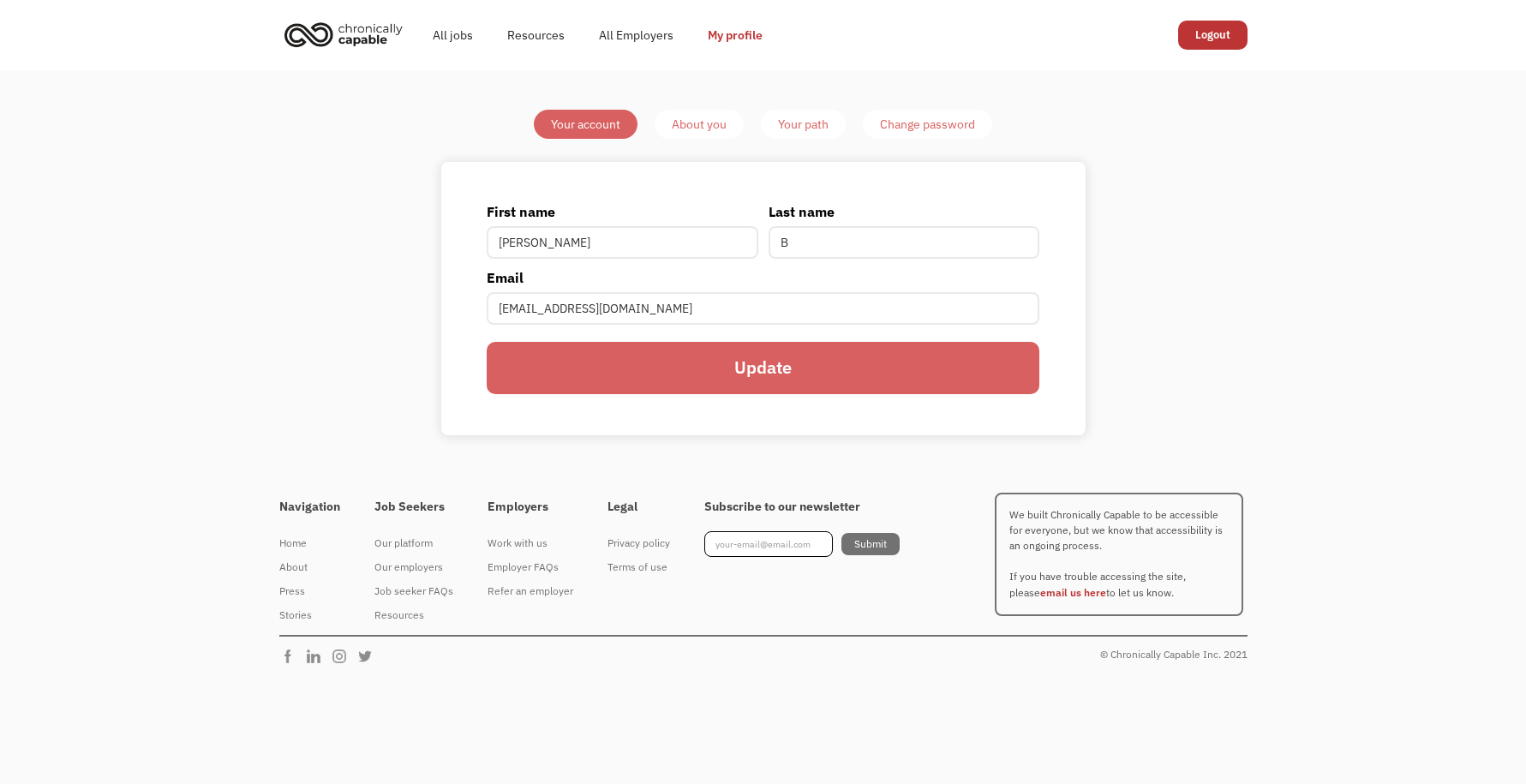
click at [702, 133] on div "About you" at bounding box center [699, 123] width 54 height 20
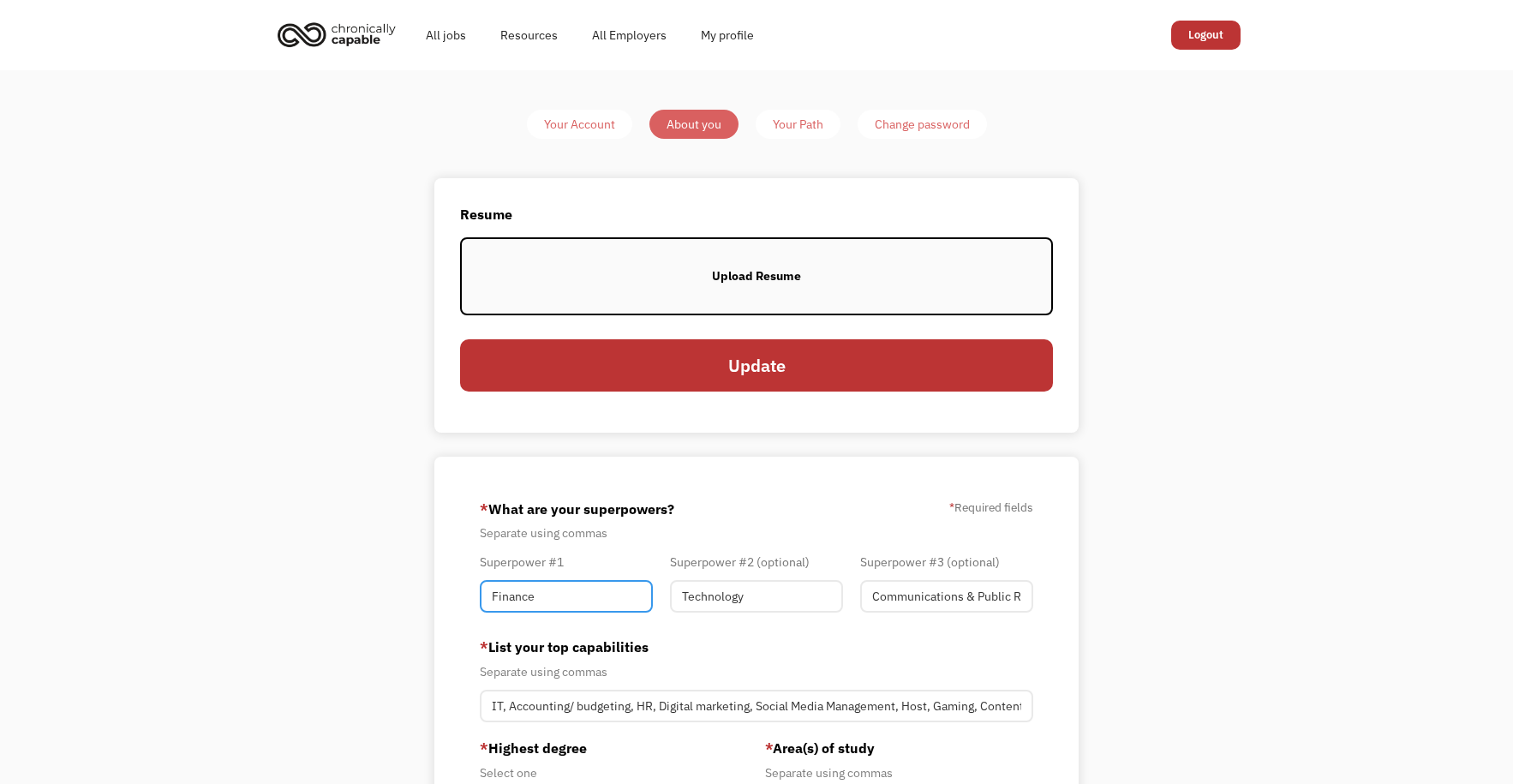
click at [538, 604] on input "Finance" at bounding box center [566, 597] width 173 height 33
drag, startPoint x: 541, startPoint y: 603, endPoint x: 346, endPoint y: 539, distance: 205.2
click at [346, 540] on div "Your Account About you Your Path Change password Resume View your current resum…" at bounding box center [756, 664] width 1513 height 1189
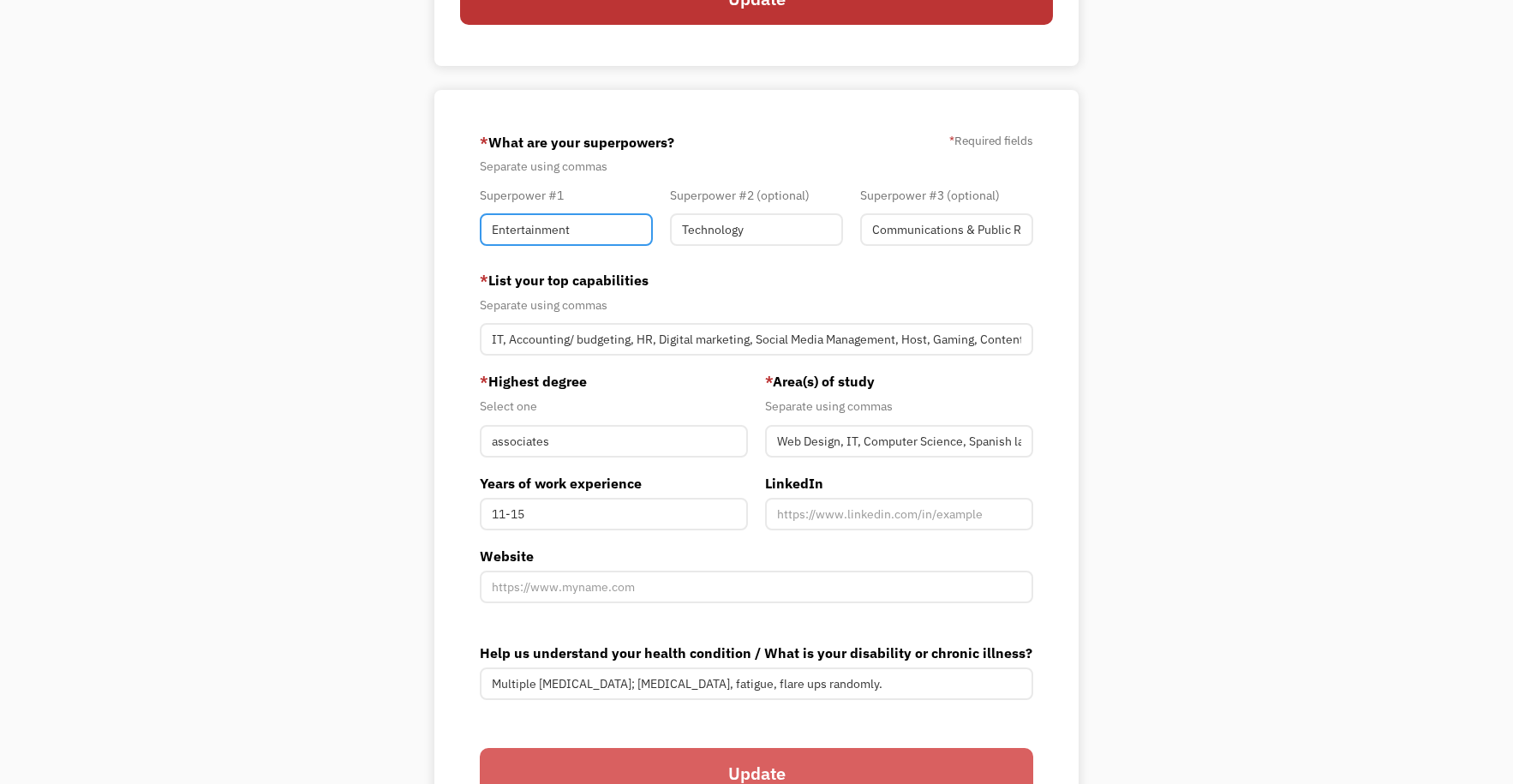
scroll to position [371, 0]
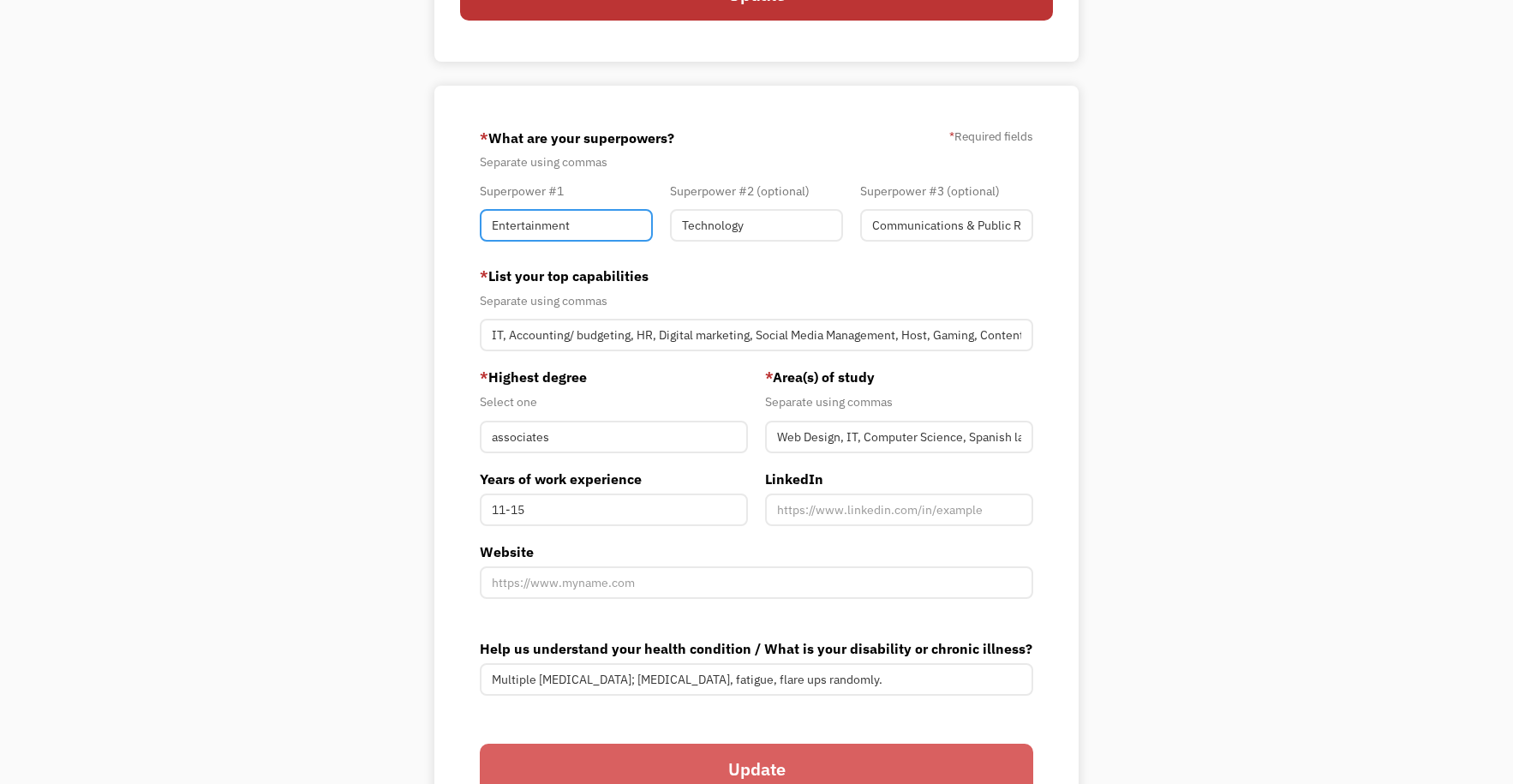
type input "Entertainment"
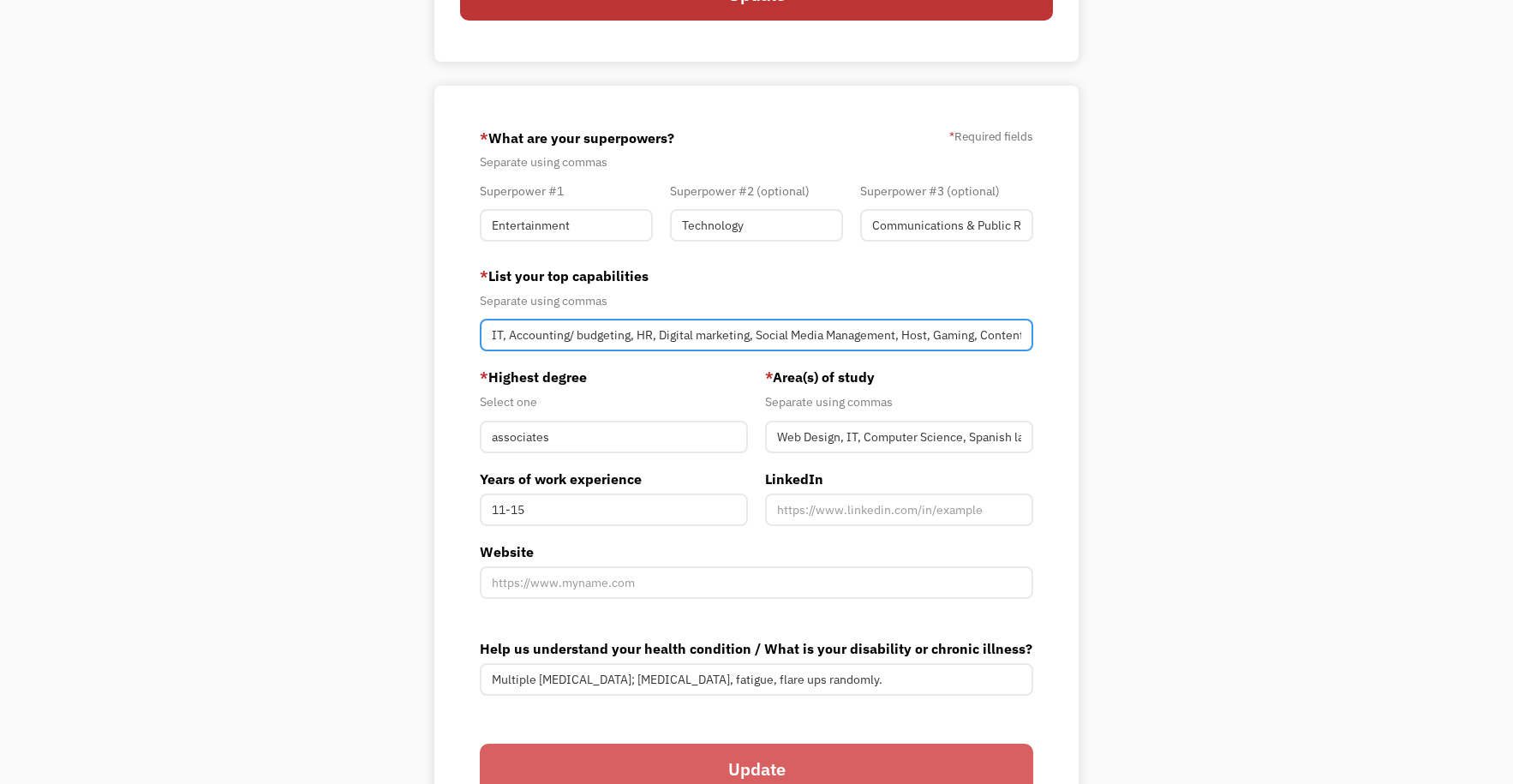
click at [580, 340] on input "IT, Accounting/ budgeting, HR, Digital marketing, Social Media Management, Host…" at bounding box center [756, 335] width 553 height 33
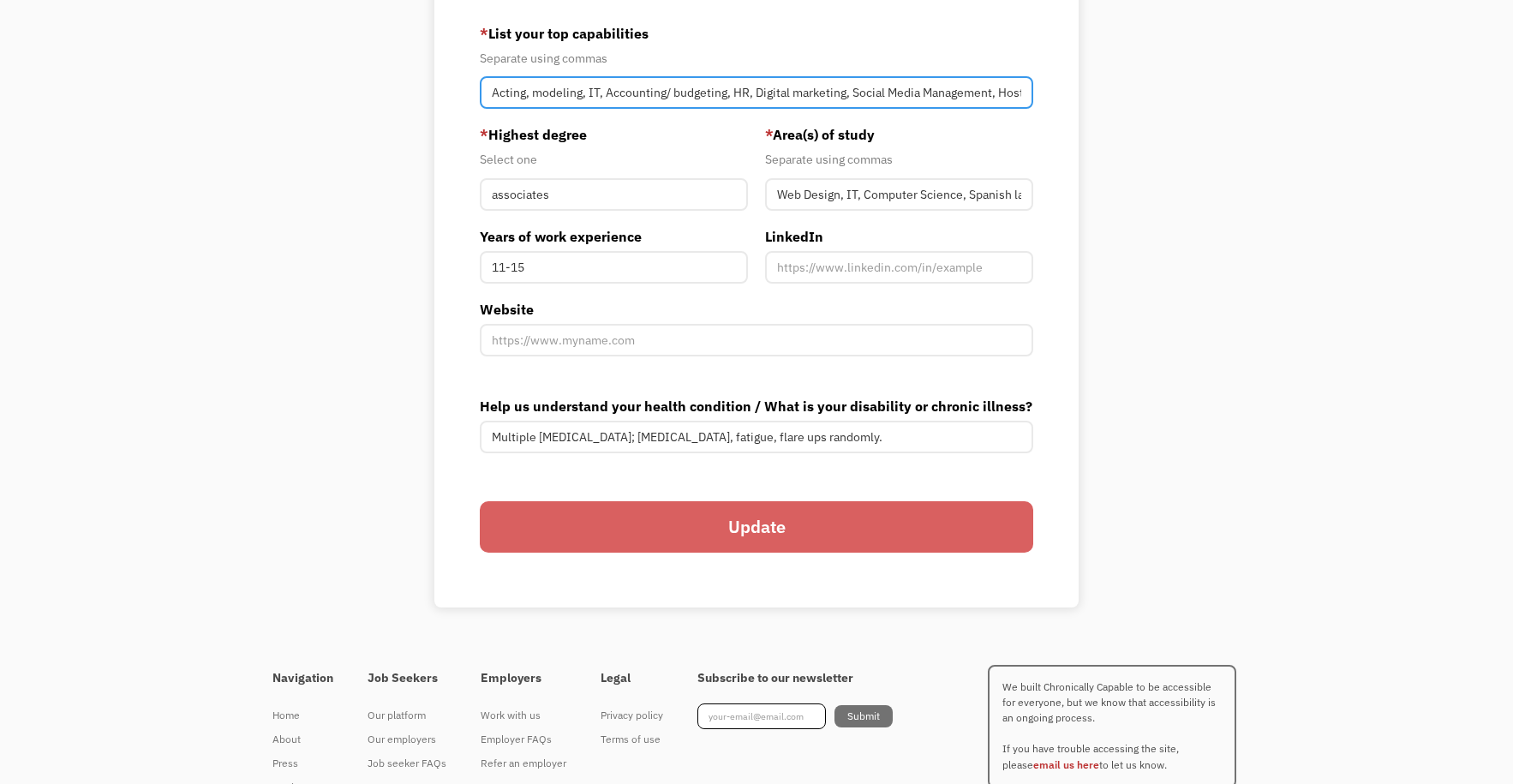
scroll to position [628, 0]
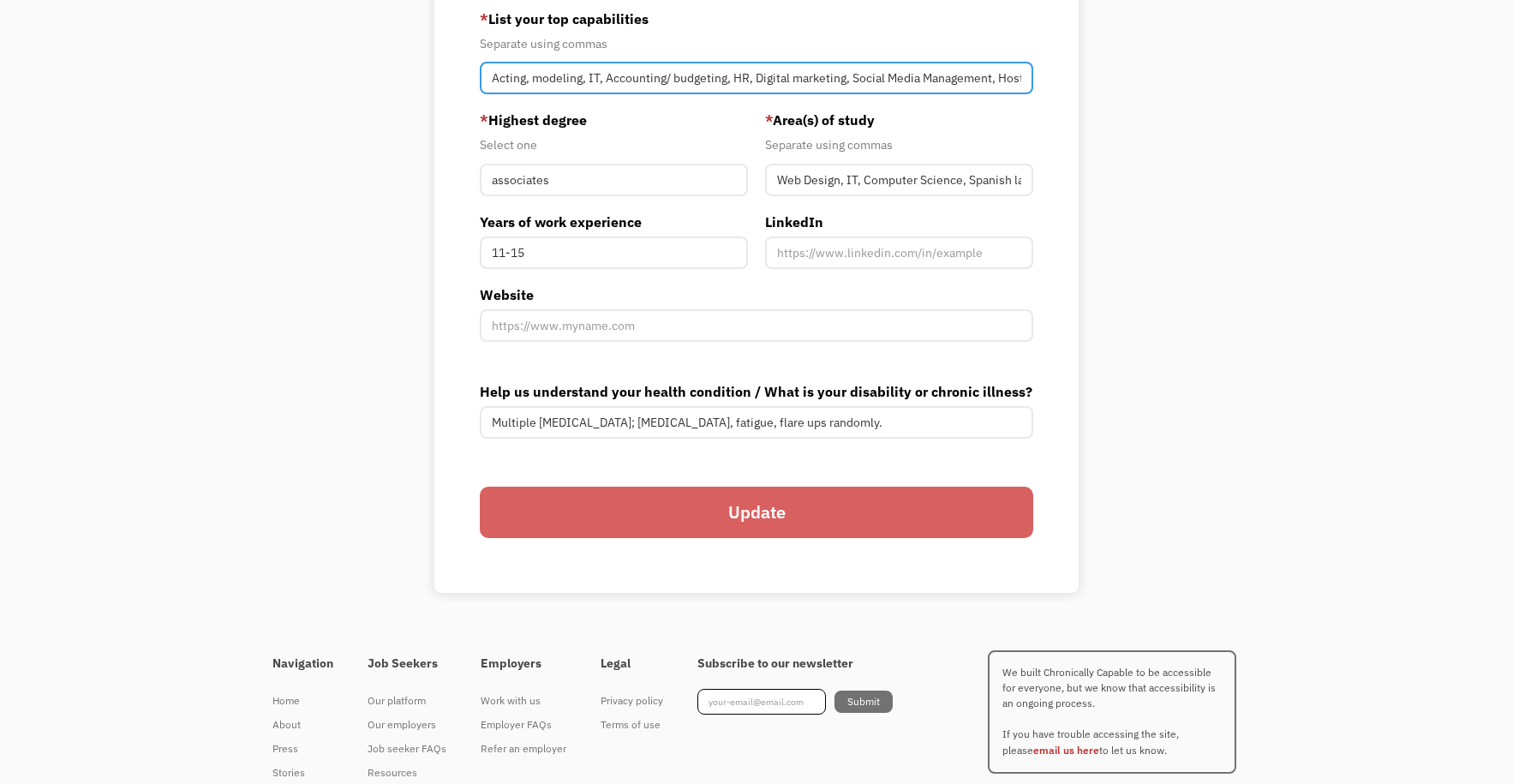
type input "Acting, modeling, IT, Accounting/ budgeting, HR, Digital marketing, Social Medi…"
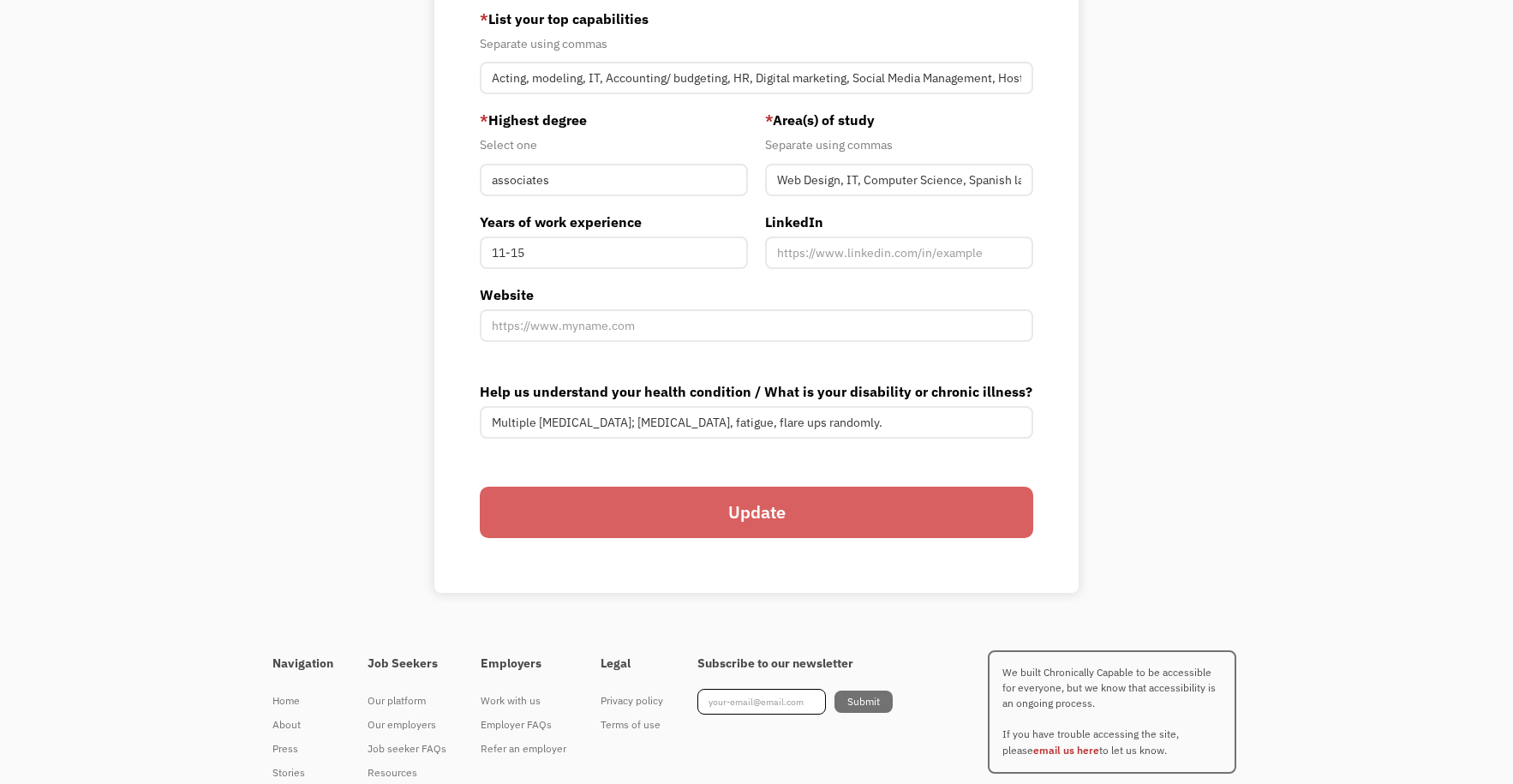
click at [878, 511] on input "Update" at bounding box center [756, 512] width 553 height 52
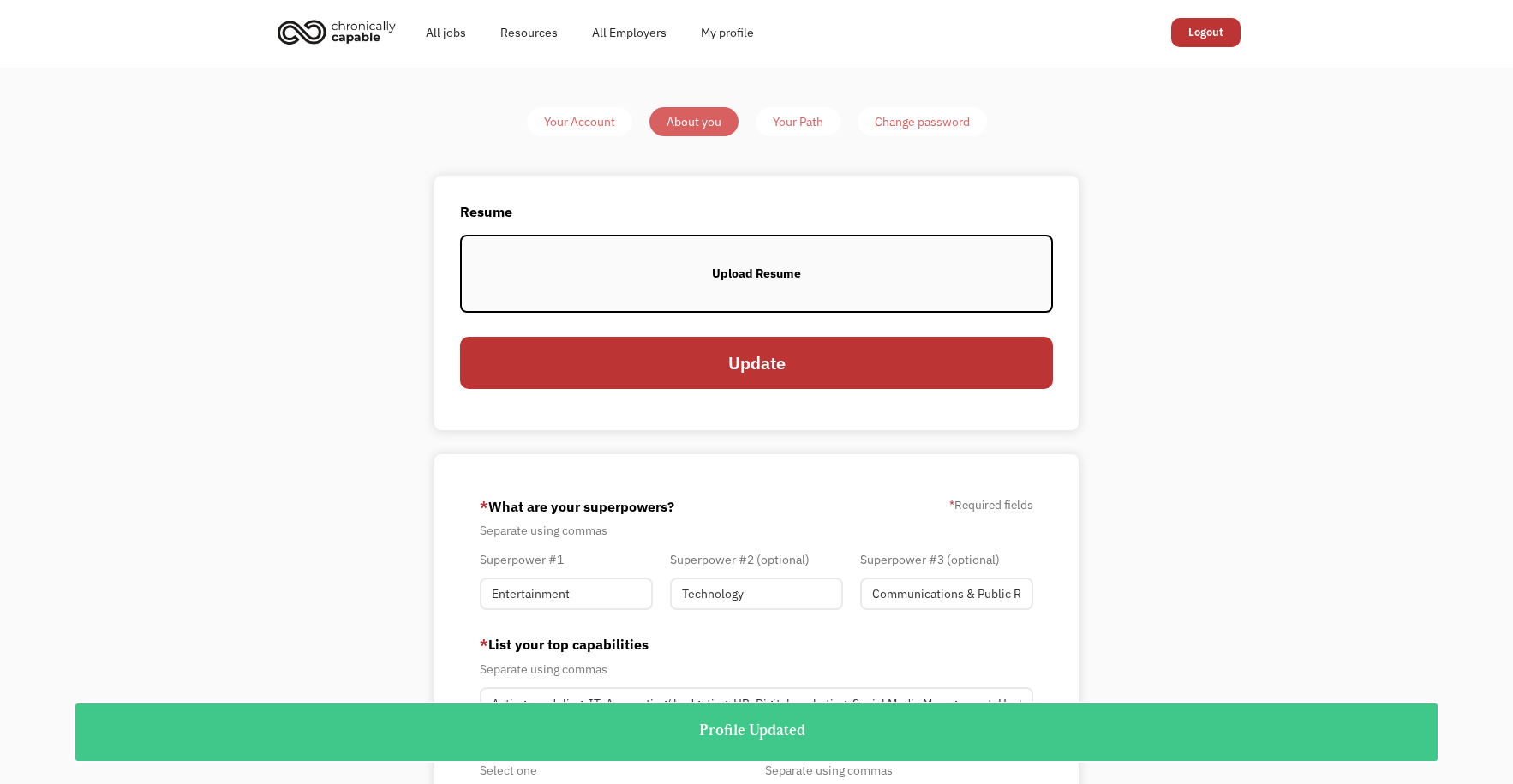
scroll to position [0, 0]
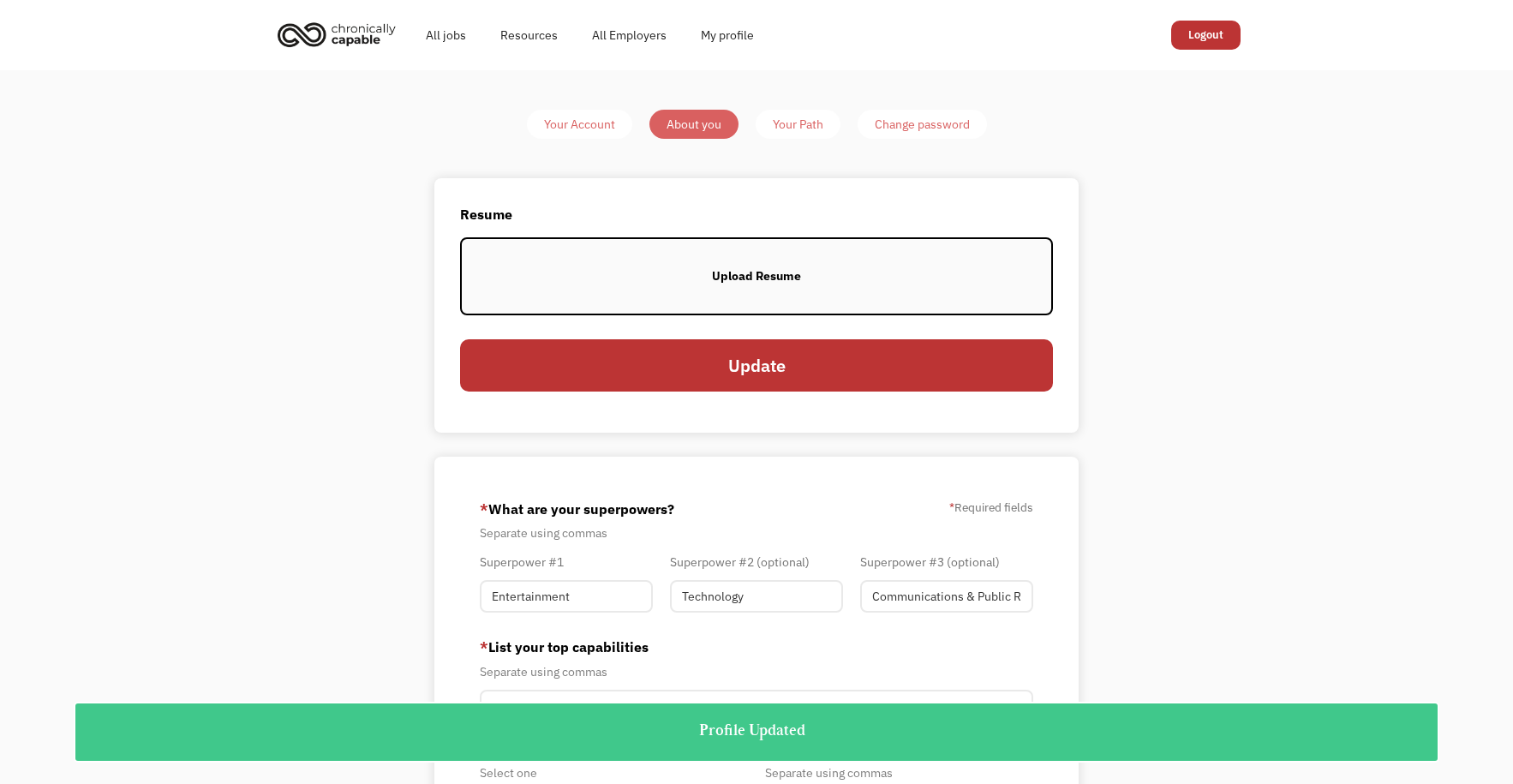
click at [835, 134] on link "Your Path" at bounding box center [798, 124] width 84 height 29
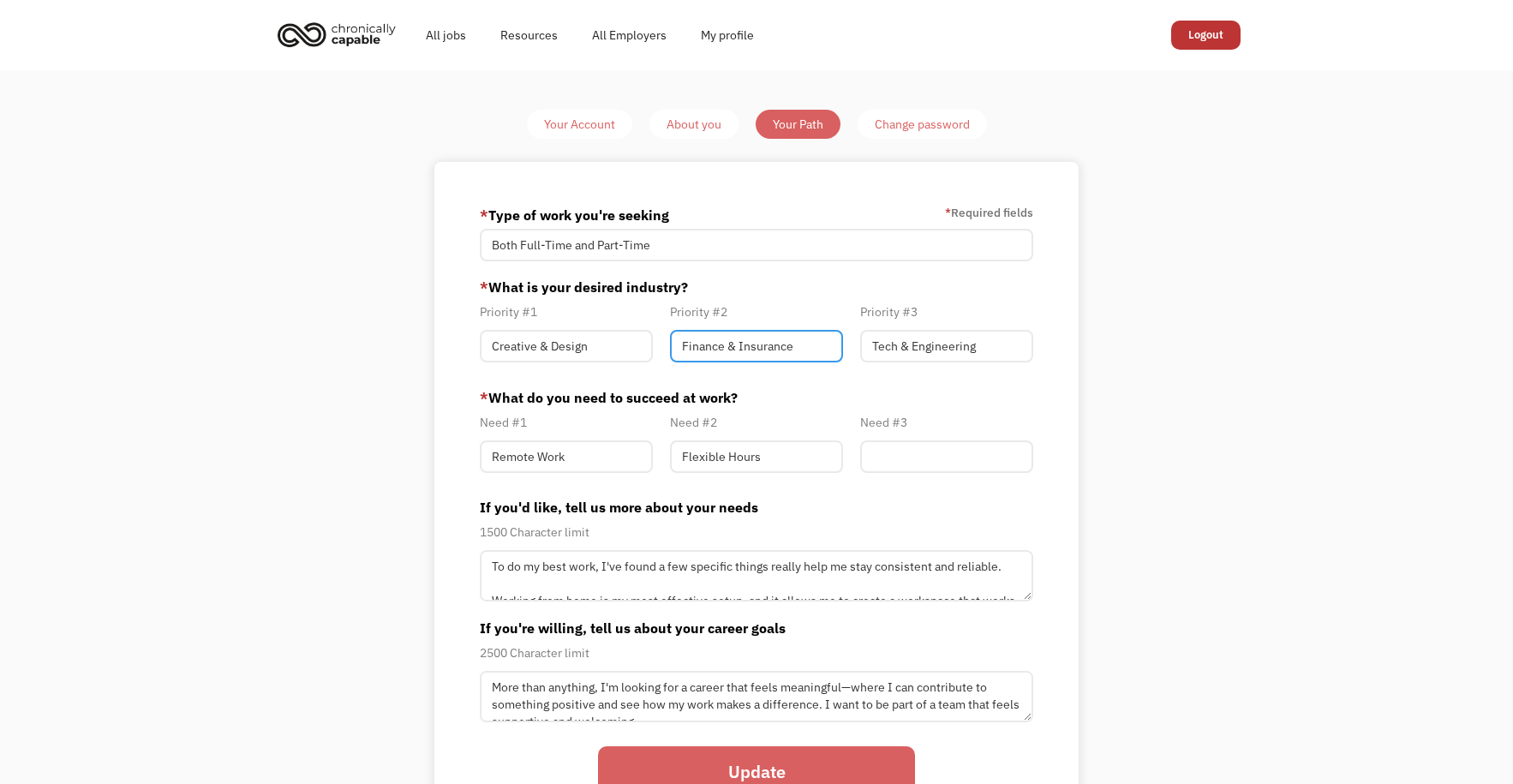
click at [814, 336] on input "Finance & Insurance" at bounding box center [756, 346] width 173 height 33
drag, startPoint x: 813, startPoint y: 336, endPoint x: 472, endPoint y: 313, distance: 341.8
click at [472, 315] on div "Priority #1 Creative & Design Priority #2 Finance & Insurance Priority #3 Tech …" at bounding box center [757, 337] width 571 height 70
type input "A"
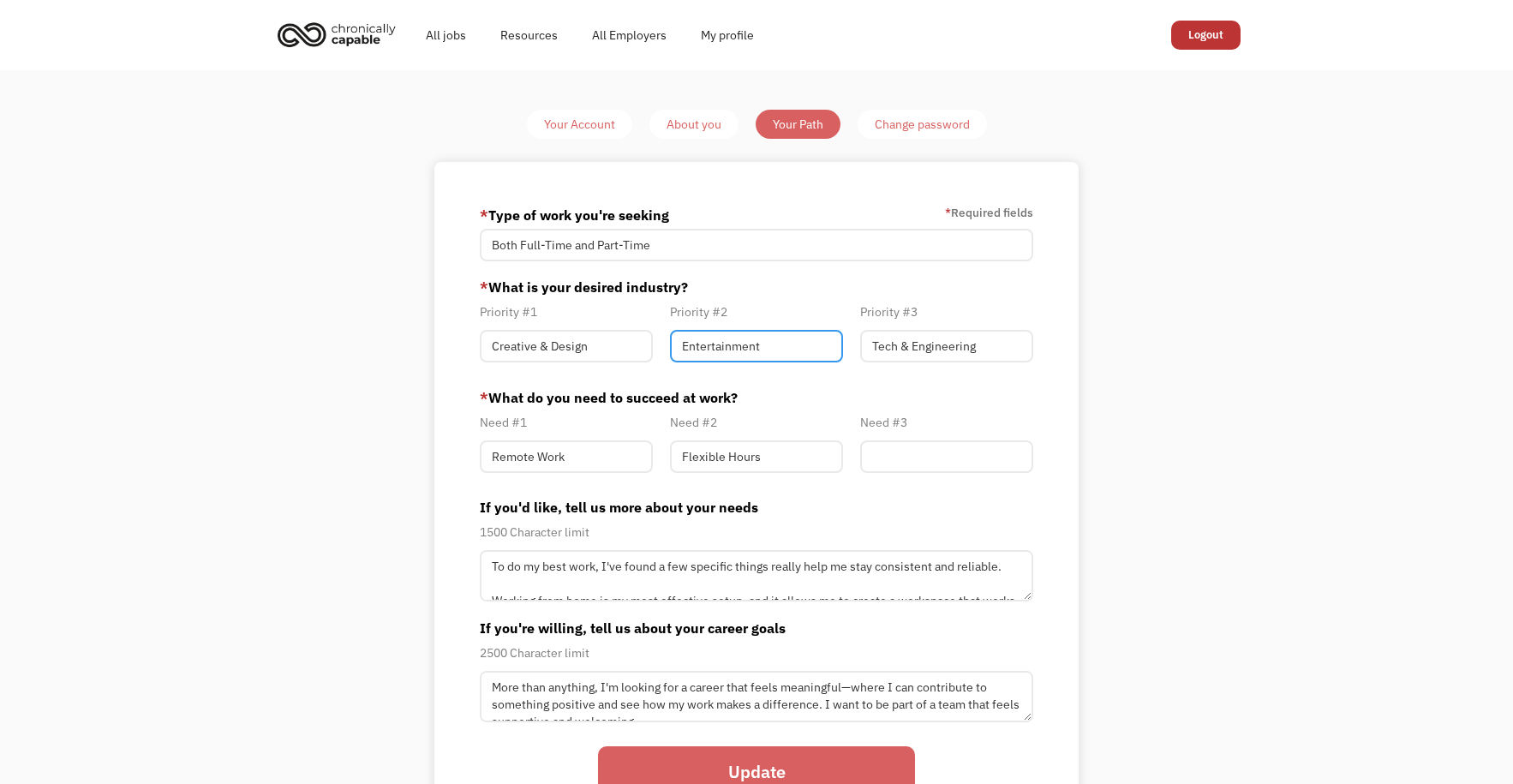
type input "Entertainment"
click at [1149, 454] on div "Your Account About you Your Path Change password * Type of work you're seeking …" at bounding box center [757, 480] width 806 height 742
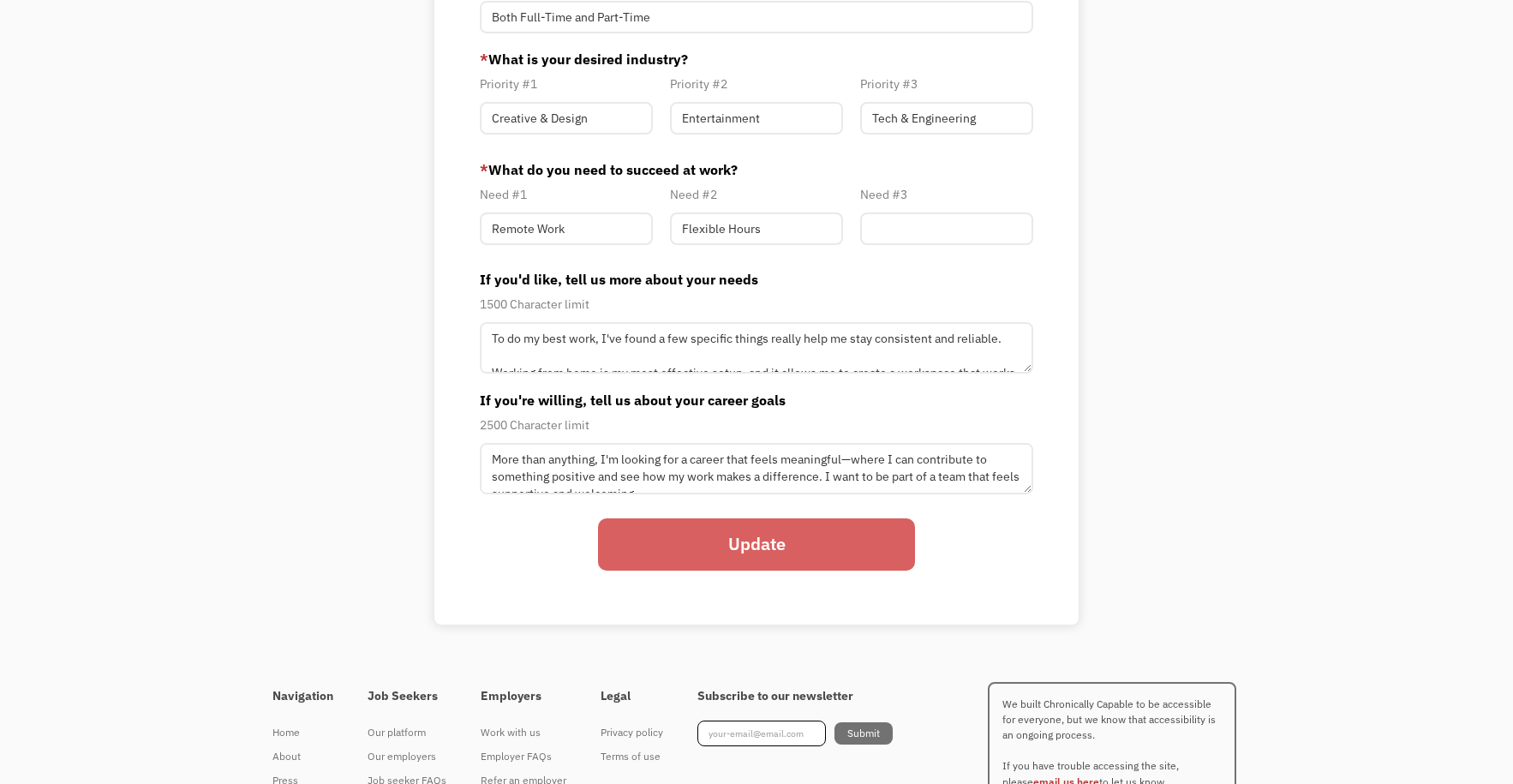
scroll to position [229, 0]
click at [683, 554] on input "Update" at bounding box center [756, 543] width 317 height 52
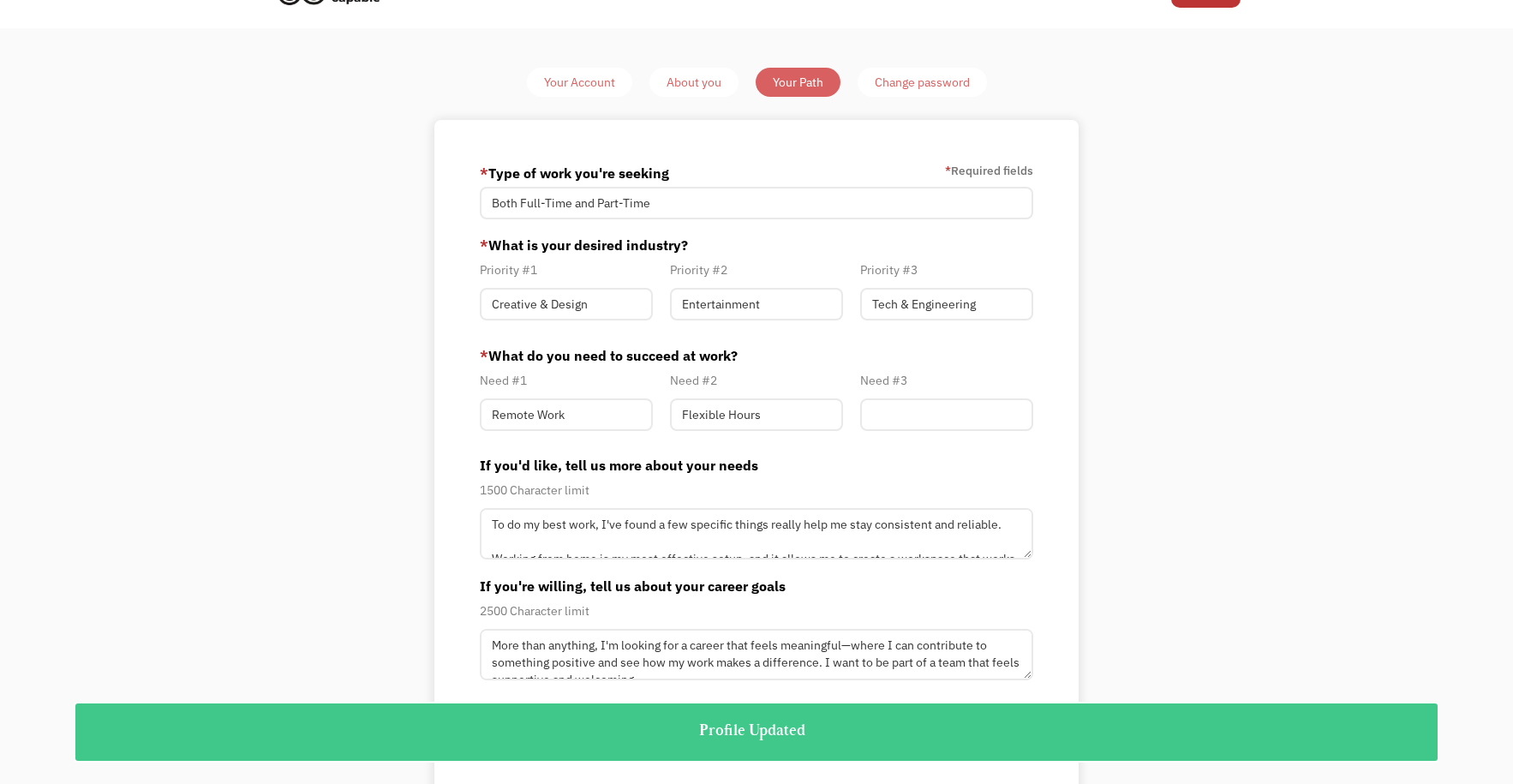
scroll to position [0, 0]
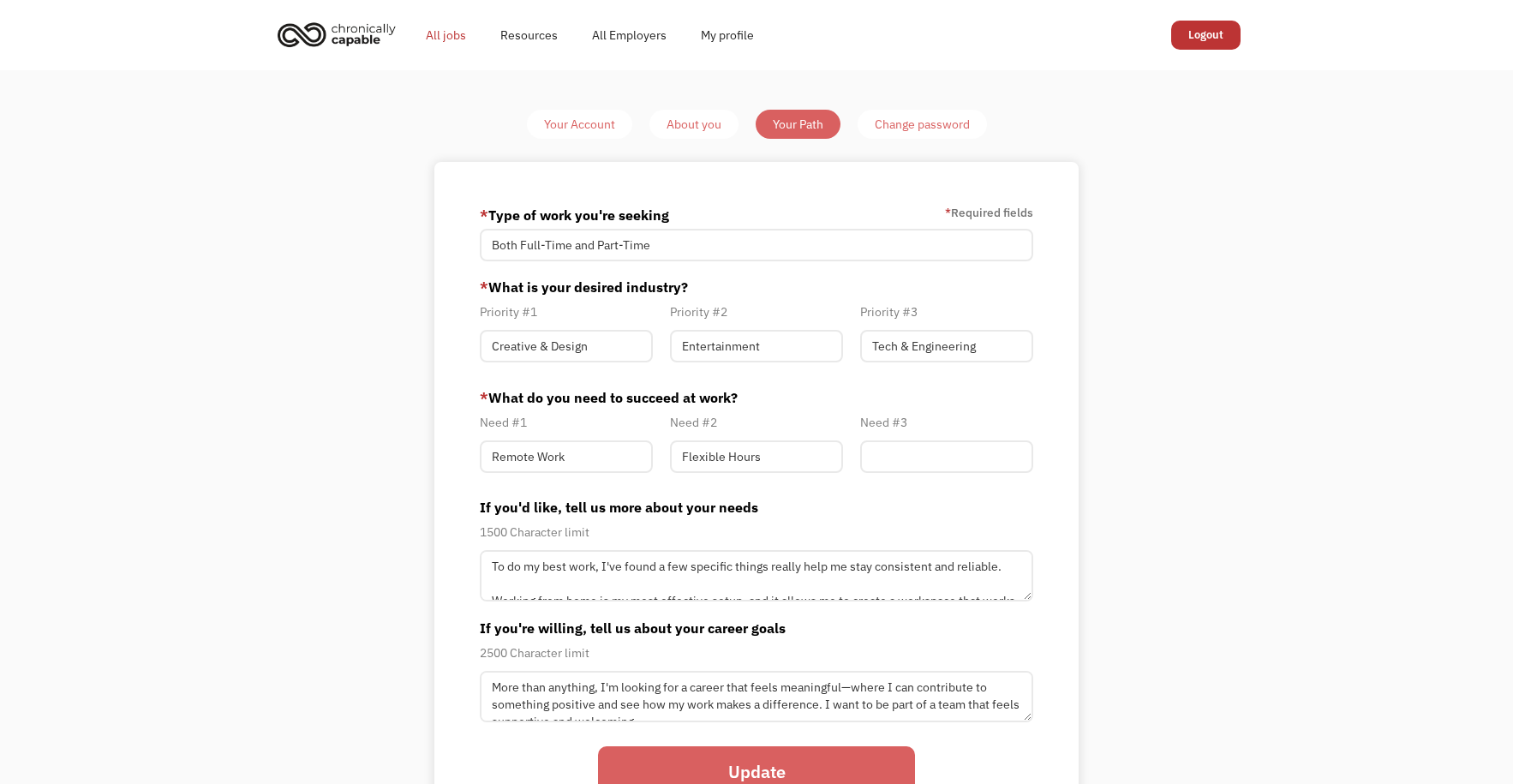
click at [435, 50] on link "All jobs" at bounding box center [445, 35] width 75 height 54
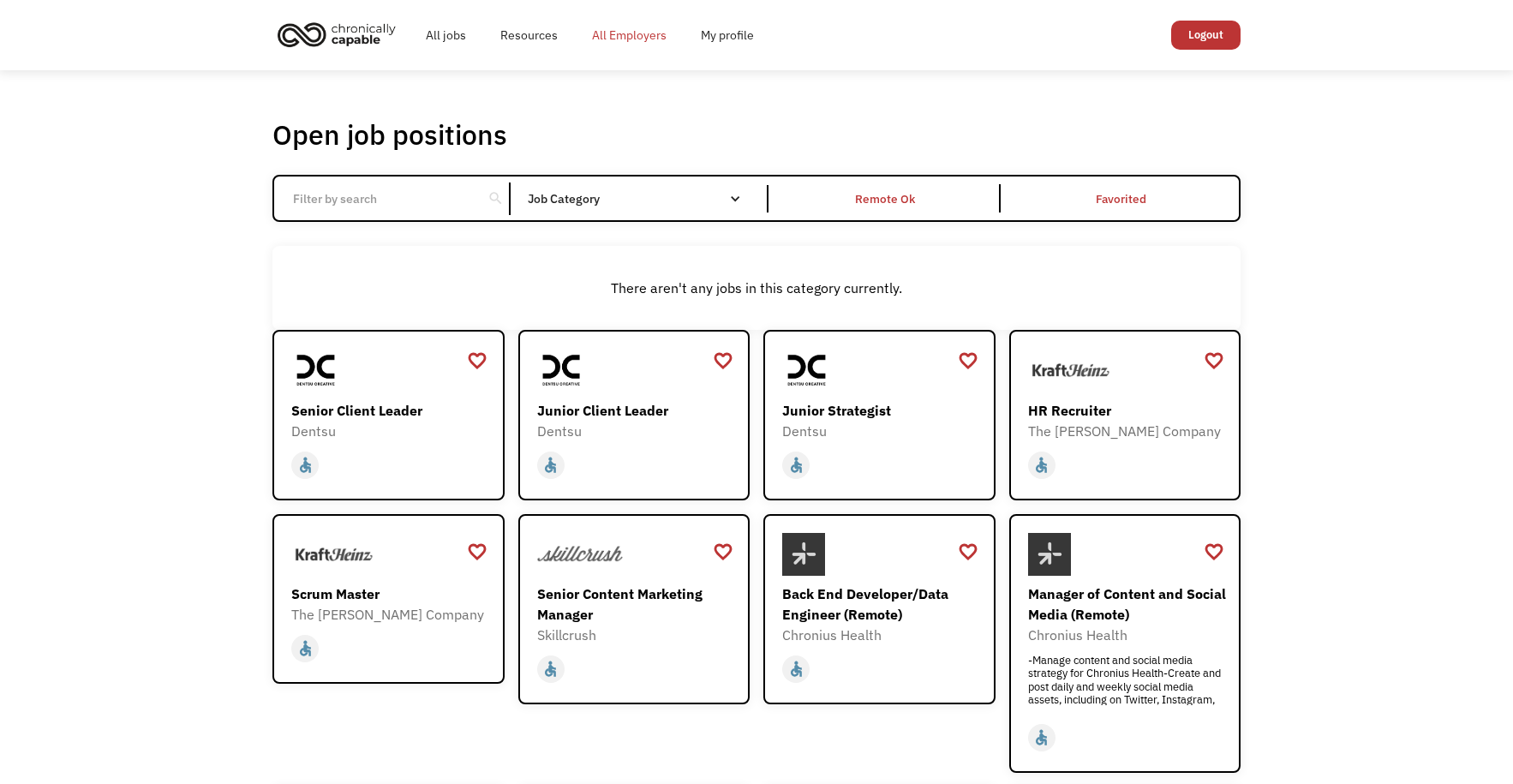
click at [603, 32] on link "All Employers" at bounding box center [629, 35] width 109 height 54
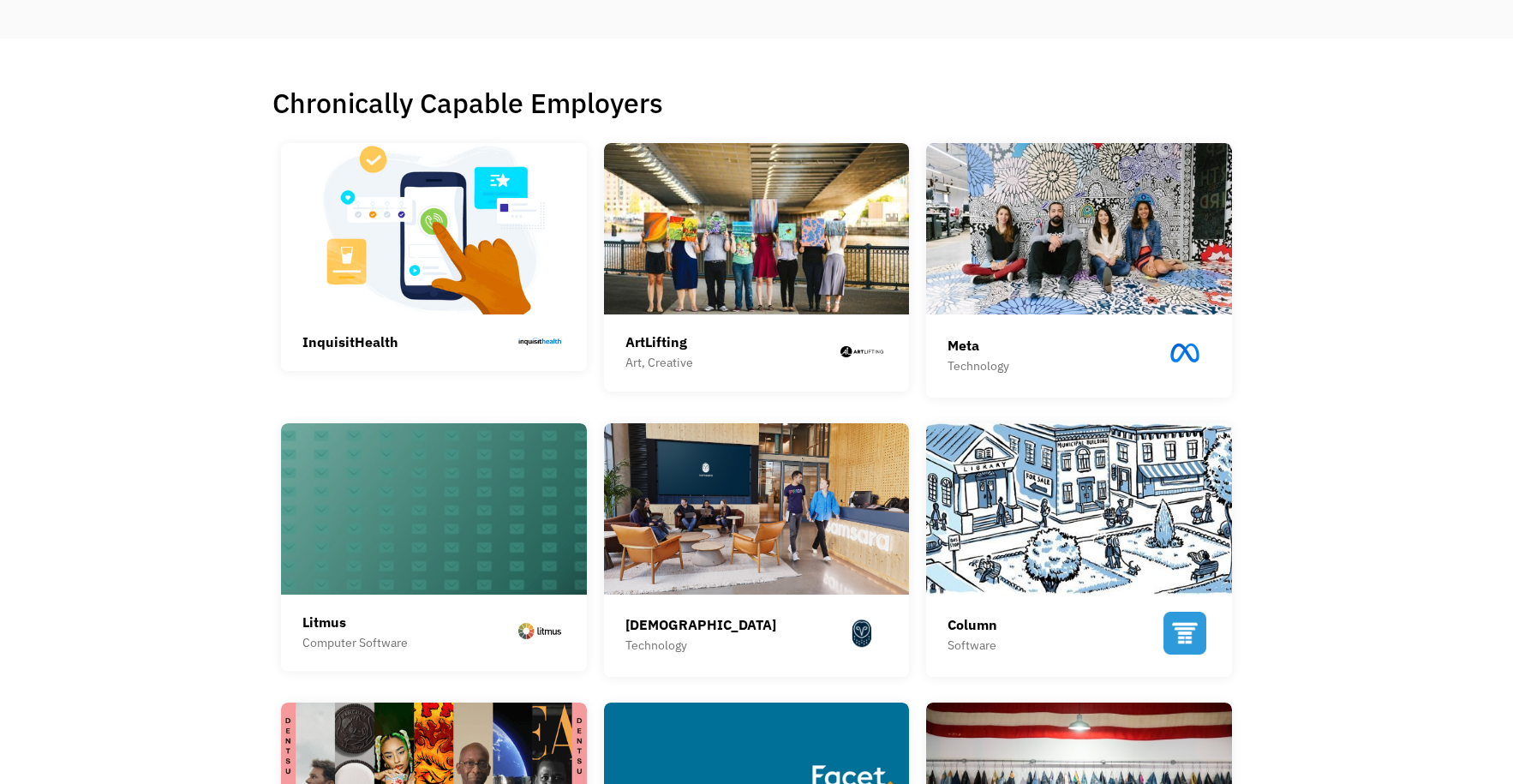
scroll to position [371, 0]
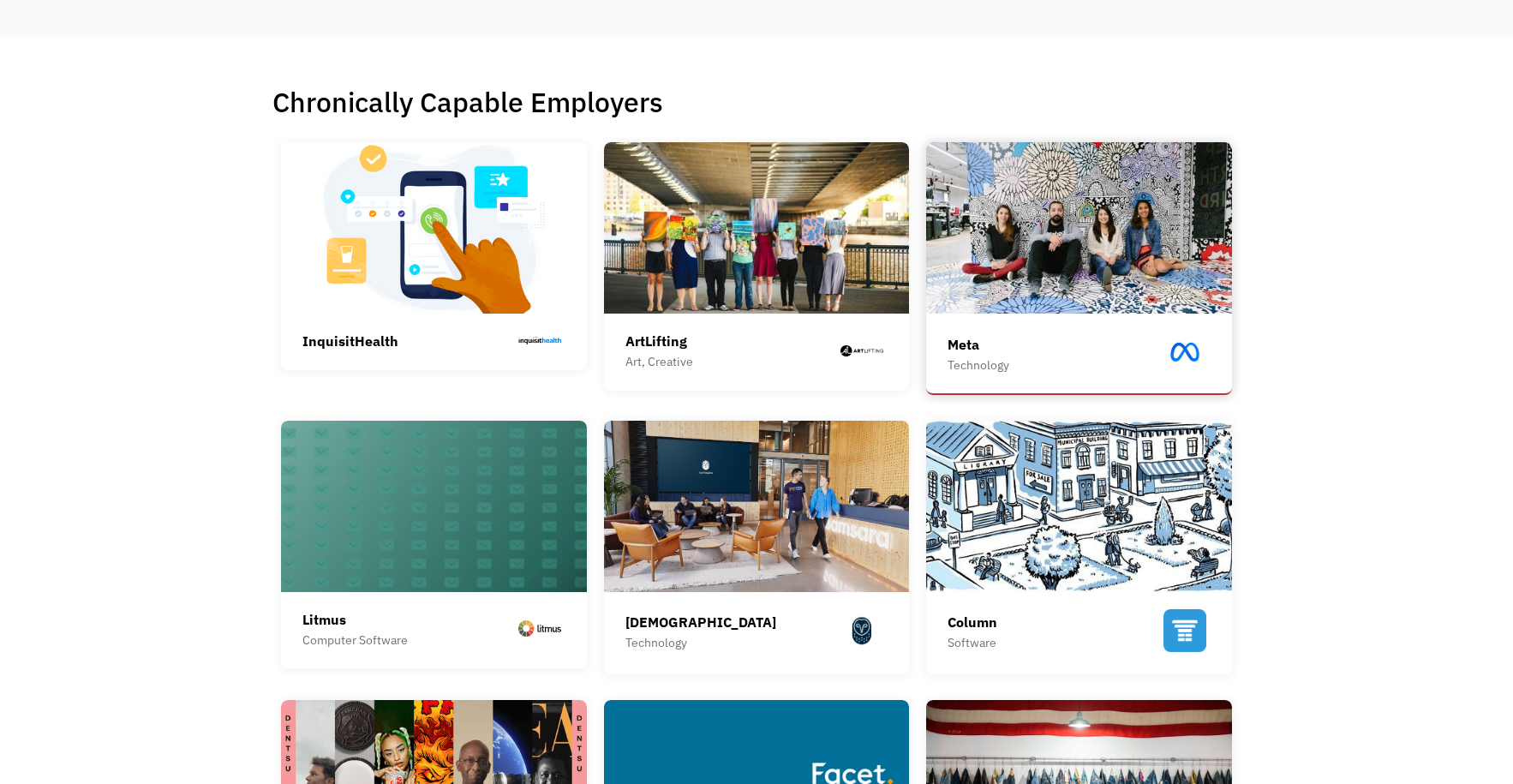
click at [1010, 224] on img at bounding box center [1078, 228] width 306 height 172
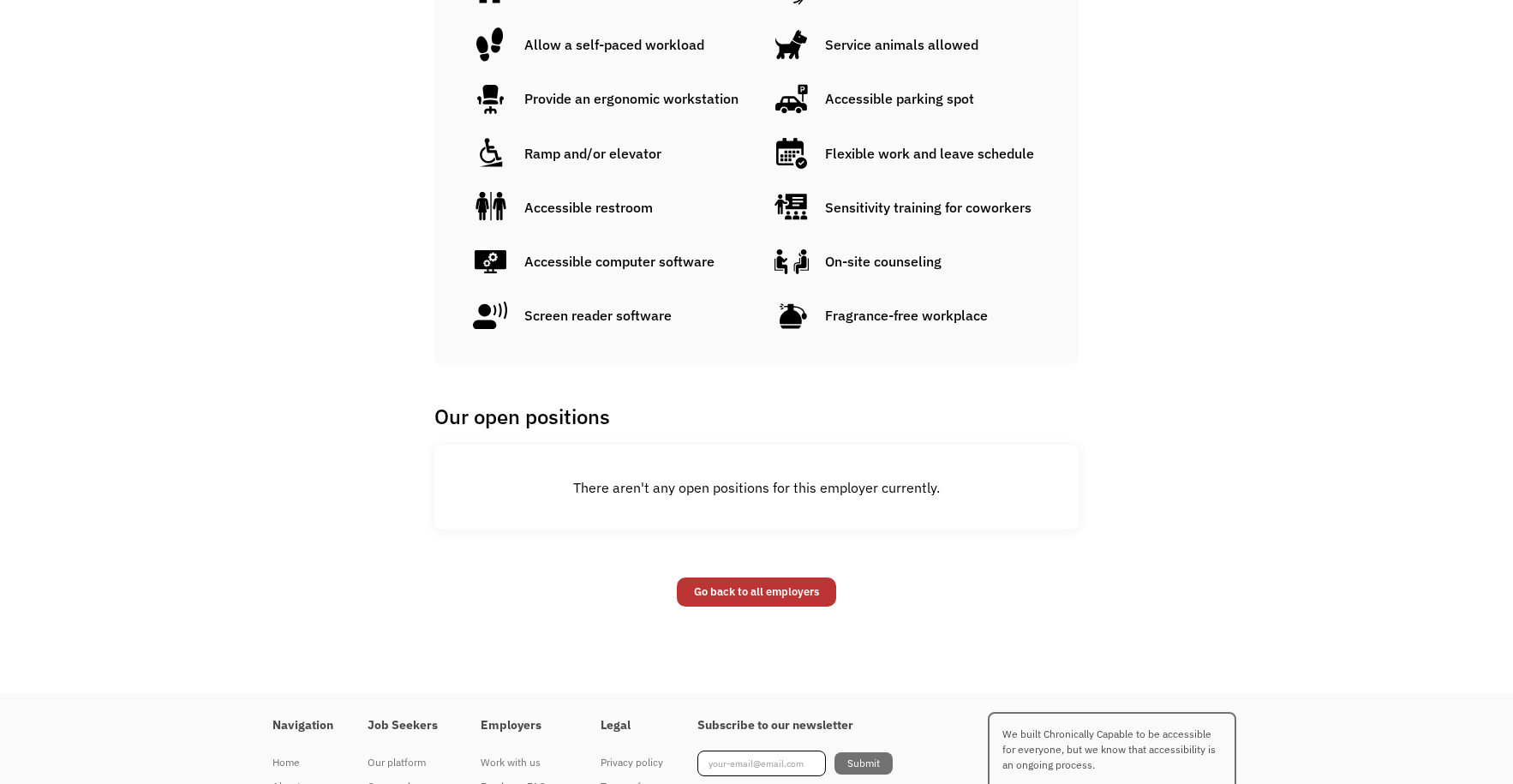
scroll to position [1269, 0]
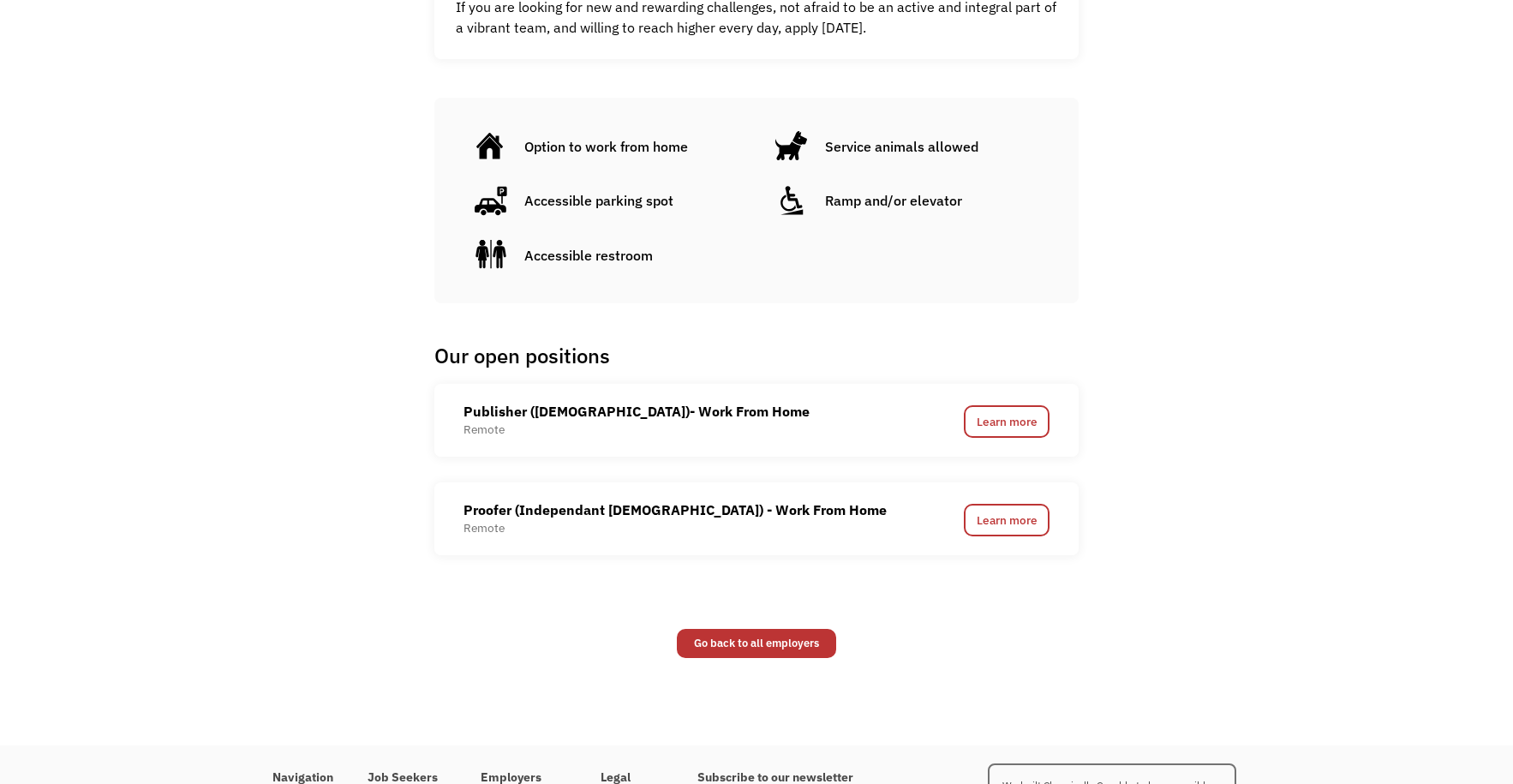
scroll to position [1056, 0]
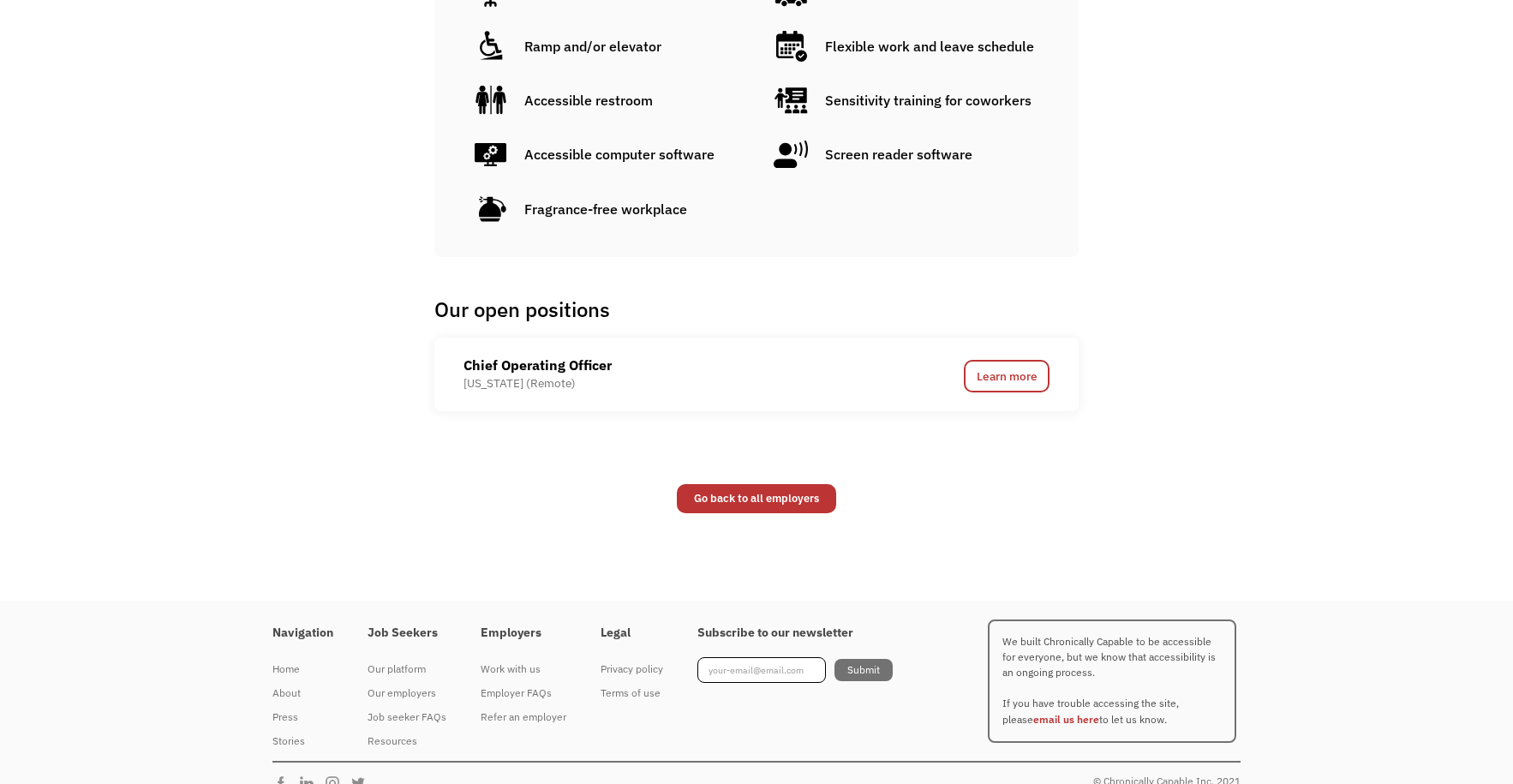
scroll to position [1218, 0]
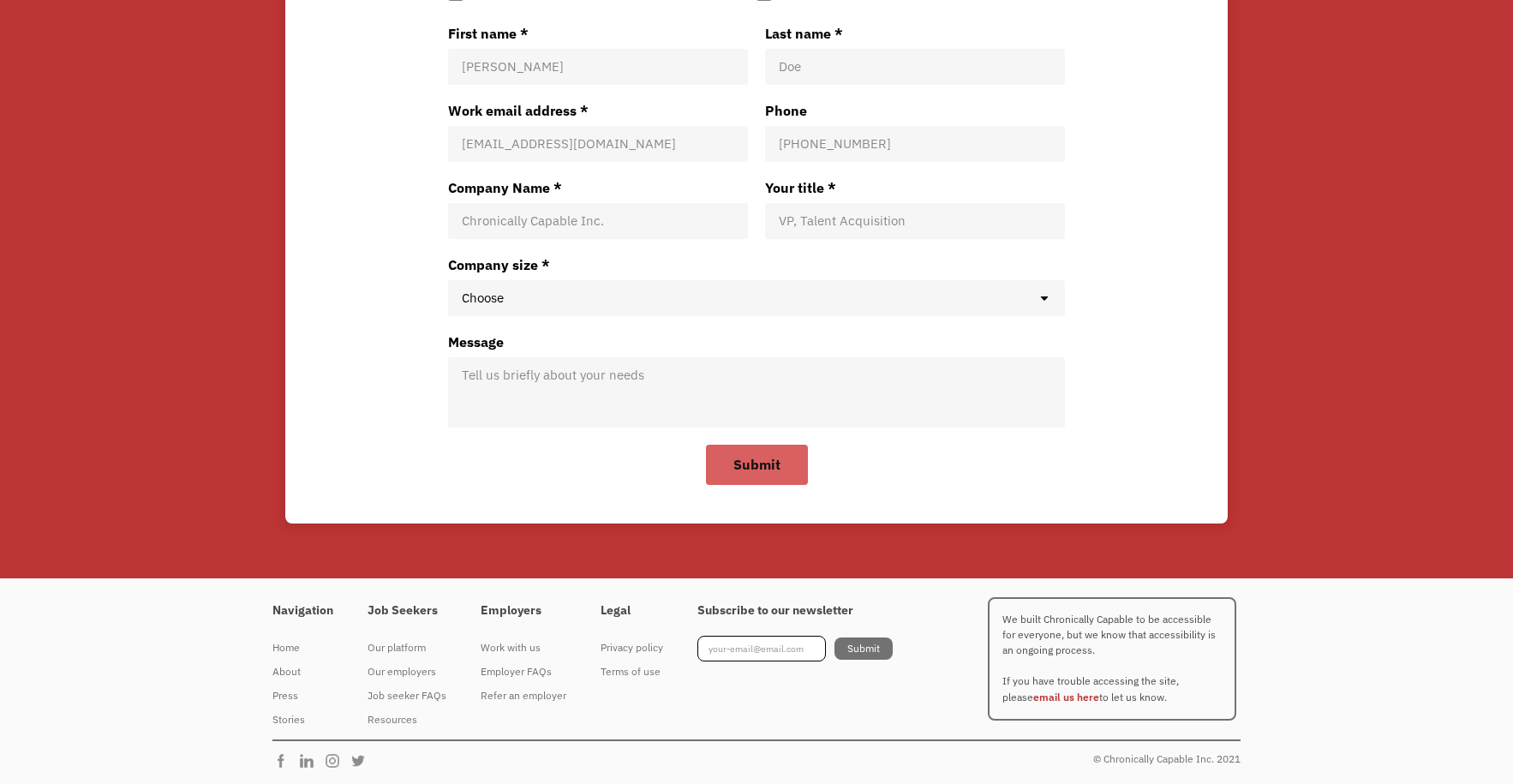
scroll to position [3571, 0]
